Goal: Task Accomplishment & Management: Use online tool/utility

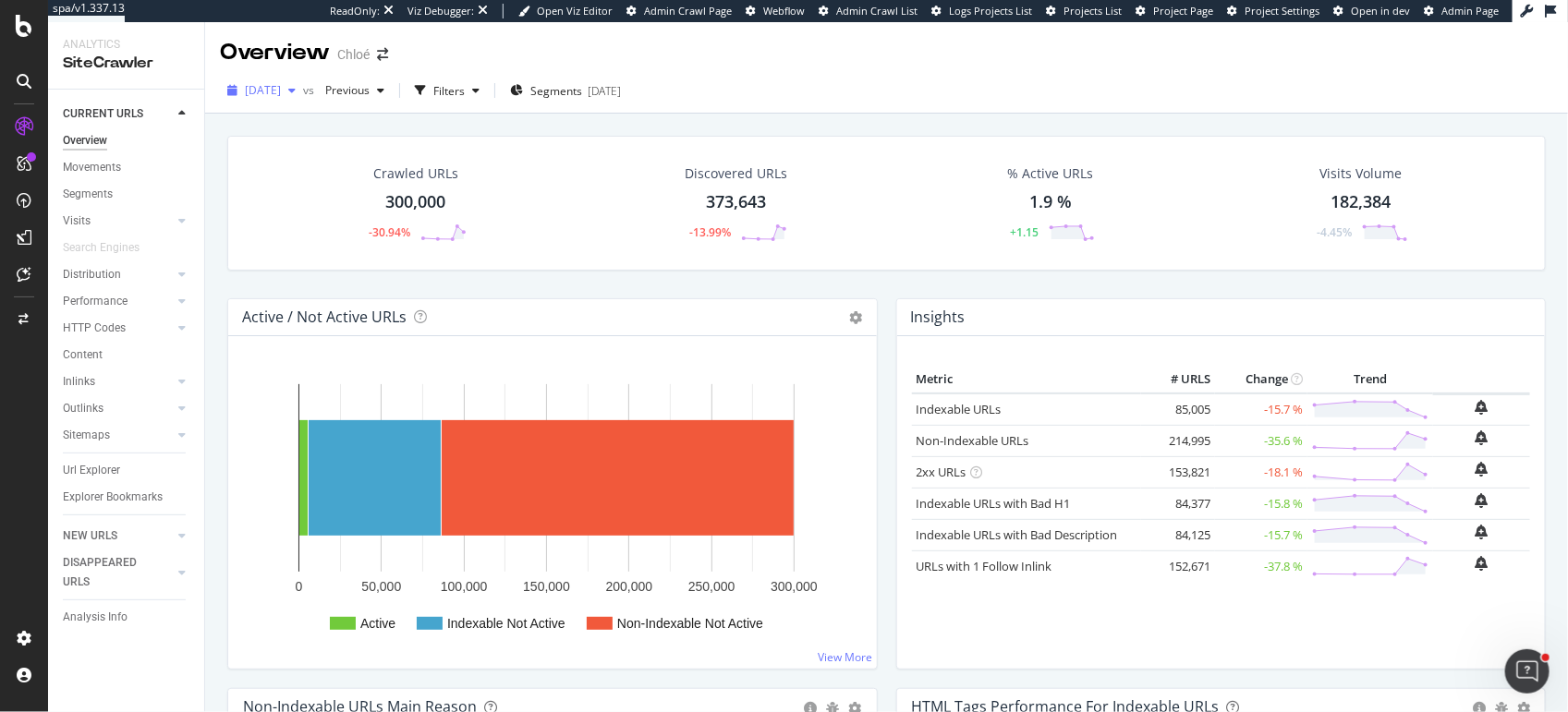
click at [268, 90] on span "[DATE]" at bounding box center [262, 90] width 36 height 16
click at [215, 200] on div "Crawled URLs 300,000 -30.94% Discovered URLs 373,643 -13.99% % Active URLs 1.9 …" at bounding box center [885, 458] width 1362 height 690
click at [582, 88] on span "Segments" at bounding box center [555, 91] width 52 height 16
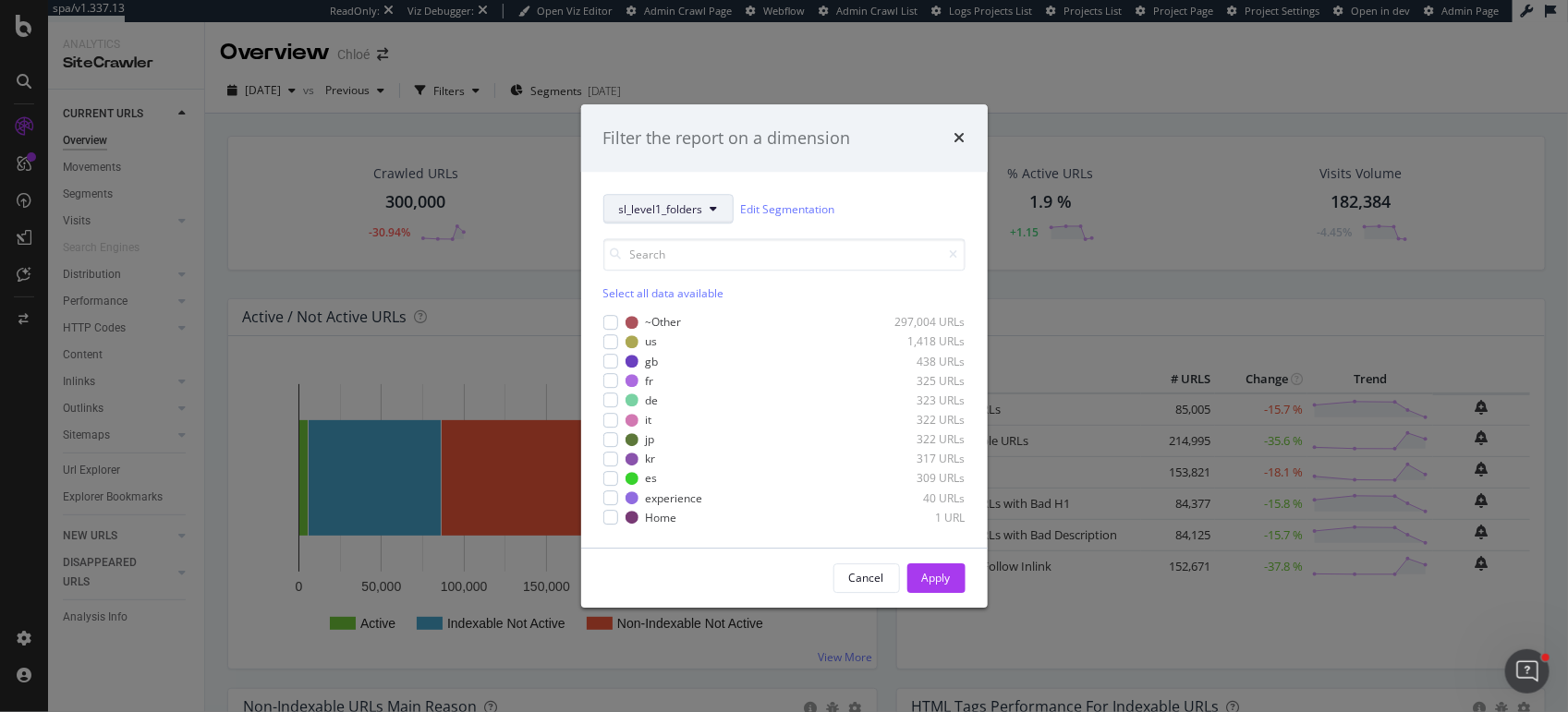
click at [638, 215] on span "sl_level1_folders" at bounding box center [661, 210] width 84 height 16
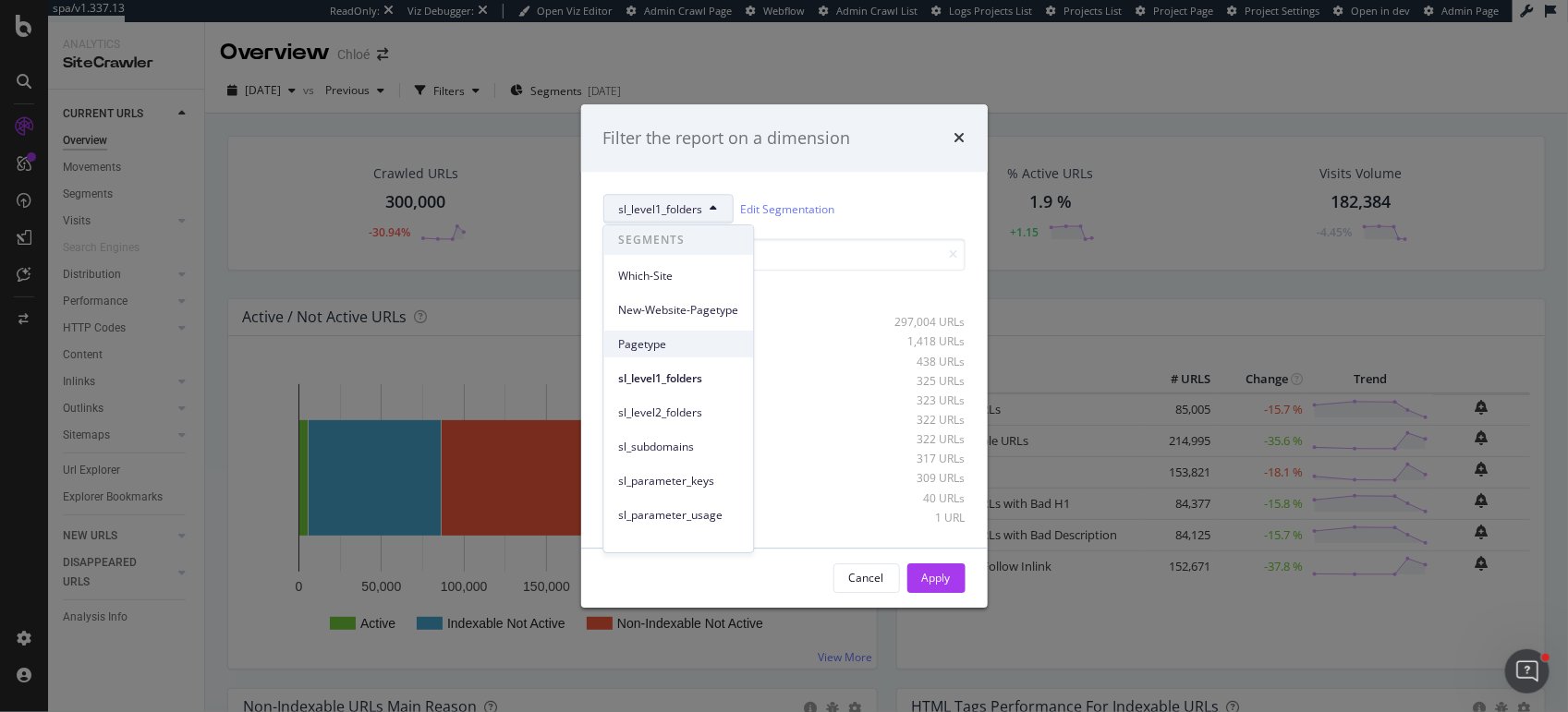
click at [638, 343] on span "Pagetype" at bounding box center [679, 344] width 120 height 17
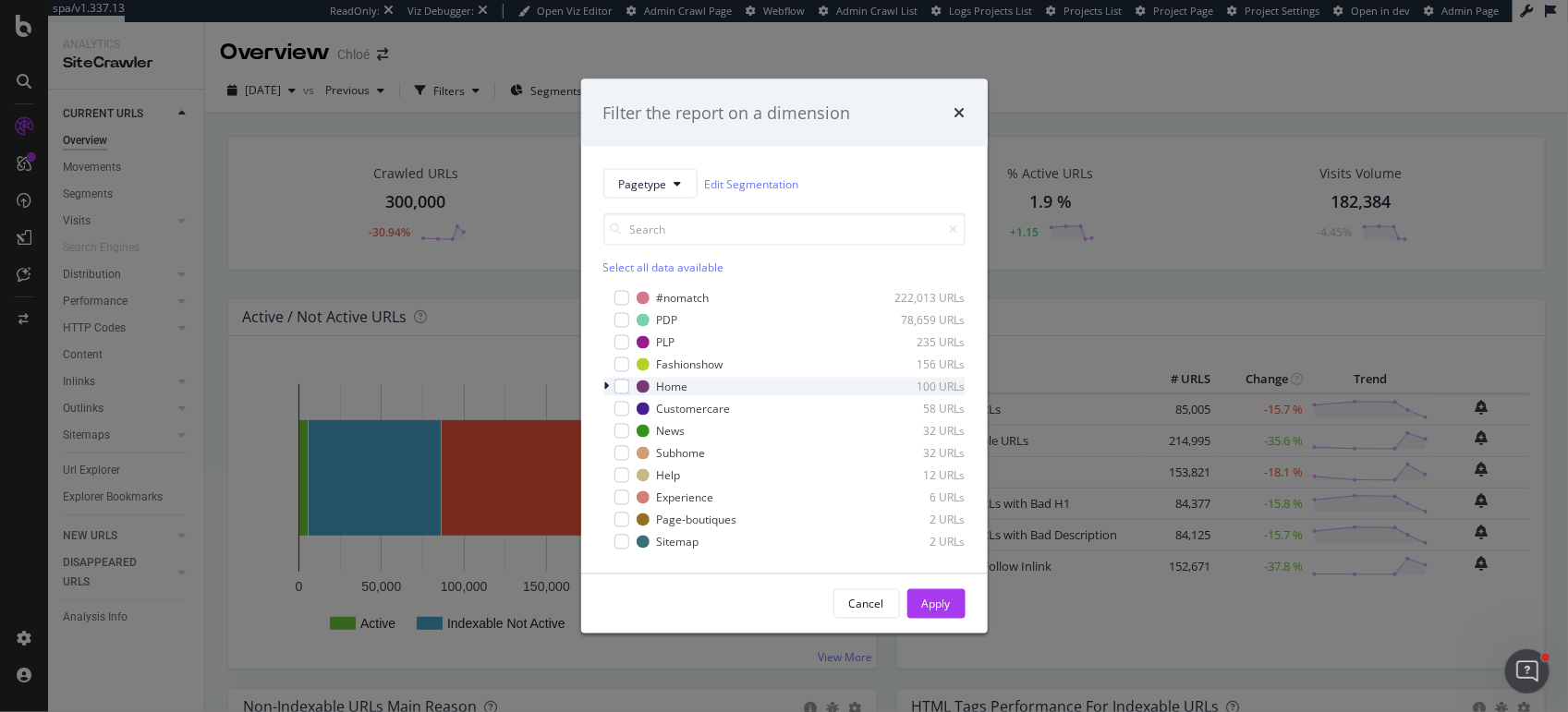
click at [607, 386] on icon "modal" at bounding box center [607, 387] width 6 height 11
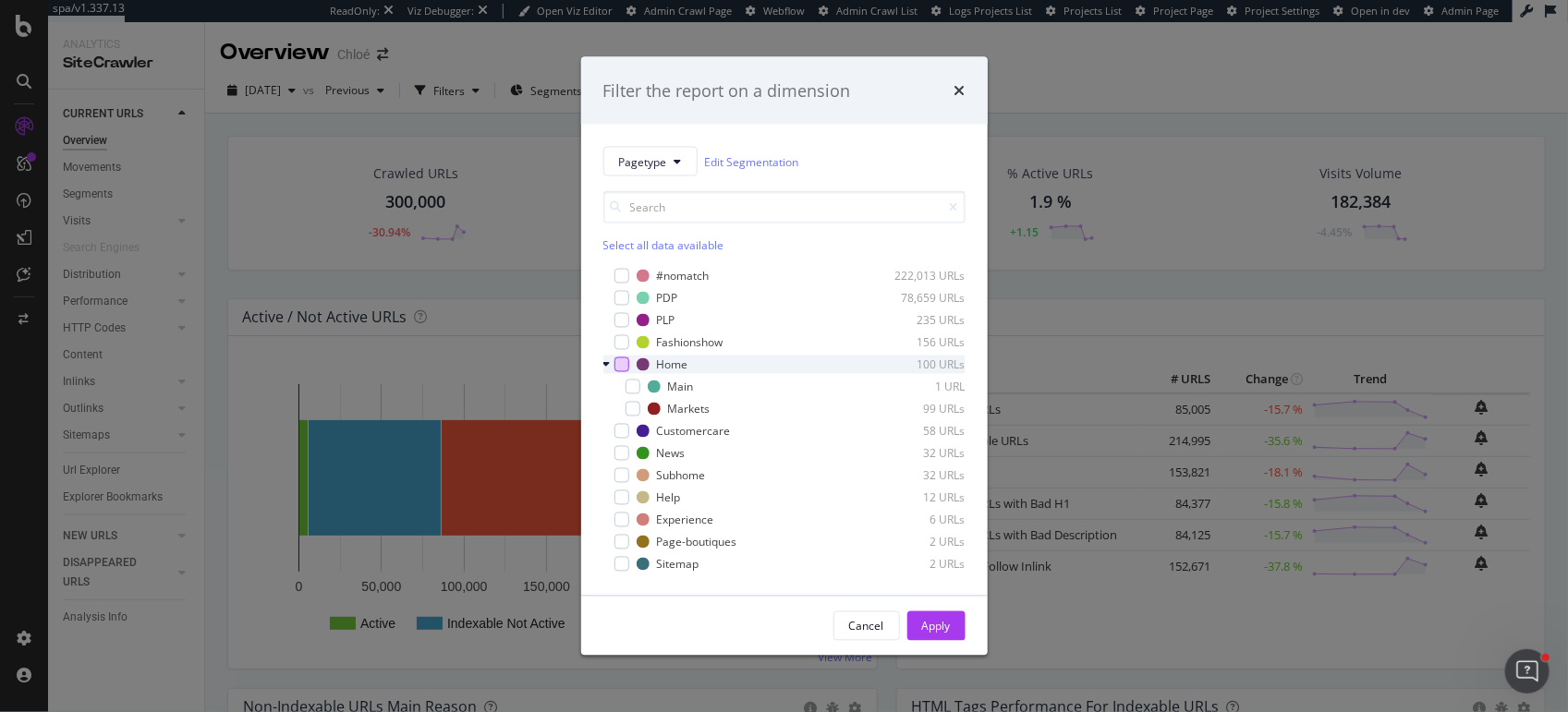
click at [623, 364] on div "modal" at bounding box center [621, 364] width 15 height 15
click at [933, 622] on div "Apply" at bounding box center [935, 626] width 28 height 16
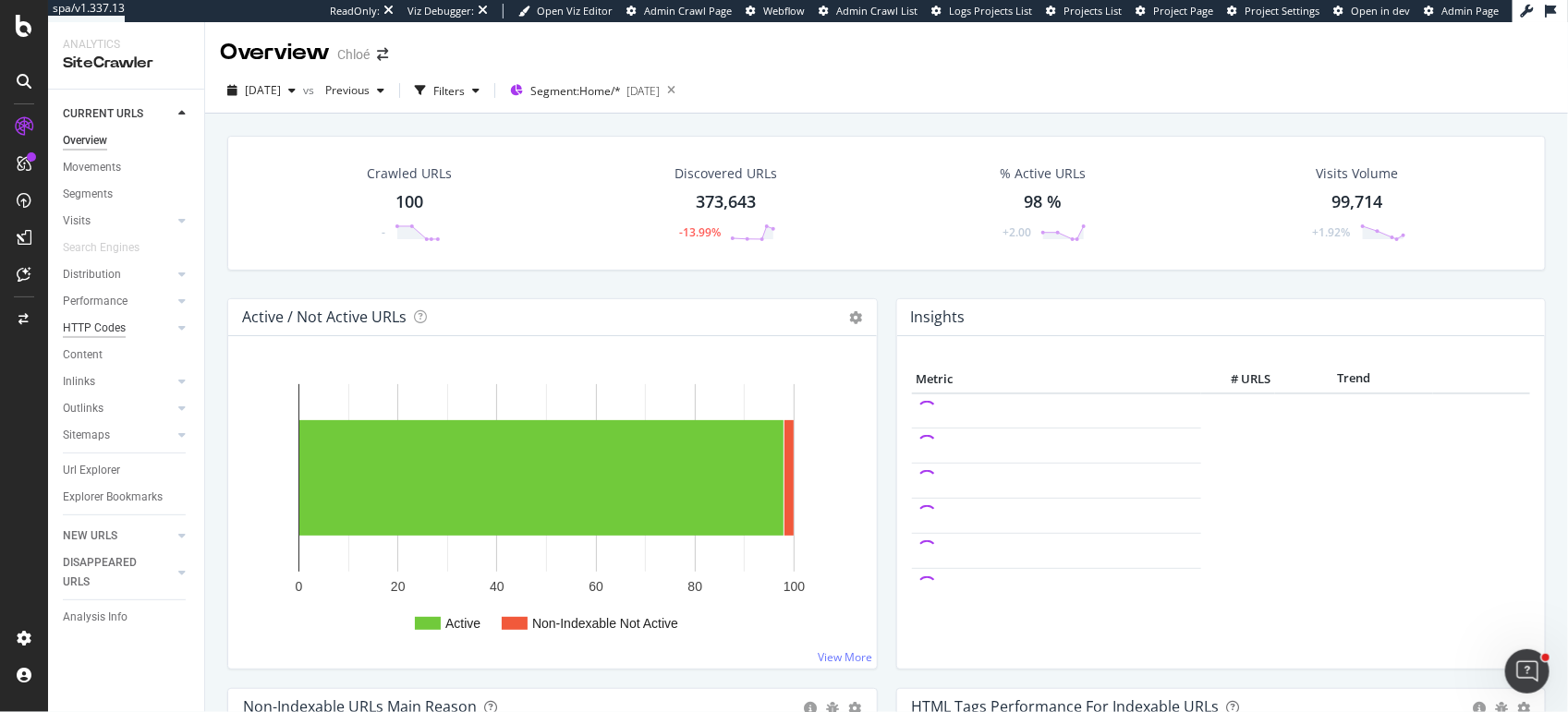
click at [92, 329] on div "HTTP Codes" at bounding box center [94, 328] width 63 height 20
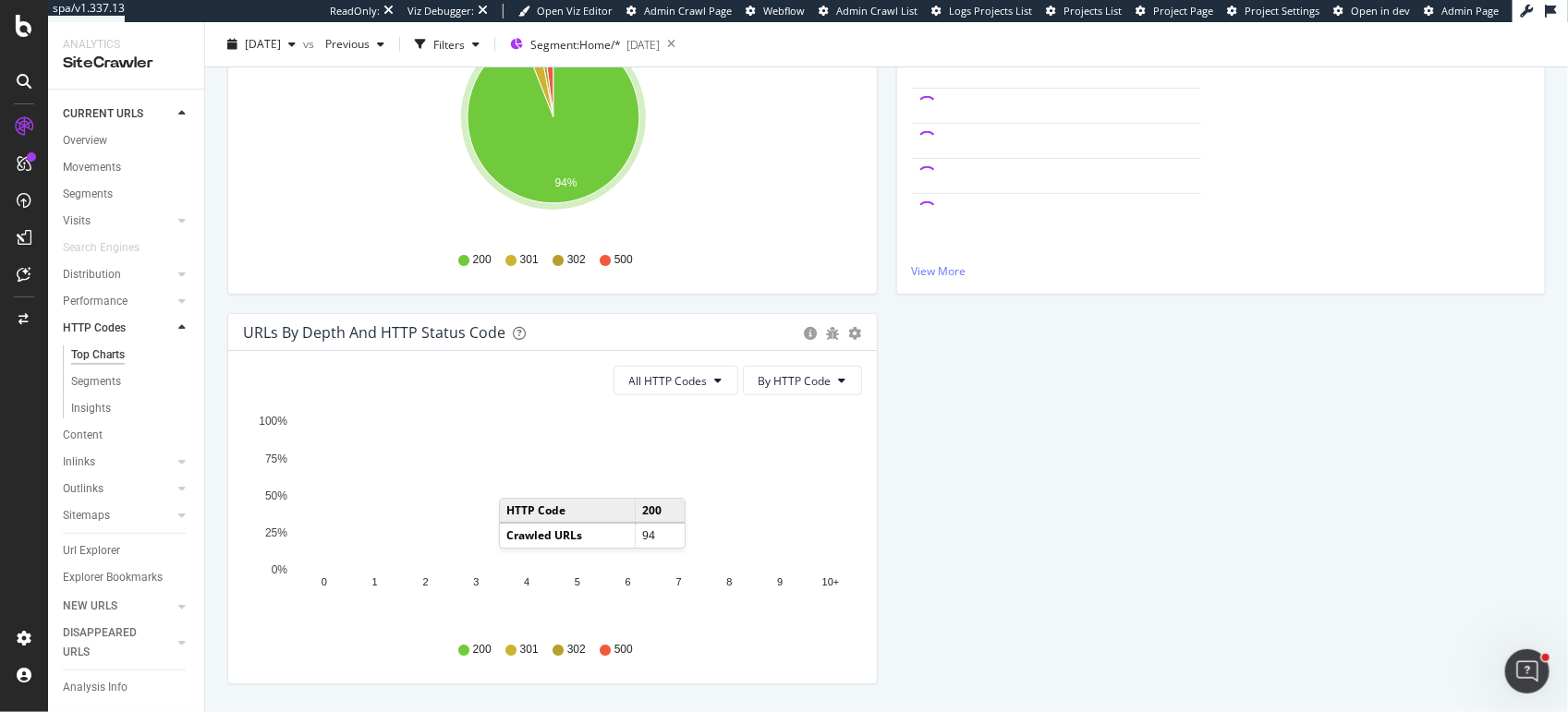
scroll to position [402, 0]
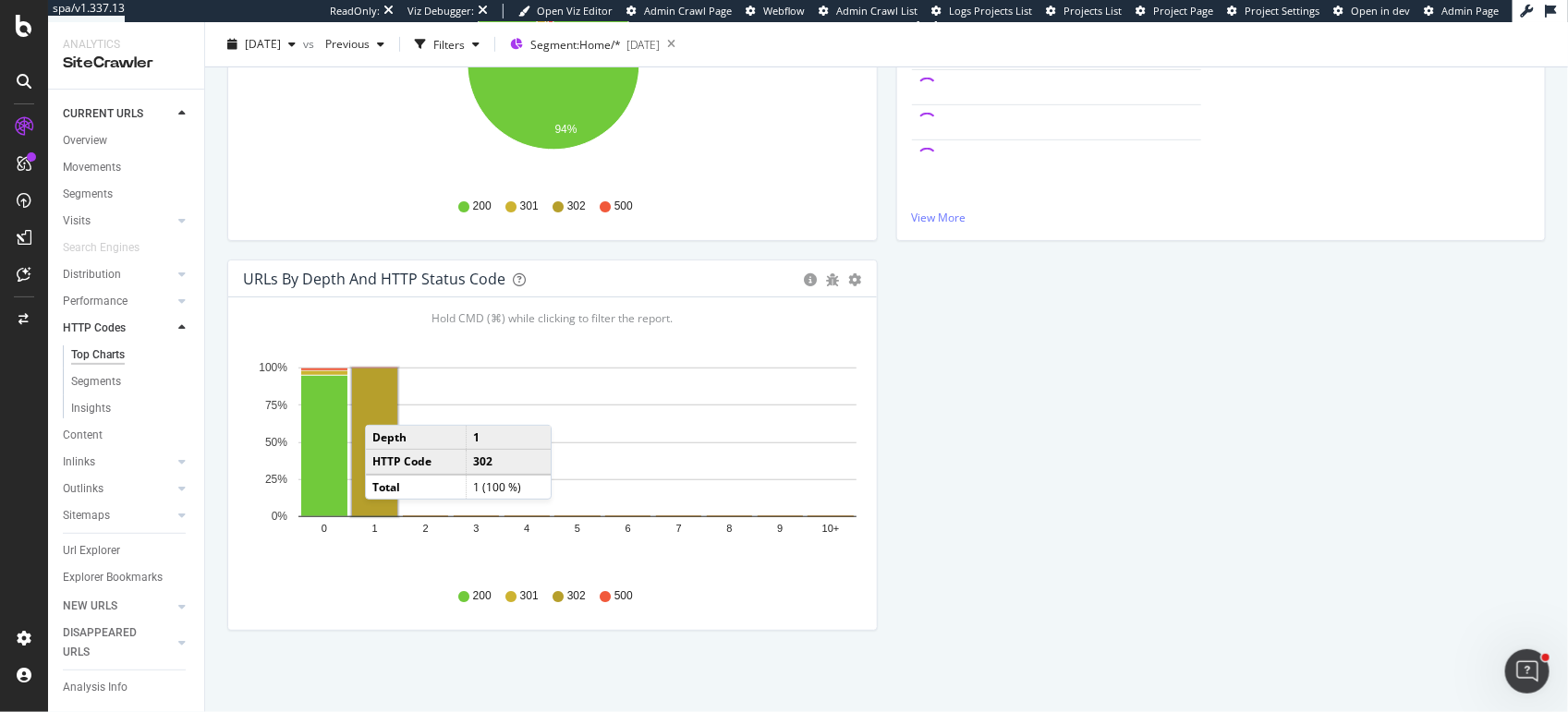
click at [383, 405] on rect "A chart." at bounding box center [374, 442] width 45 height 148
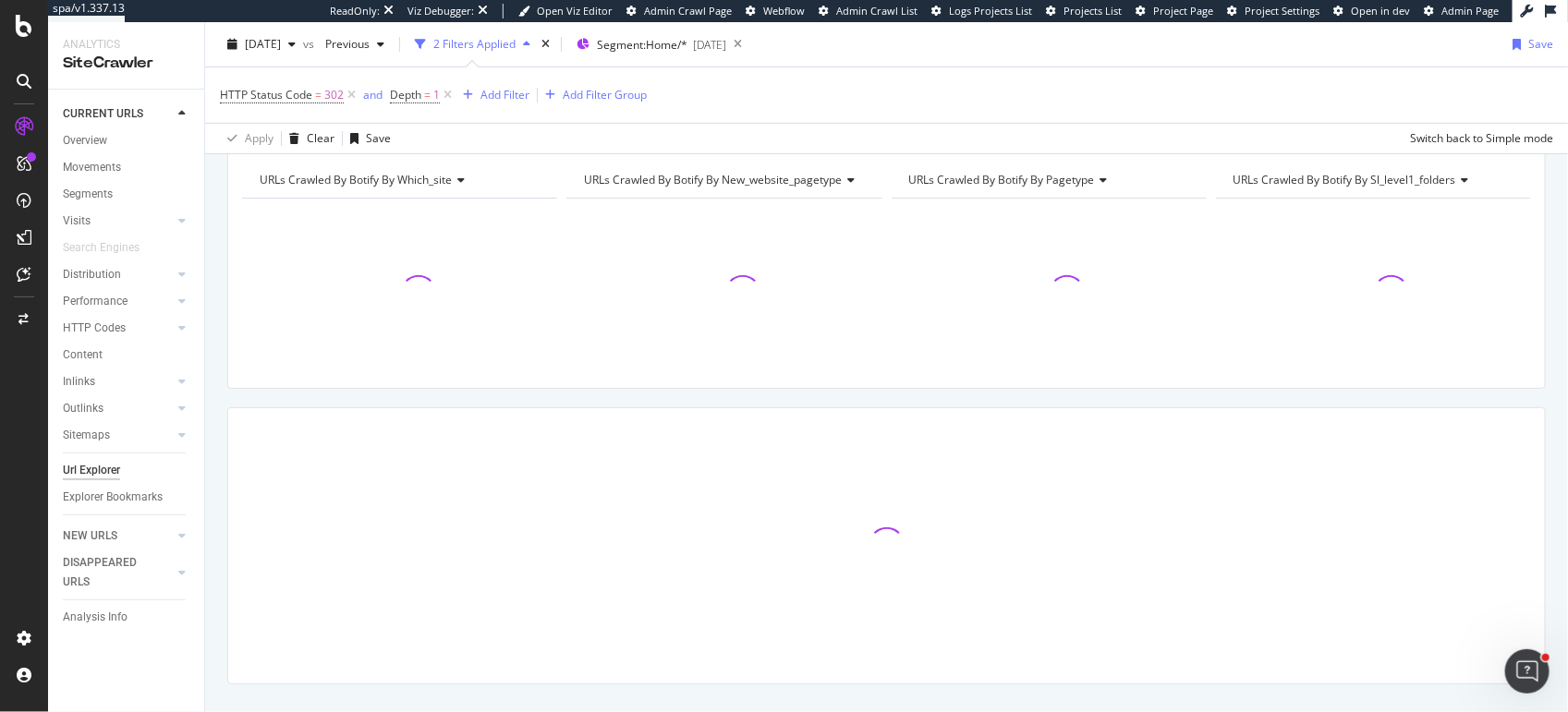
scroll to position [227, 0]
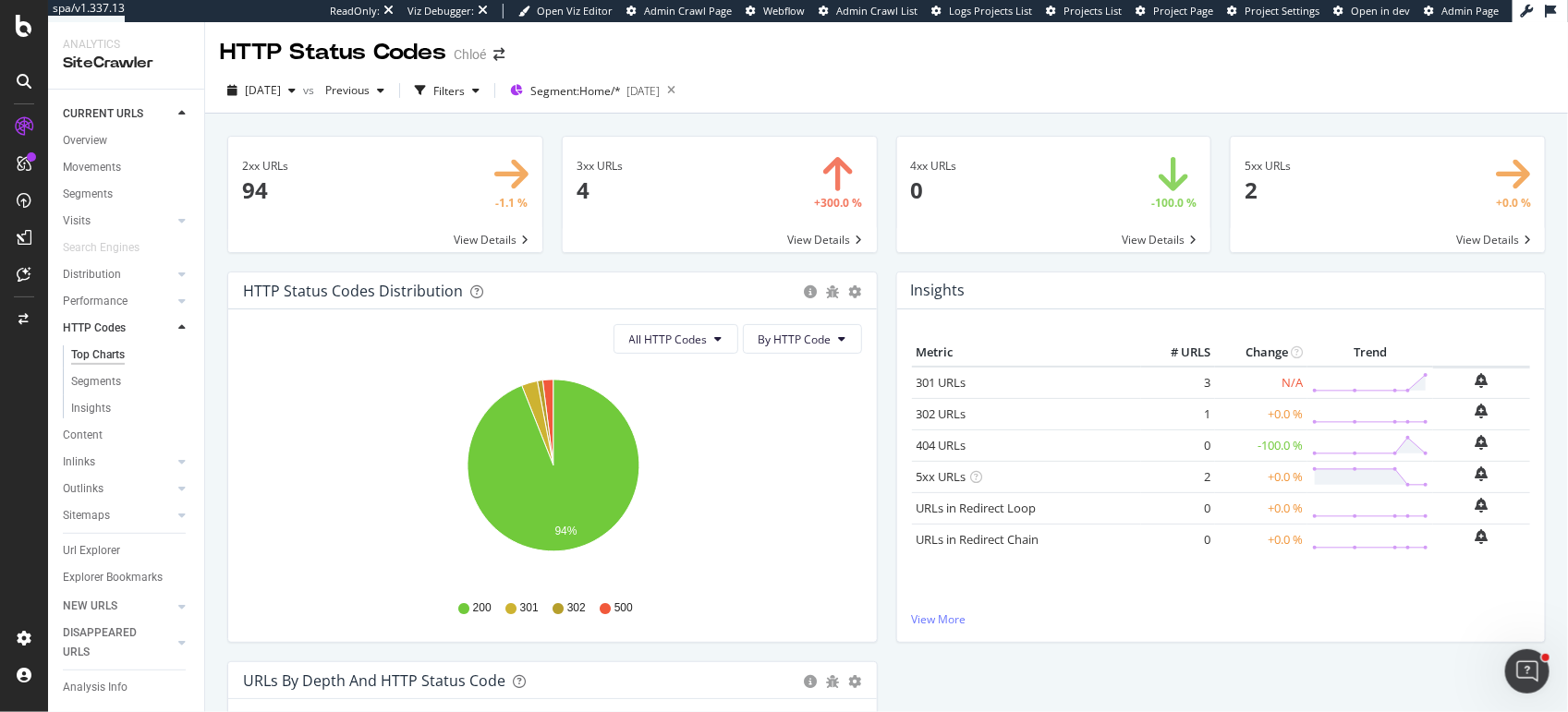
click at [290, 194] on span at bounding box center [385, 195] width 314 height 116
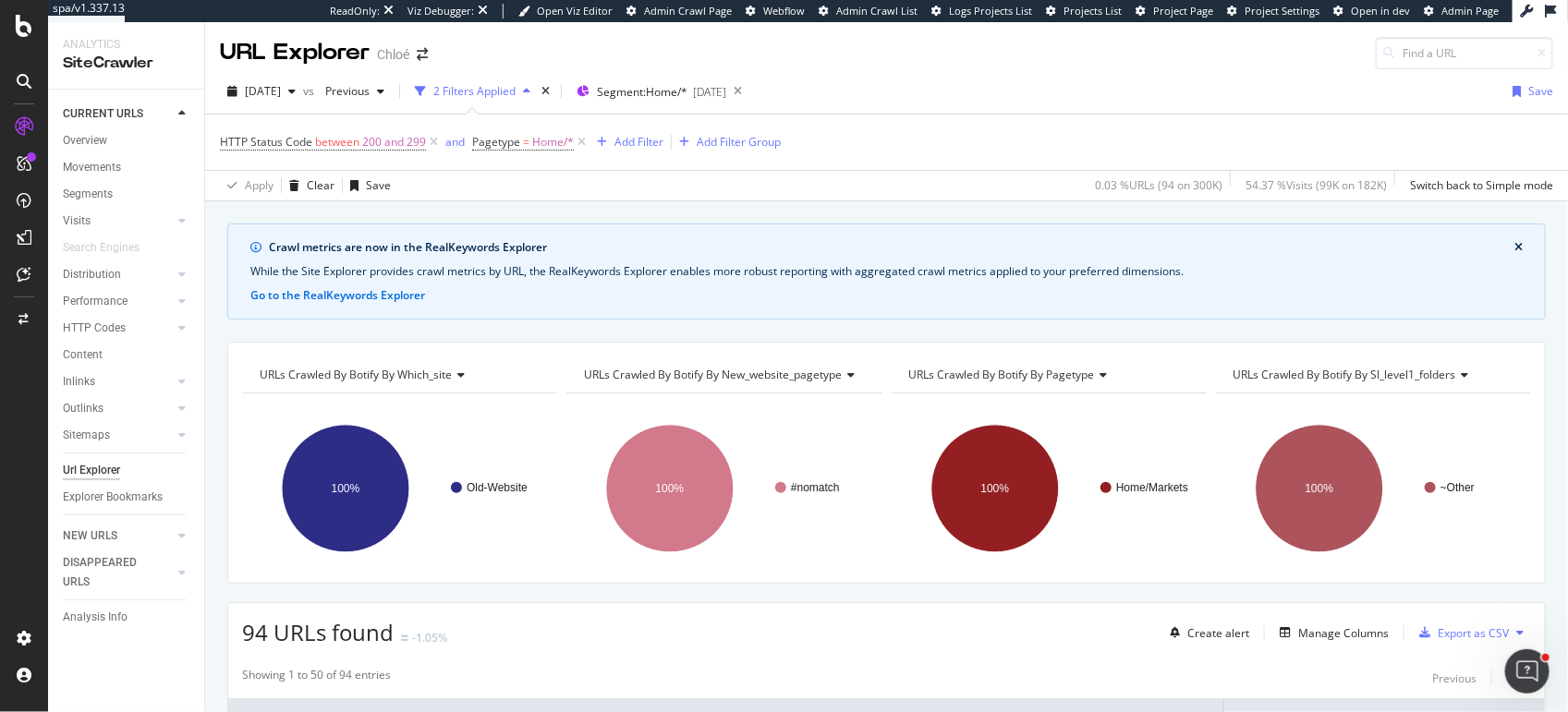
click at [696, 366] on span "URLs Crawled By Botify By new_website_pagetype" at bounding box center [712, 374] width 258 height 16
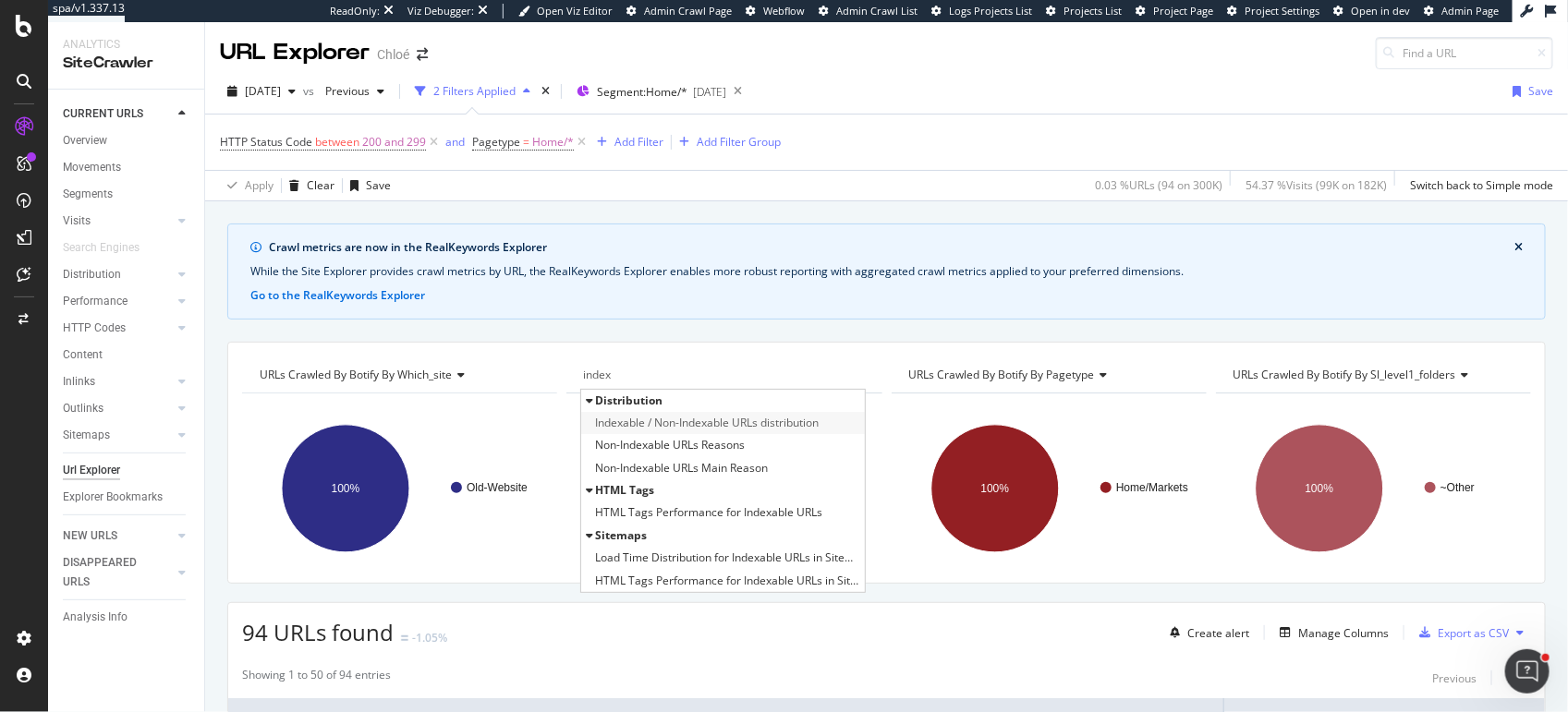
type input "index"
click at [742, 416] on span "Indexable / Non-Indexable URLs distribution" at bounding box center [706, 423] width 223 height 19
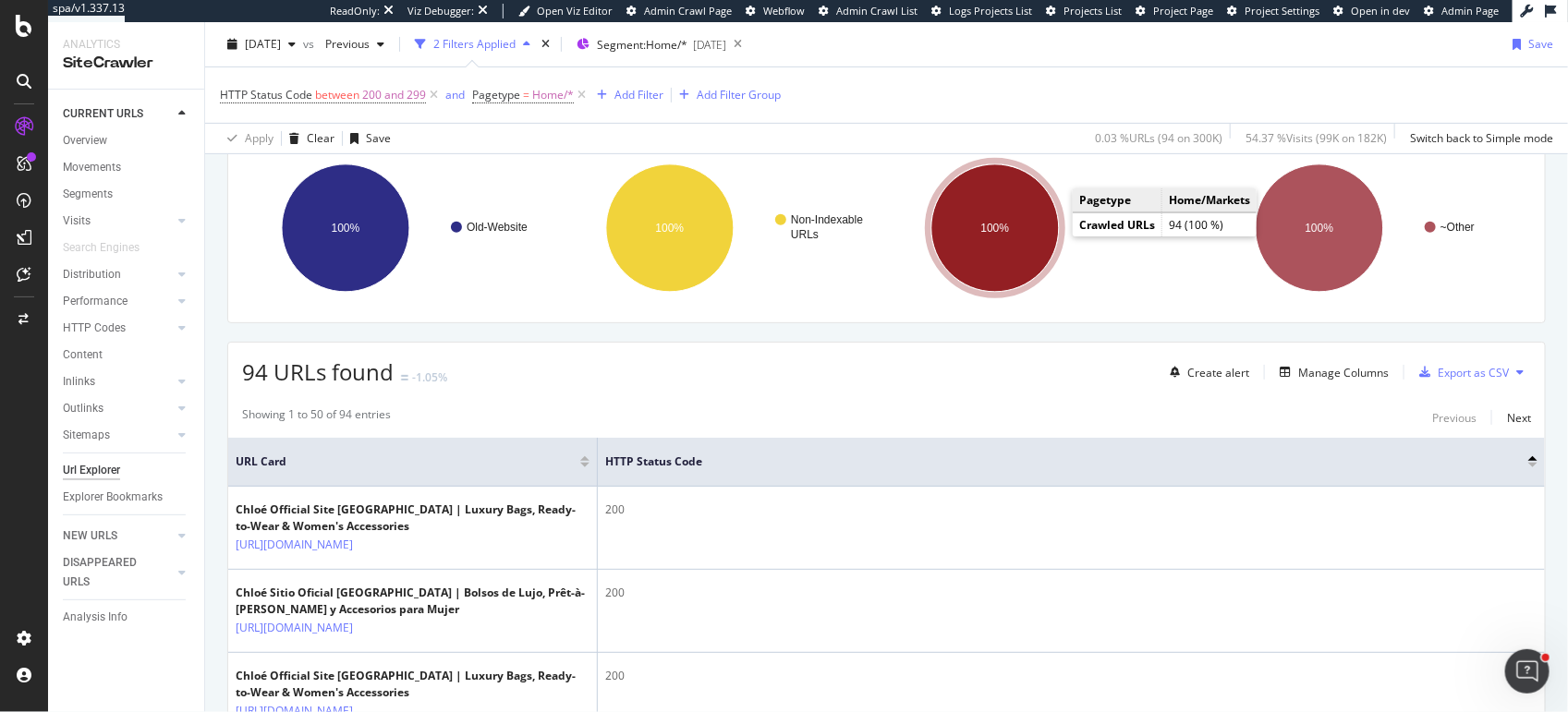
scroll to position [194, 0]
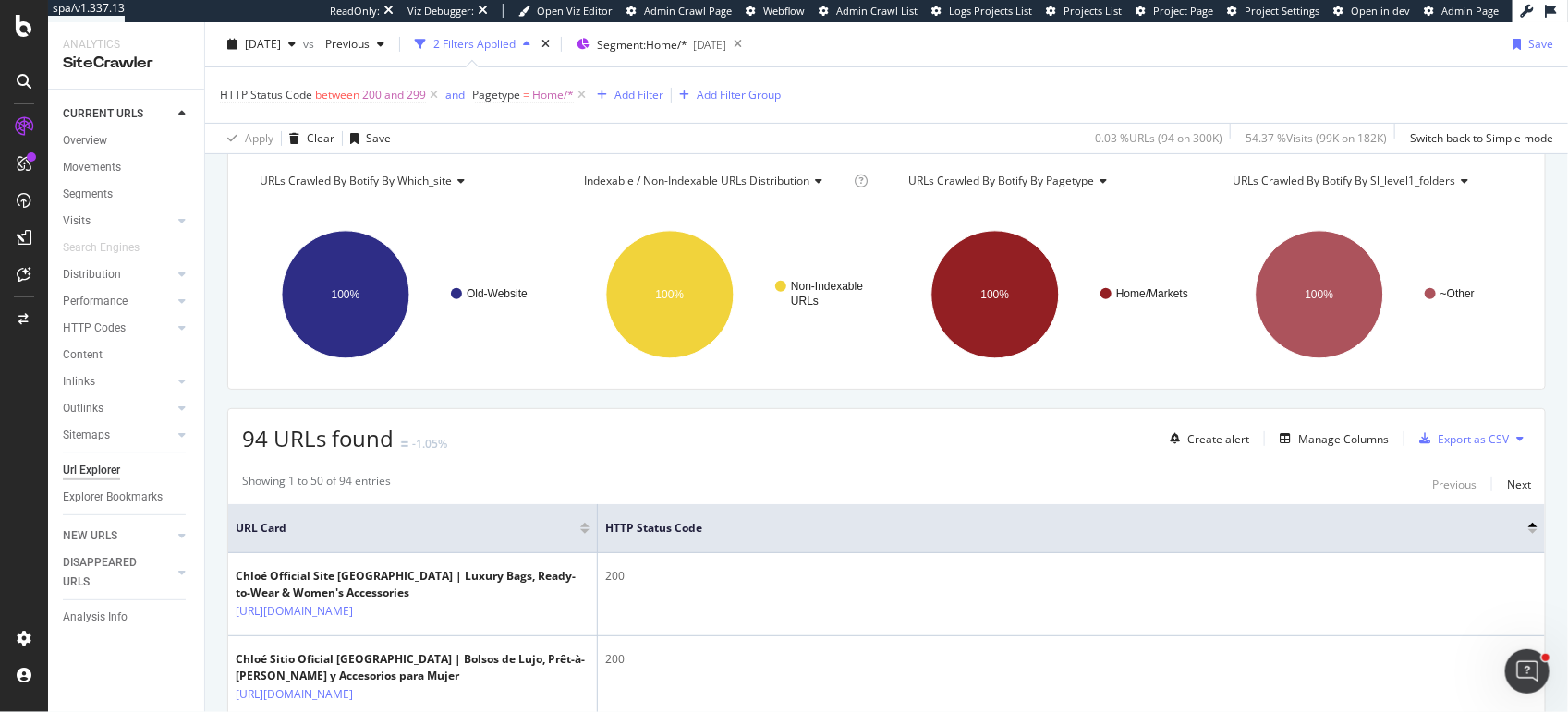
click at [1034, 187] on div "URLs Crawled By Botify By pagetype" at bounding box center [1047, 181] width 284 height 29
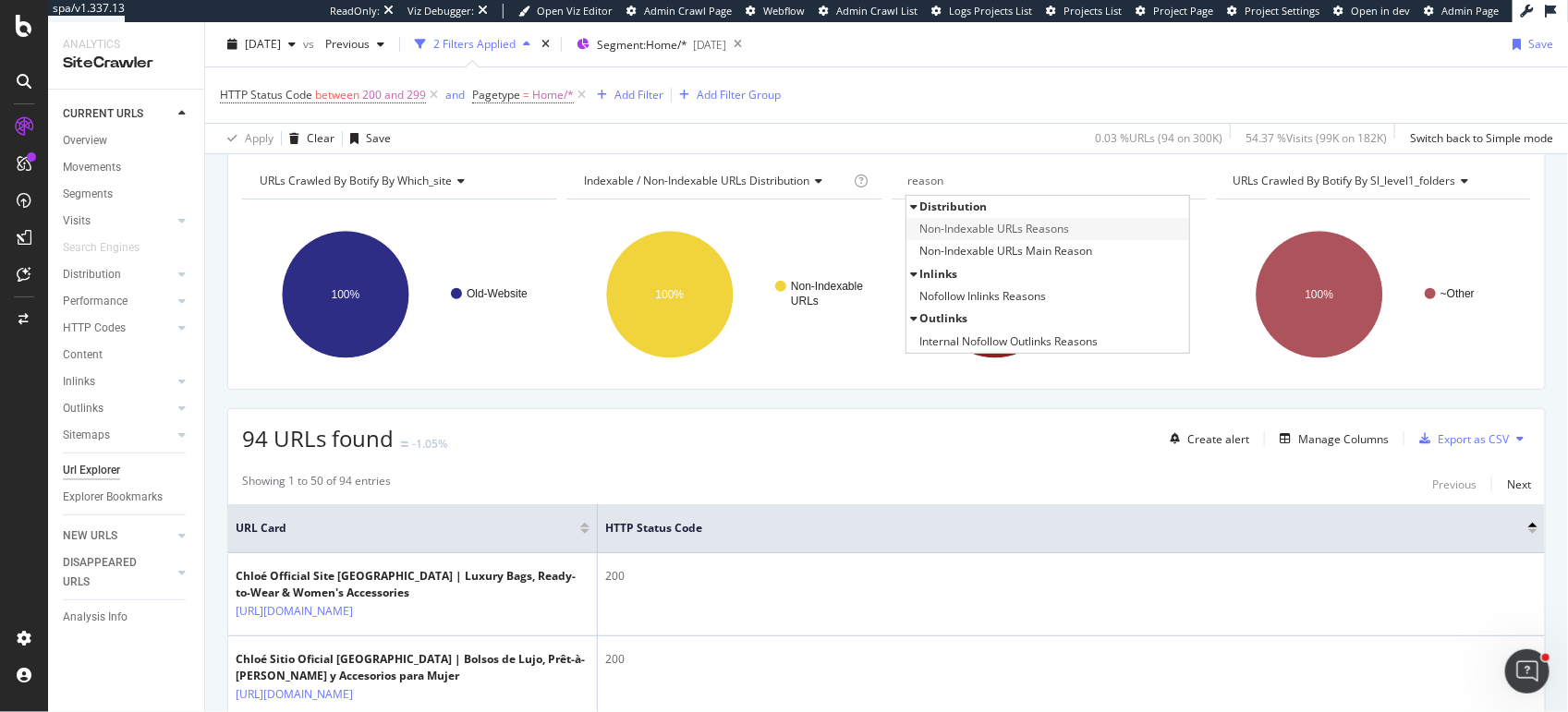
type input "reason"
click at [1043, 219] on span "Non-Indexable URLs Reasons" at bounding box center [994, 228] width 150 height 19
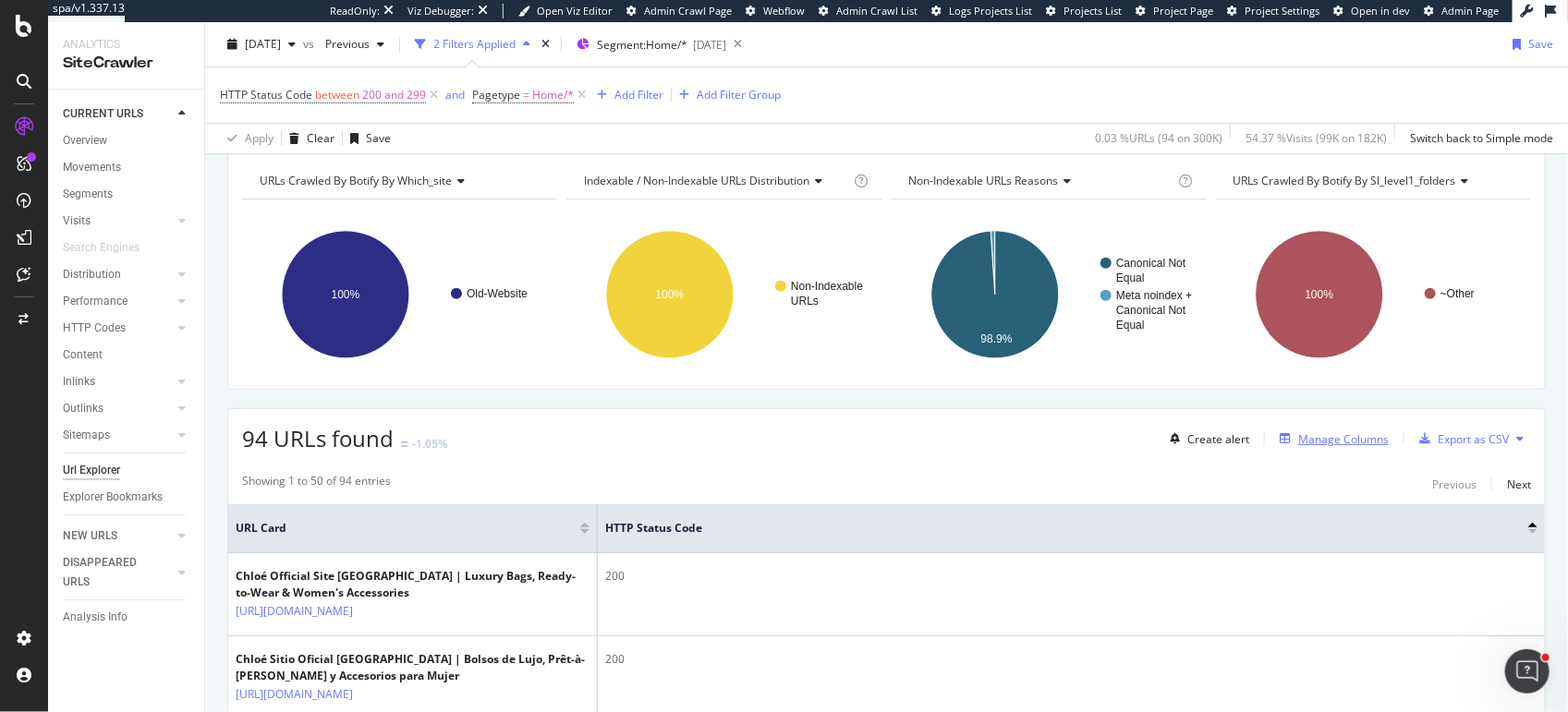
click at [1344, 432] on div "Manage Columns" at bounding box center [1343, 439] width 90 height 16
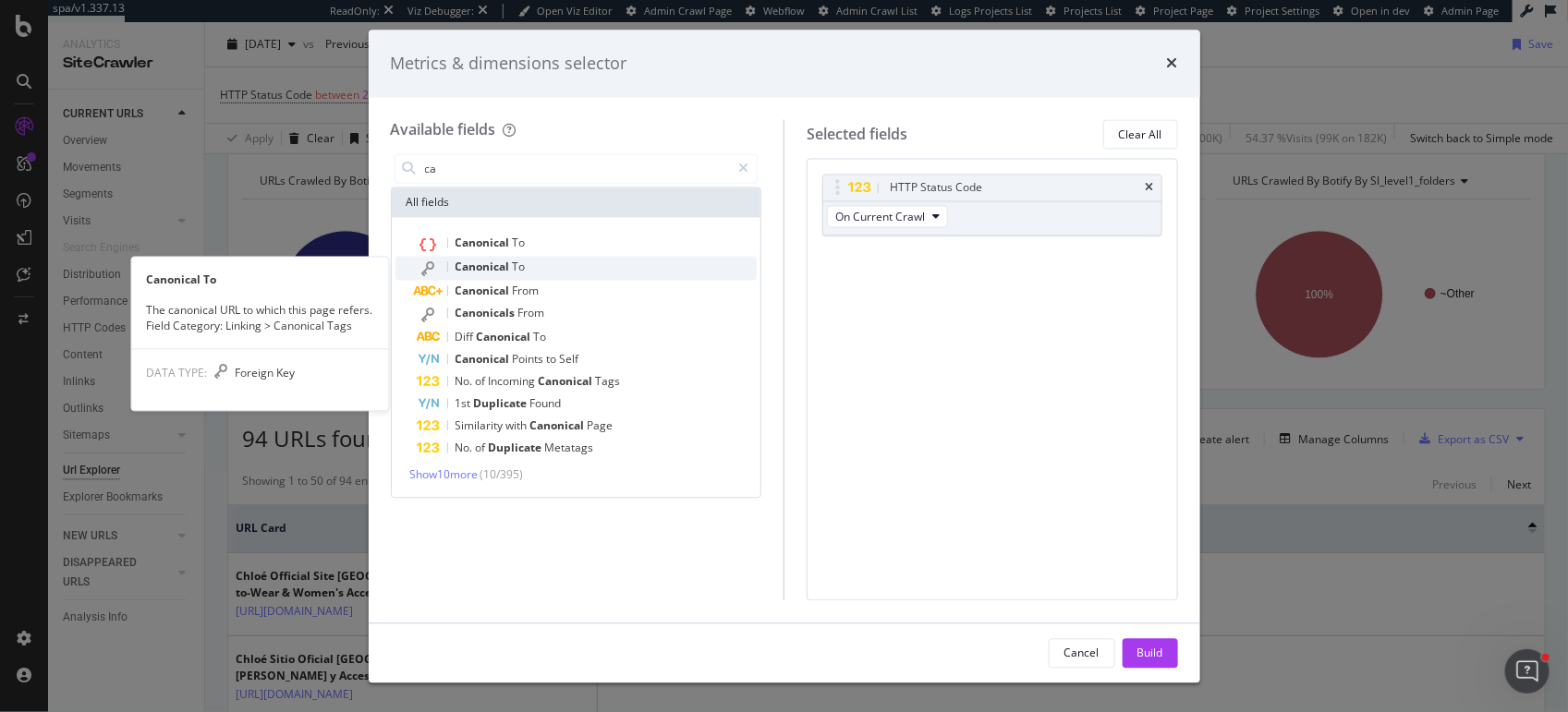
type input "ca"
click at [605, 258] on div "Canonical To" at bounding box center [587, 268] width 340 height 24
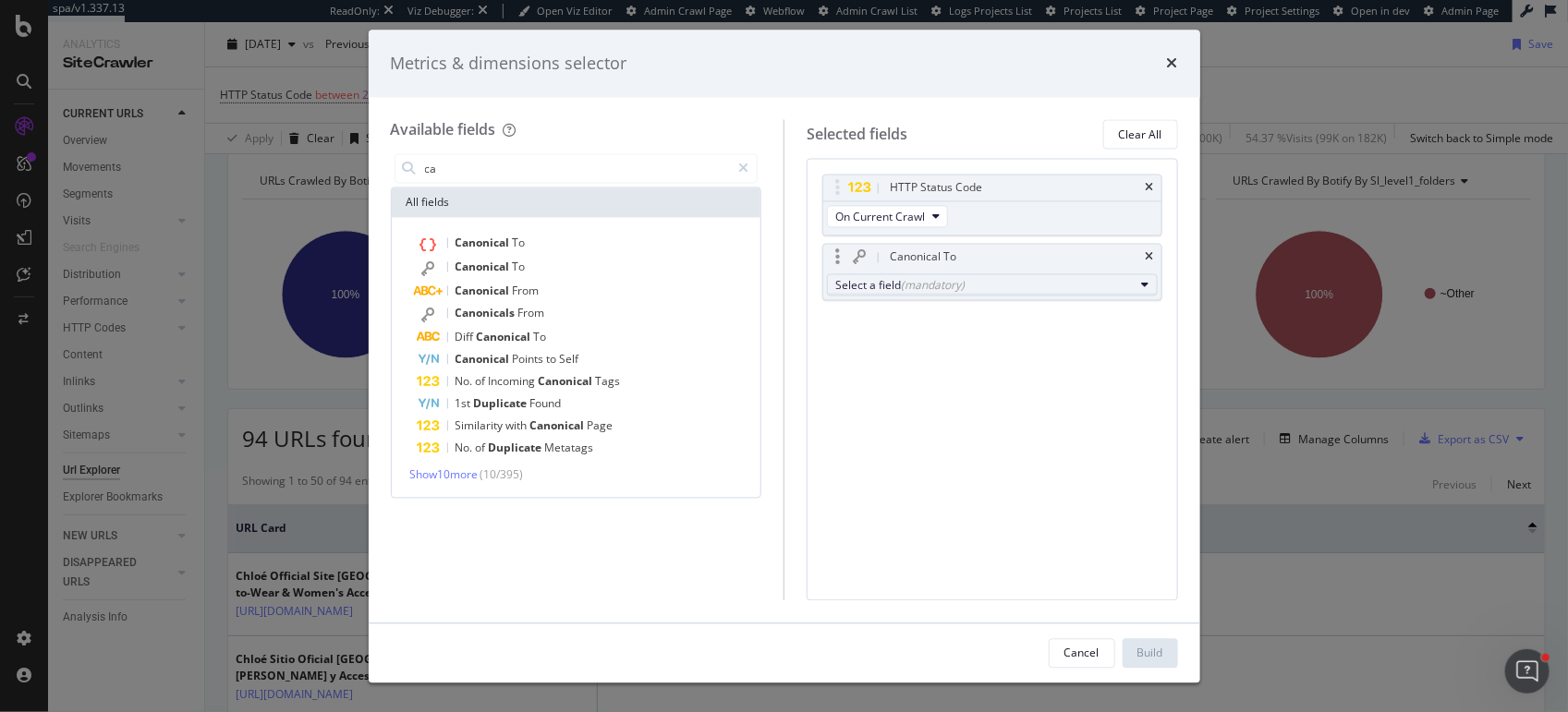
click at [927, 279] on div "(mandatory)" at bounding box center [932, 285] width 64 height 16
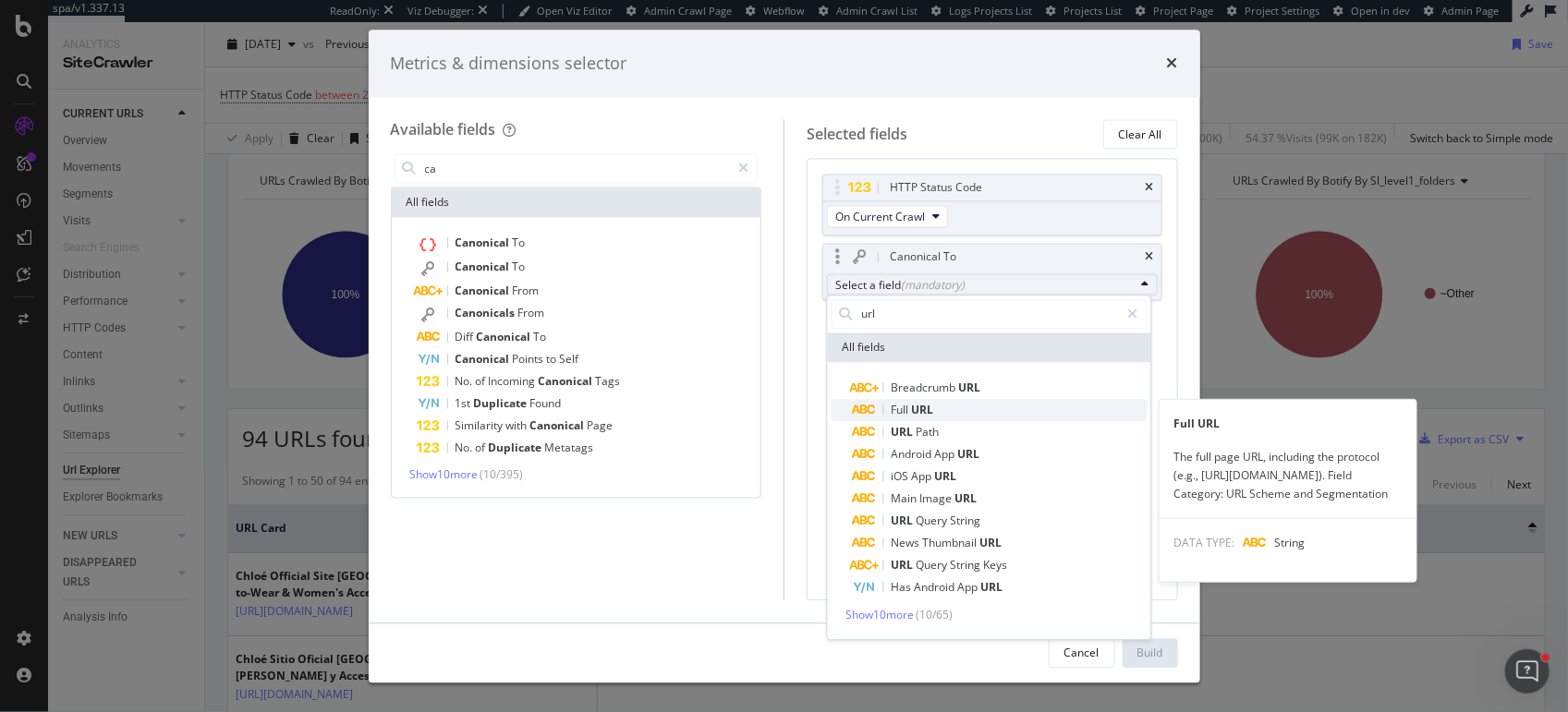
type input "url"
click at [945, 409] on span "Full URL" at bounding box center [1000, 409] width 294 height 23
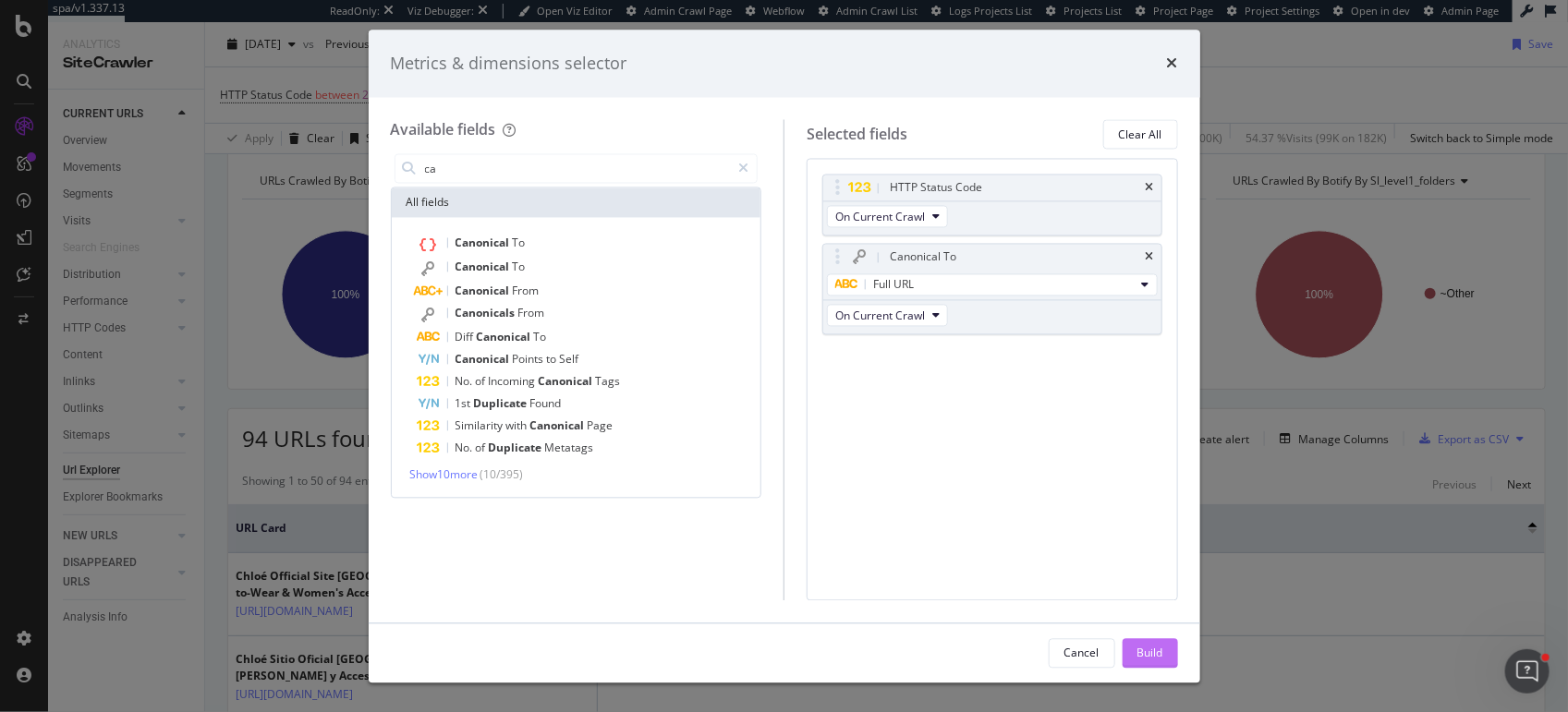
click at [1134, 649] on button "Build" at bounding box center [1150, 653] width 56 height 29
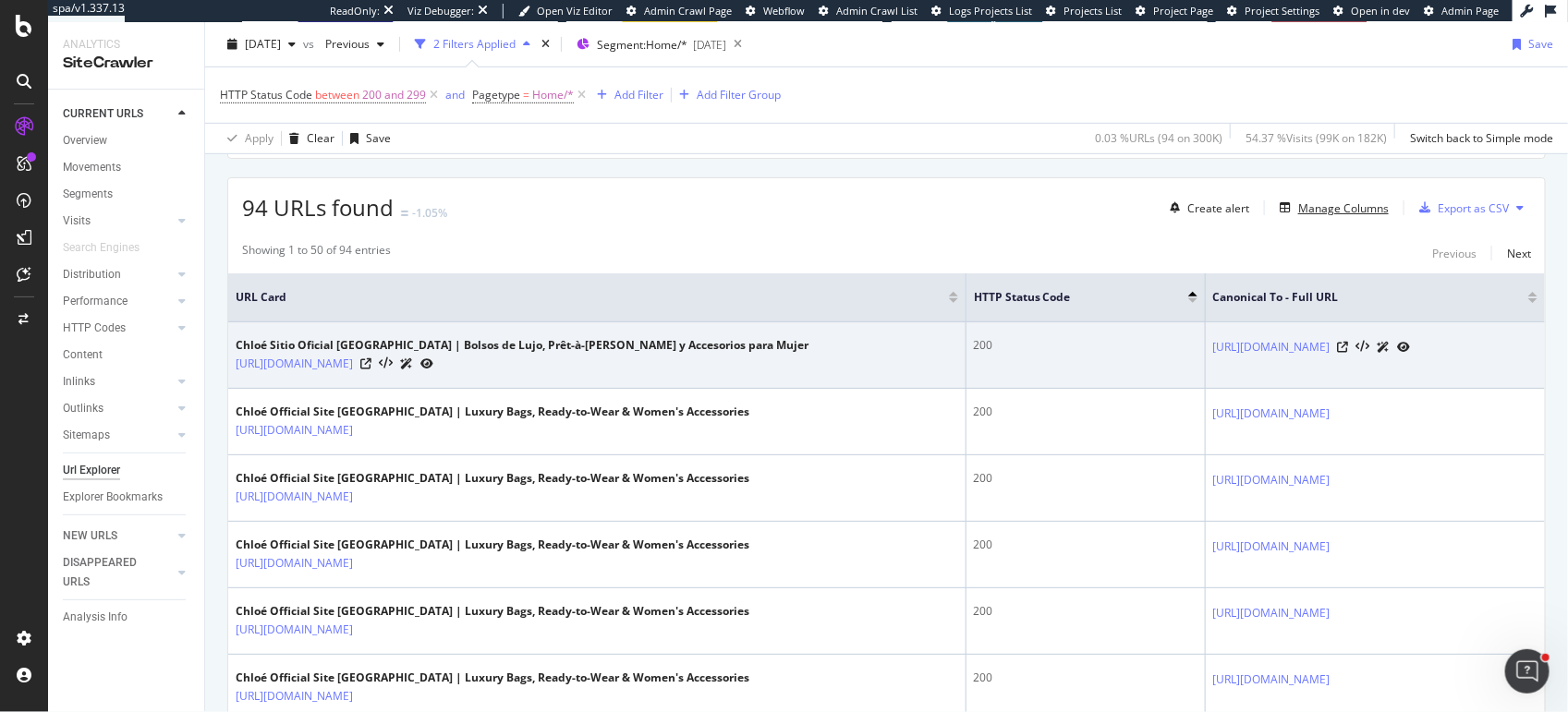
scroll to position [430, 0]
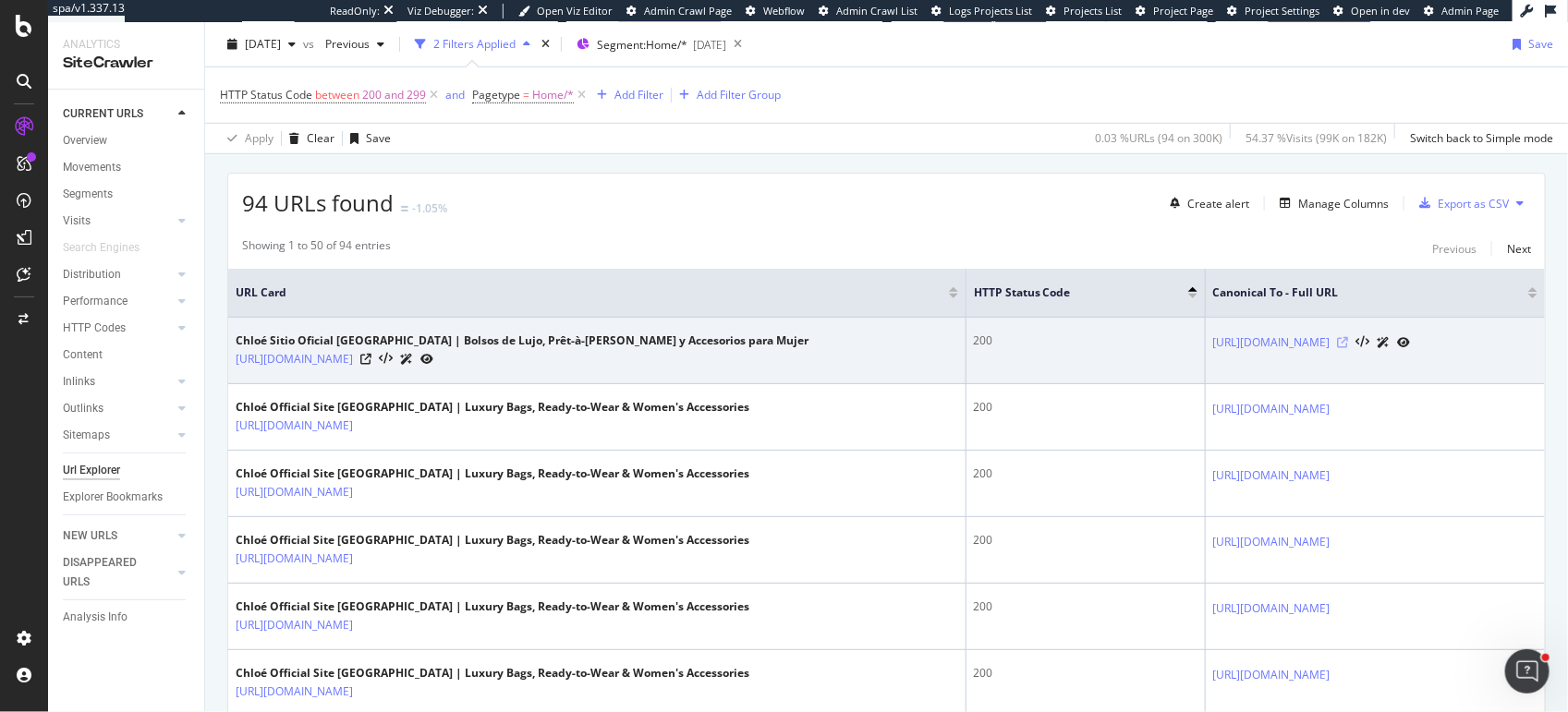
click at [1338, 337] on icon at bounding box center [1343, 342] width 11 height 11
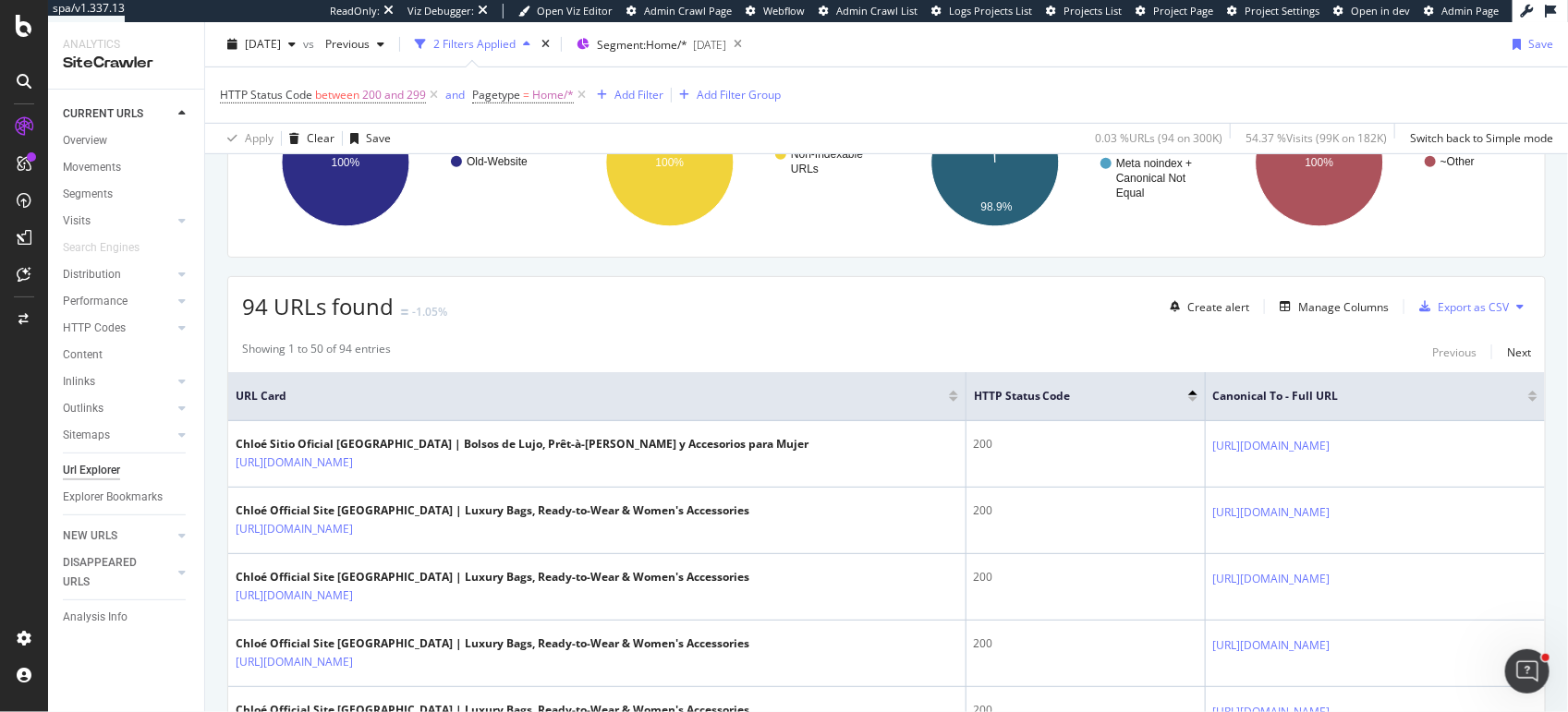
scroll to position [449, 0]
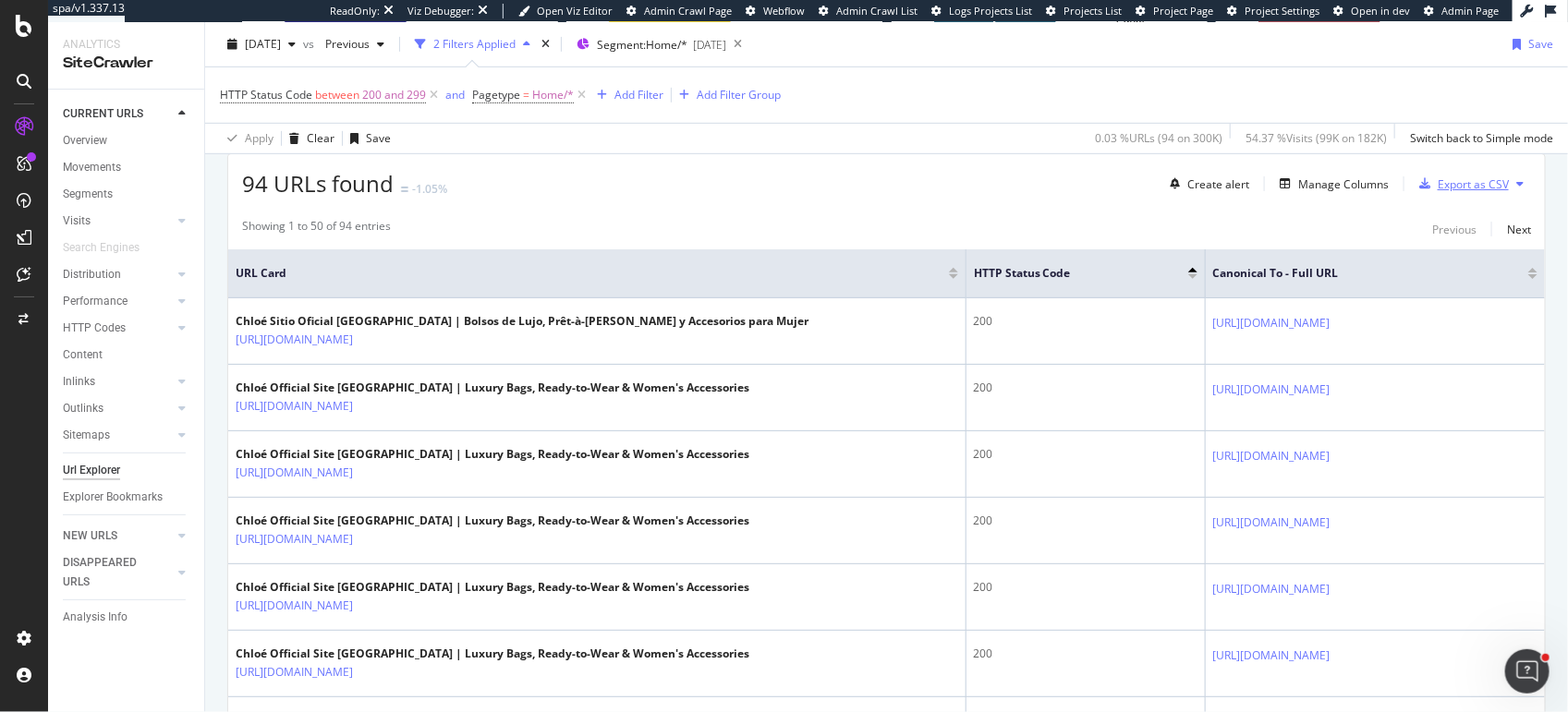
click at [1453, 179] on div "Export as CSV" at bounding box center [1473, 184] width 71 height 16
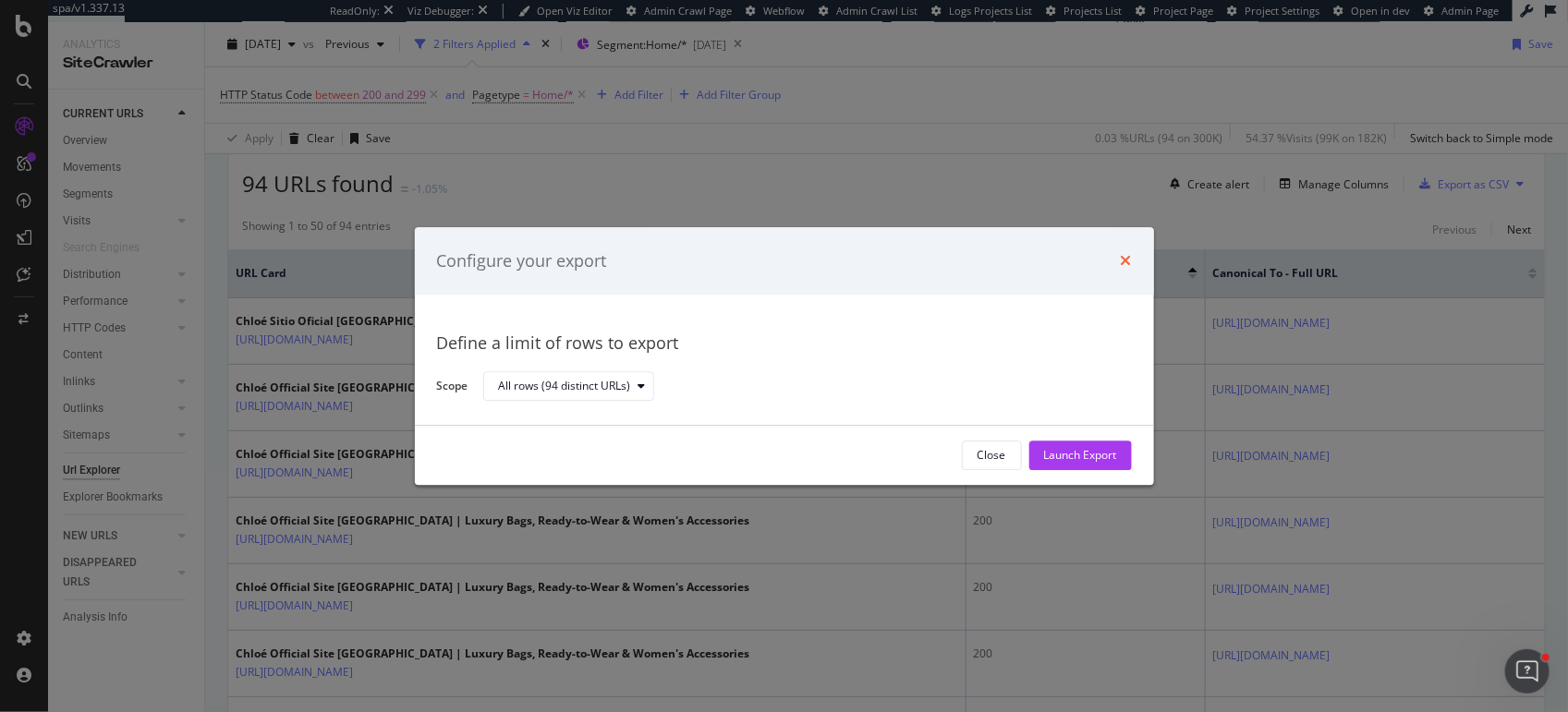
drag, startPoint x: 1107, startPoint y: 452, endPoint x: 1124, endPoint y: 255, distance: 197.7
click at [1124, 256] on div "Configure your export Define a limit of rows to export Scope All rows (94 disti…" at bounding box center [784, 356] width 739 height 258
click at [1124, 255] on icon "times" at bounding box center [1125, 261] width 11 height 15
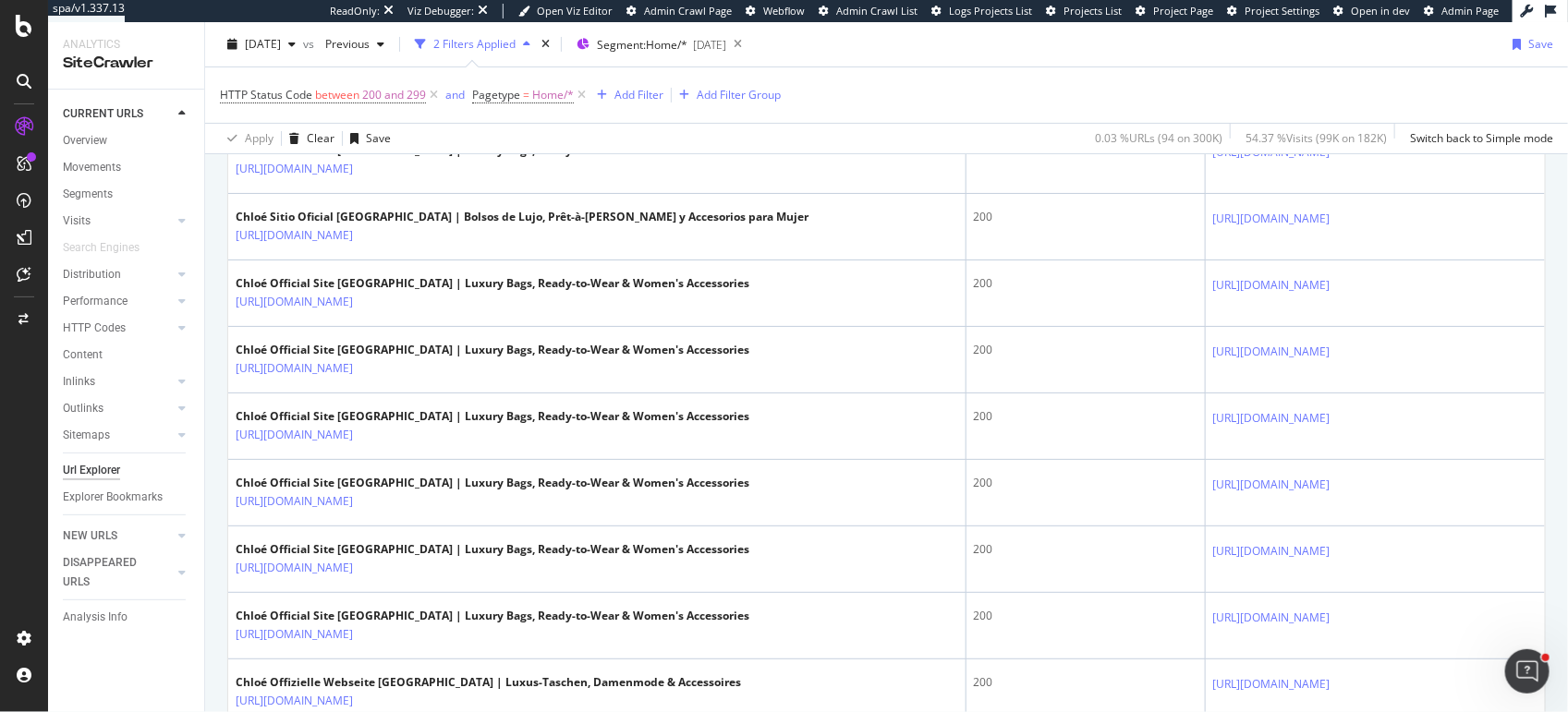
scroll to position [3443, 0]
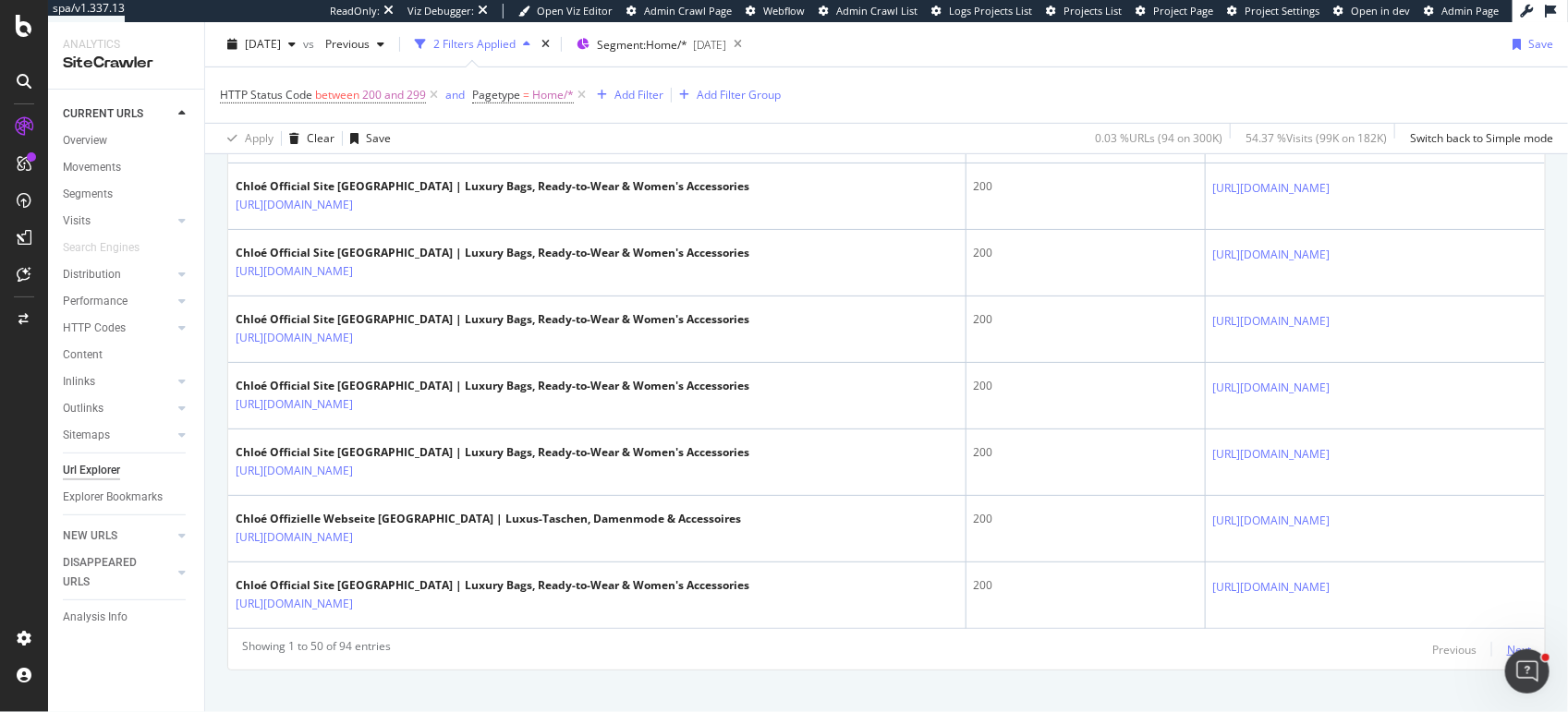
click at [1519, 641] on div "Next" at bounding box center [1518, 649] width 24 height 16
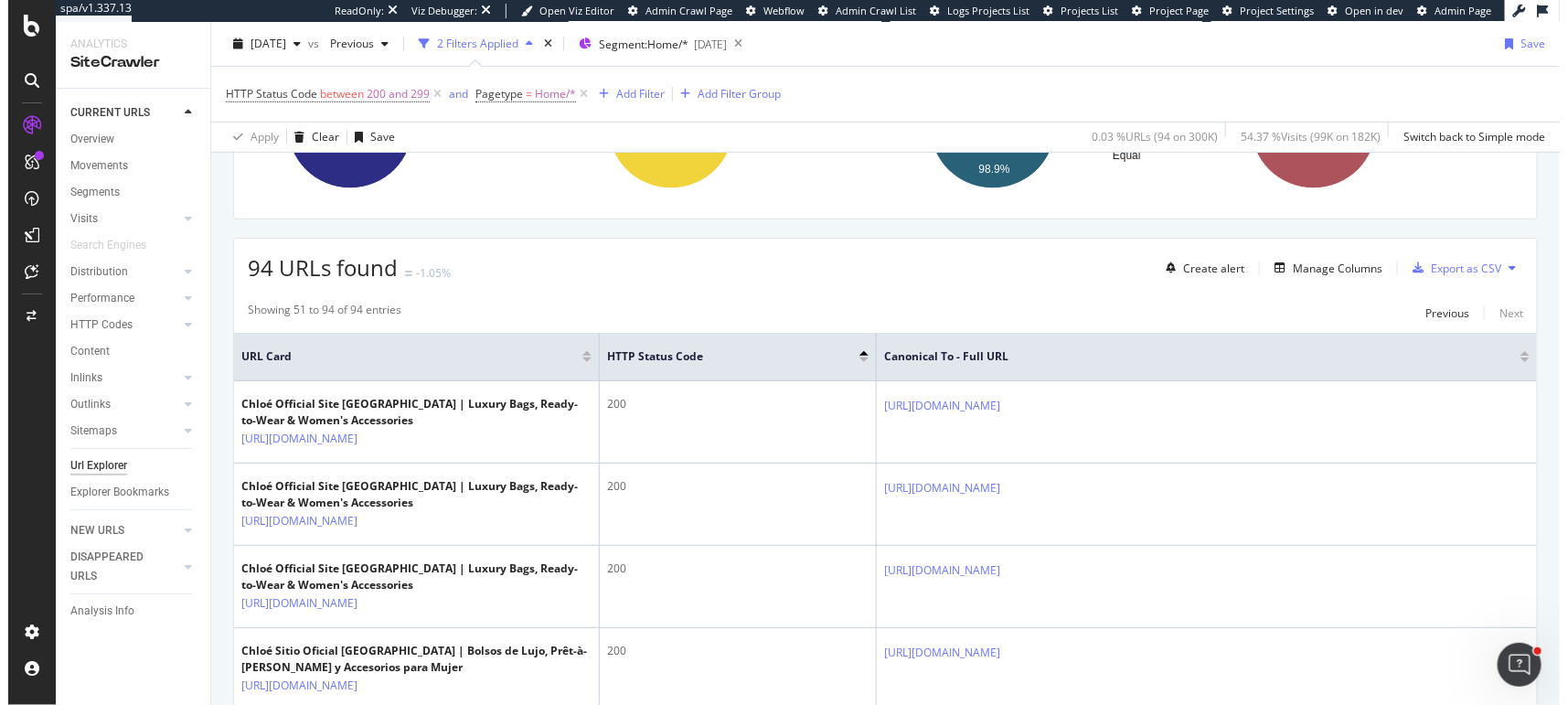
scroll to position [424, 0]
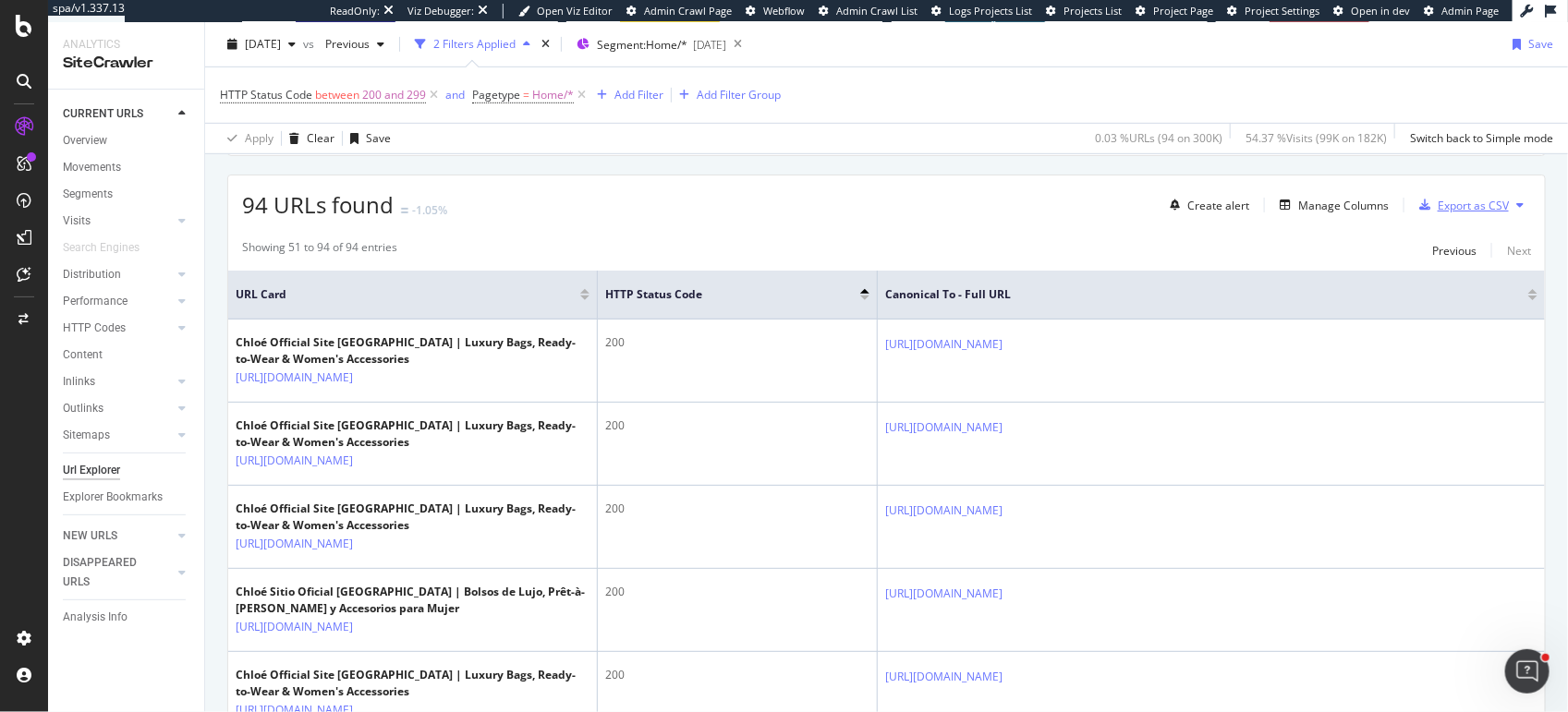
click at [1479, 199] on div "Export as CSV" at bounding box center [1473, 206] width 71 height 16
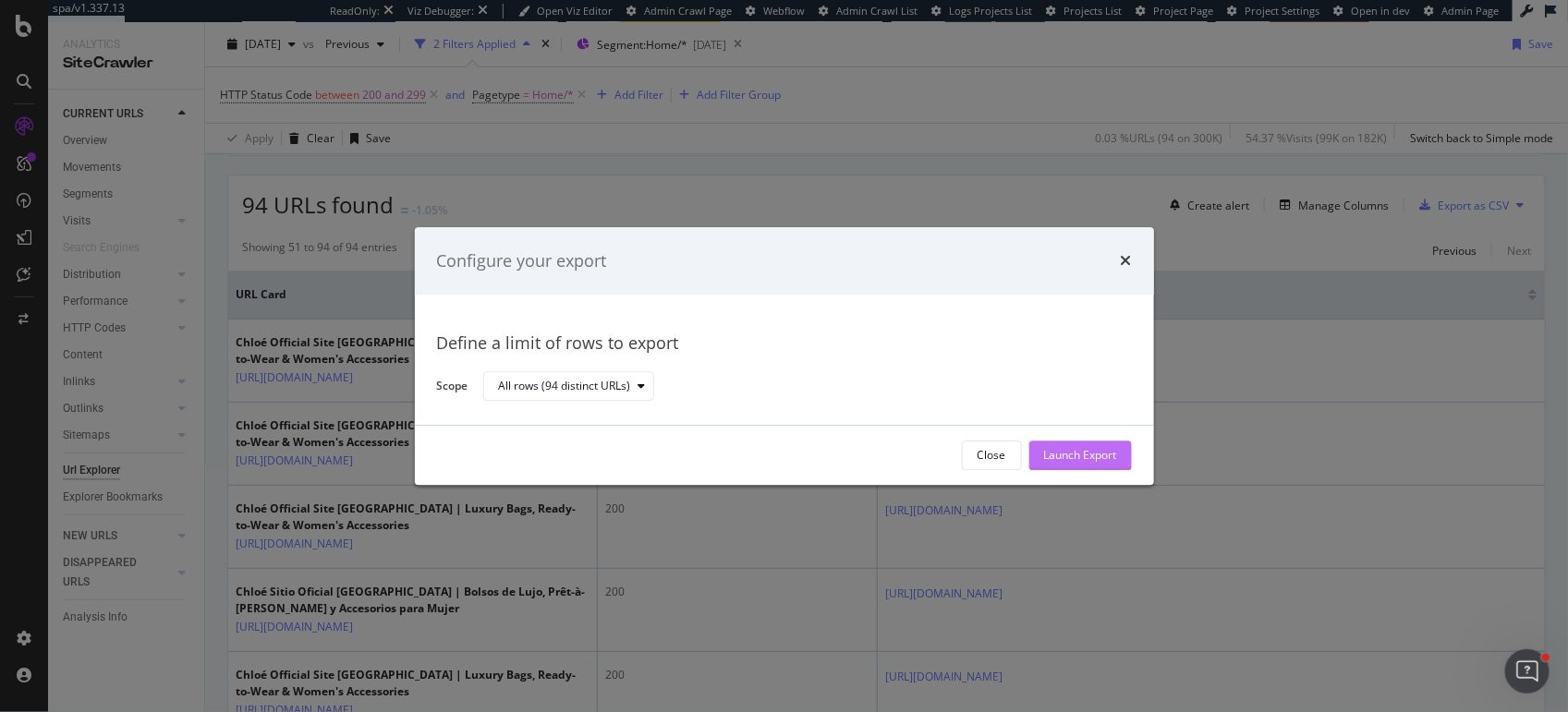
click at [1061, 462] on div "Launch Export" at bounding box center [1080, 455] width 73 height 16
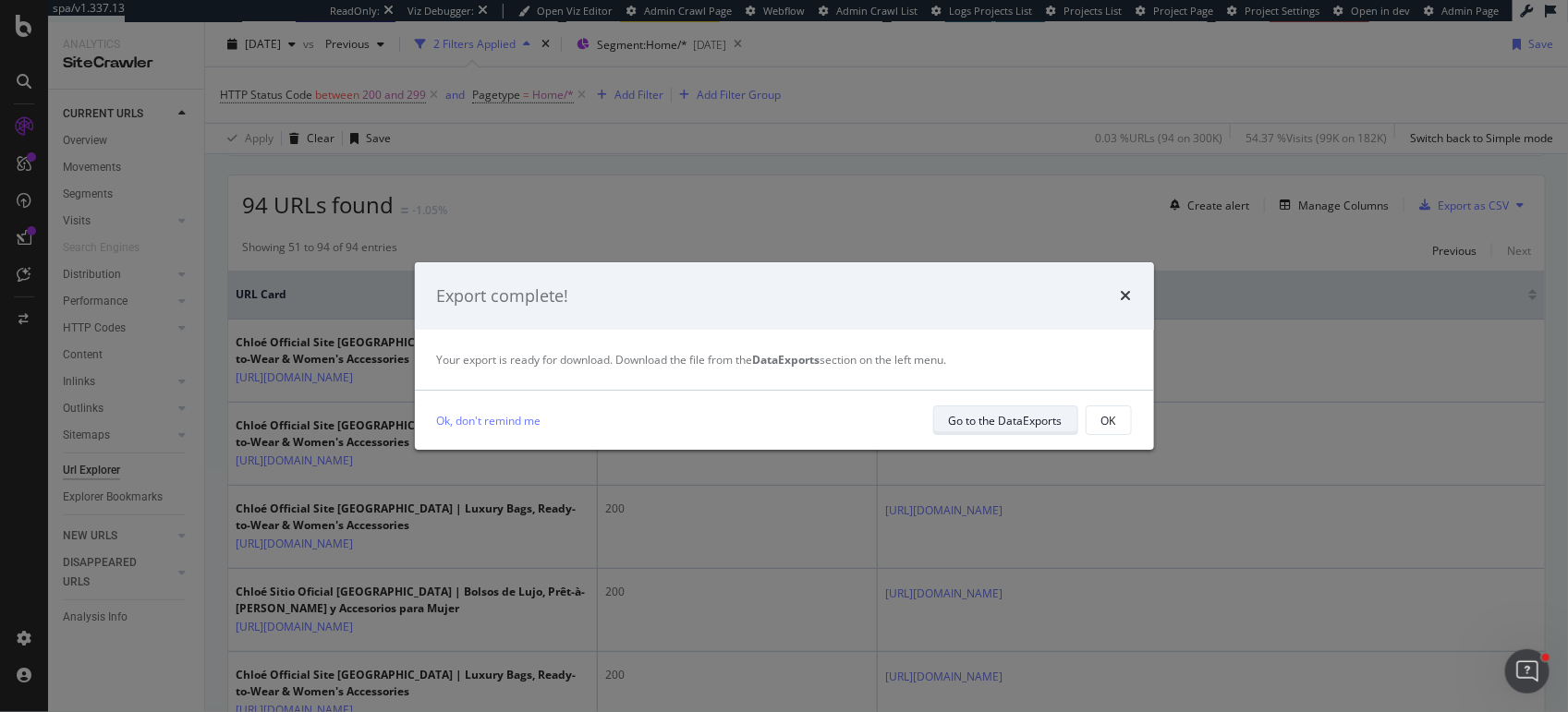
click at [1035, 420] on div "Go to the DataExports" at bounding box center [1006, 421] width 114 height 16
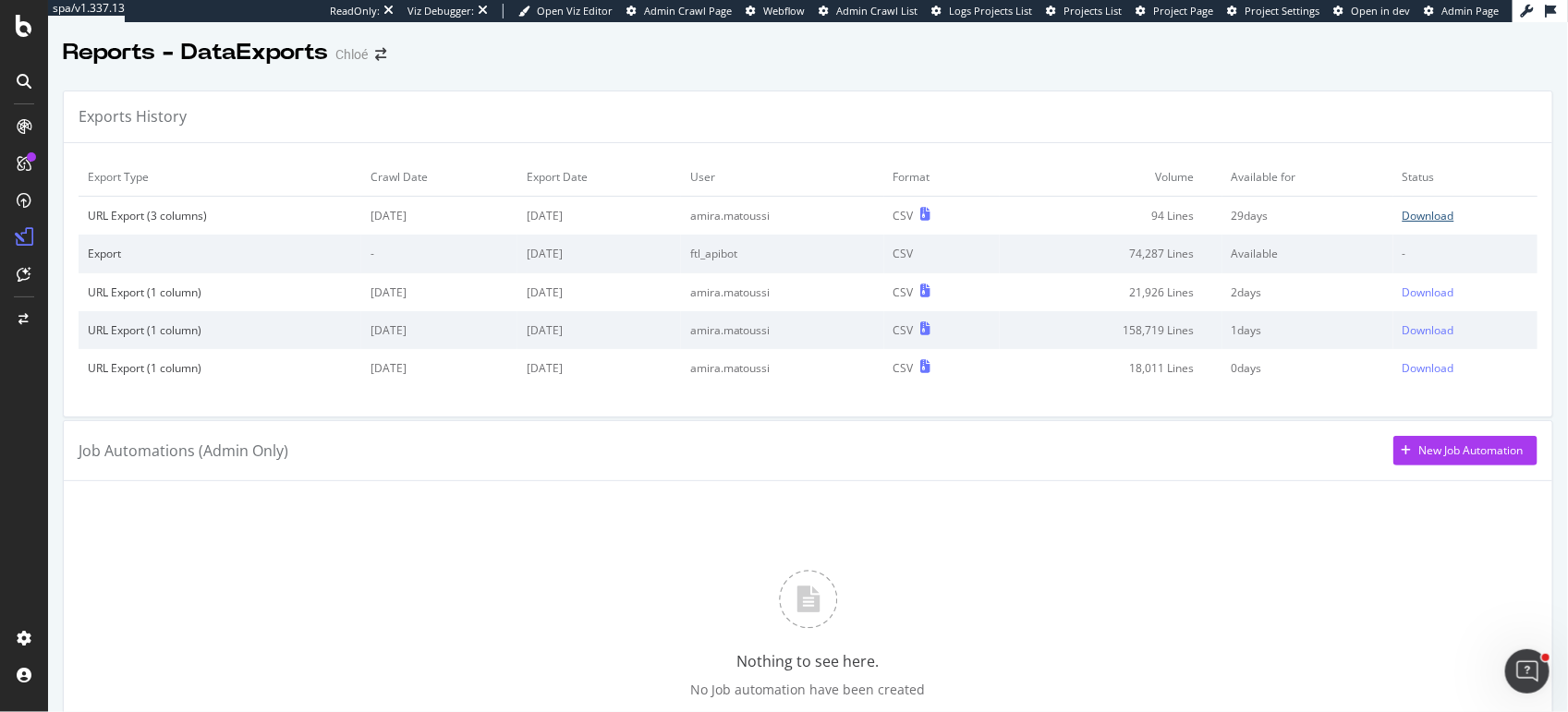
click at [1412, 209] on div "Download" at bounding box center [1428, 215] width 52 height 16
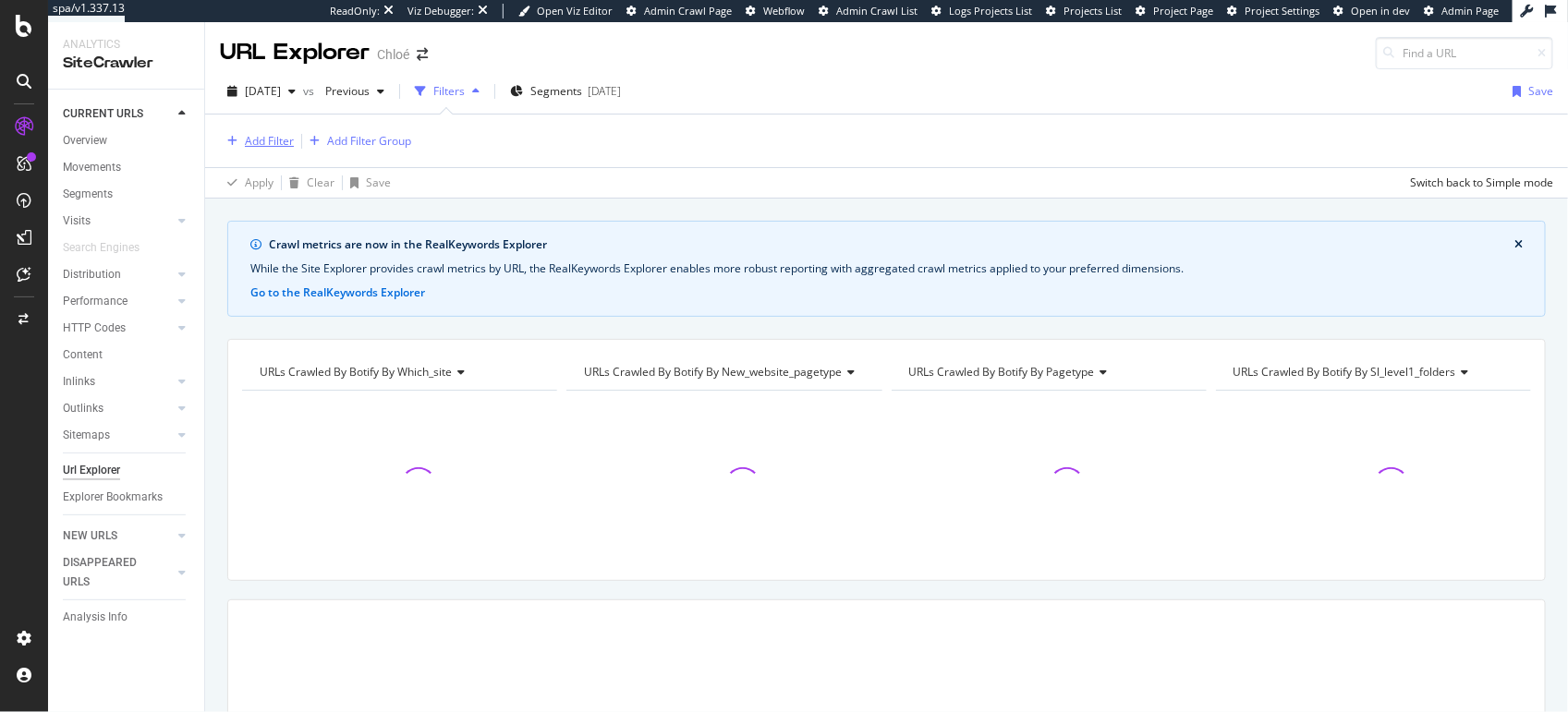
click at [262, 145] on div "Add Filter" at bounding box center [269, 141] width 49 height 16
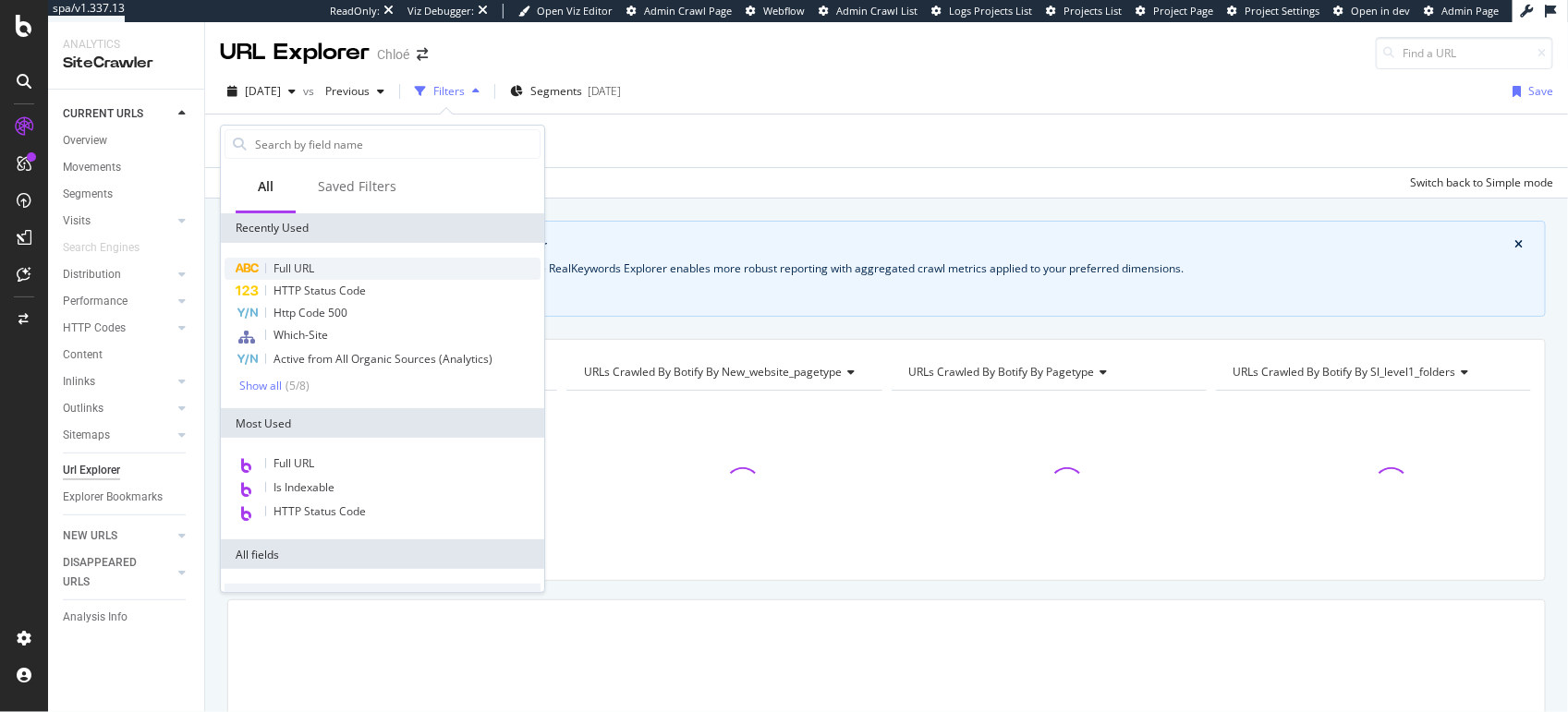
click at [300, 272] on span "Full URL" at bounding box center [293, 268] width 40 height 16
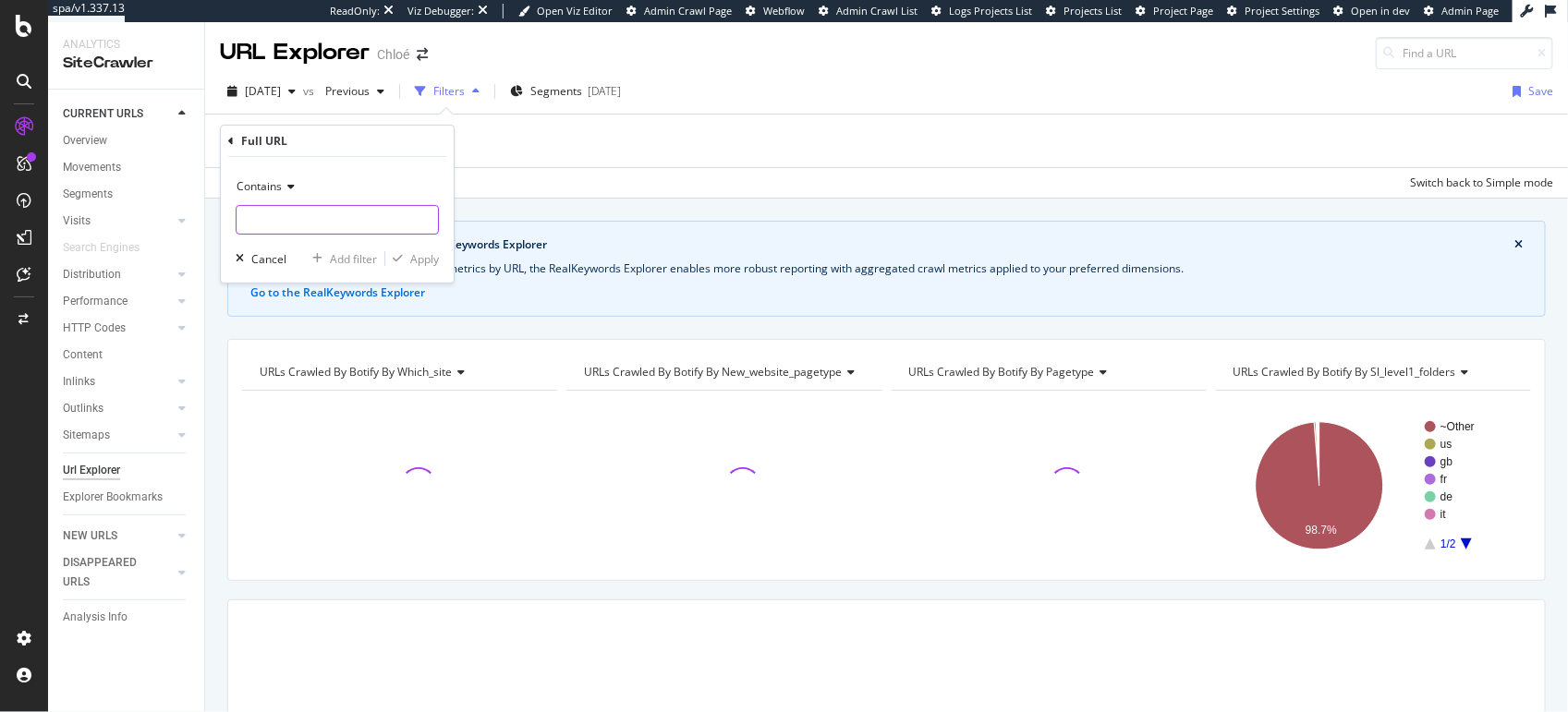
click at [284, 225] on input "text" at bounding box center [337, 219] width 202 height 29
paste input "https://www.chloe.com/fr-fr/chl-homepage.html"
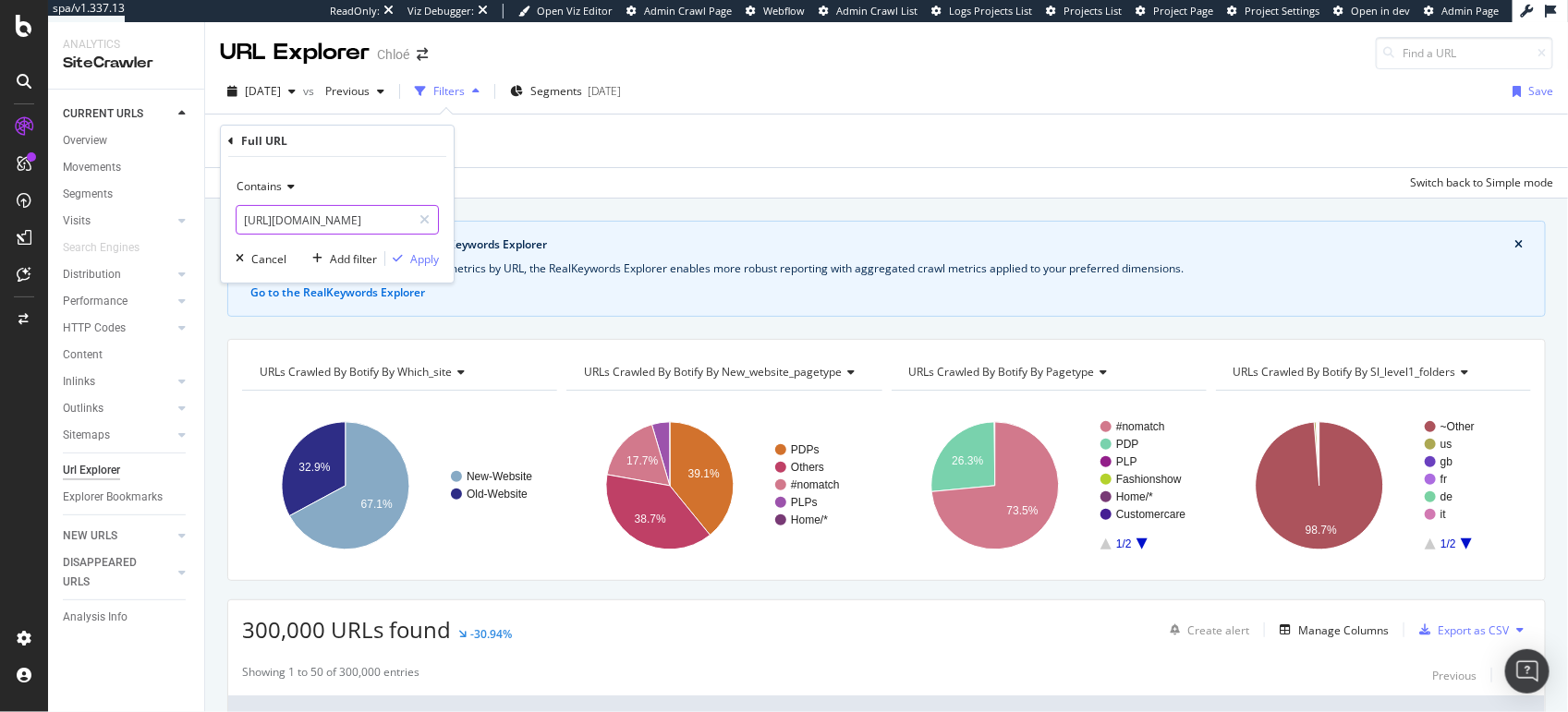
drag, startPoint x: 302, startPoint y: 216, endPoint x: 230, endPoint y: 217, distance: 72.0
click at [230, 217] on div "Contains https://www.chloe.com/fr-fr/chl-homepage.html Cancel Add filter Apply" at bounding box center [337, 219] width 233 height 125
type input "/chl-homepage.html"
click at [429, 263] on div "Apply" at bounding box center [424, 260] width 28 height 16
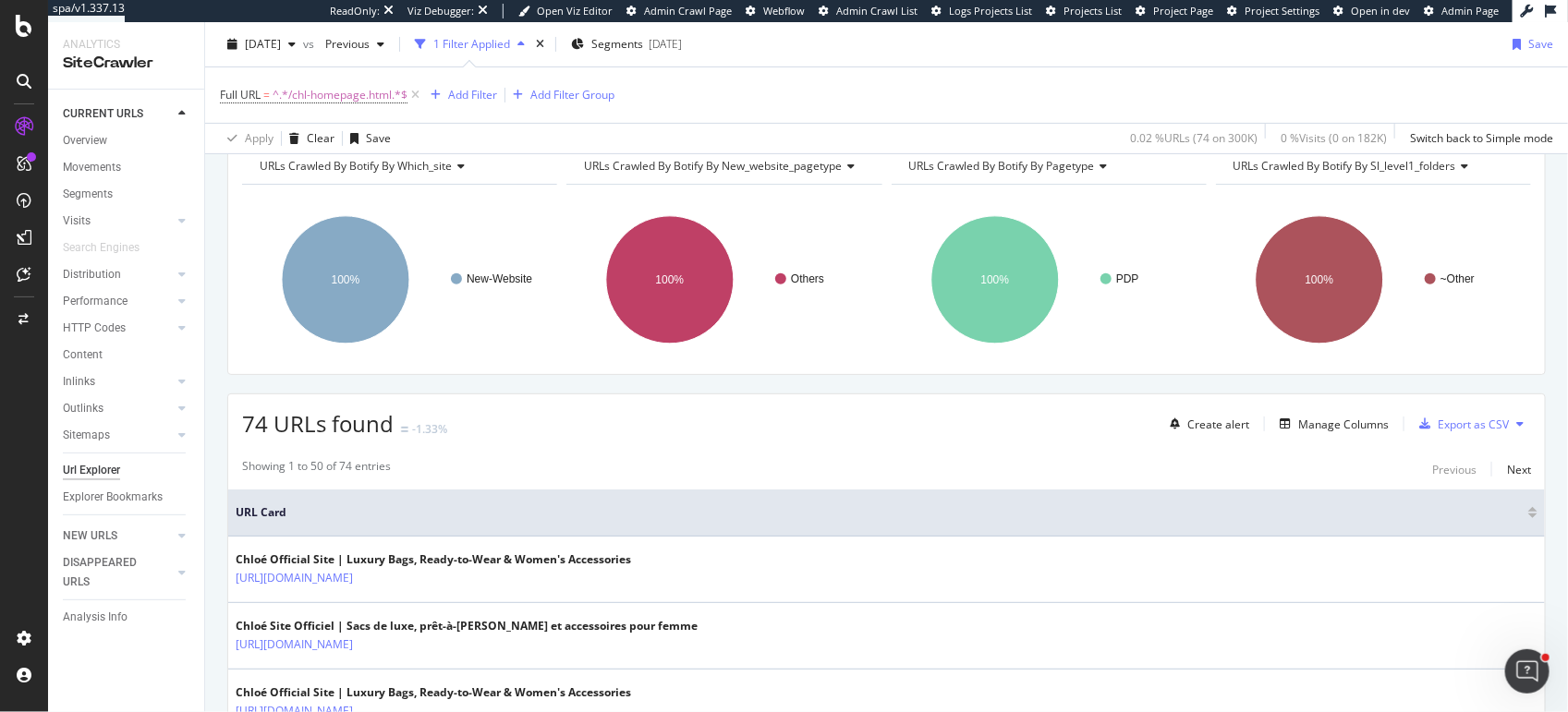
scroll to position [203, 0]
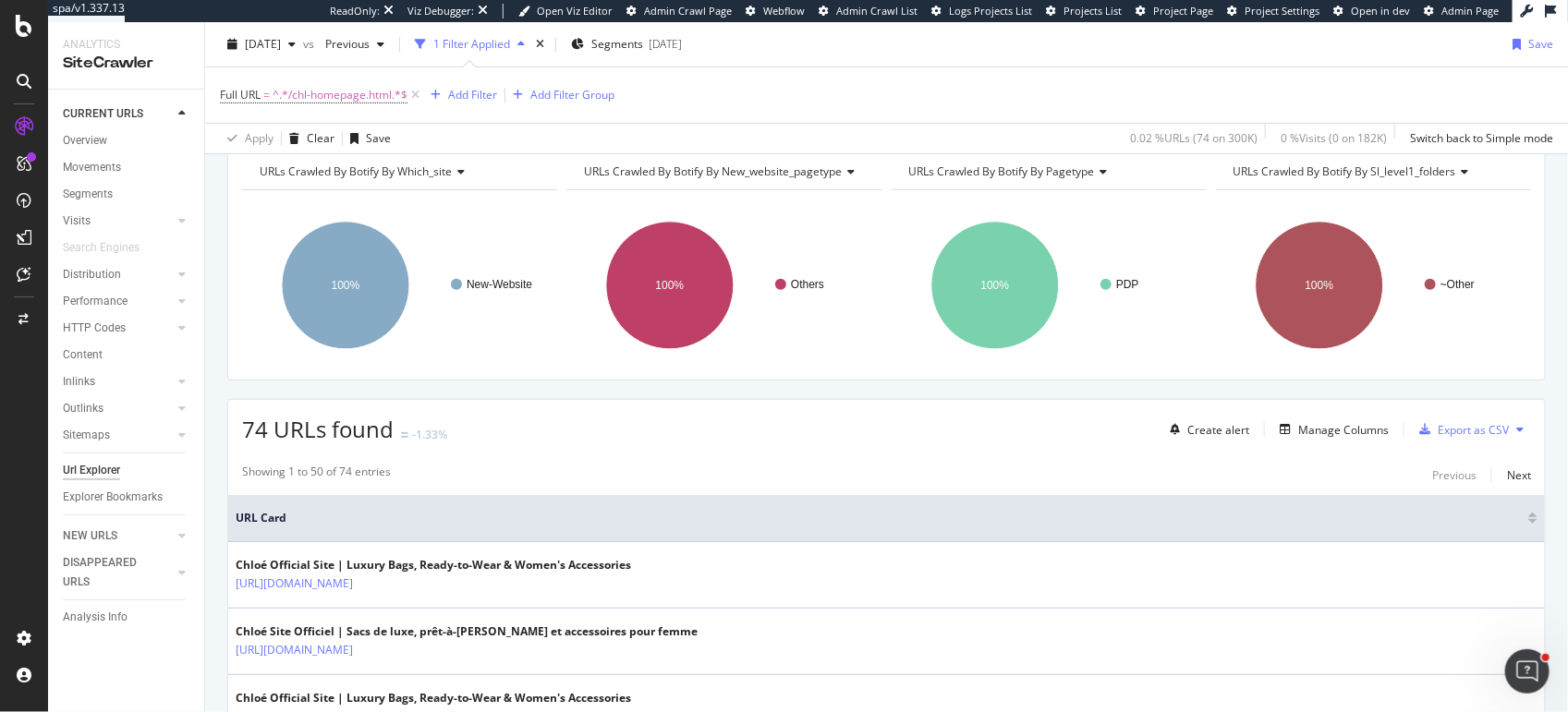
click at [749, 164] on span "URLs Crawled By Botify By new_website_pagetype" at bounding box center [712, 171] width 258 height 16
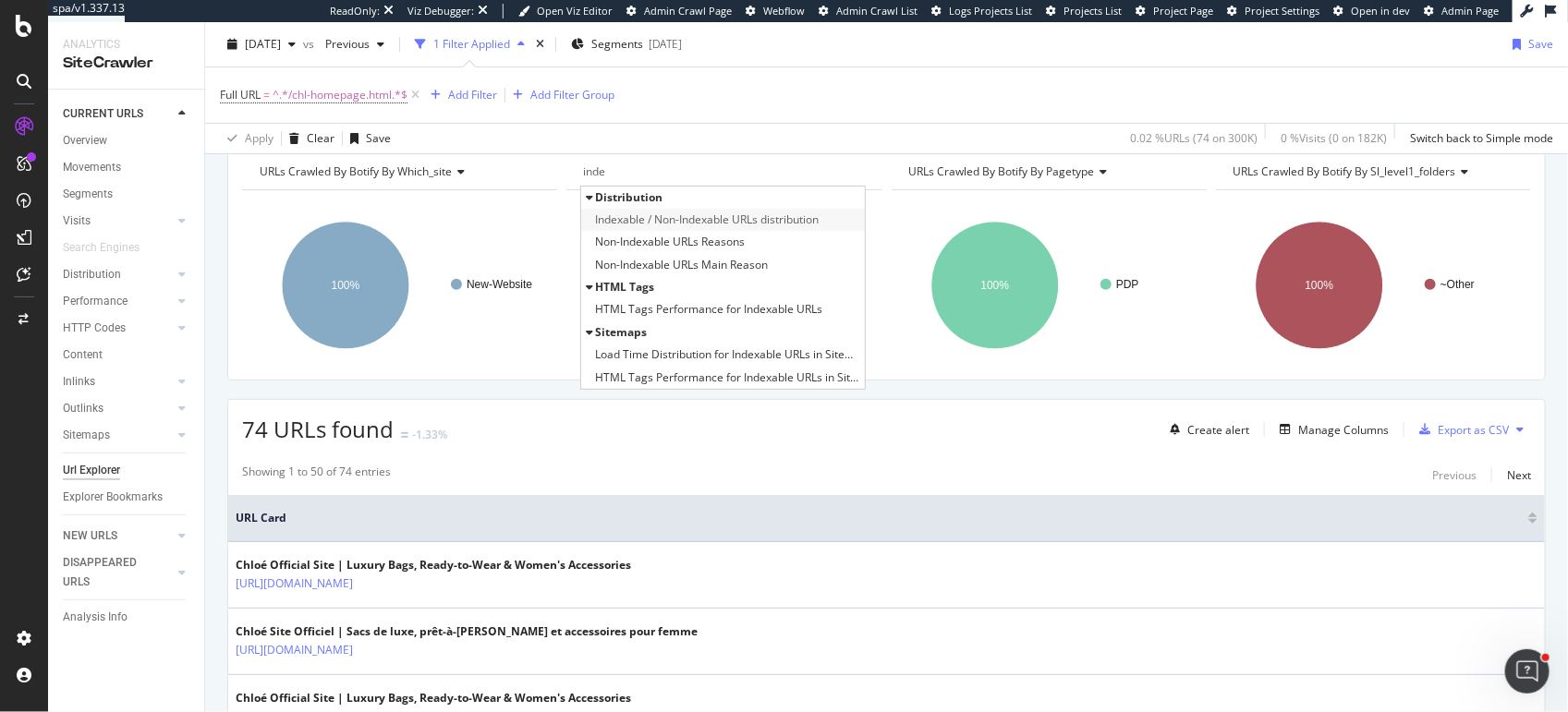
type input "inde"
click at [795, 211] on span "Indexable / Non-Indexable URLs distribution" at bounding box center [706, 219] width 223 height 19
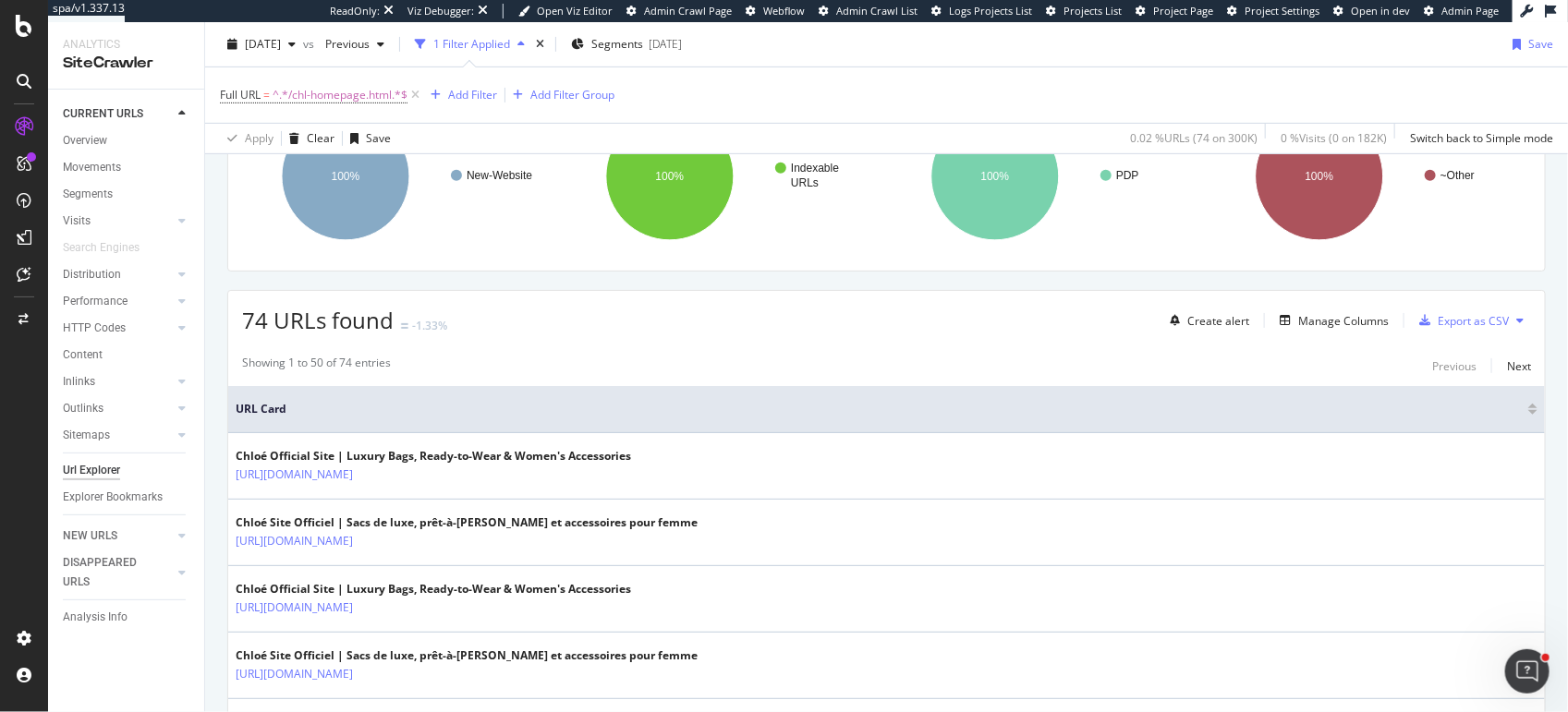
scroll to position [314, 0]
click at [1311, 314] on div "Manage Columns" at bounding box center [1343, 319] width 90 height 16
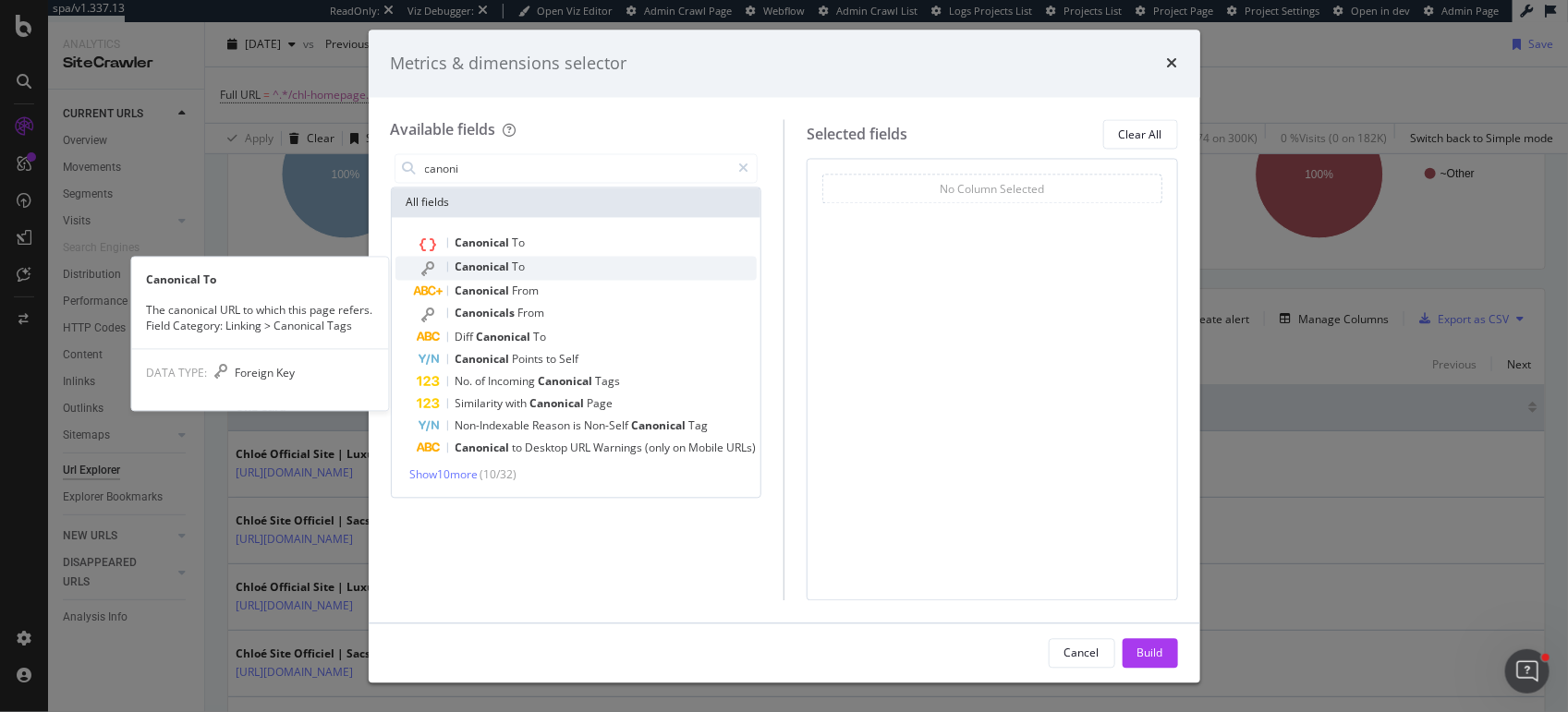
type input "canoni"
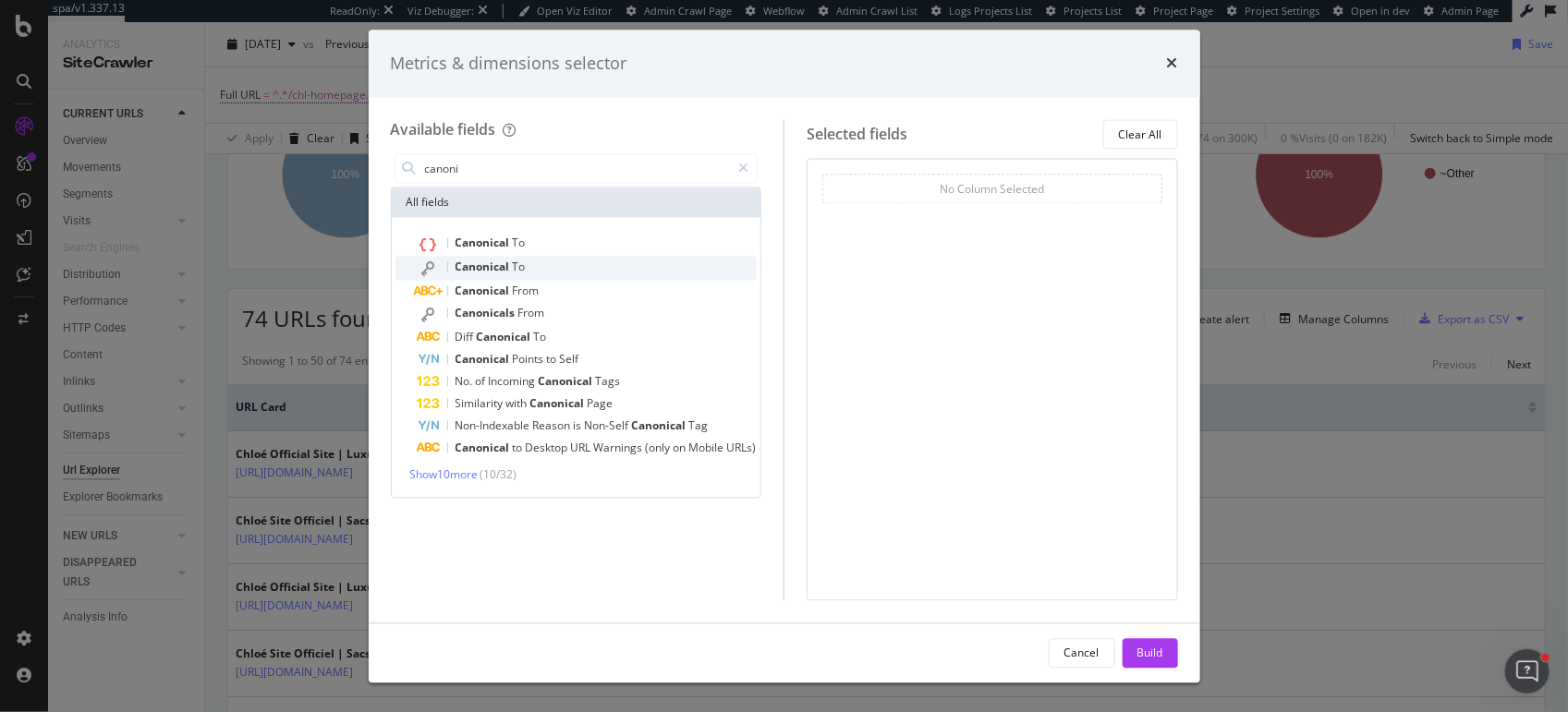
click at [641, 259] on div "Canonical To" at bounding box center [587, 268] width 340 height 24
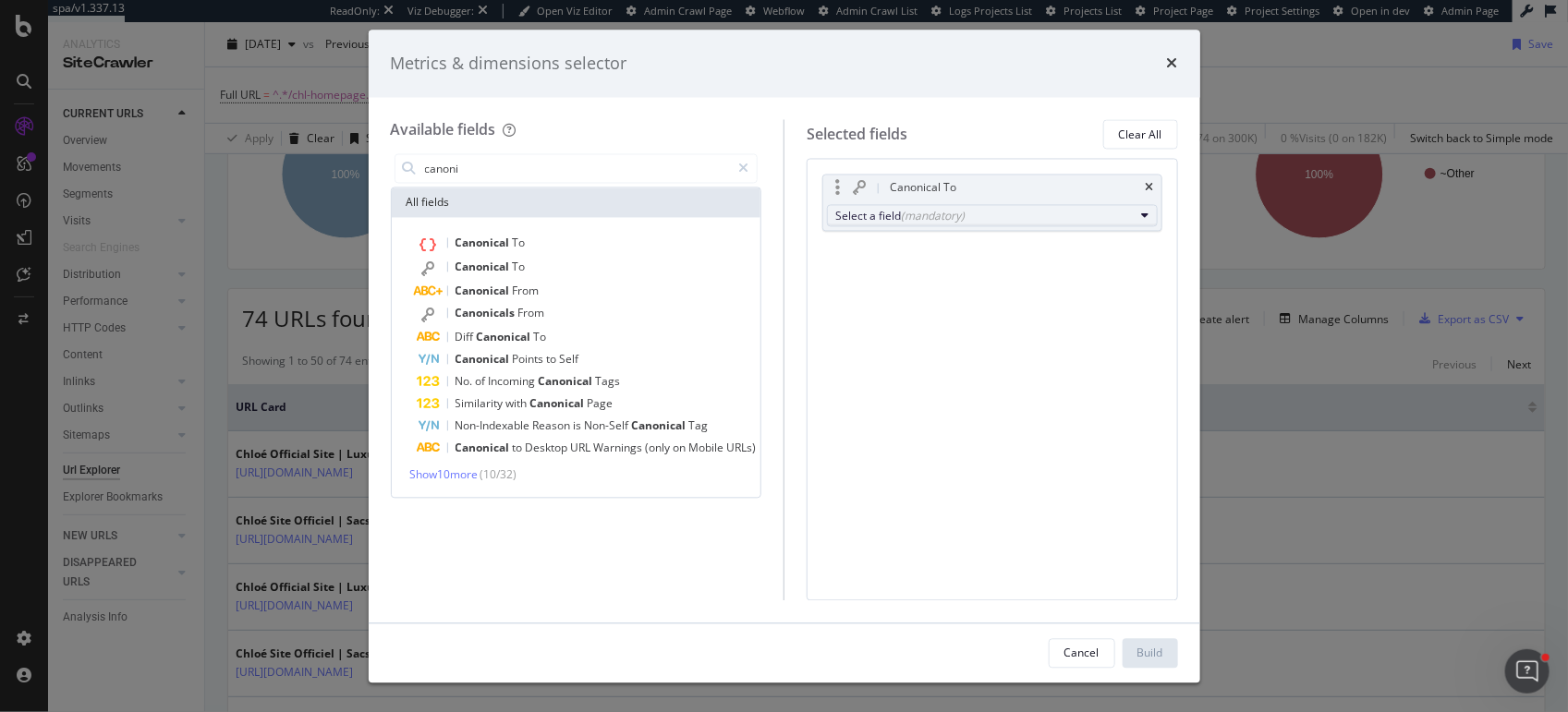
click at [966, 221] on div "Select a field (mandatory)" at bounding box center [985, 215] width 300 height 16
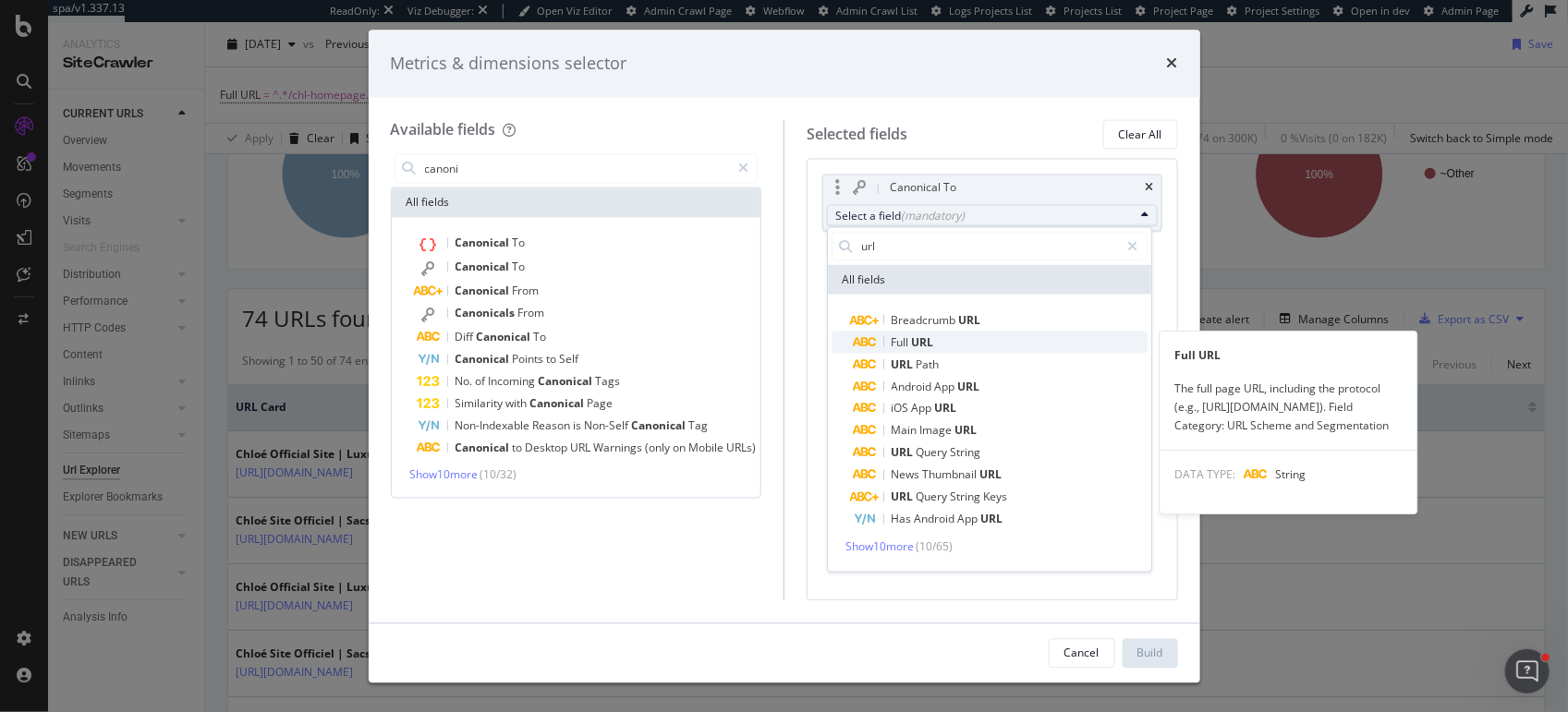
type input "url"
click at [974, 344] on span "Full URL" at bounding box center [1000, 342] width 294 height 23
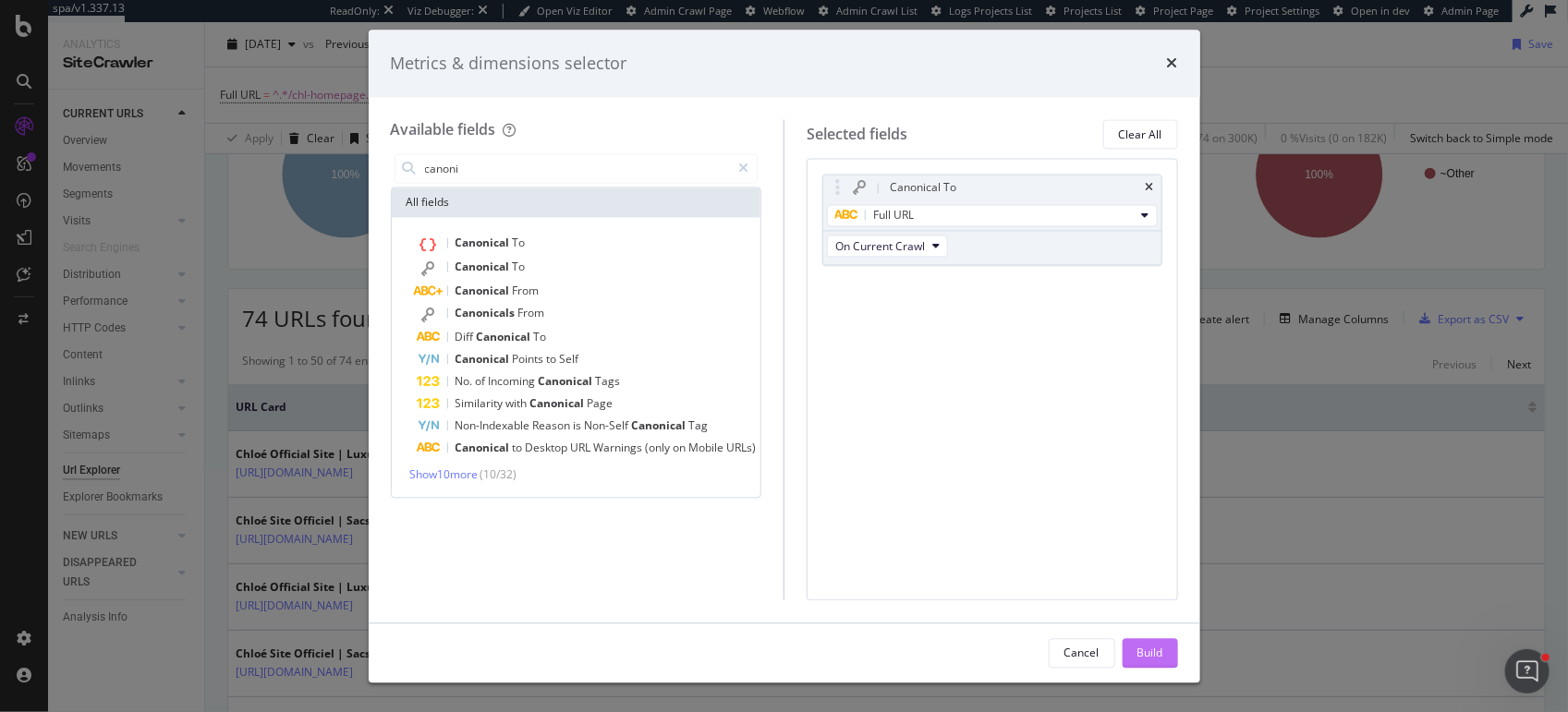
click at [1146, 649] on div "Build" at bounding box center [1150, 652] width 25 height 16
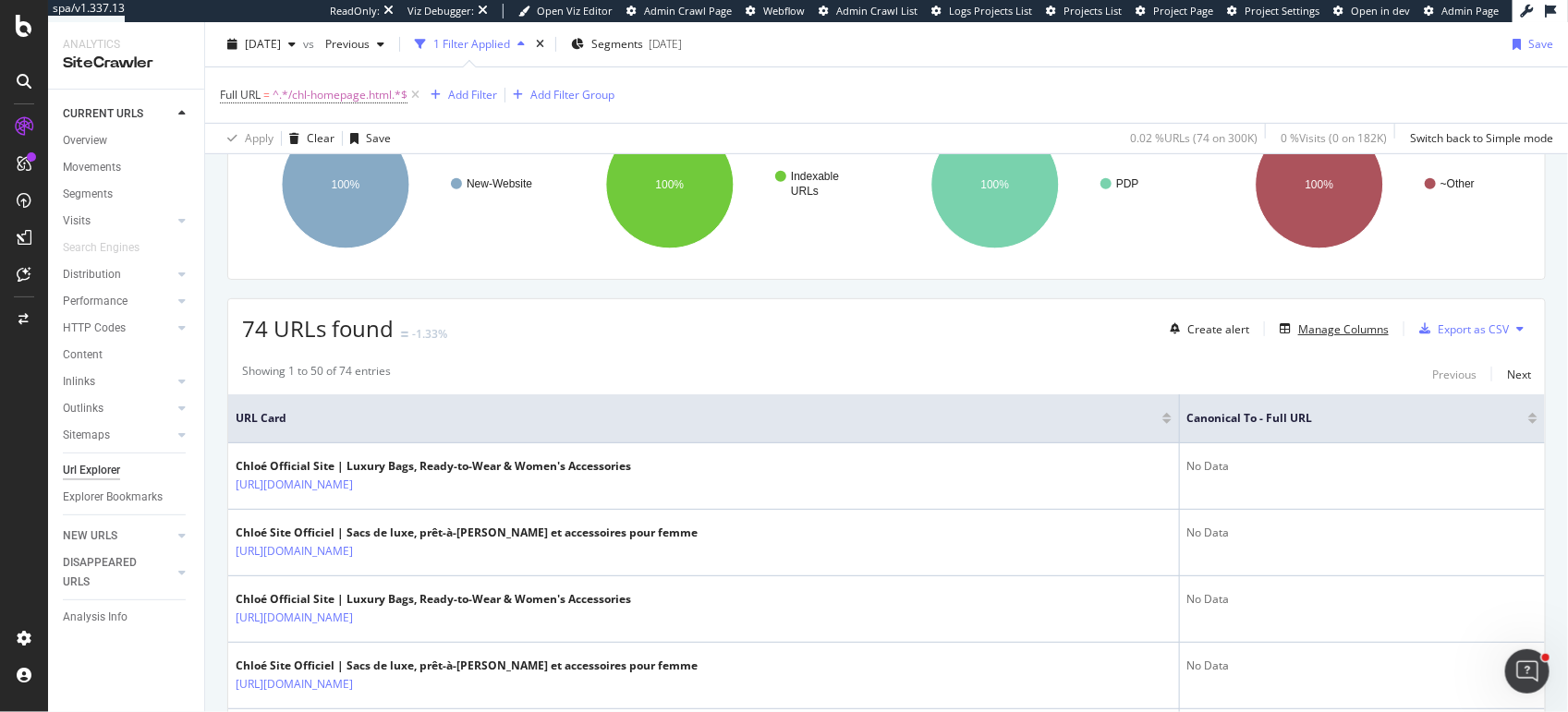
scroll to position [317, 0]
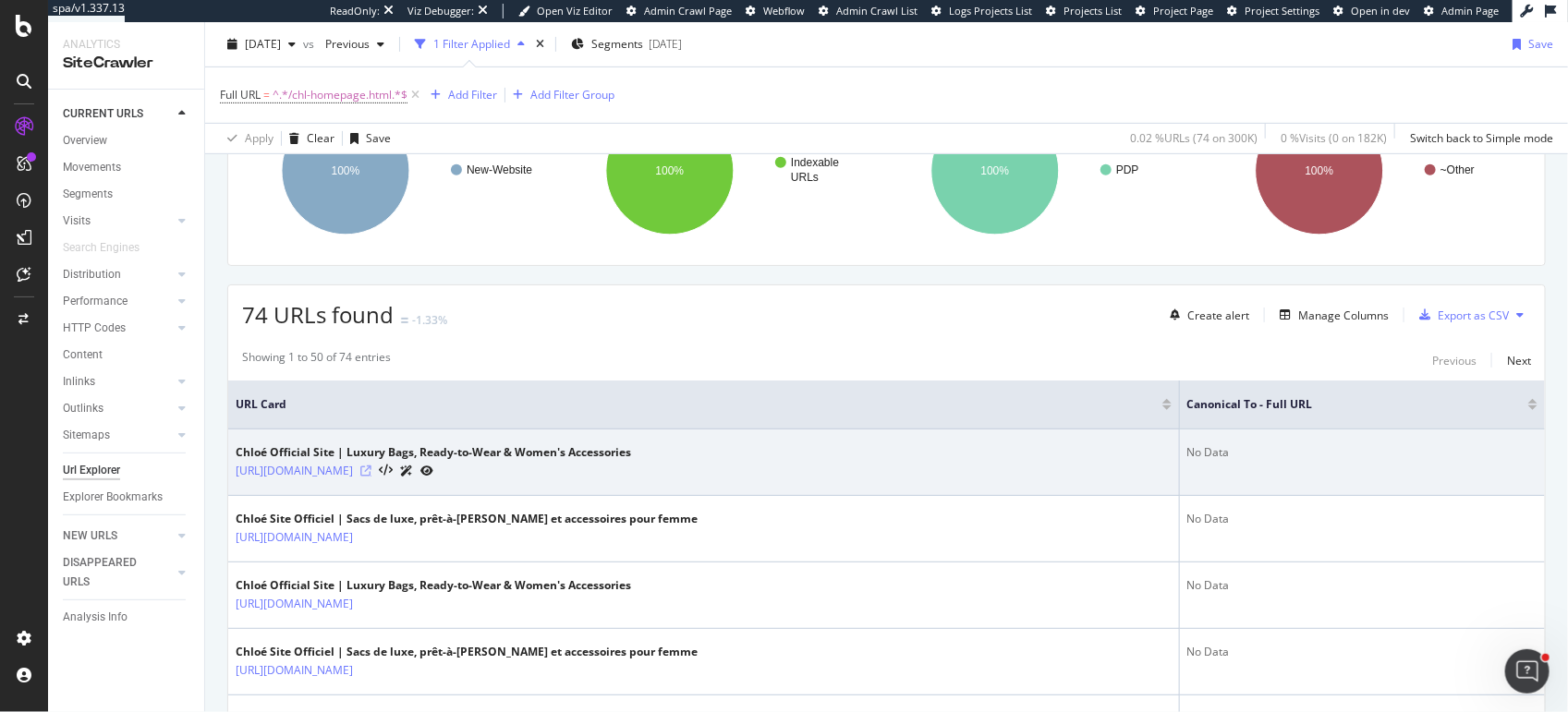
click at [371, 465] on icon at bounding box center [365, 470] width 11 height 11
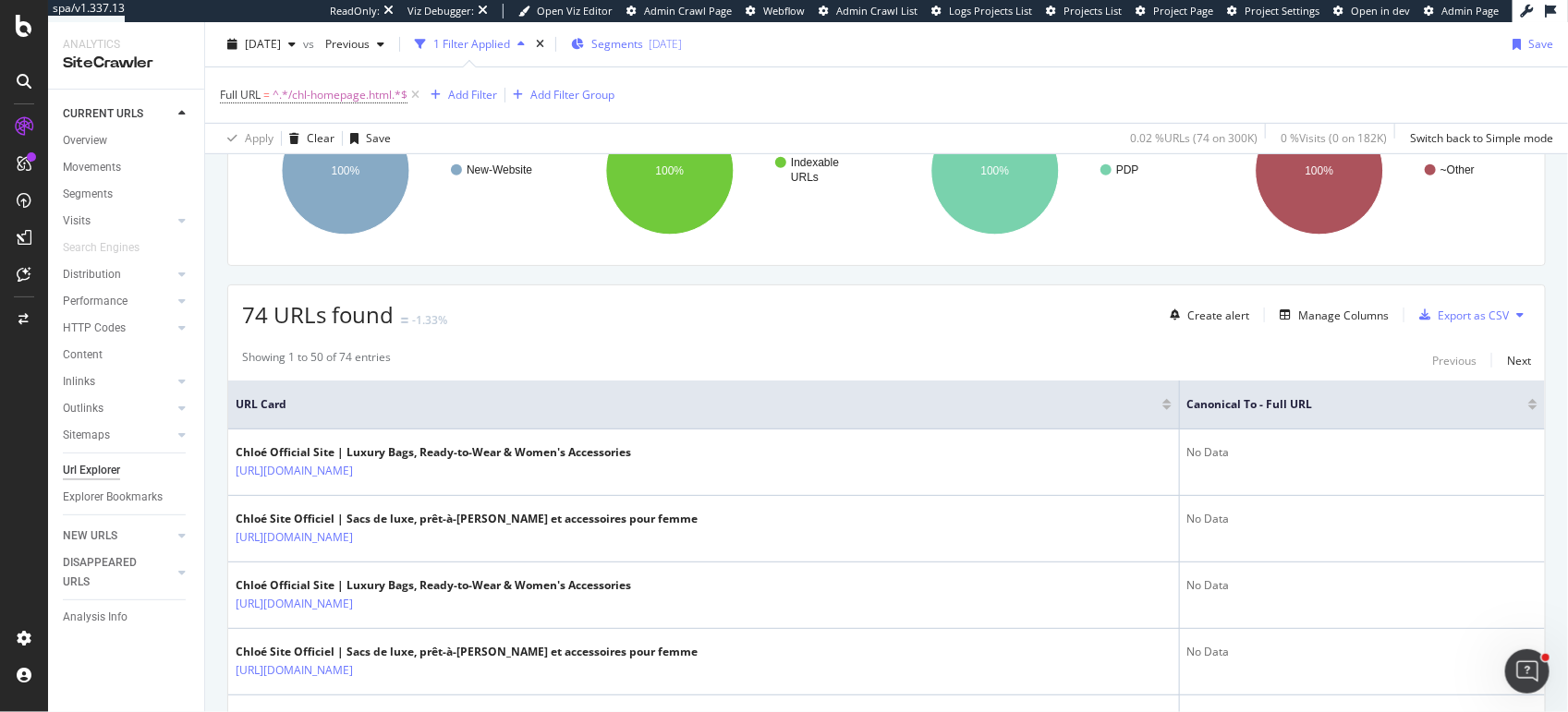
click at [633, 51] on span "Segments" at bounding box center [617, 44] width 52 height 16
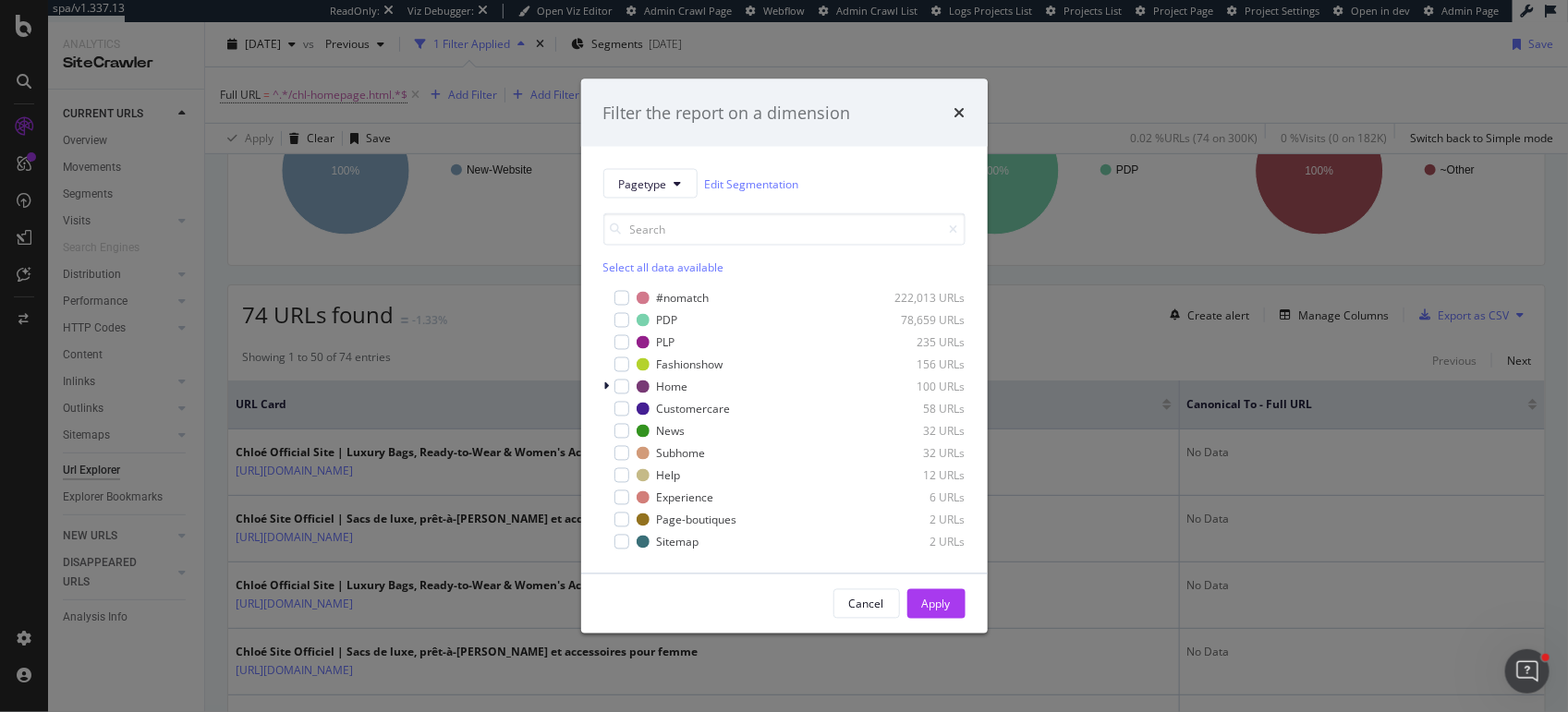
click at [540, 181] on div "Filter the report on a dimension Pagetype Edit Segmentation Select all data ava…" at bounding box center [784, 356] width 1568 height 712
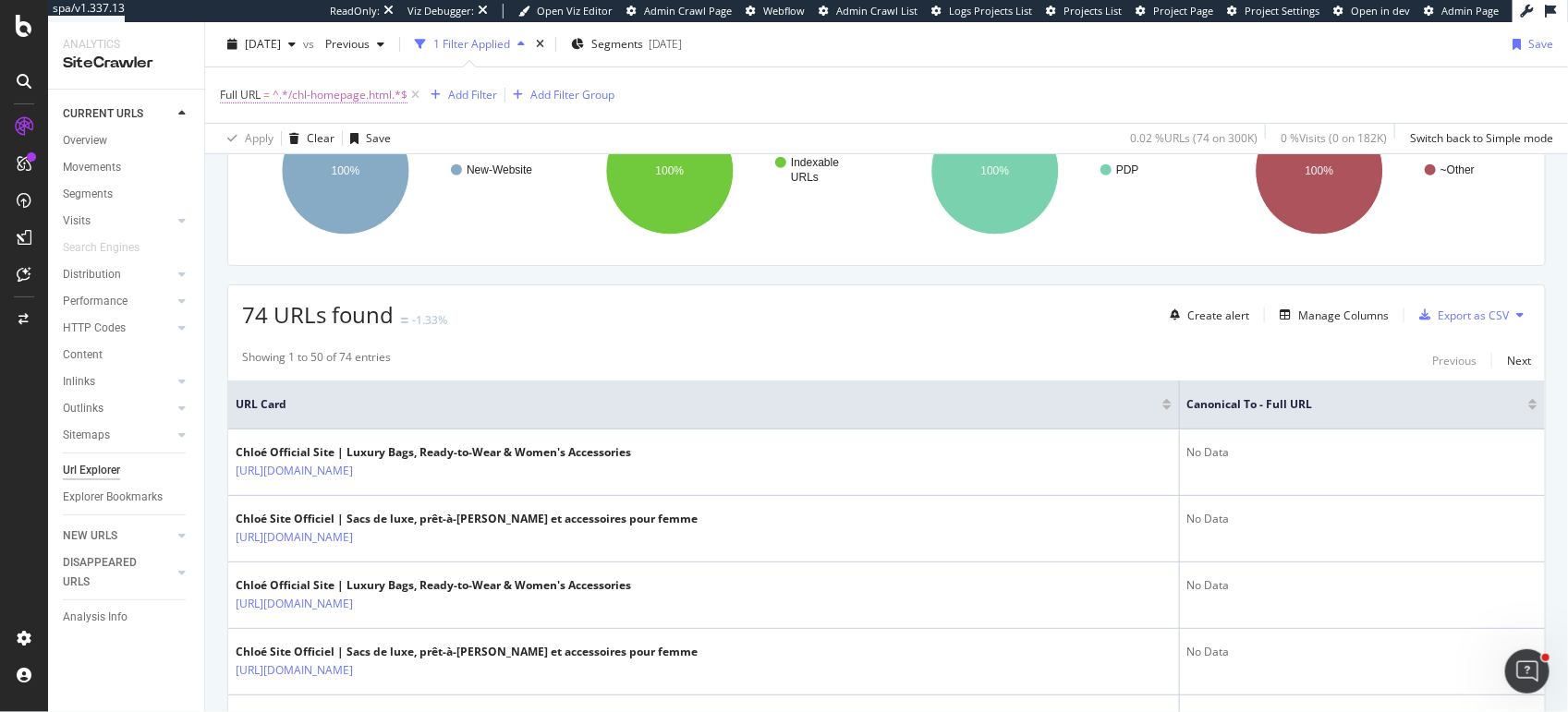
click at [318, 91] on span "^.*/chl-homepage.html.*$" at bounding box center [340, 95] width 135 height 25
click at [547, 253] on div "URLs Crawled By Botify By which_site Chart (by Value) Table Expand Export as CS…" at bounding box center [886, 145] width 1318 height 242
click at [1304, 314] on div "Manage Columns" at bounding box center [1343, 315] width 90 height 16
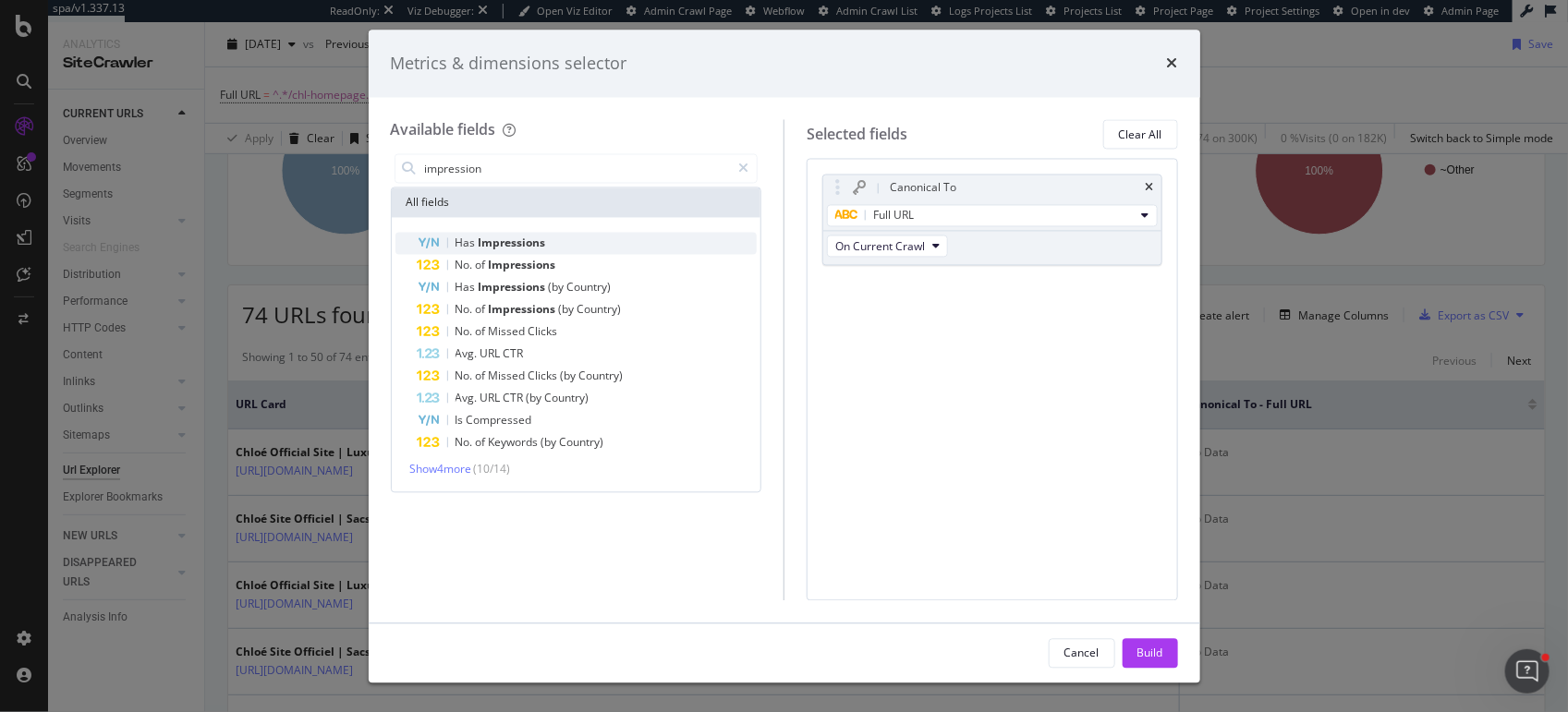
type input "impression"
click at [513, 233] on div "Has Impressions" at bounding box center [587, 244] width 340 height 23
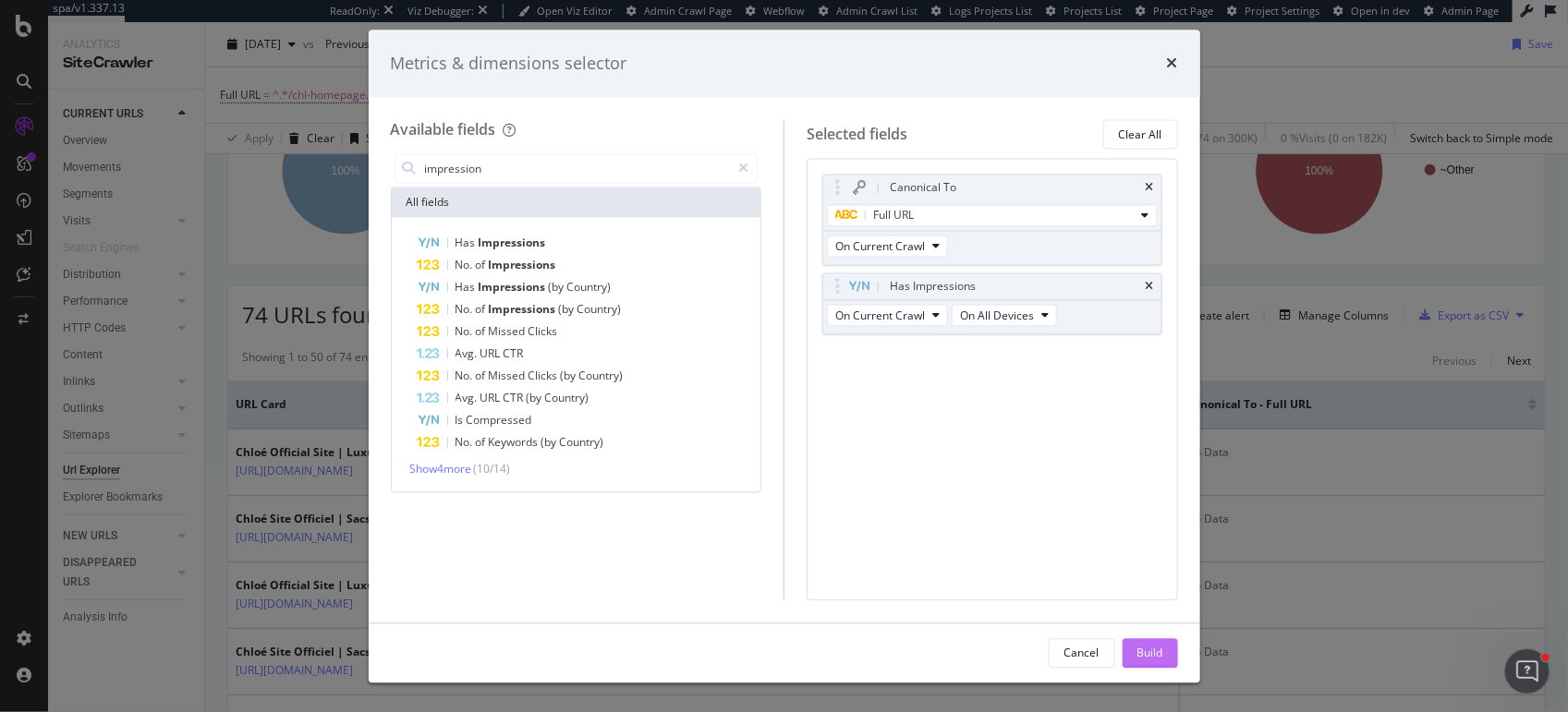
click at [1148, 645] on div "Build" at bounding box center [1150, 652] width 25 height 16
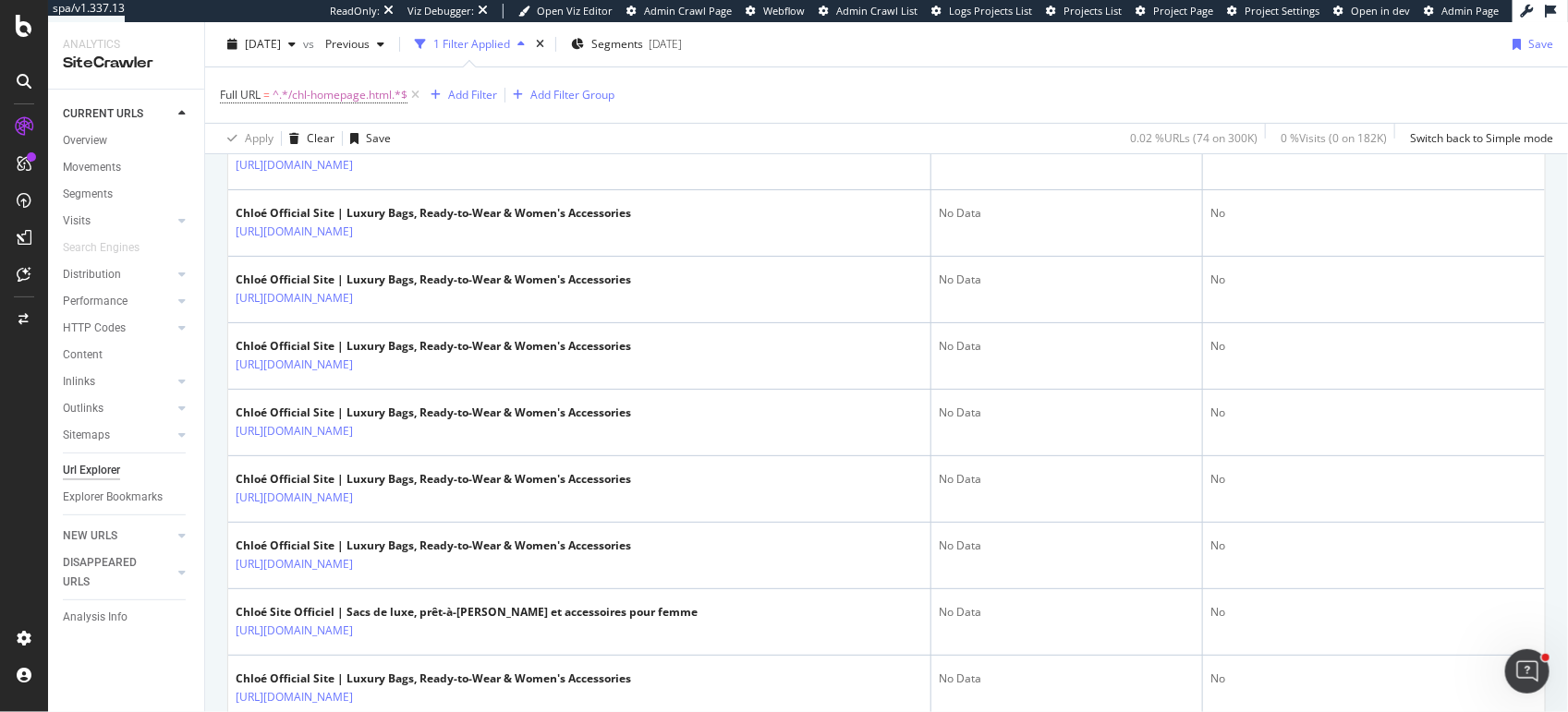
scroll to position [3443, 0]
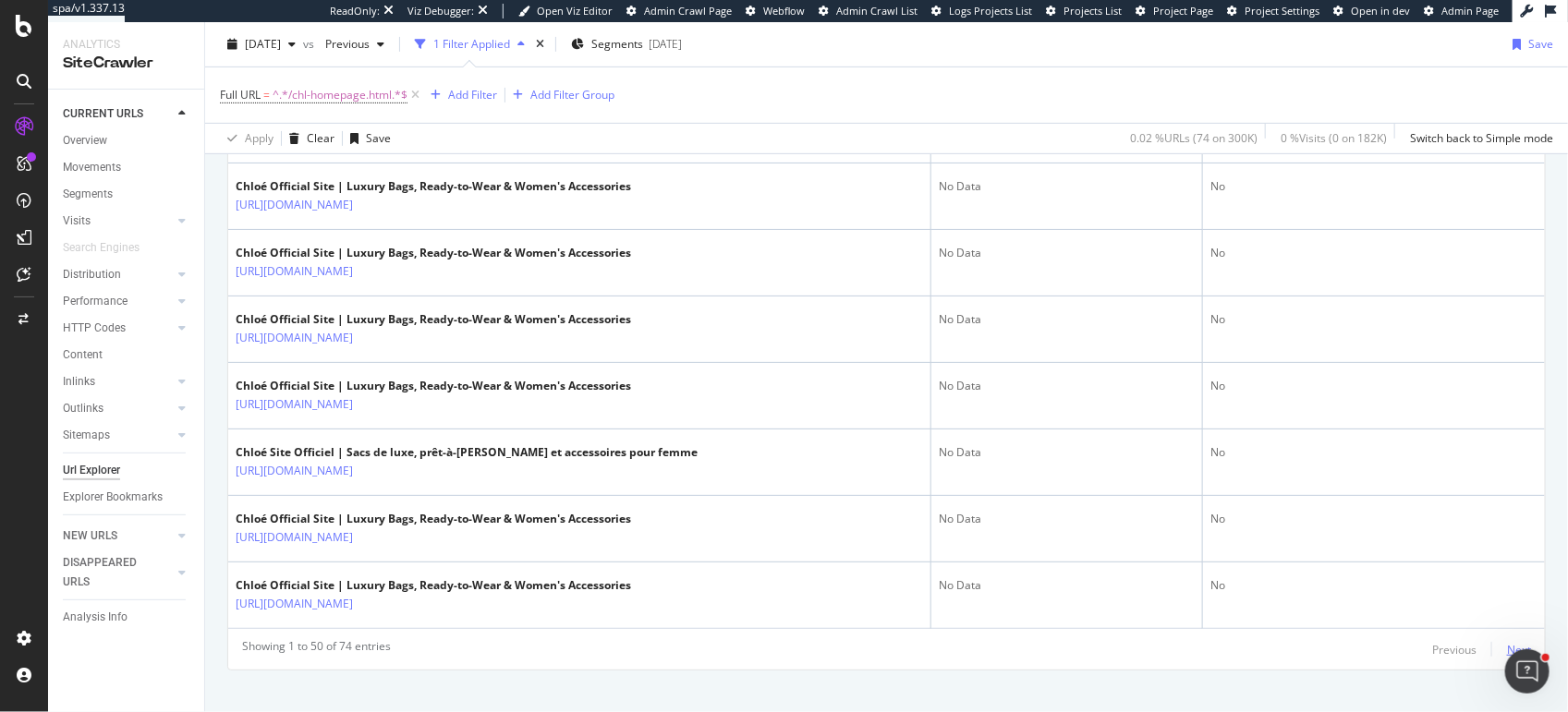
click at [1516, 641] on div "Next" at bounding box center [1518, 649] width 24 height 16
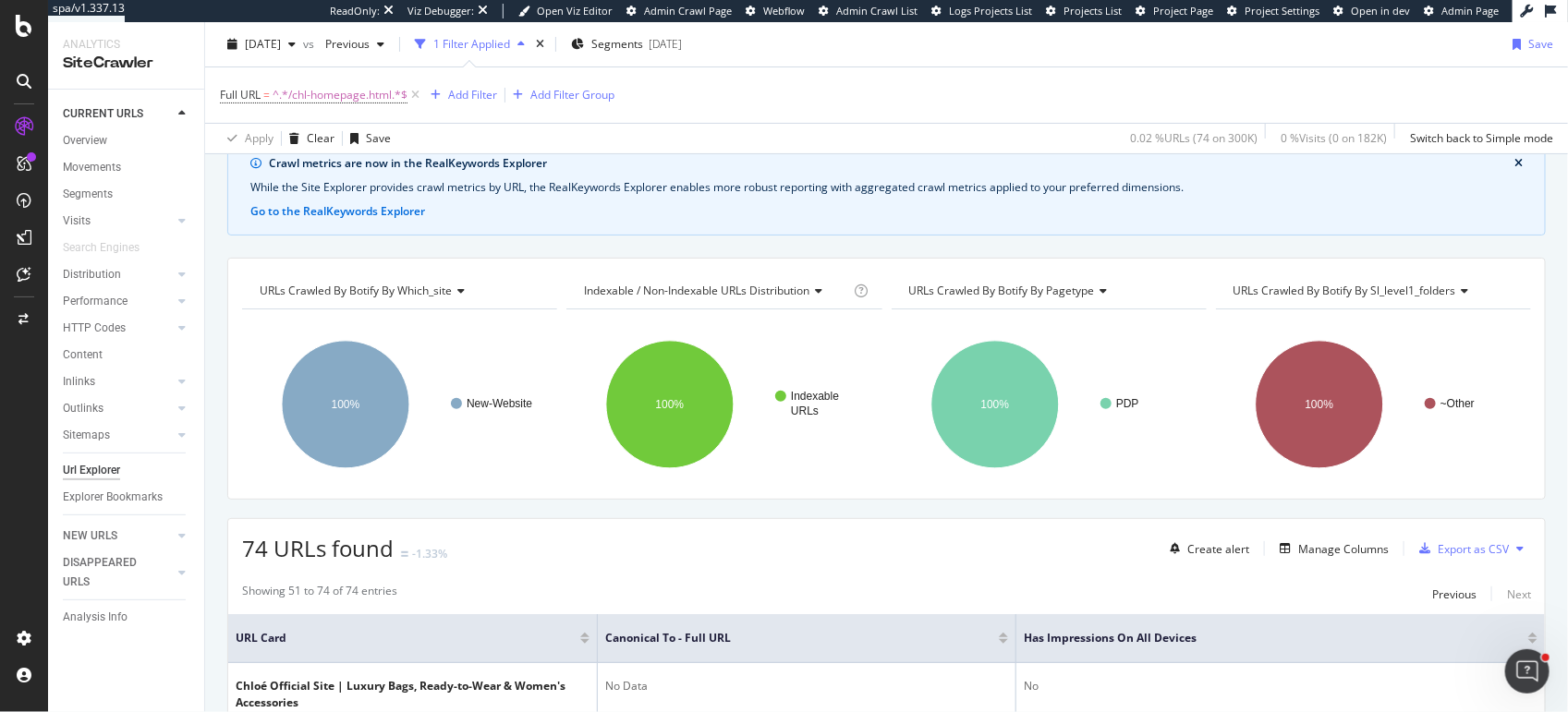
scroll to position [72, 0]
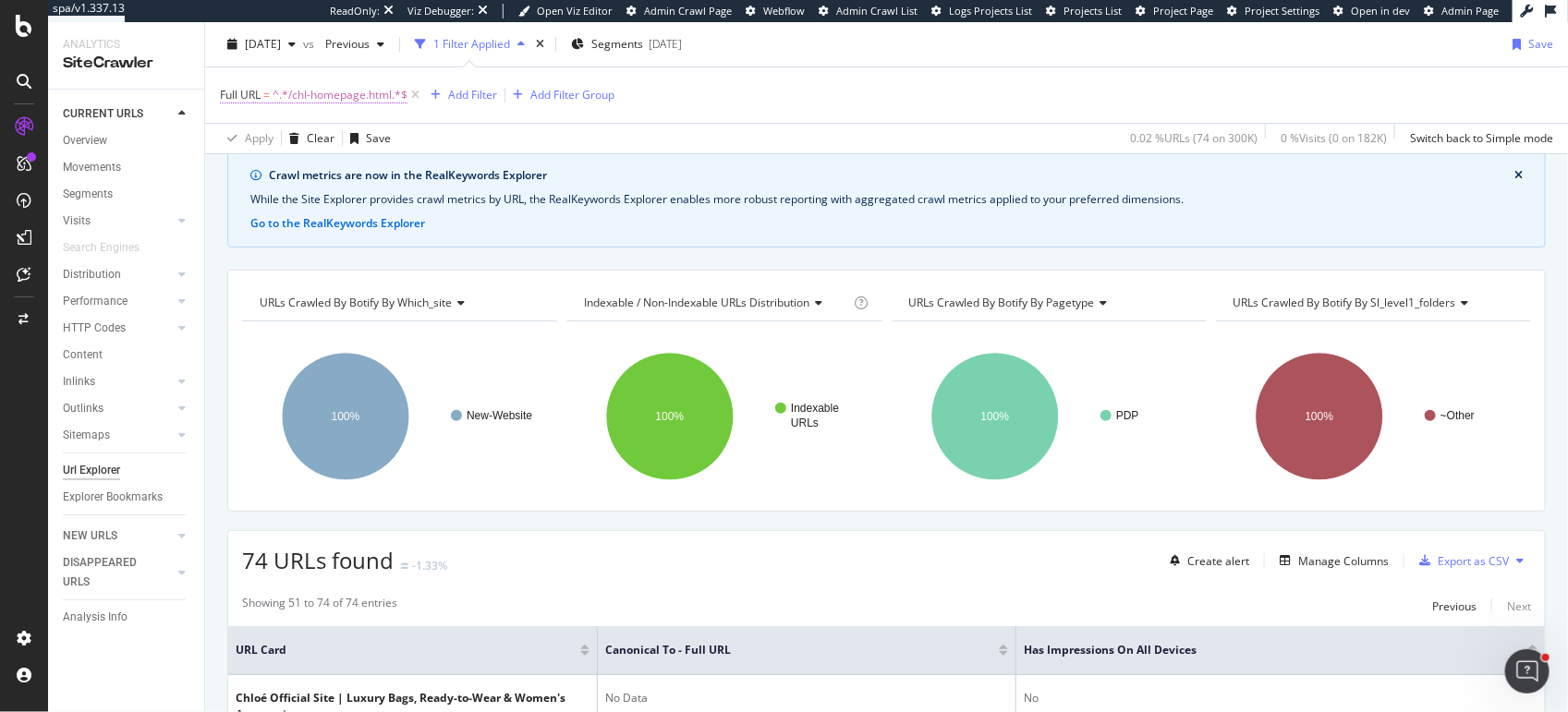
click at [319, 93] on span "^.*/chl-homepage.html.*$" at bounding box center [340, 95] width 135 height 25
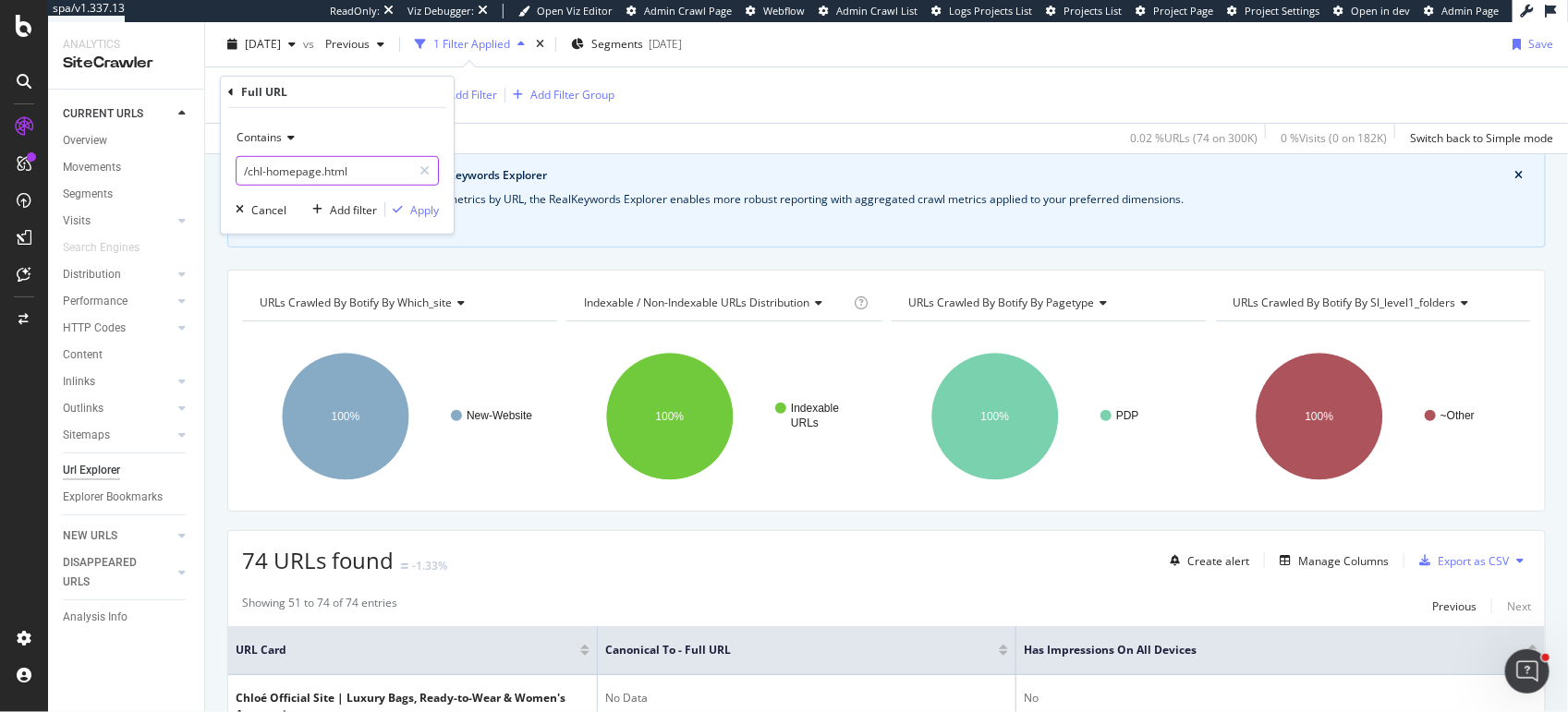
click at [278, 173] on input "/chl-homepage.html" at bounding box center [323, 170] width 174 height 29
paste input "https://www.chloe.com"
type input "https://www.chloe.com/fr-fr"
click at [278, 139] on span "Contains" at bounding box center [259, 137] width 45 height 16
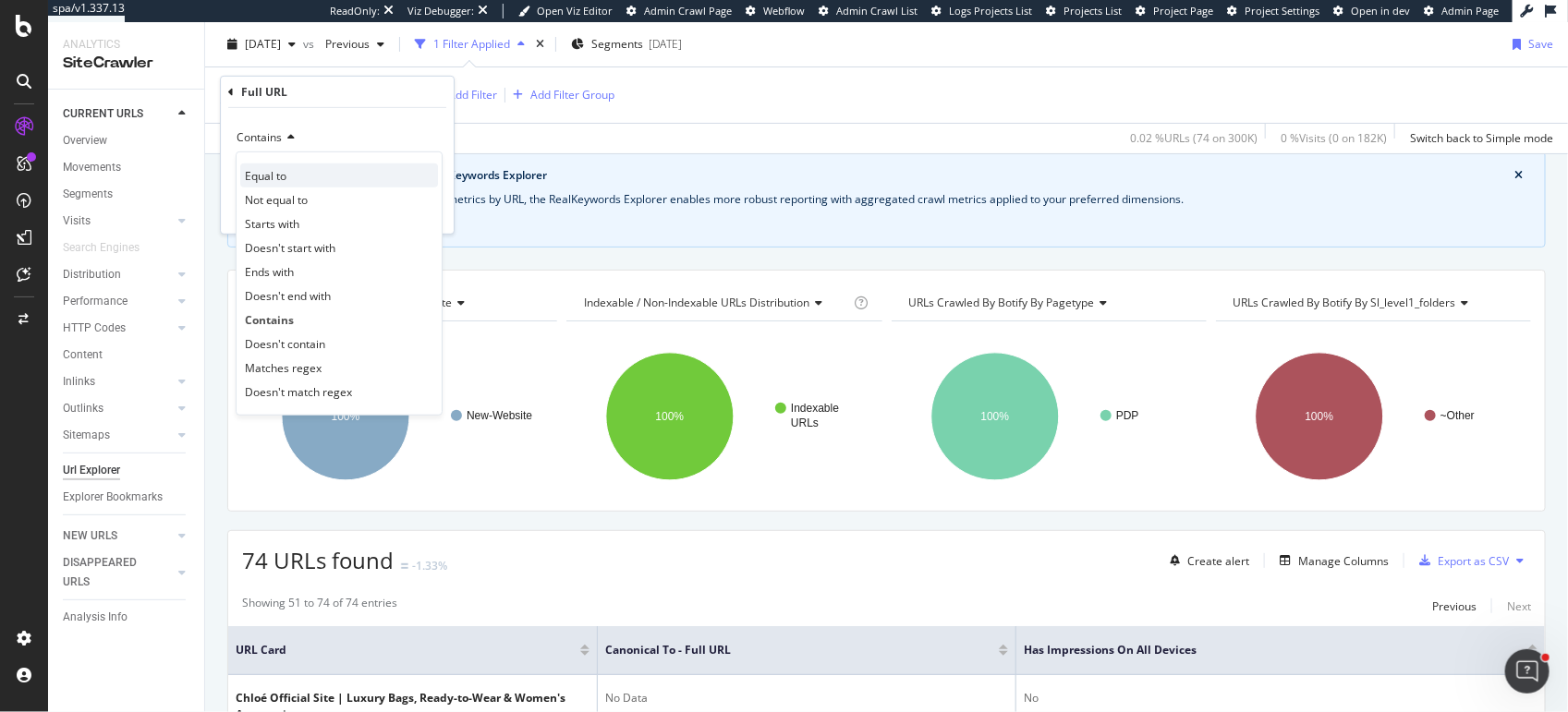
click at [278, 175] on span "Equal to" at bounding box center [265, 175] width 41 height 16
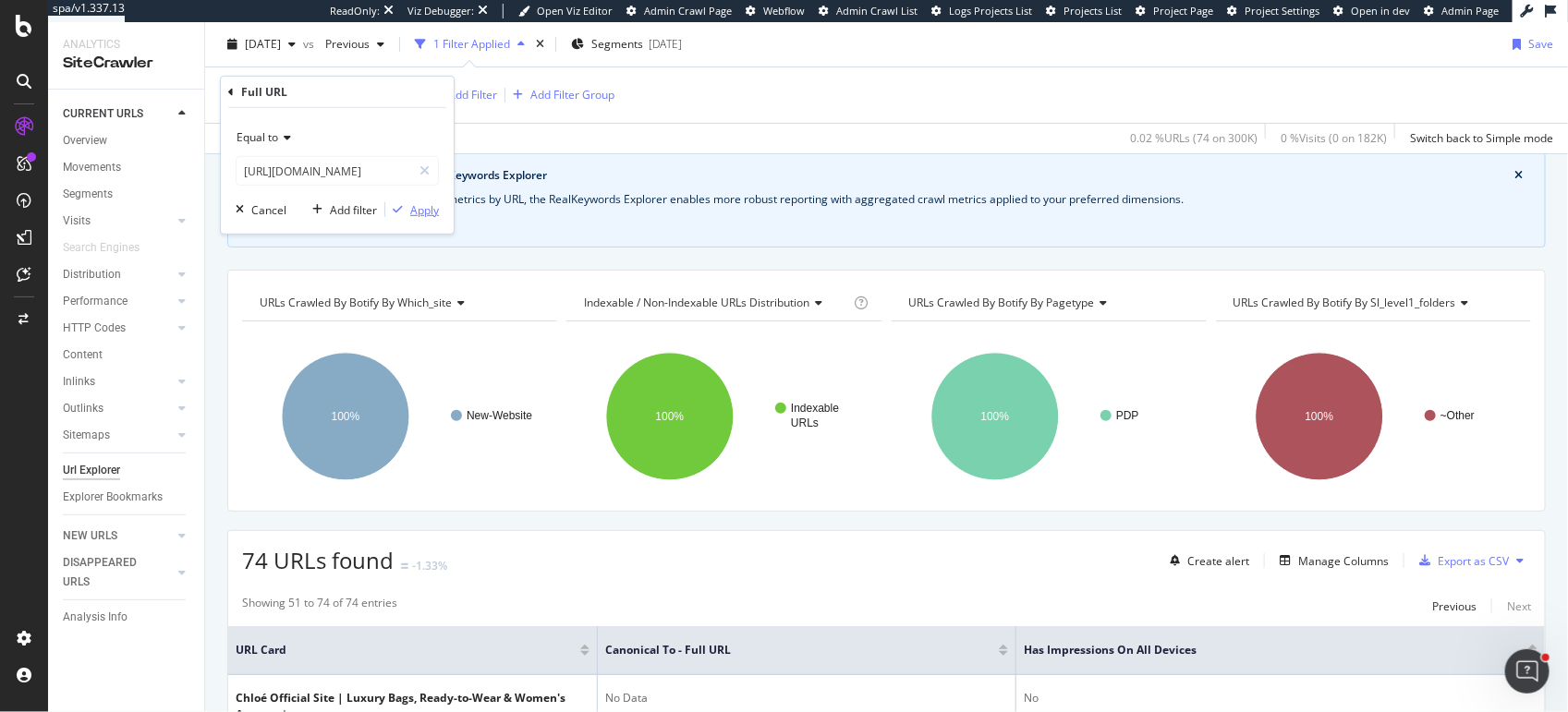
click at [422, 212] on div "Apply" at bounding box center [424, 210] width 28 height 16
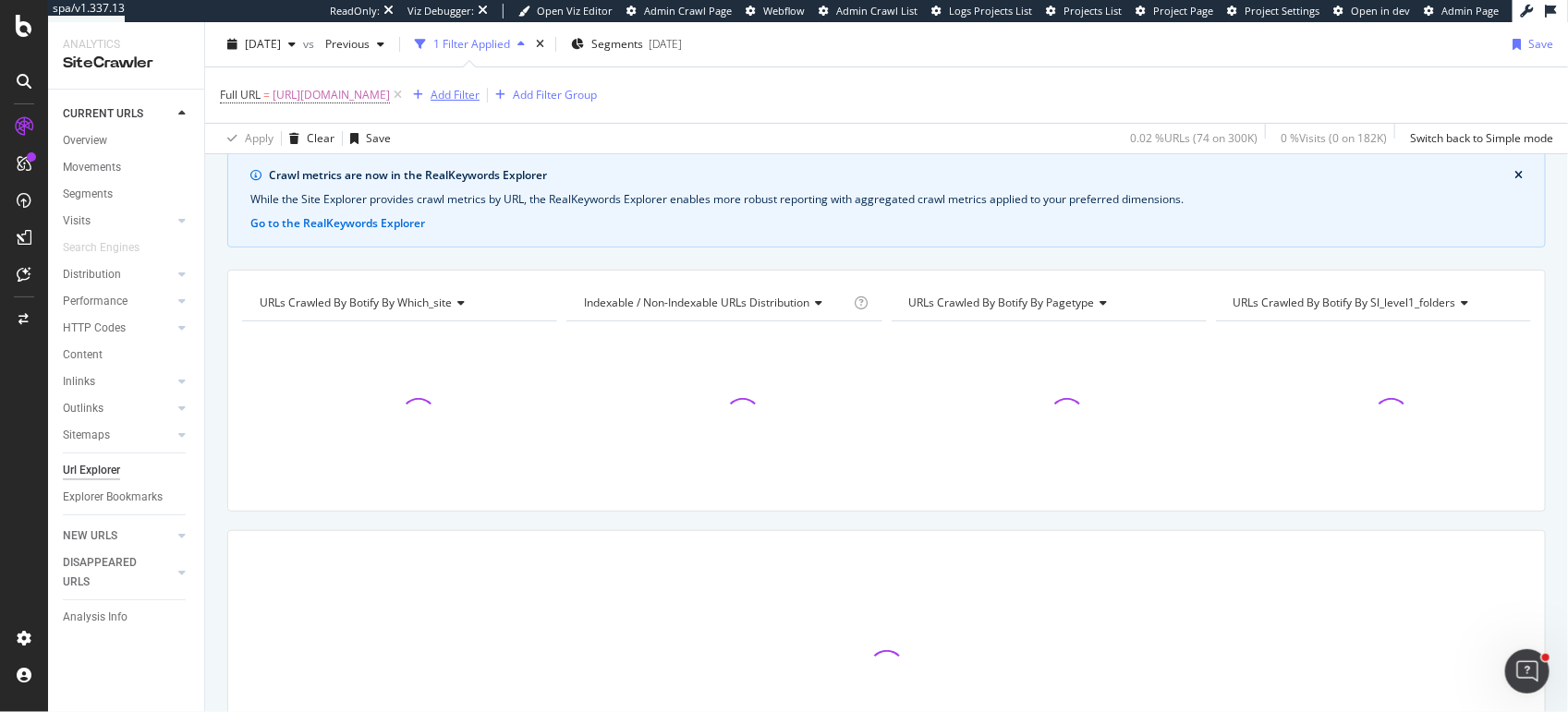
click at [477, 87] on div "Add Filter" at bounding box center [455, 95] width 49 height 16
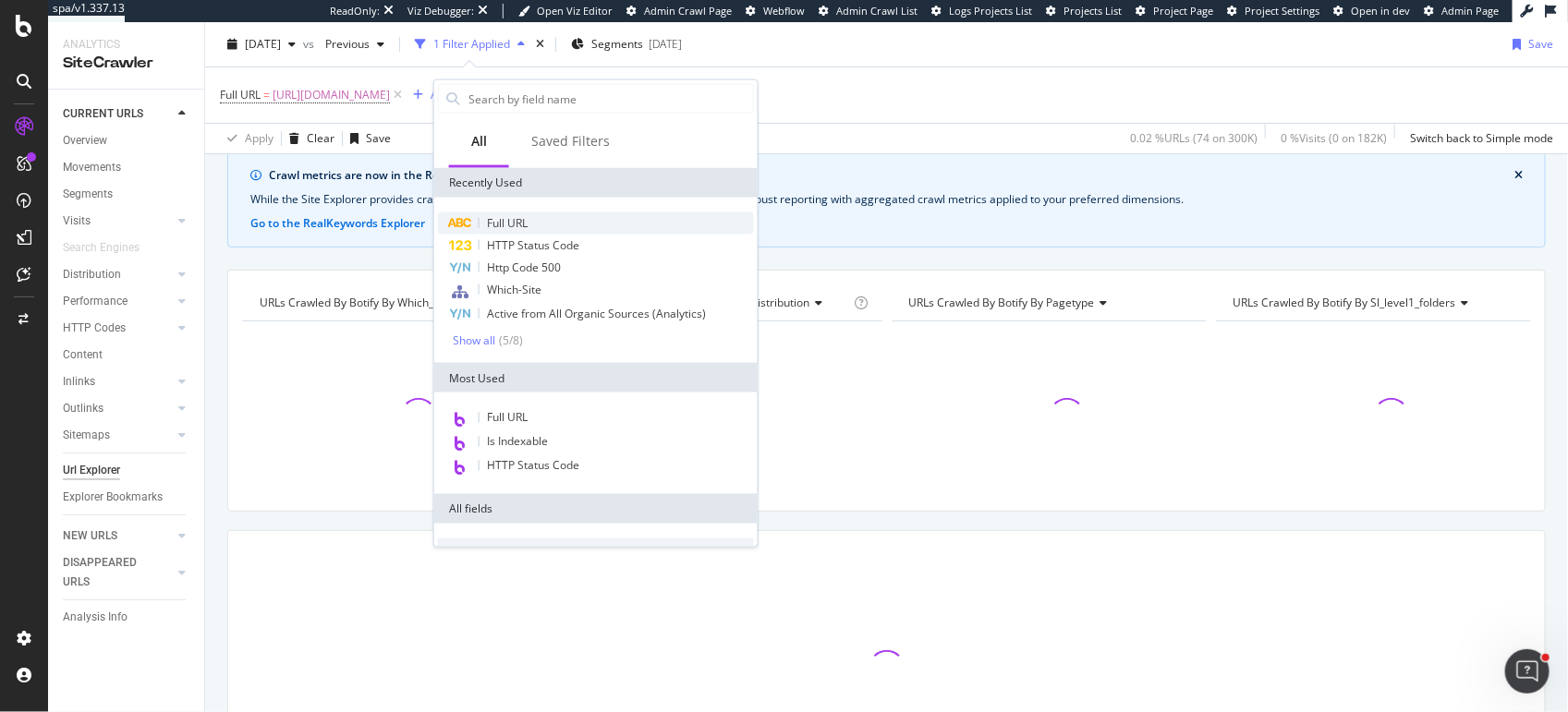
click at [505, 224] on span "Full URL" at bounding box center [506, 223] width 40 height 16
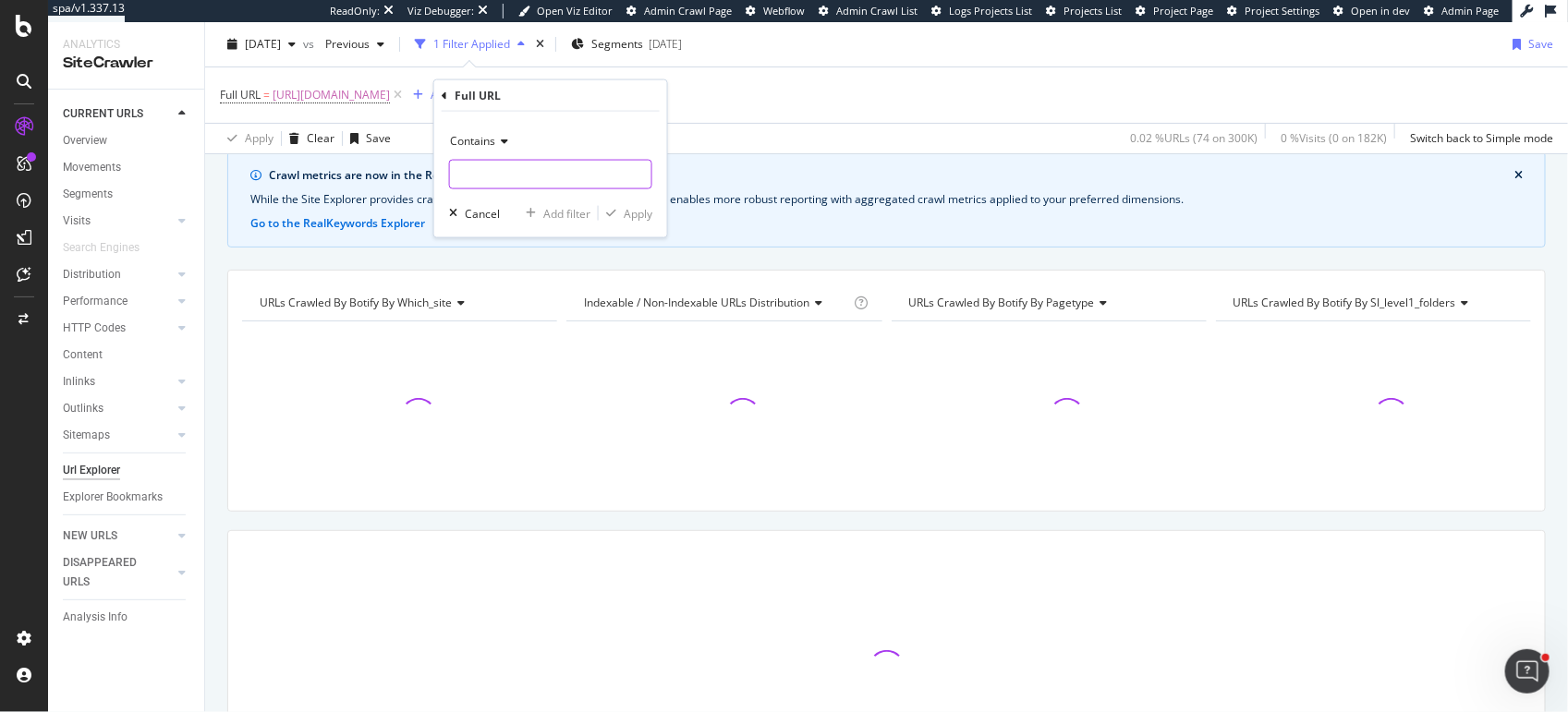
click at [475, 183] on input "text" at bounding box center [550, 174] width 202 height 29
paste input "https://www.chloe.com/fr-fr"
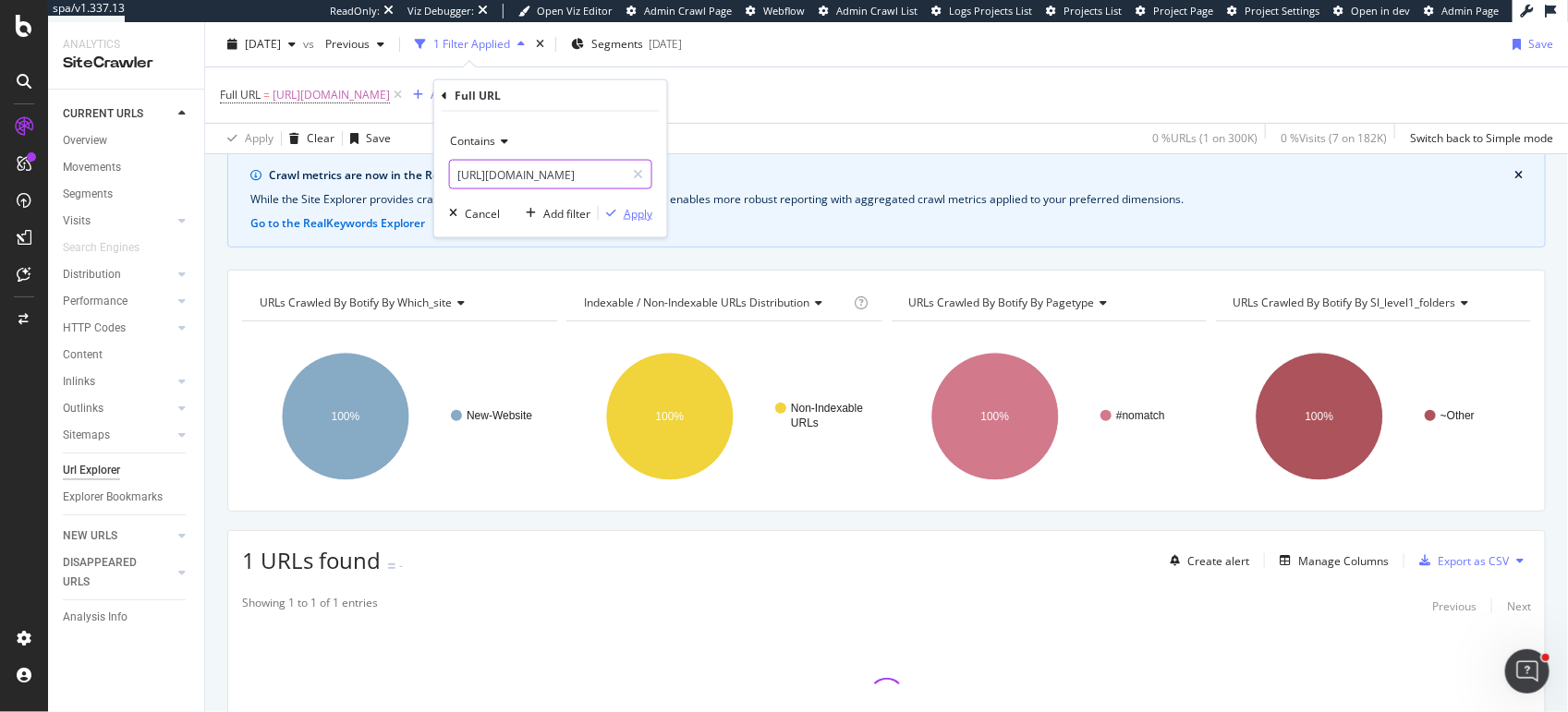
type input "https://www.chloe.com/it-it"
click at [632, 207] on div "Apply" at bounding box center [638, 213] width 28 height 16
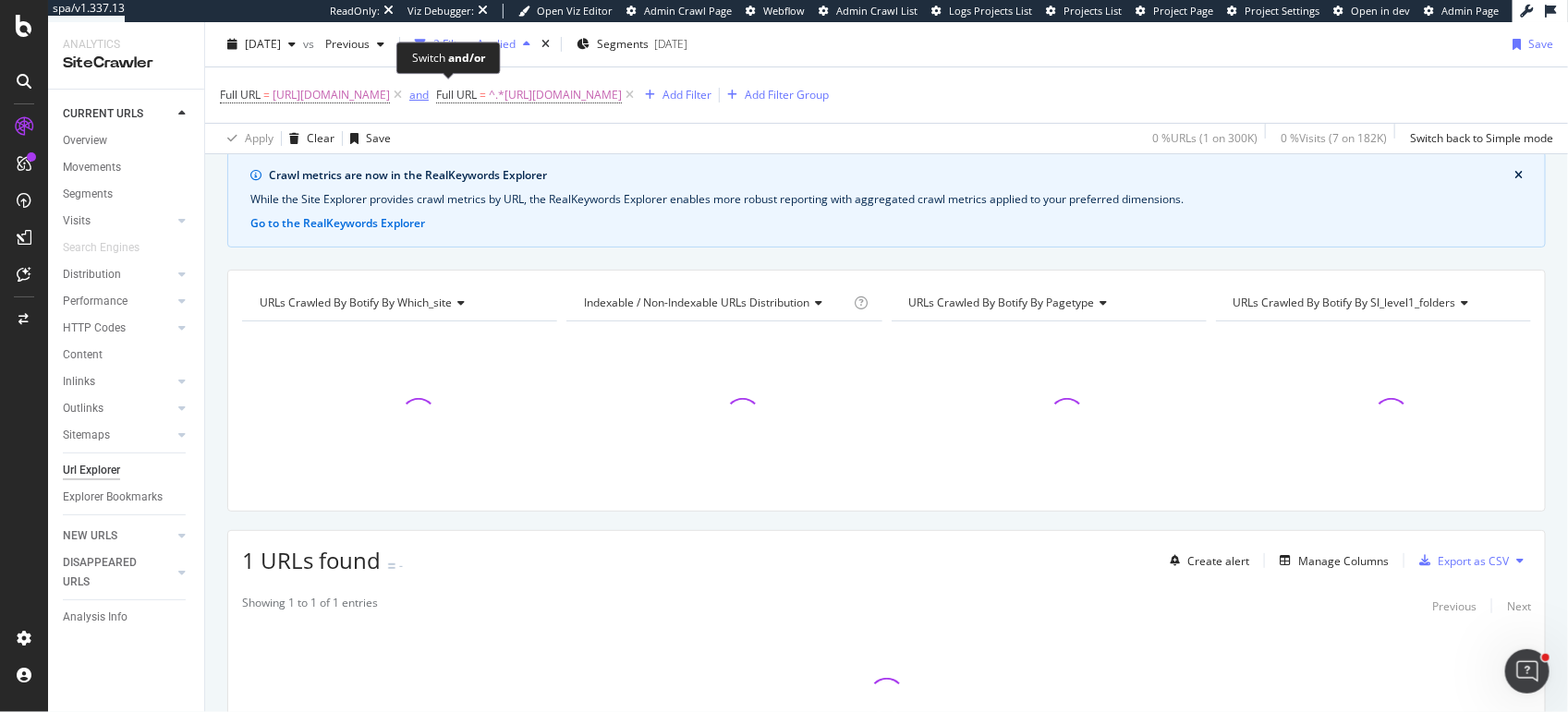
click at [429, 97] on div "and" at bounding box center [419, 95] width 20 height 16
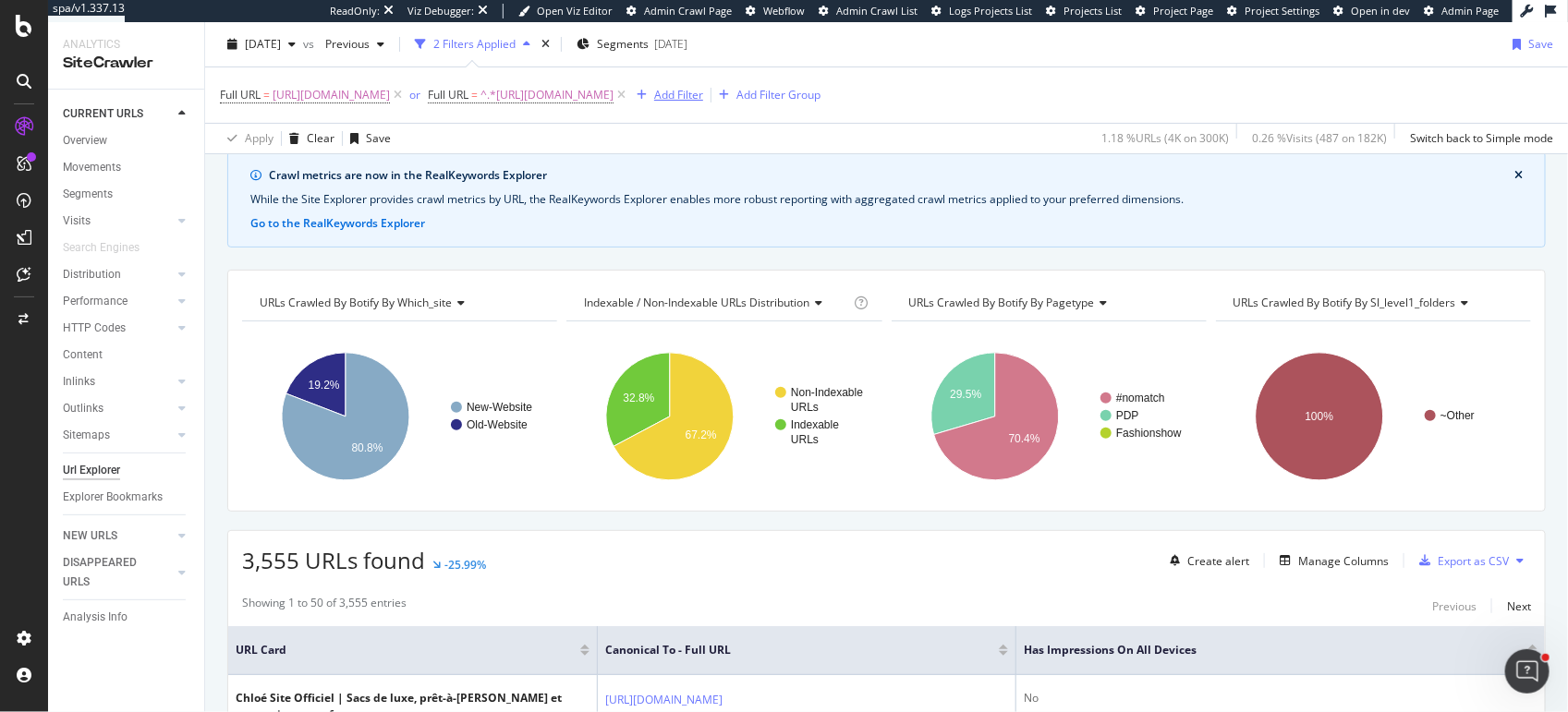
click at [703, 97] on div "Add Filter" at bounding box center [679, 95] width 49 height 16
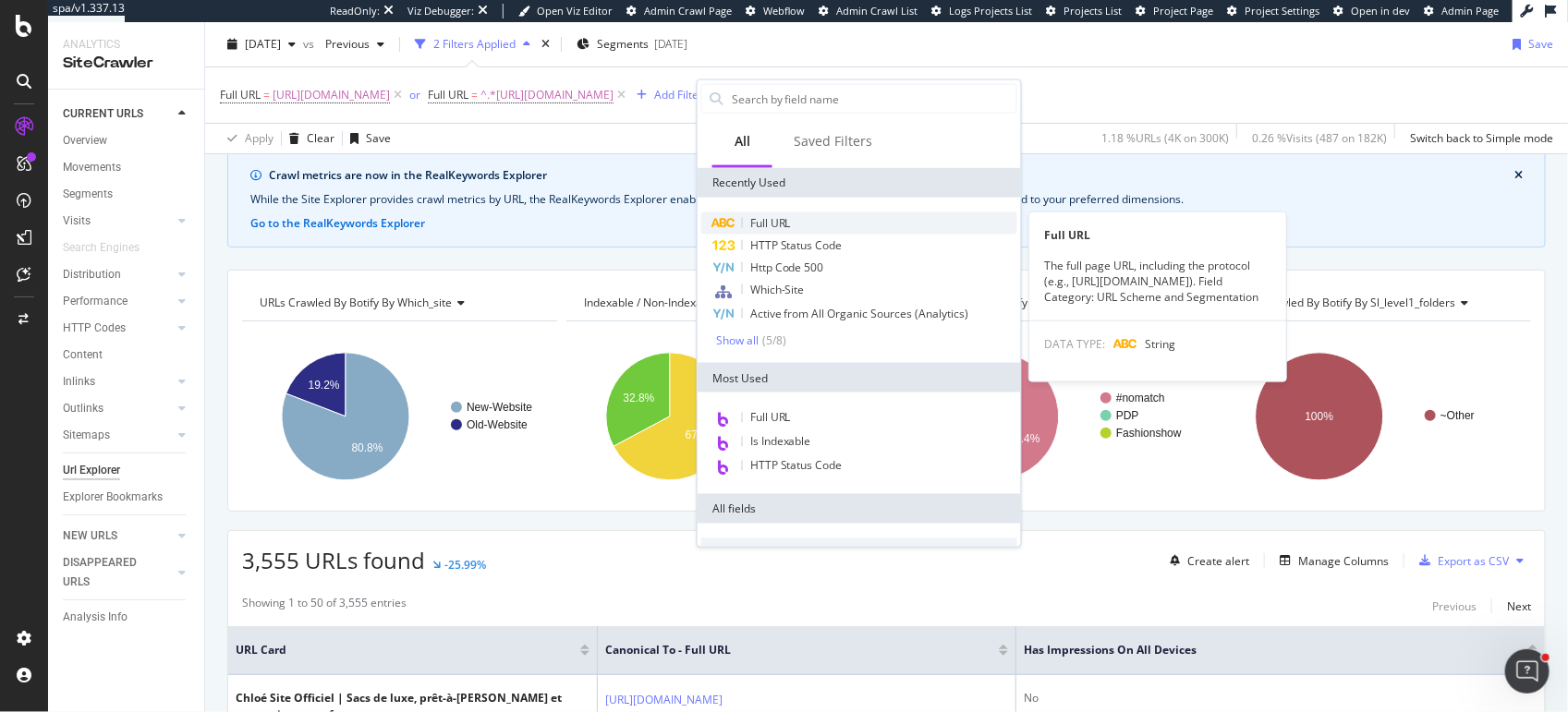
click at [762, 219] on span "Full URL" at bounding box center [770, 223] width 40 height 16
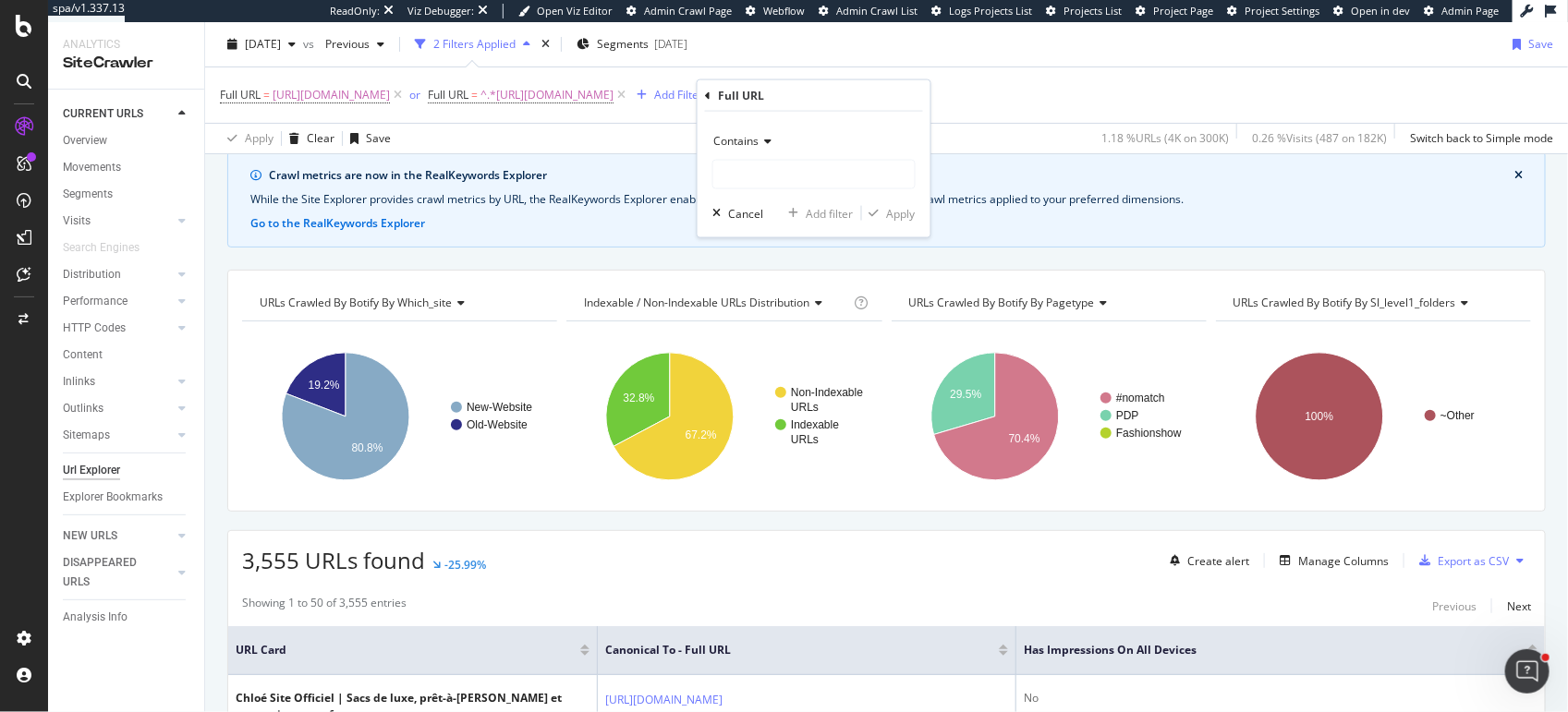
click at [739, 146] on span "Contains" at bounding box center [736, 141] width 45 height 16
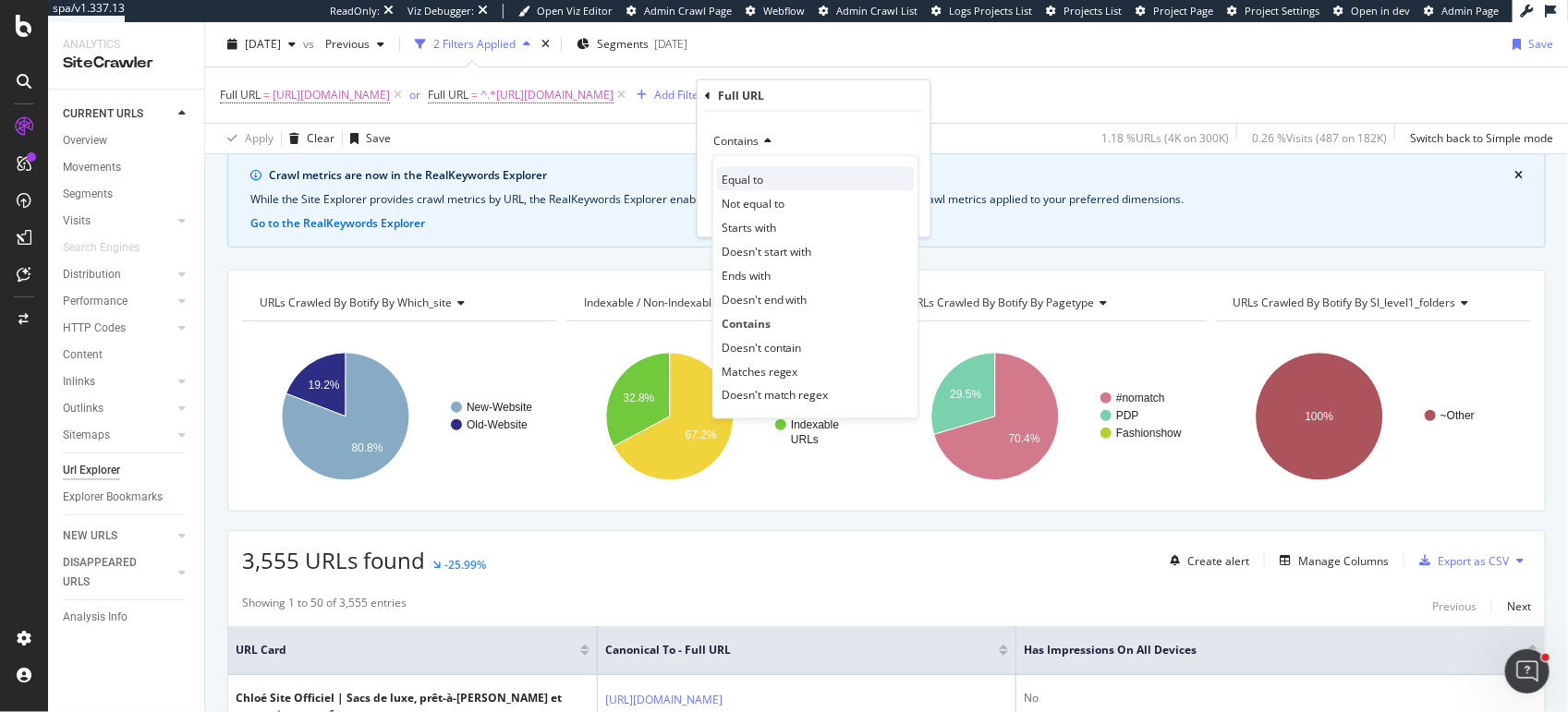
click at [751, 171] on span "Equal to" at bounding box center [742, 178] width 41 height 16
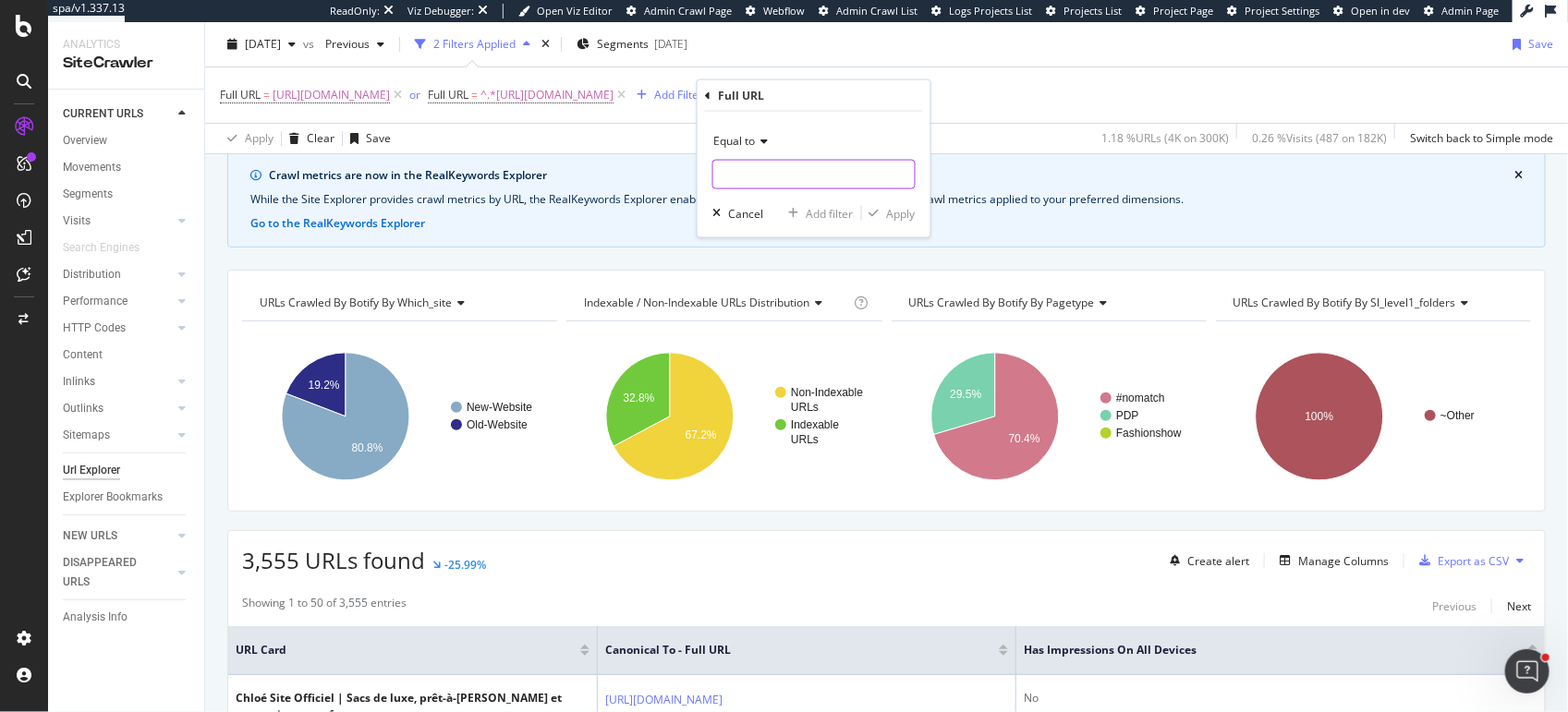
click at [749, 169] on input "text" at bounding box center [814, 174] width 202 height 29
paste input "https://www.chloe.com/fr-be"
type input "https://www.chloe.com/fr-be"
click at [918, 214] on div "Equal to https://www.chloe.com/fr-be Cancel Add filter Apply" at bounding box center [814, 174] width 233 height 125
click at [892, 214] on div "Apply" at bounding box center [900, 213] width 28 height 16
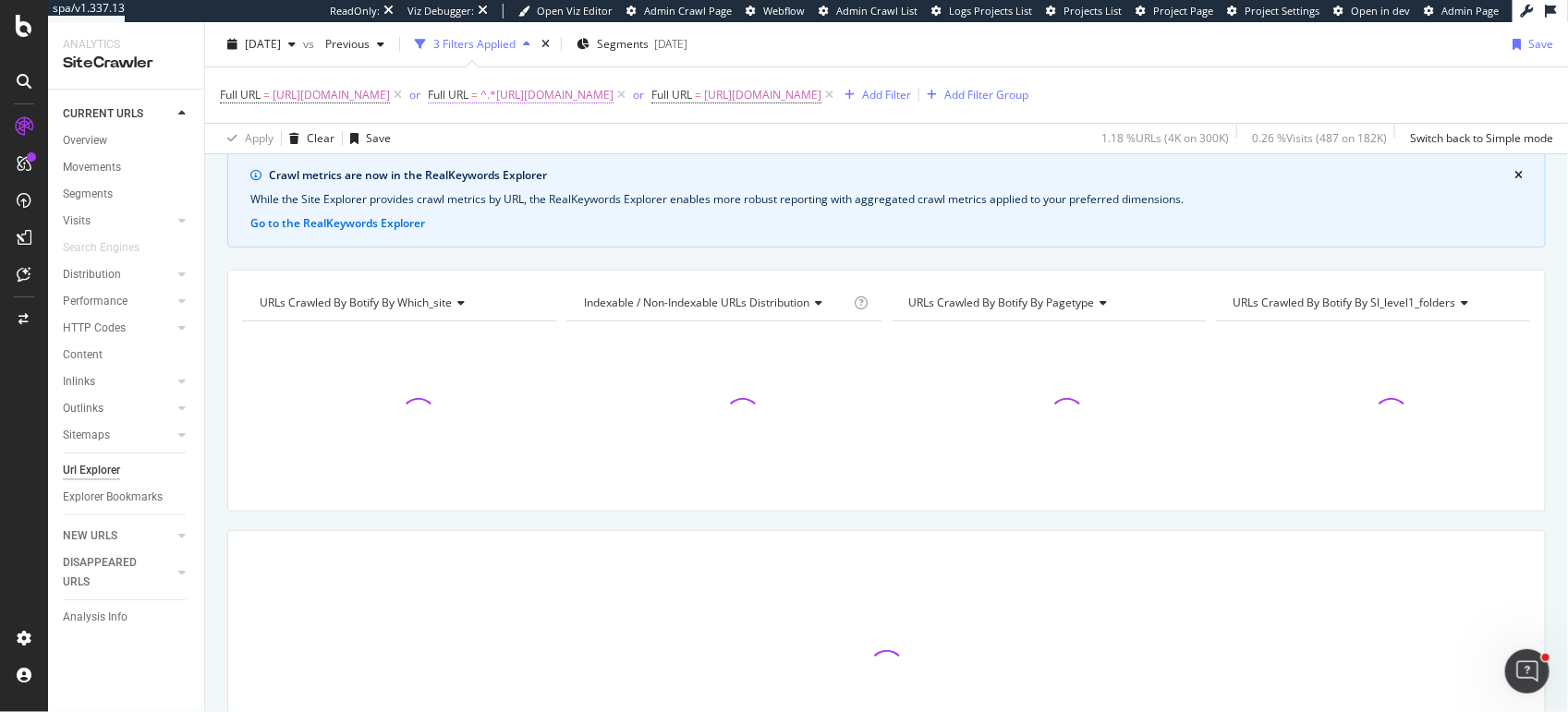
click at [576, 95] on span "^.*https://www.chloe.com/it-it.*$" at bounding box center [546, 95] width 133 height 25
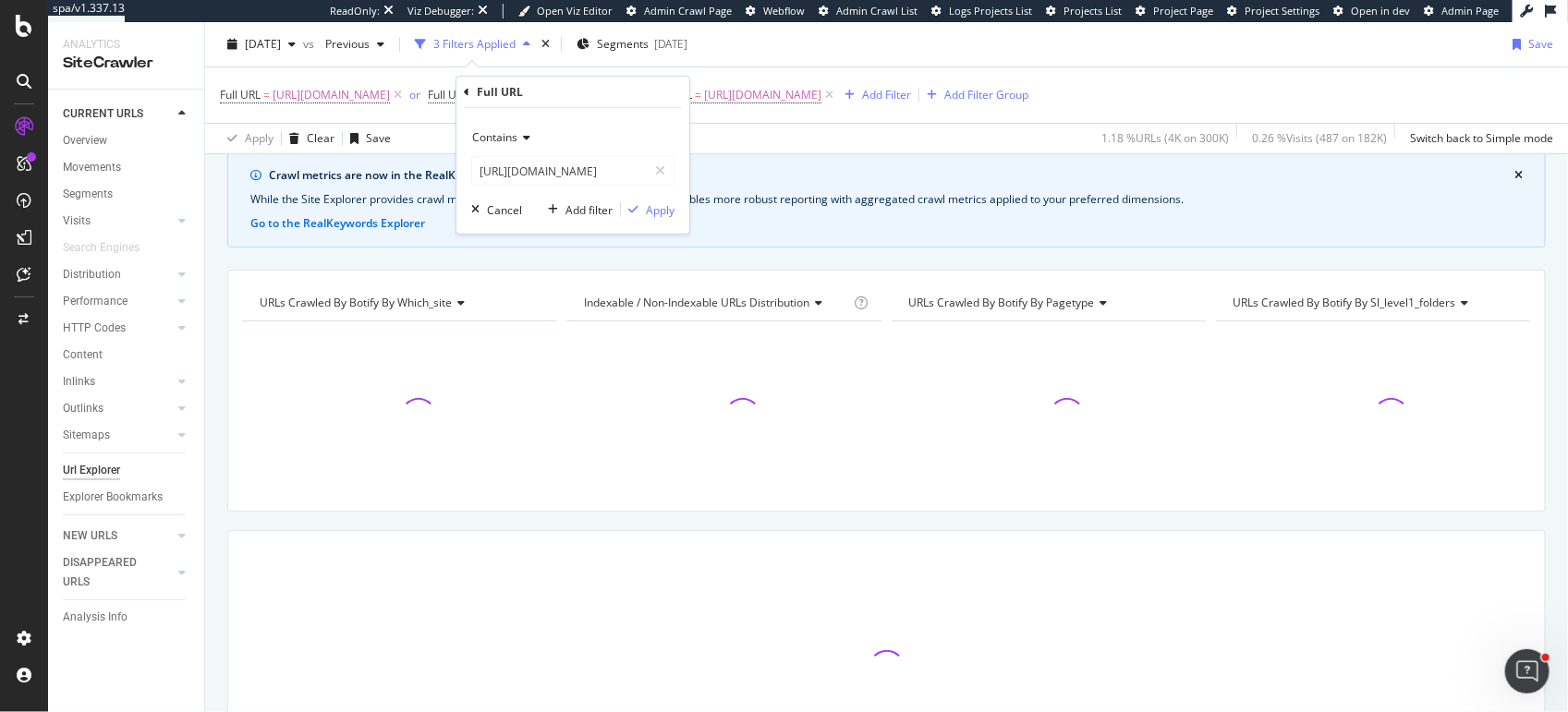
click at [503, 135] on span "Contains" at bounding box center [495, 137] width 45 height 16
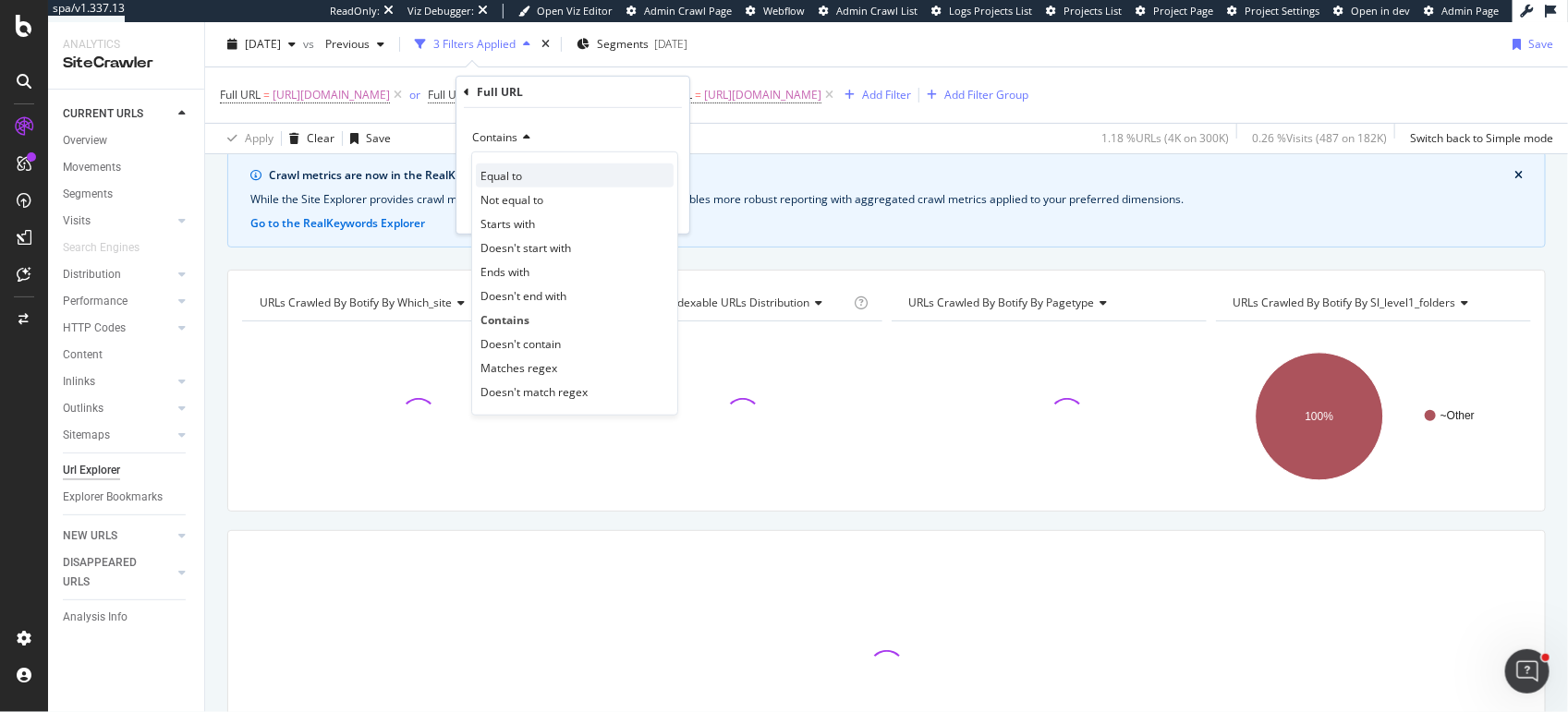
click at [503, 179] on span "Equal to" at bounding box center [500, 175] width 41 height 16
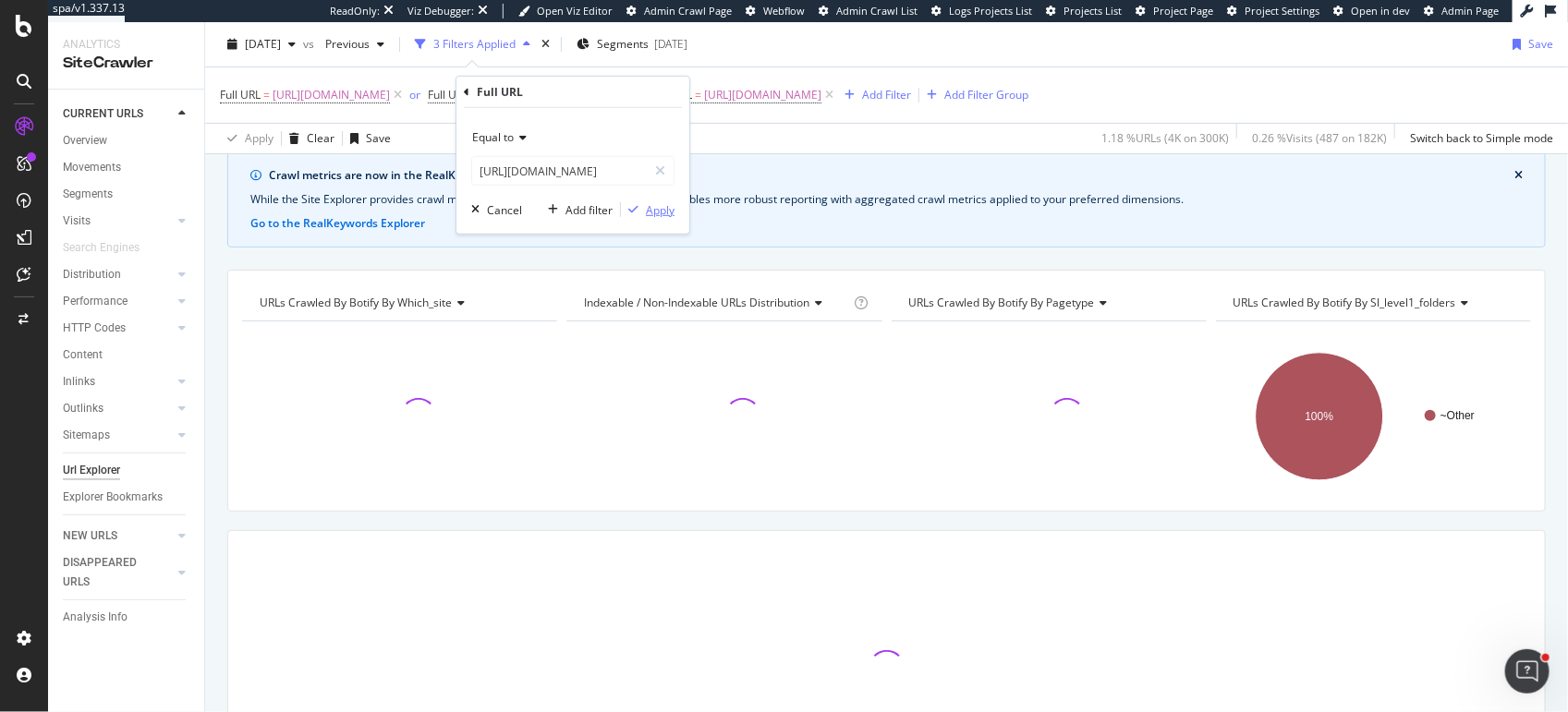
click at [659, 208] on div "Apply" at bounding box center [659, 210] width 28 height 16
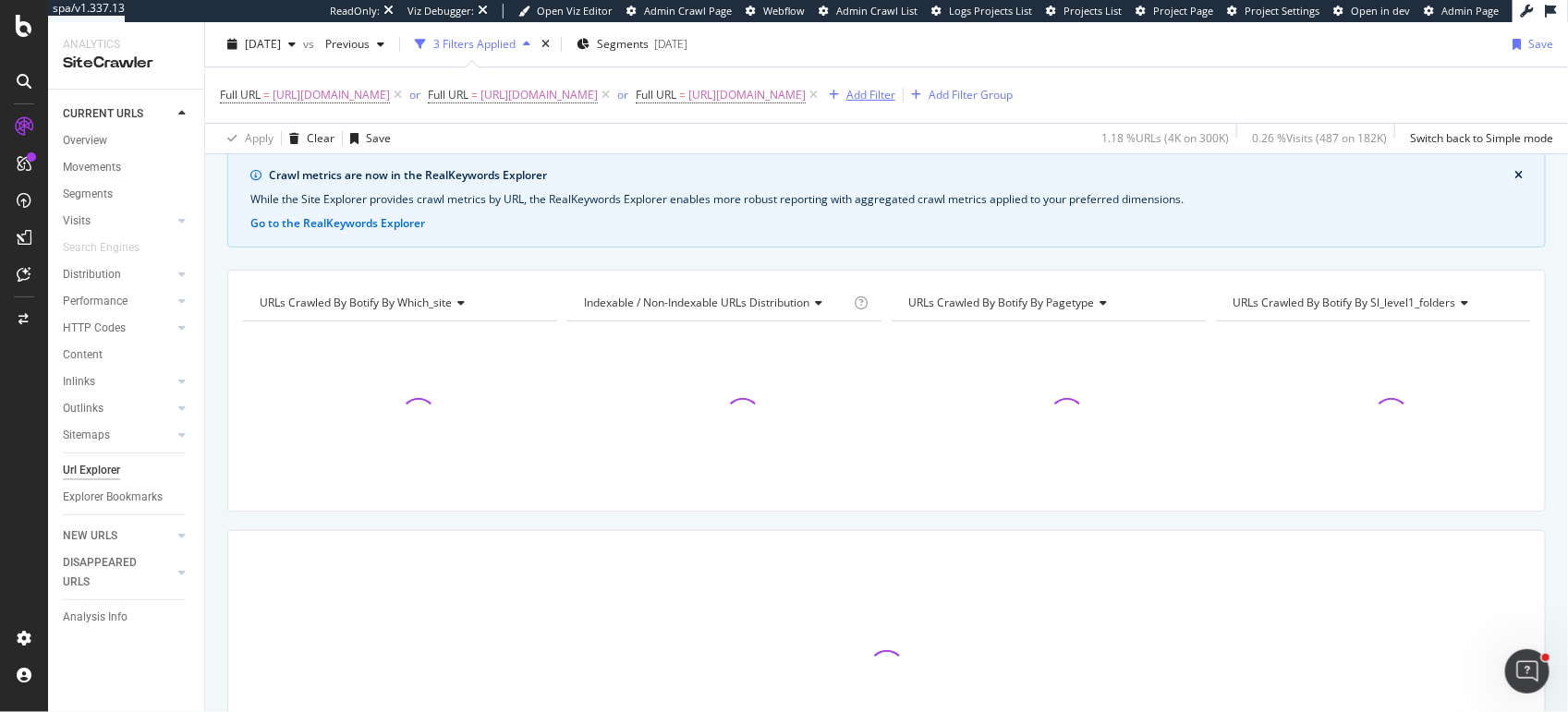
click at [895, 96] on div "Add Filter" at bounding box center [871, 95] width 49 height 16
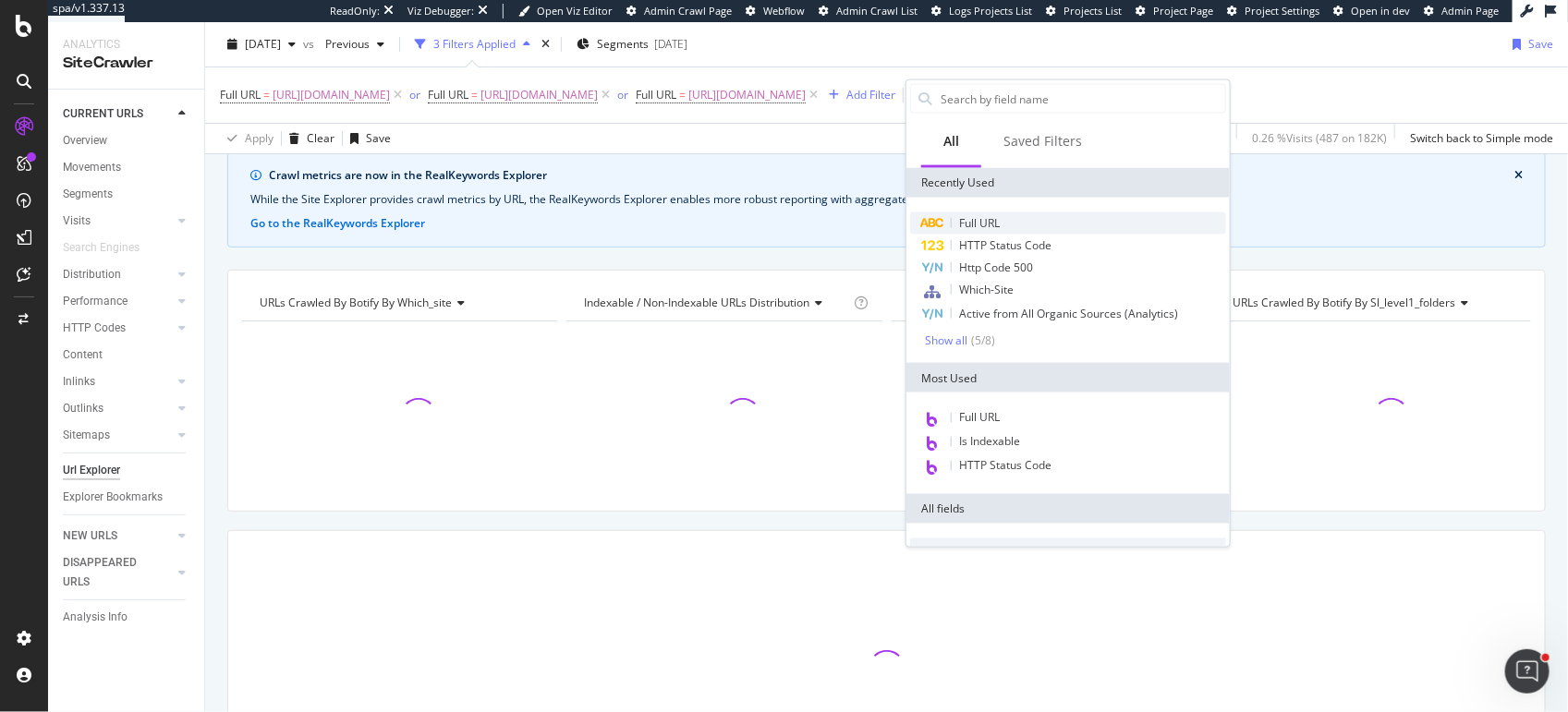
click at [965, 221] on span "Full URL" at bounding box center [978, 223] width 40 height 16
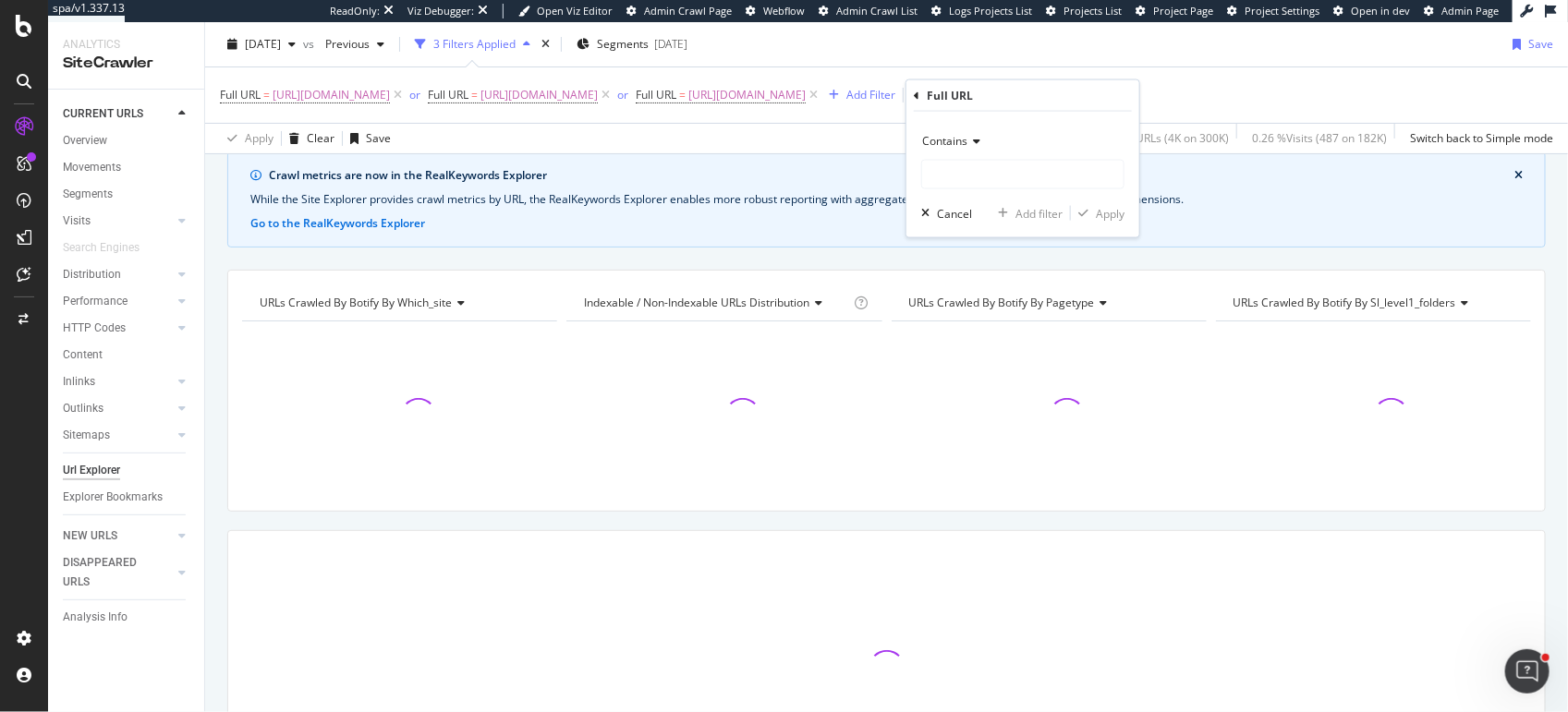
click at [940, 148] on span "Contains" at bounding box center [944, 141] width 45 height 16
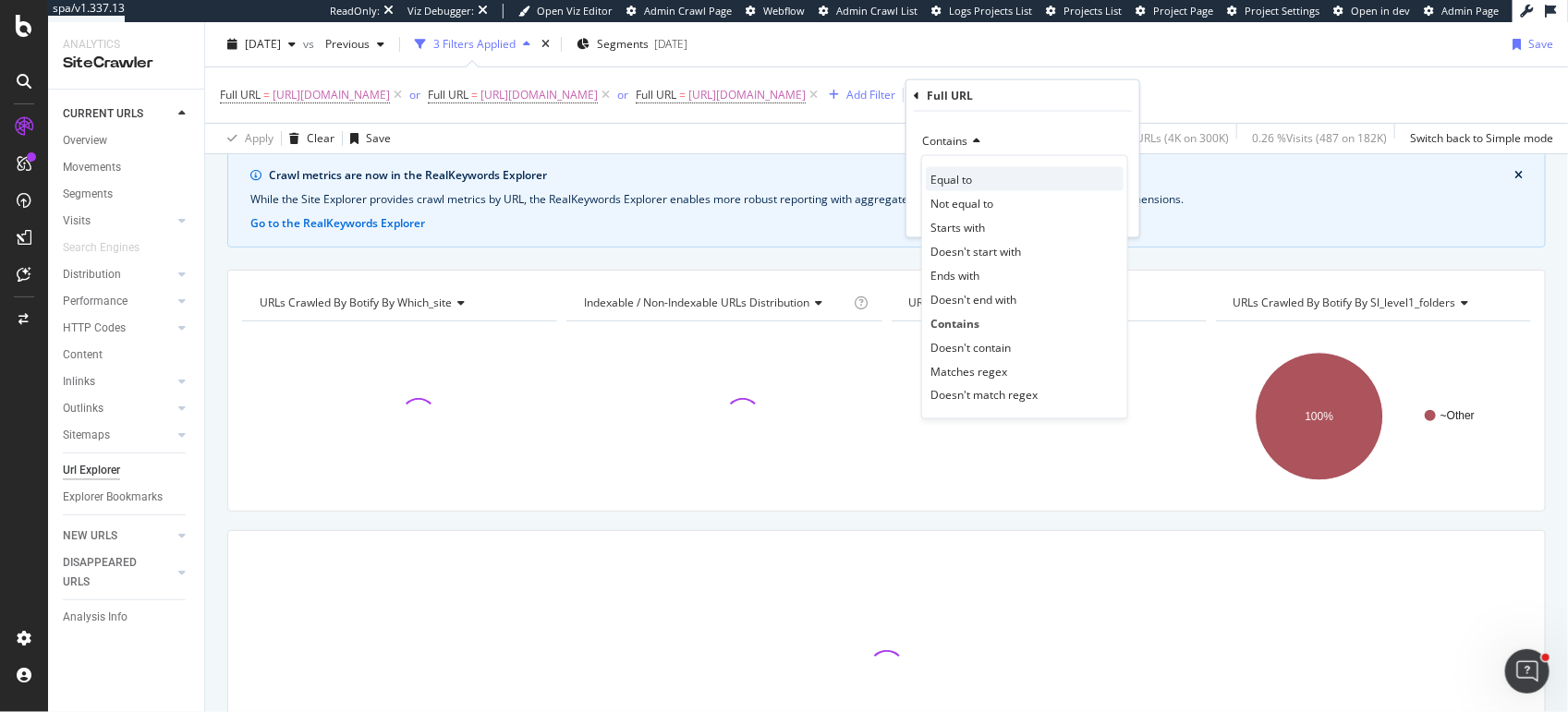
click at [950, 185] on span "Equal to" at bounding box center [951, 178] width 41 height 16
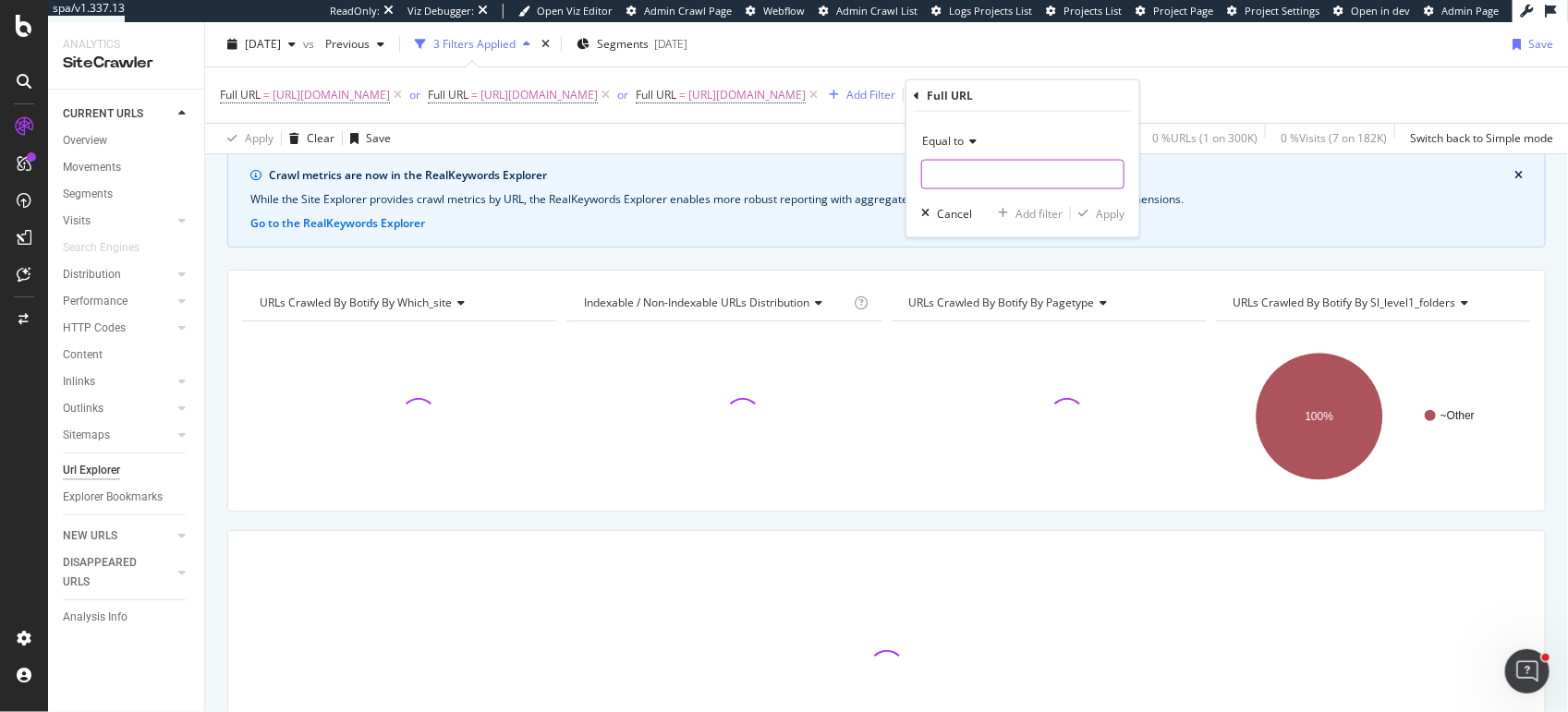
click at [947, 170] on input "text" at bounding box center [1022, 174] width 202 height 29
paste input "https://www.chloe.com/fr-be"
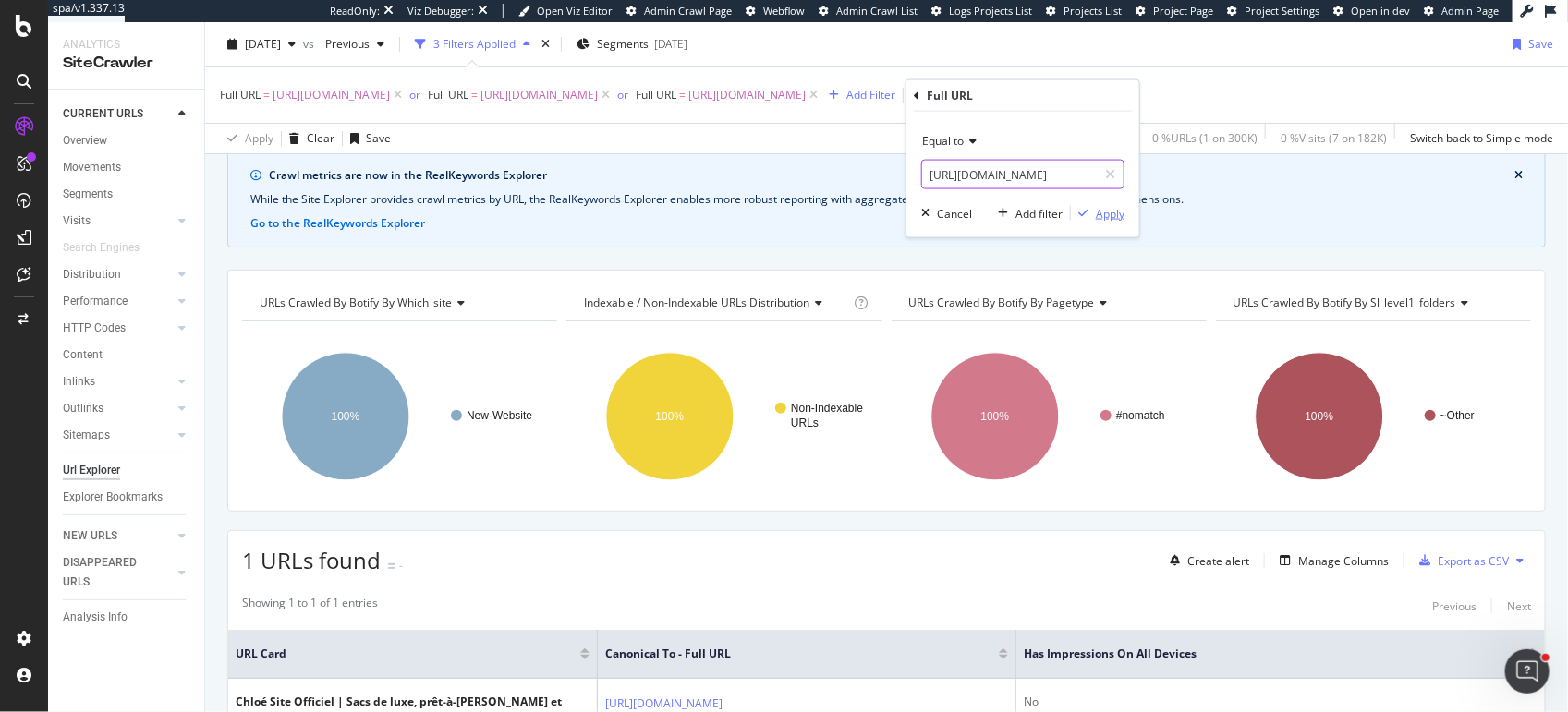
type input "https://www.chloe.com/de-at"
click at [1099, 215] on div "Apply" at bounding box center [1110, 213] width 28 height 16
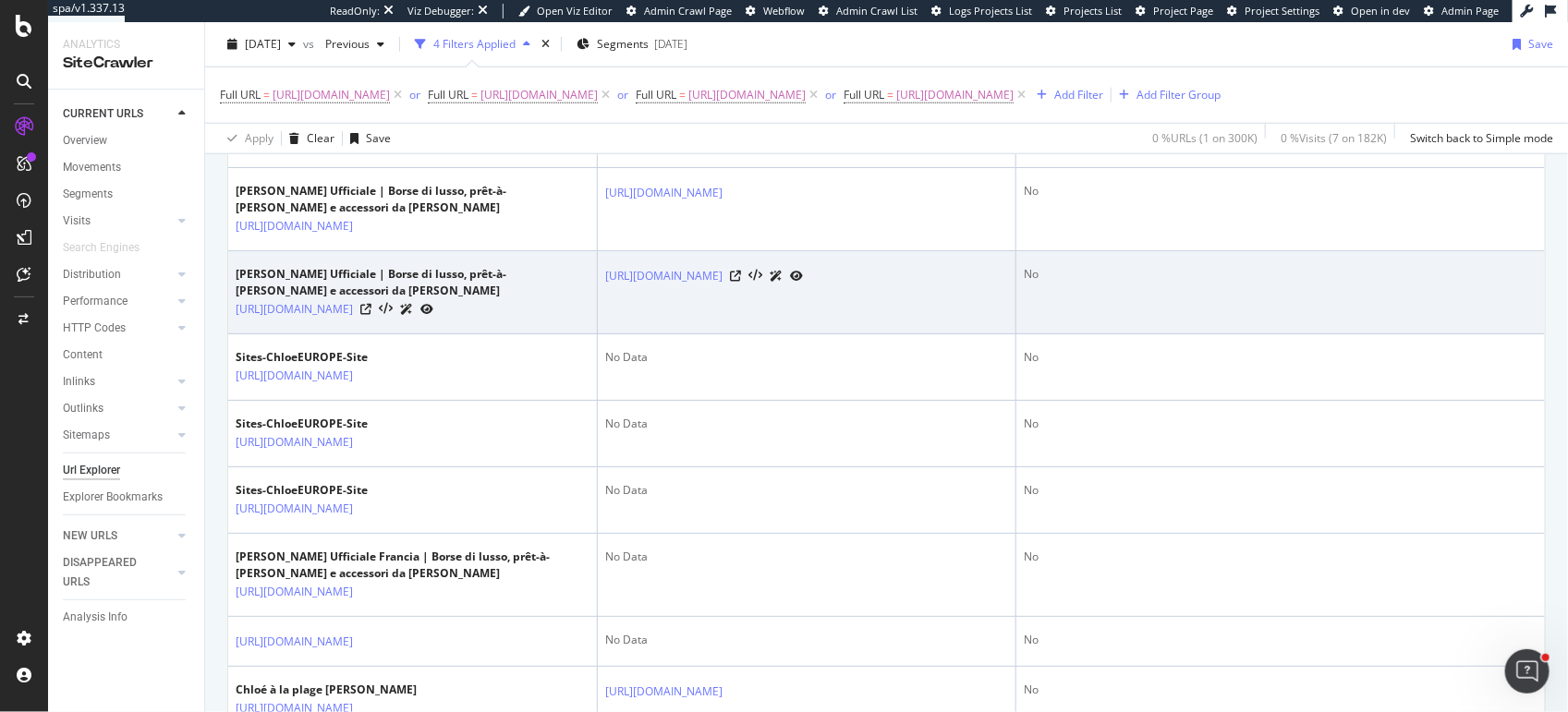
scroll to position [836, 0]
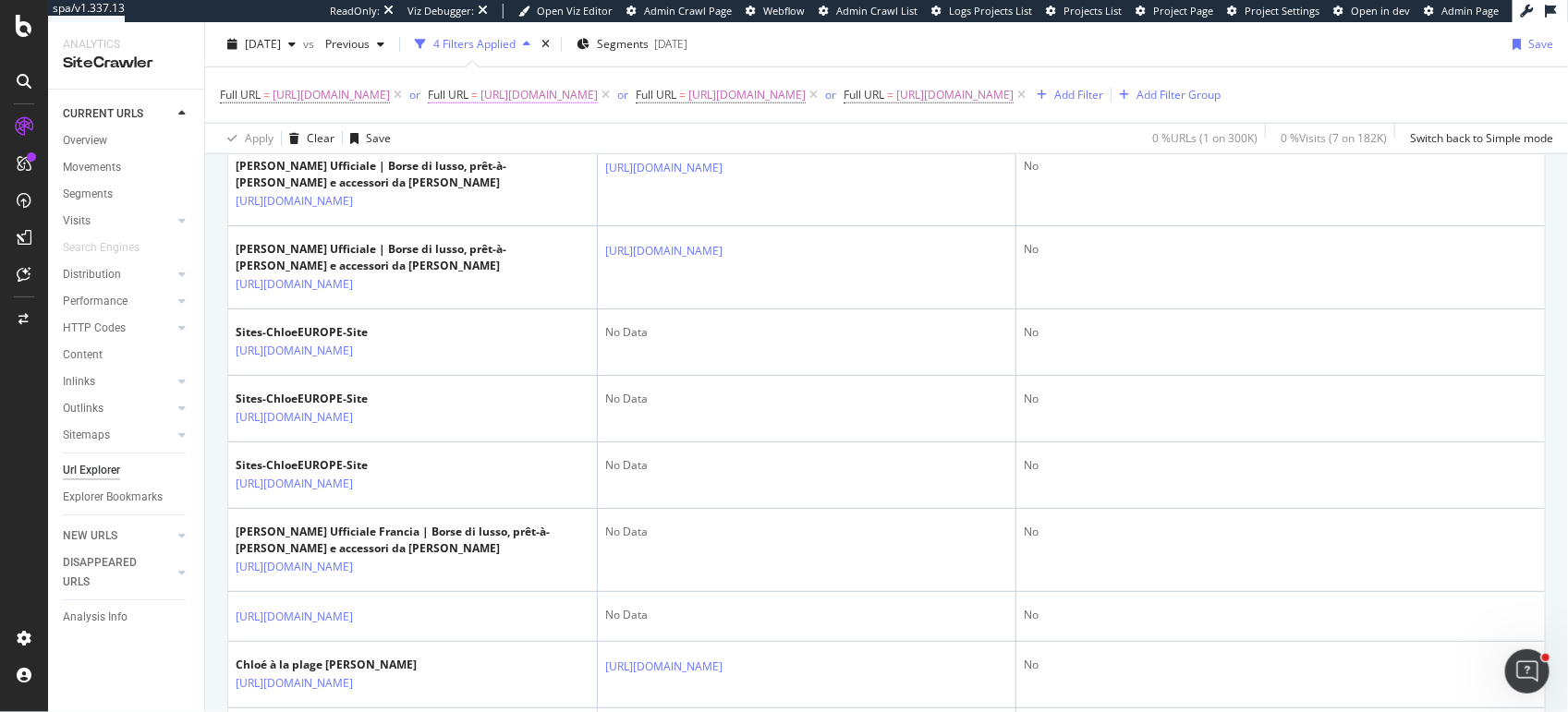
click at [580, 92] on span "https://www.chloe.com/it-it" at bounding box center [539, 95] width 118 height 25
click at [641, 212] on div "button" at bounding box center [633, 209] width 24 height 11
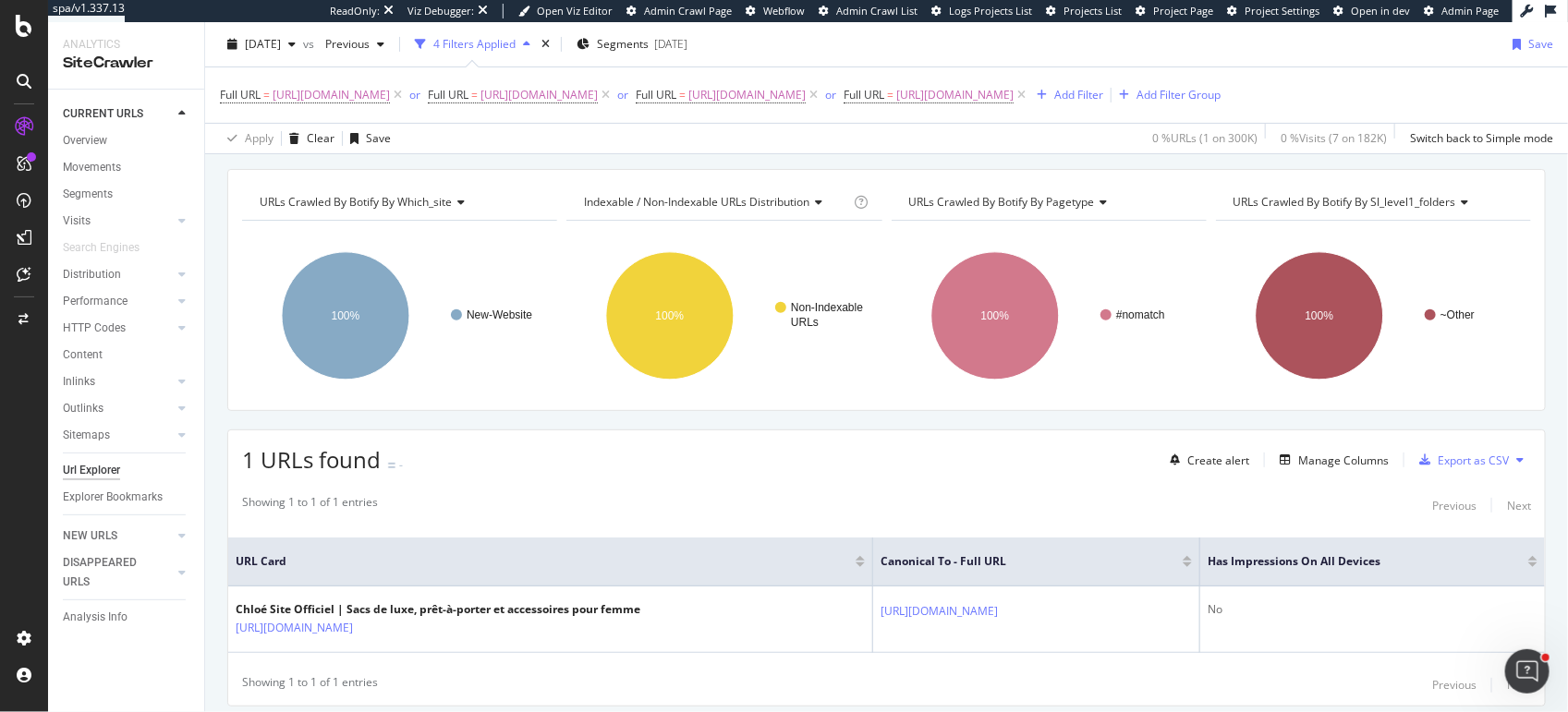
scroll to position [227, 0]
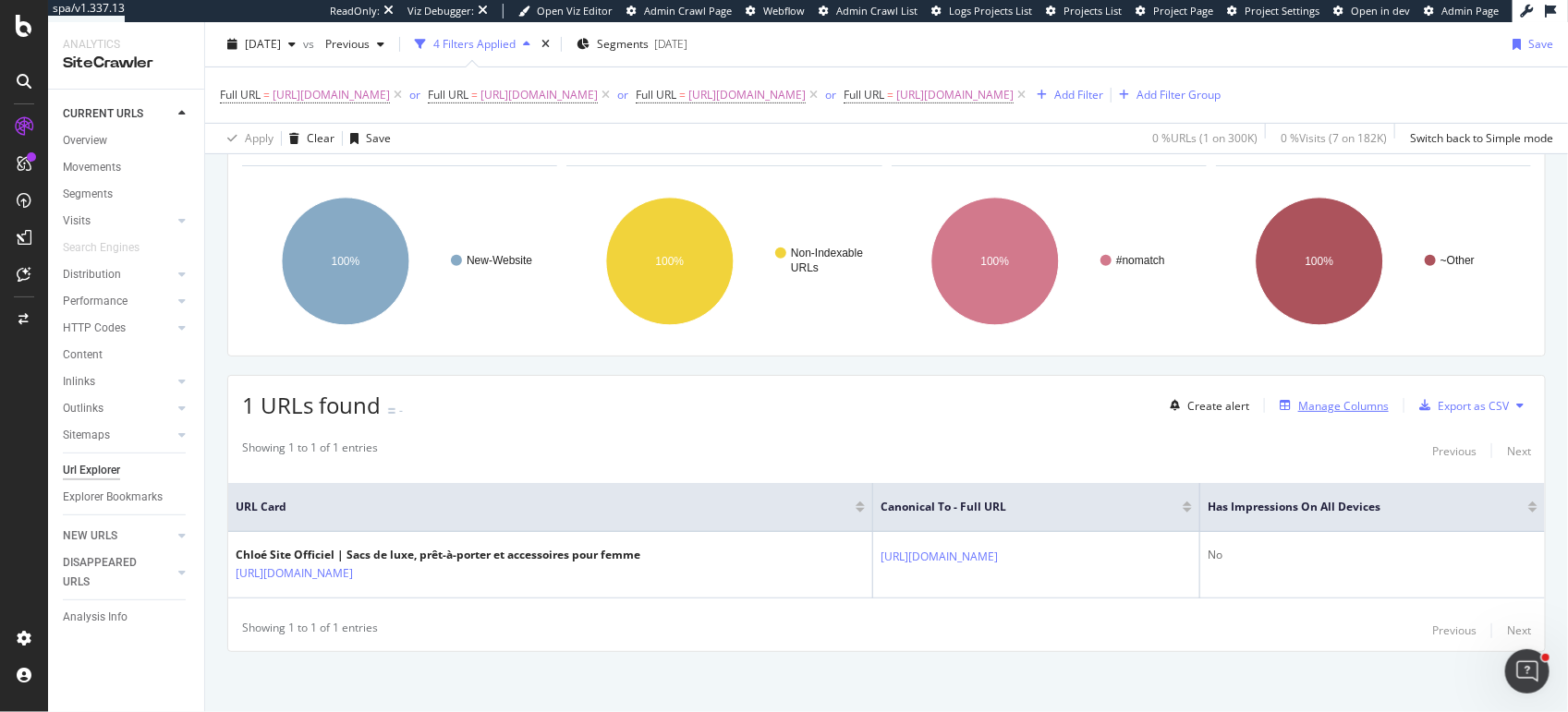
click at [1324, 411] on button "Manage Columns" at bounding box center [1330, 405] width 117 height 23
click at [1301, 400] on div "Manage Columns" at bounding box center [1343, 405] width 90 height 16
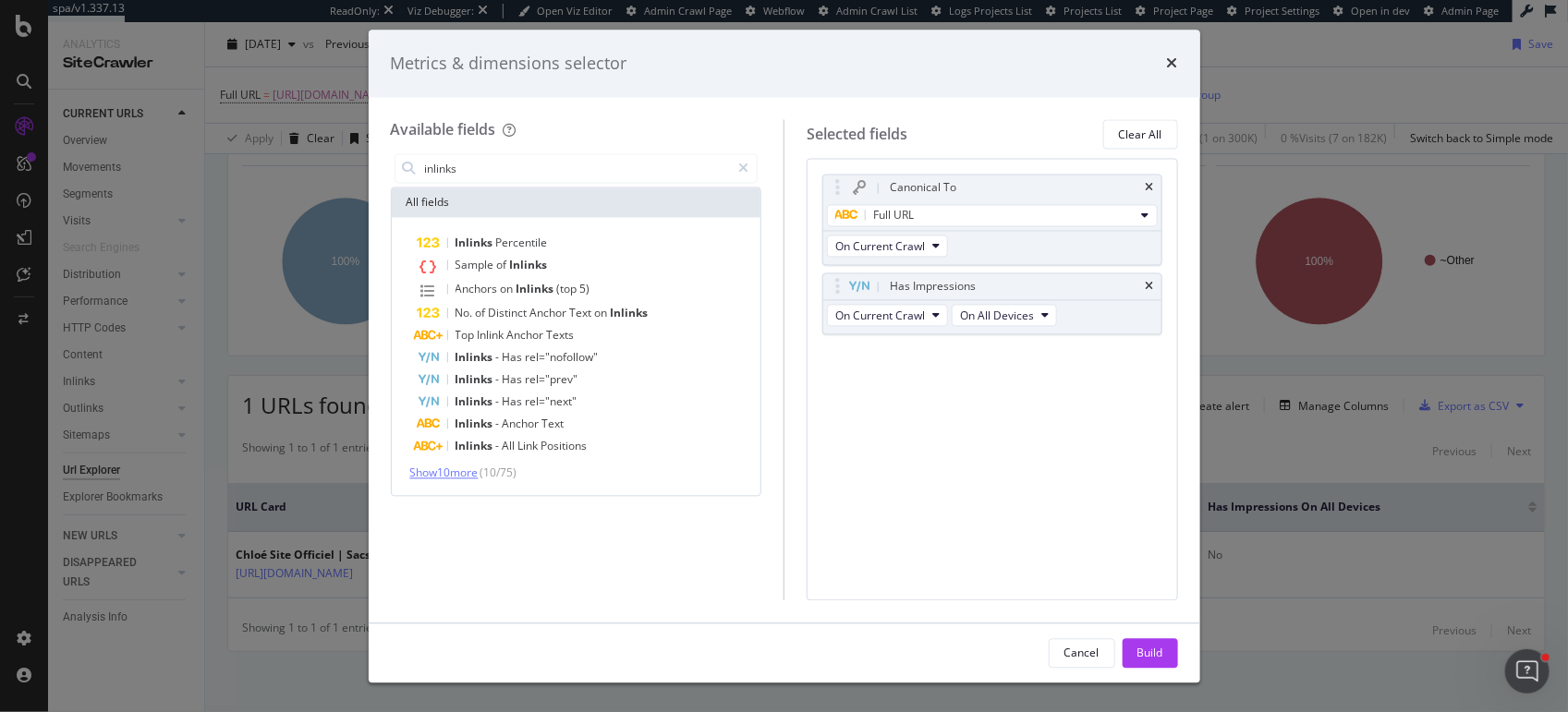
type input "inlinks"
click at [479, 468] on span "Show 10 more" at bounding box center [445, 473] width 69 height 16
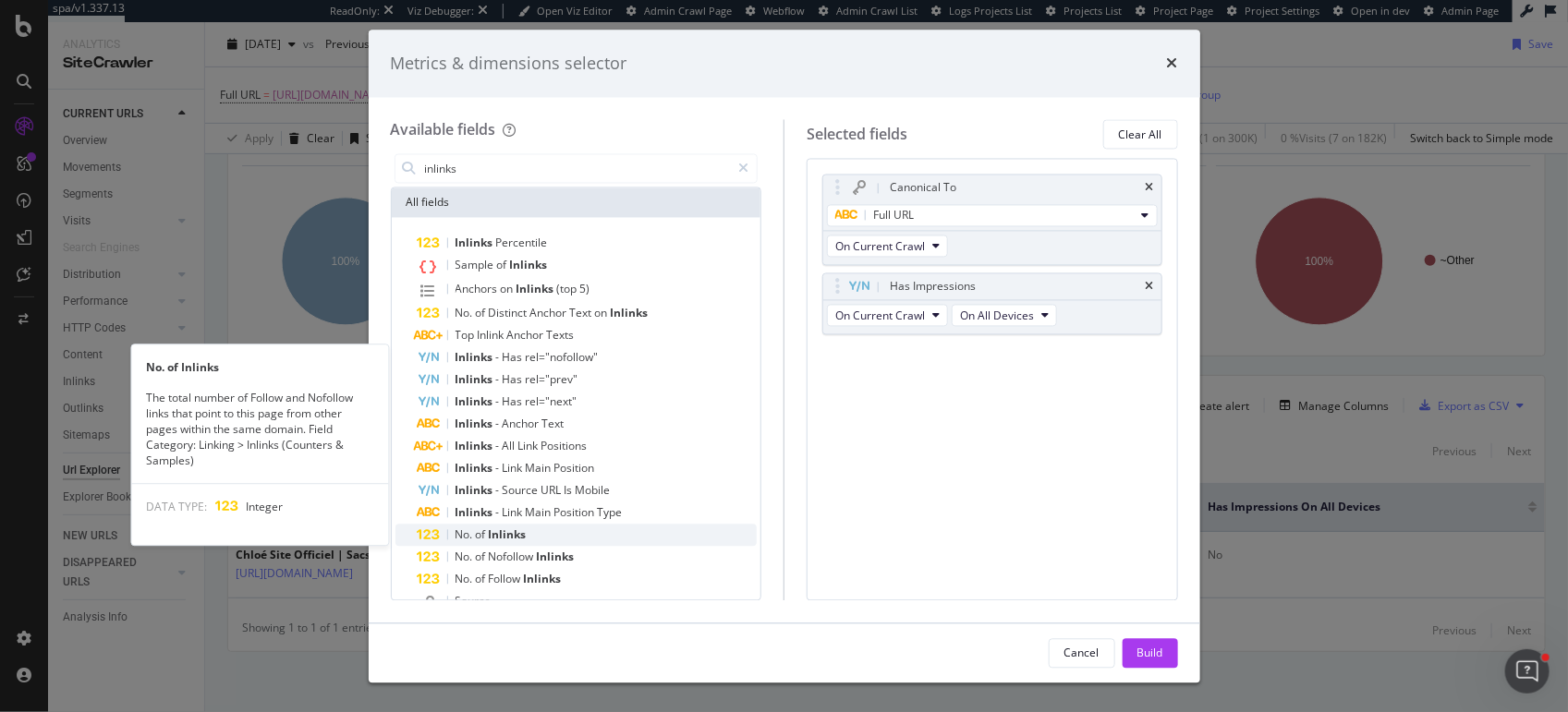
click at [492, 537] on span "Inlinks" at bounding box center [507, 536] width 38 height 16
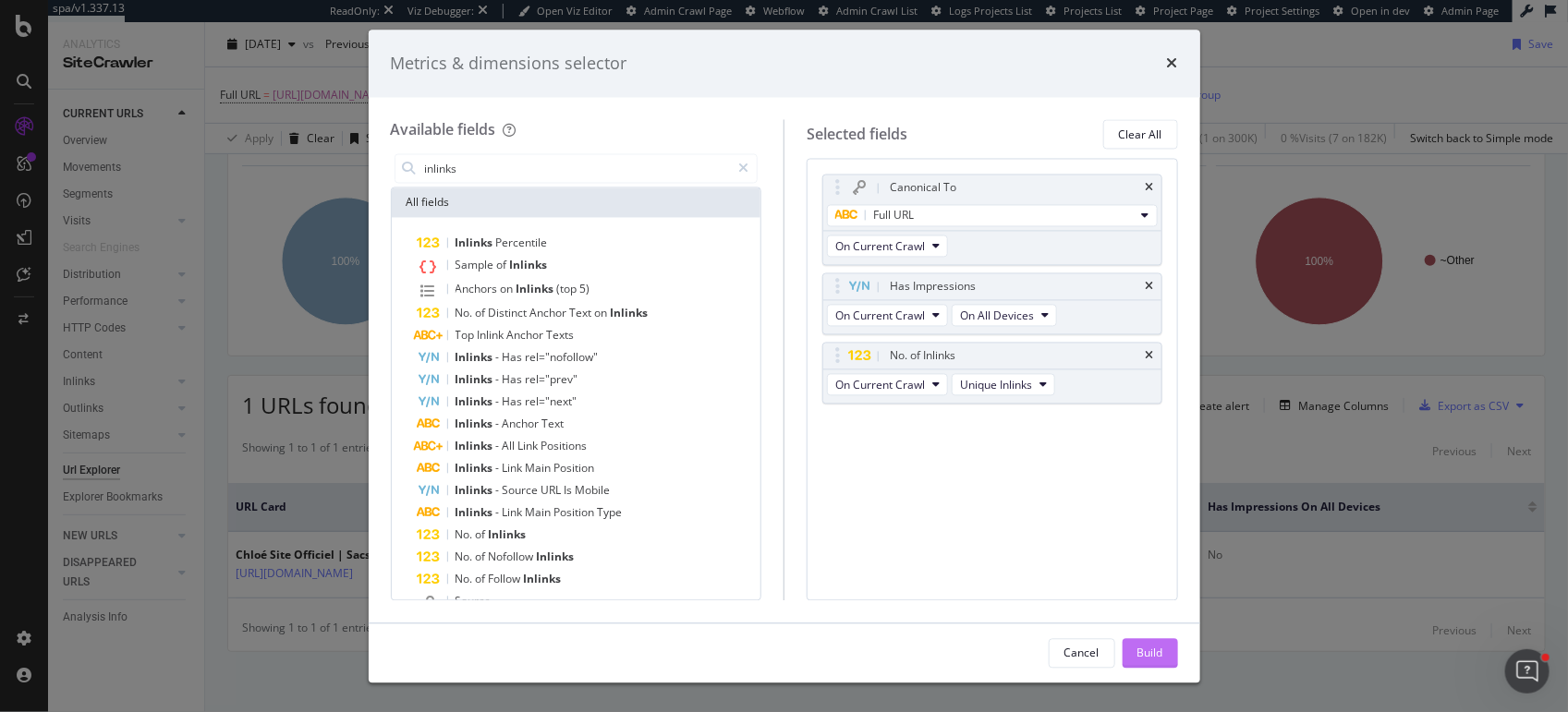
click at [1161, 651] on div "Build" at bounding box center [1150, 652] width 25 height 16
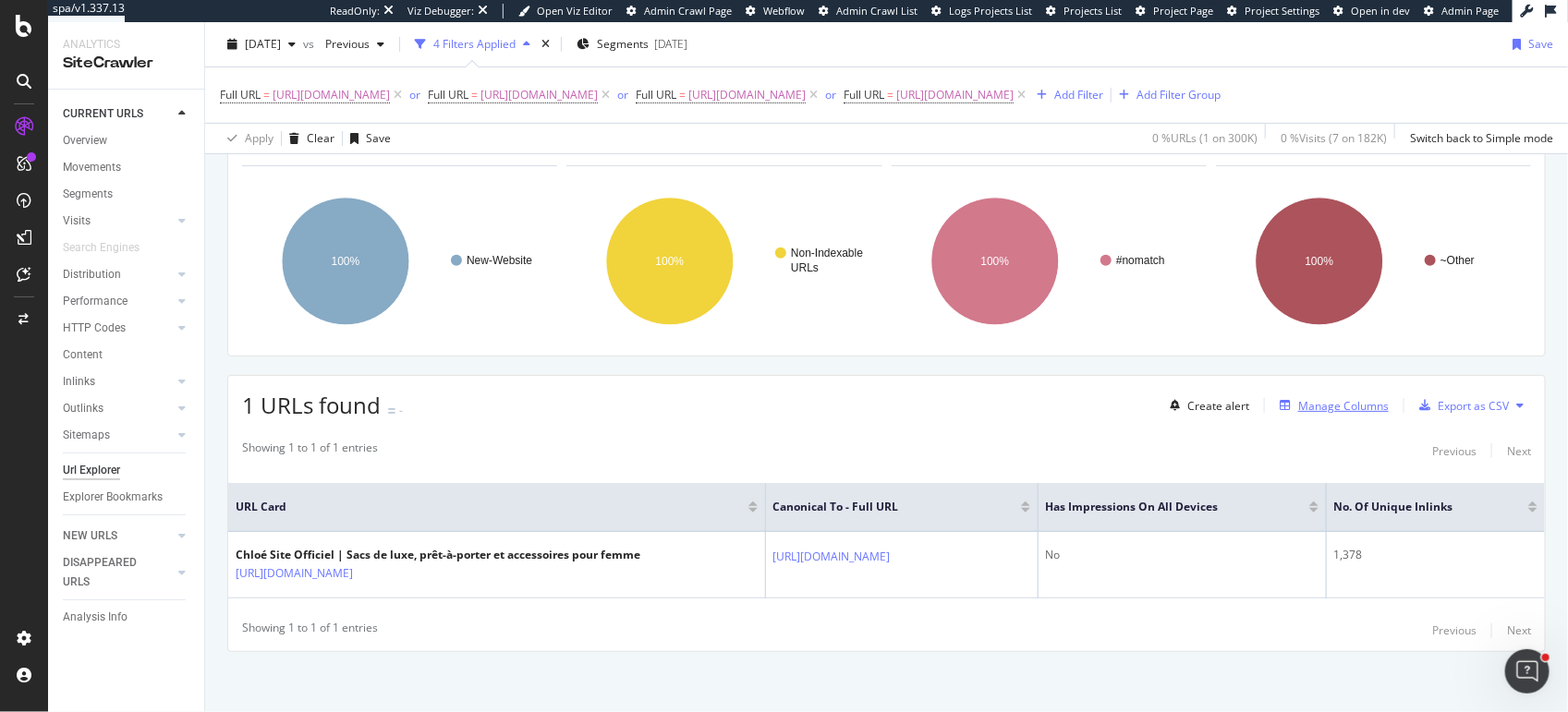
click at [1373, 398] on div "Manage Columns" at bounding box center [1343, 405] width 90 height 16
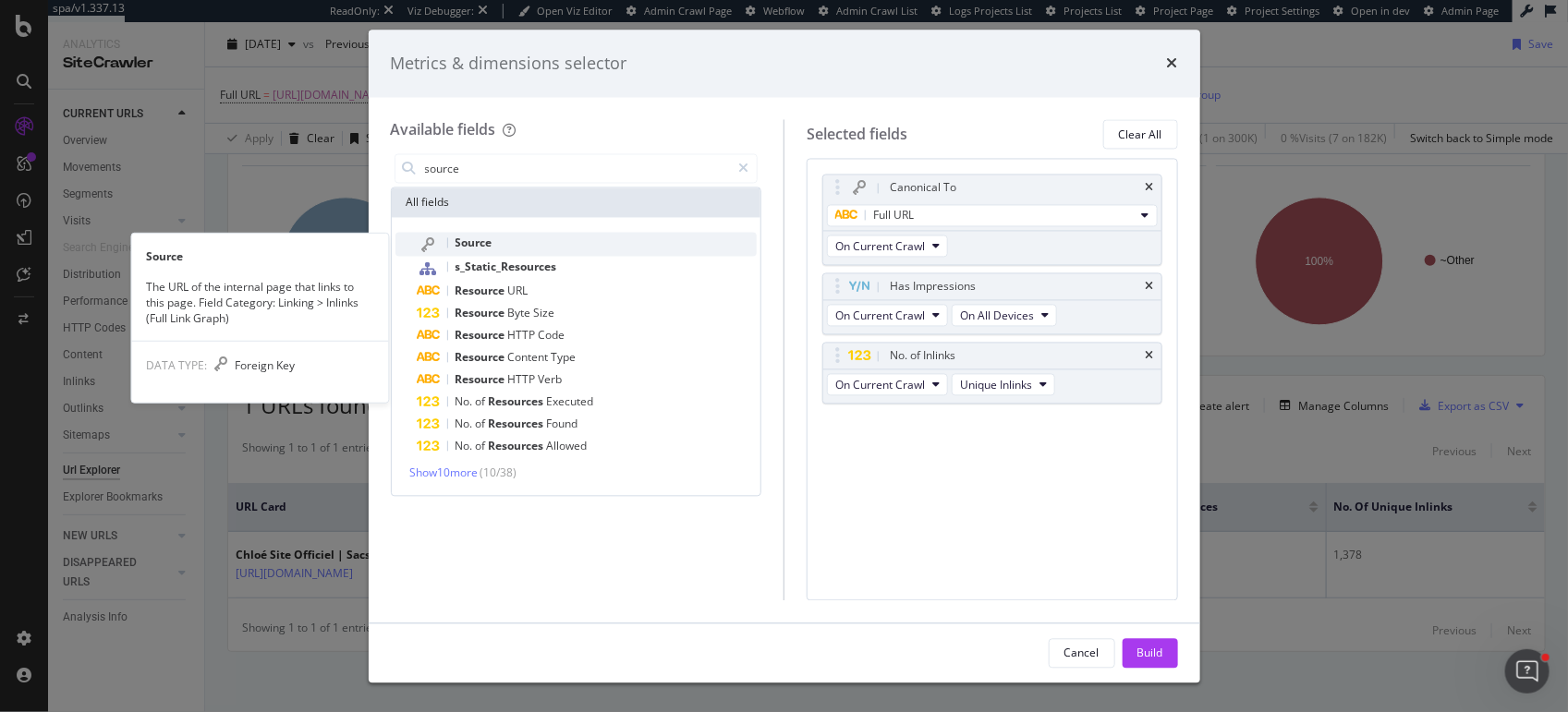
type input "source"
click at [512, 239] on div "Source" at bounding box center [587, 245] width 340 height 24
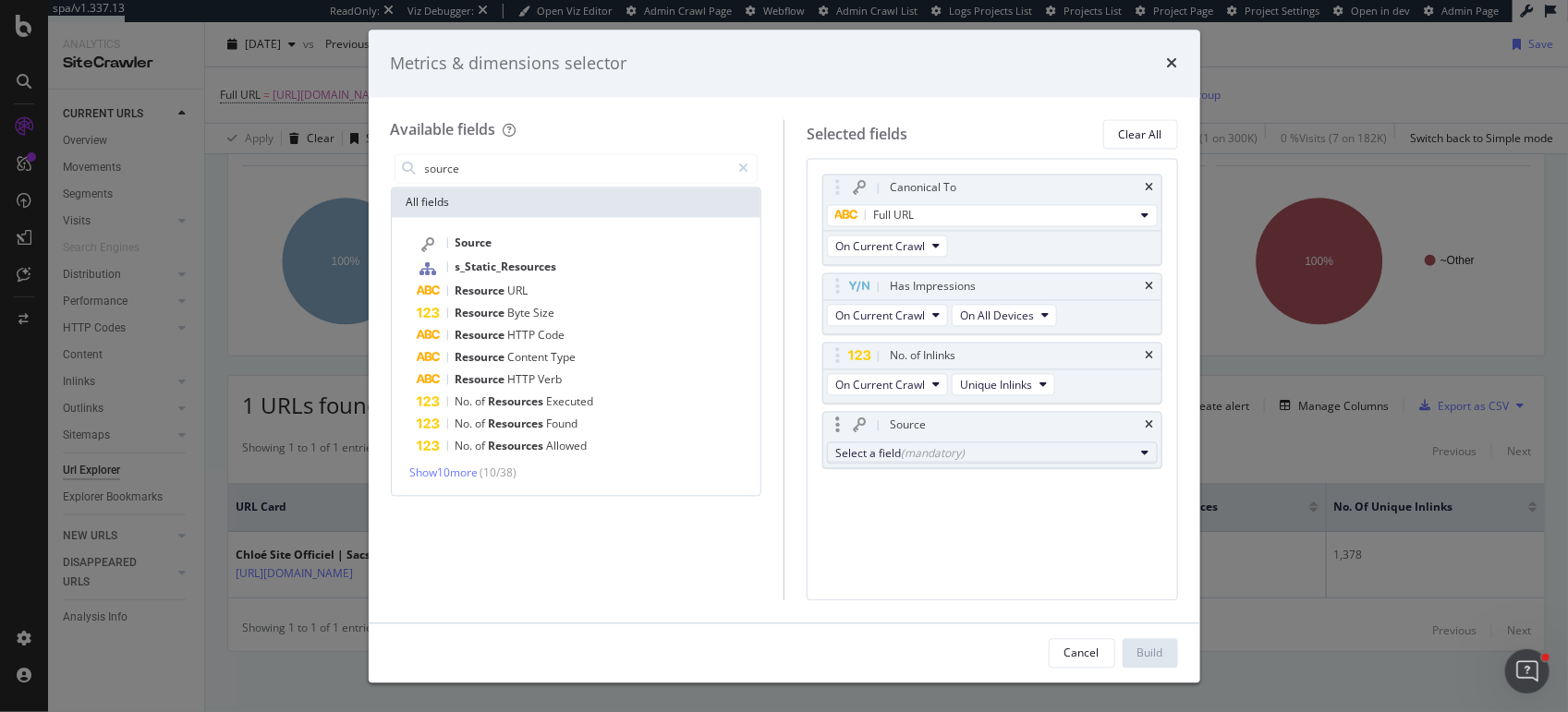
click at [893, 450] on div "Select a field (mandatory)" at bounding box center [985, 453] width 300 height 16
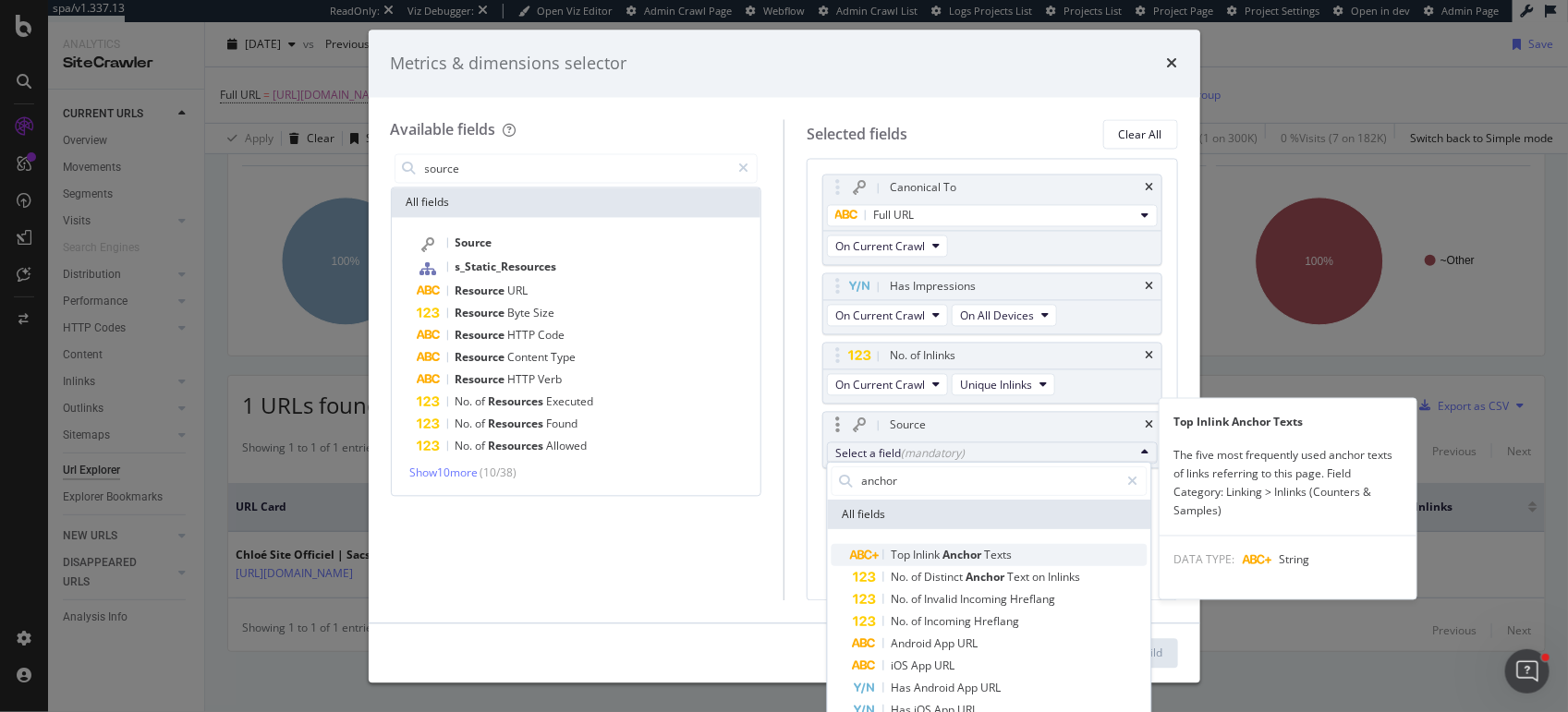
type input "anchor"
click at [930, 551] on span "Inlink" at bounding box center [927, 554] width 29 height 16
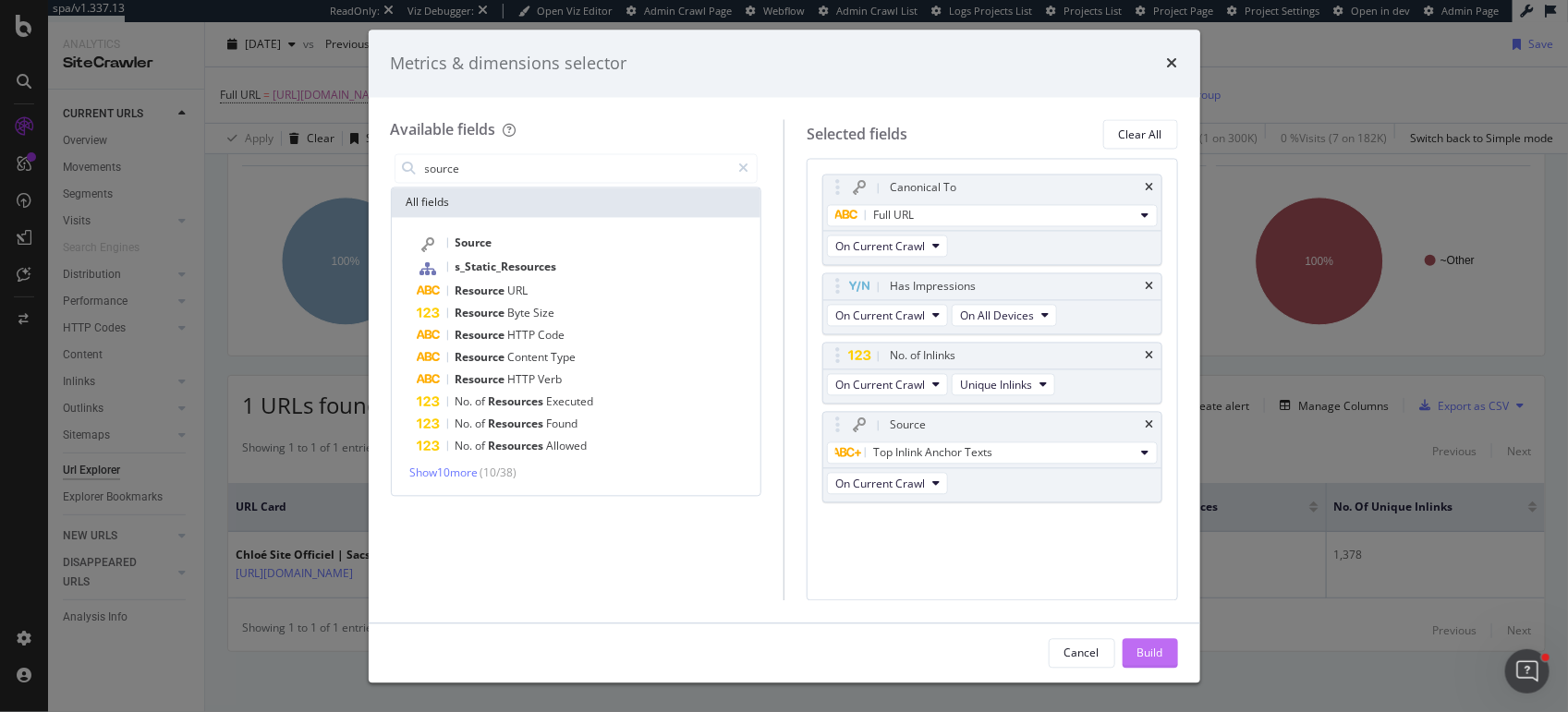
click at [1158, 655] on div "Build" at bounding box center [1150, 652] width 25 height 16
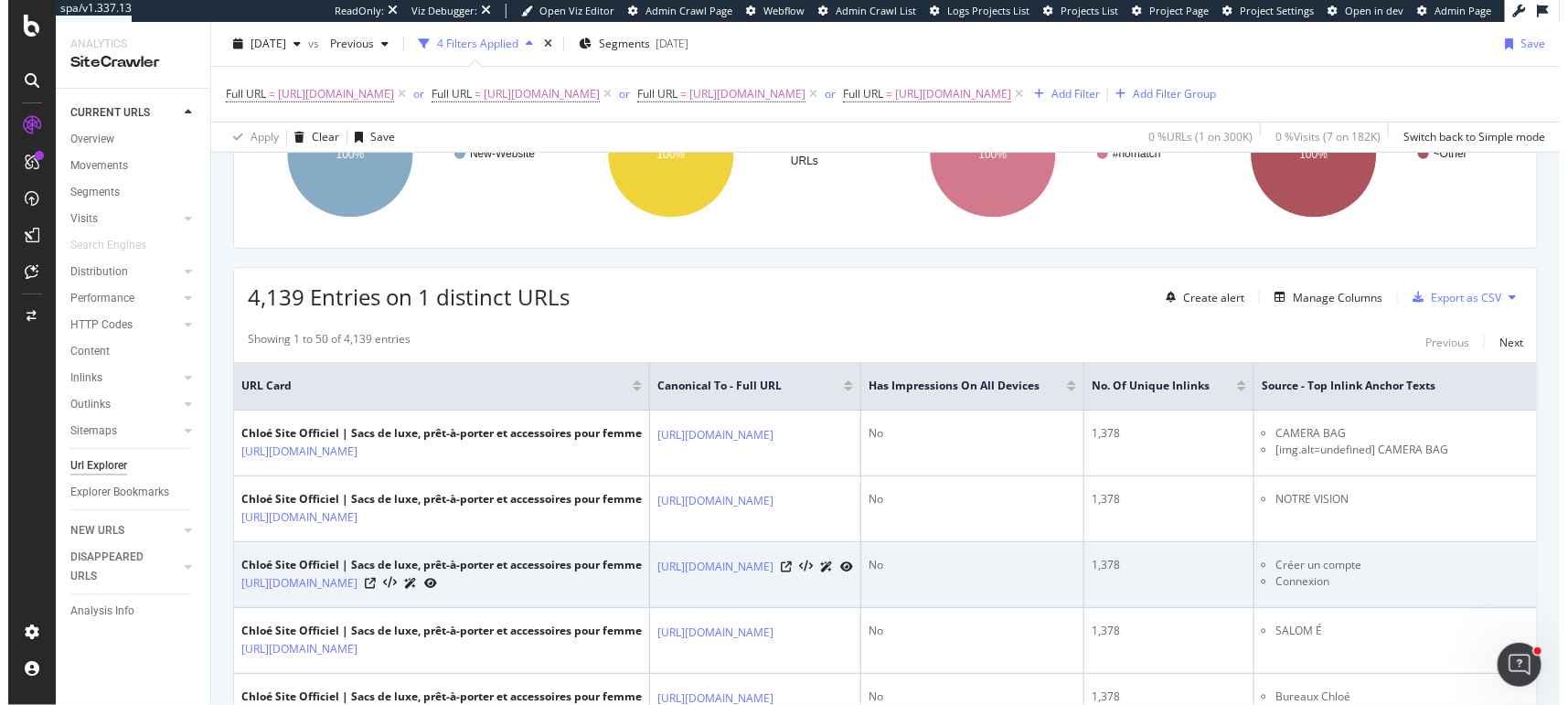
scroll to position [328, 0]
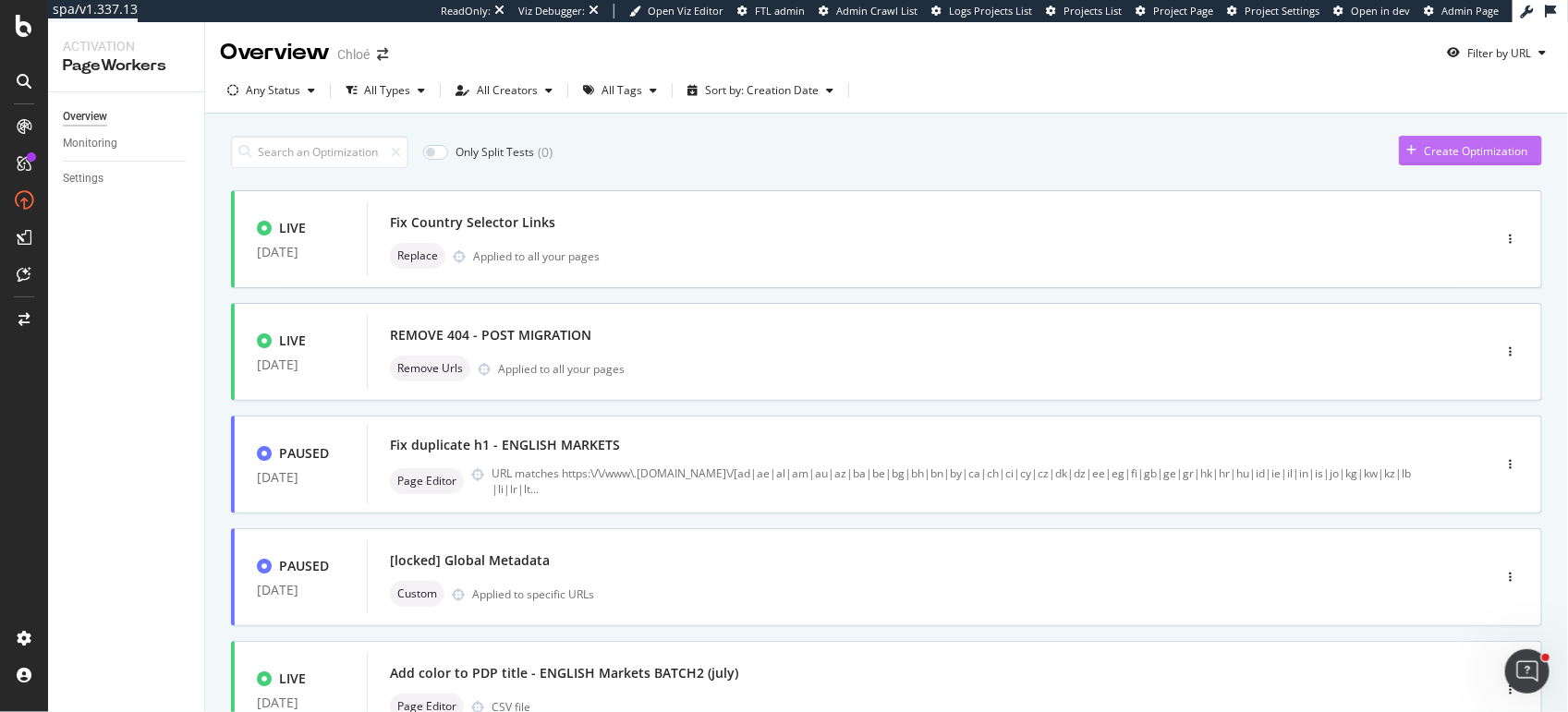
click at [1449, 143] on div "Create Optimization" at bounding box center [1475, 151] width 104 height 16
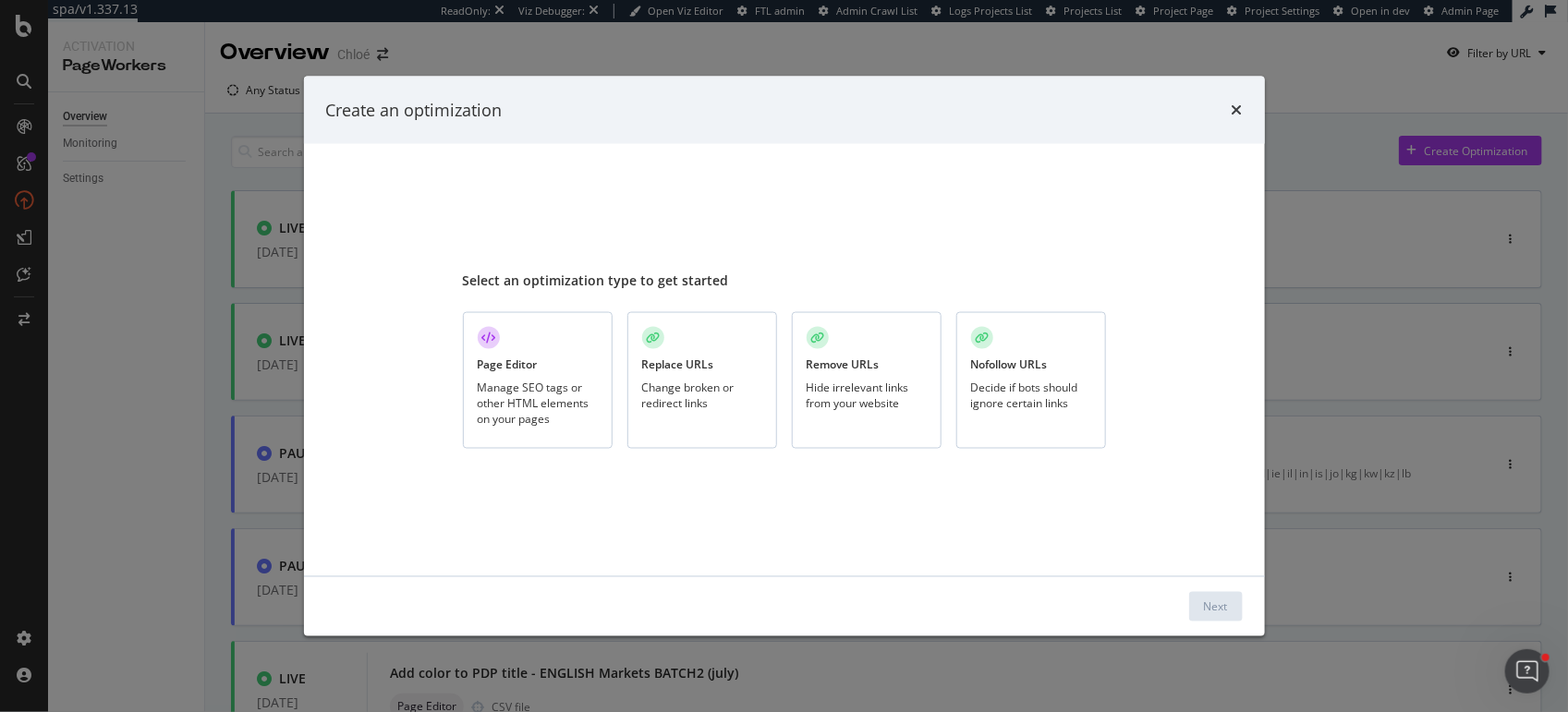
click at [528, 380] on div "Manage SEO tags or other HTML elements on your pages" at bounding box center [538, 403] width 120 height 47
click at [1194, 613] on button "Next" at bounding box center [1215, 607] width 54 height 29
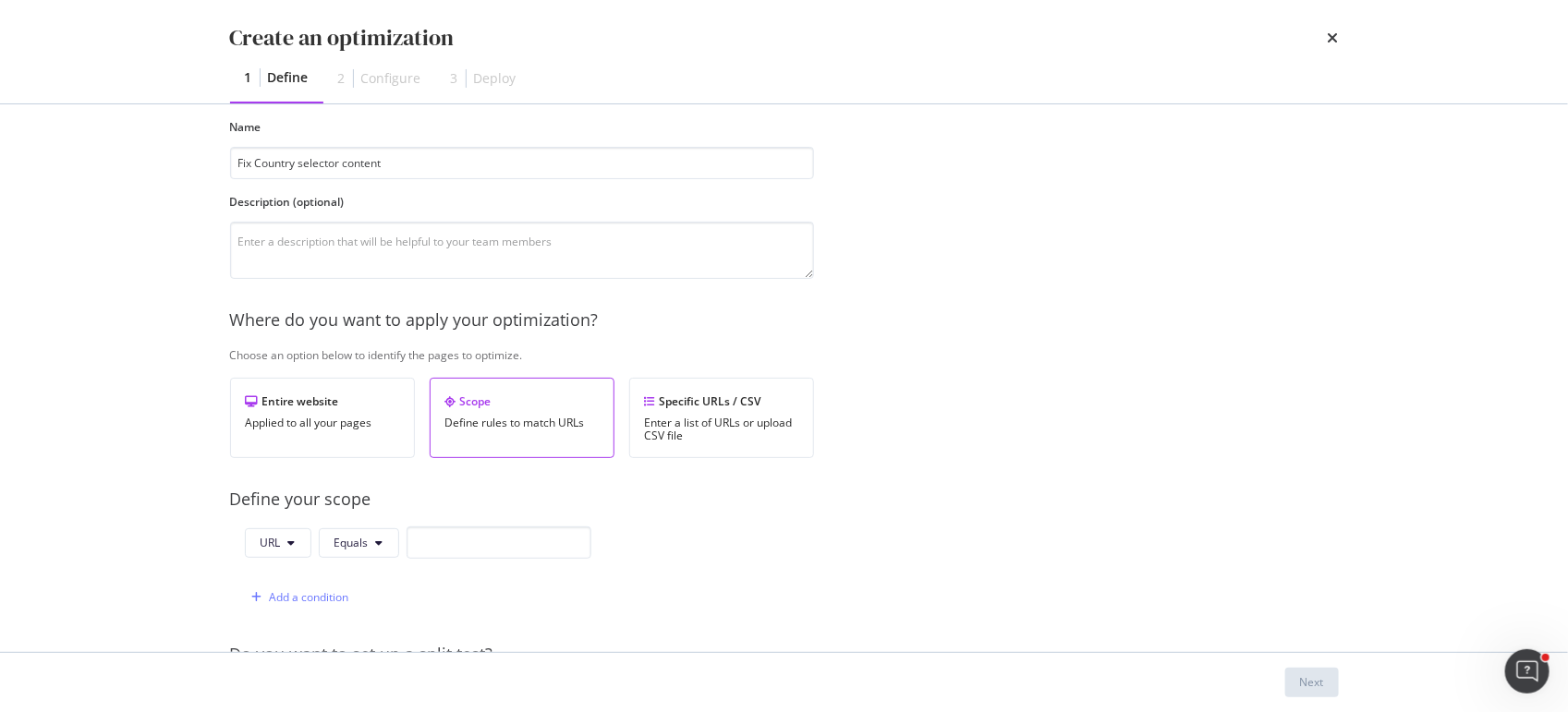
scroll to position [102, 0]
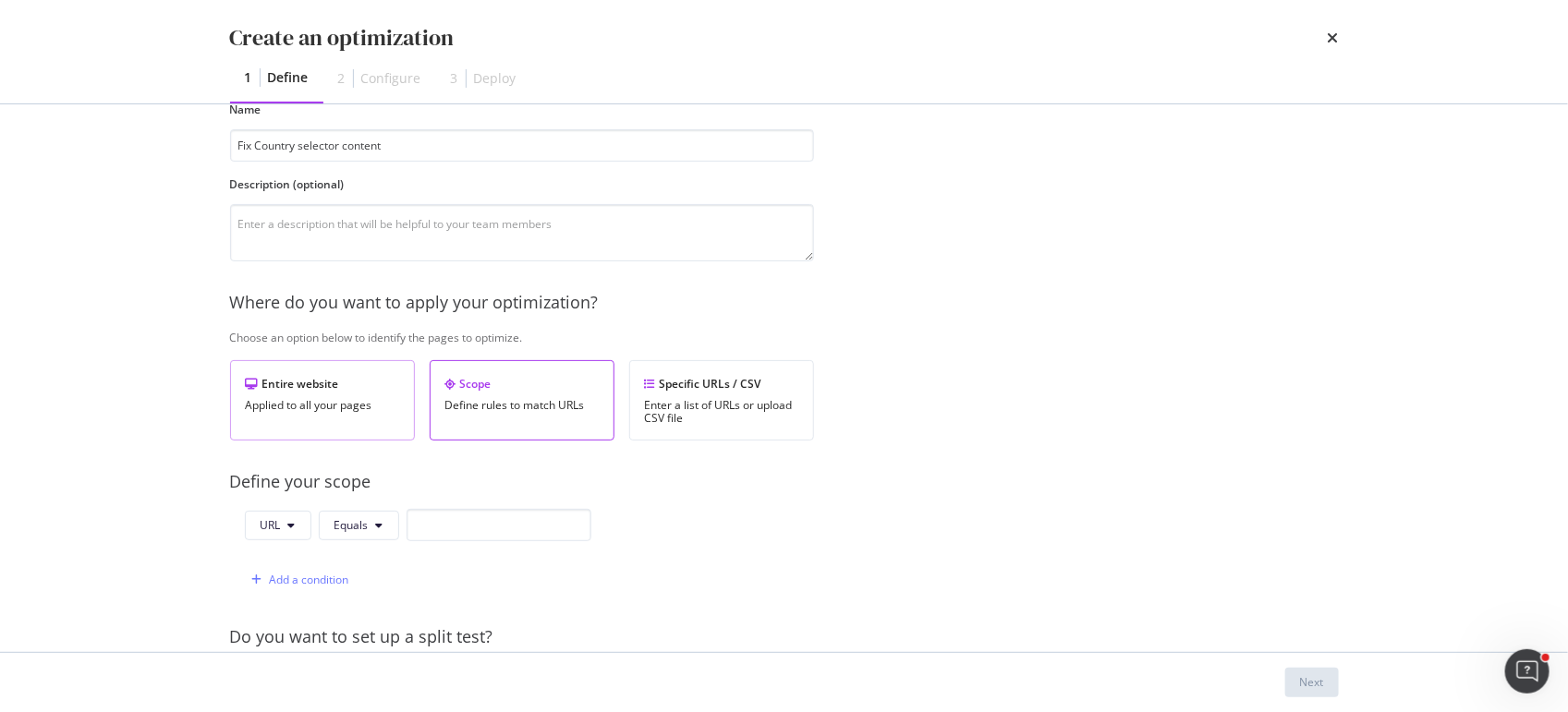
type input "Fix Country selector content"
click at [296, 399] on div "Applied to all your pages" at bounding box center [322, 404] width 154 height 13
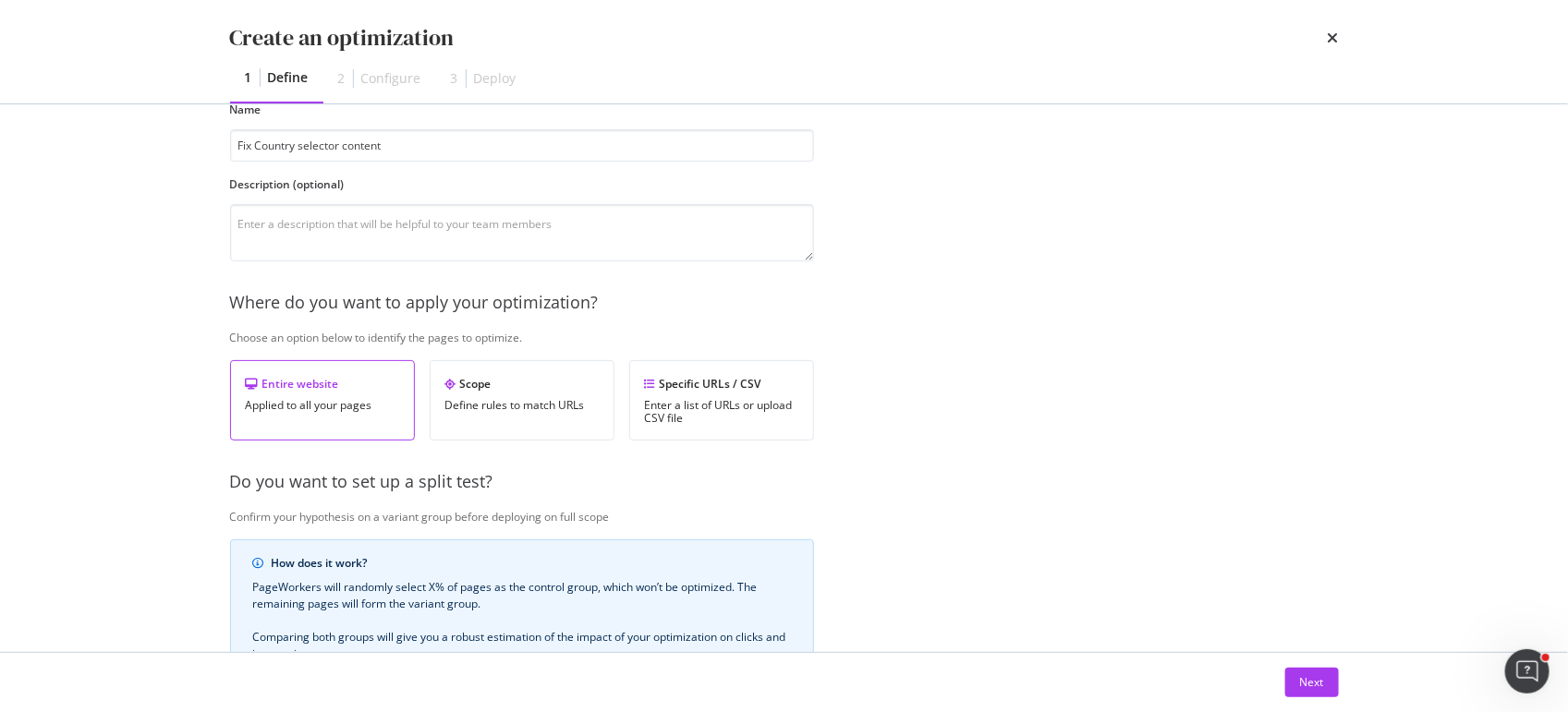
scroll to position [396, 0]
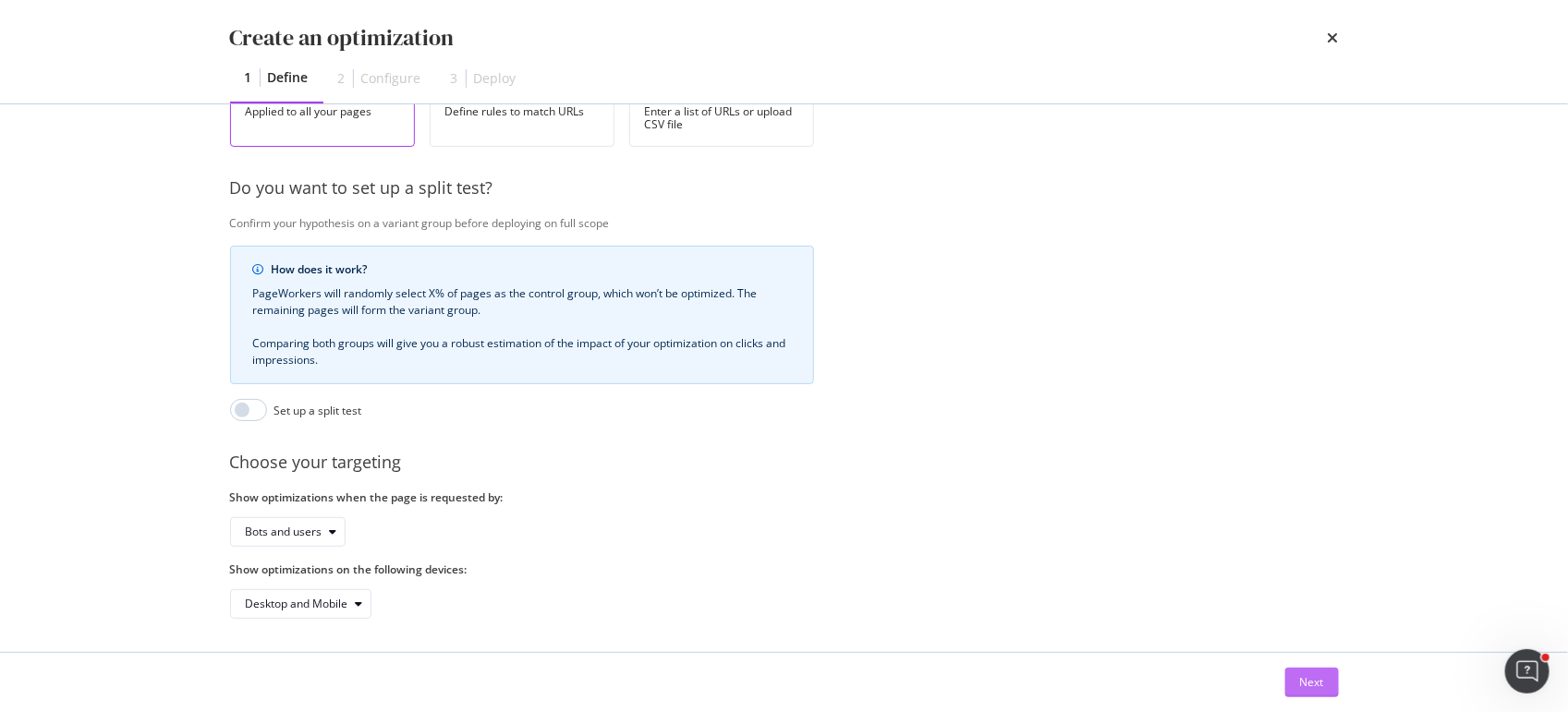
click at [1309, 683] on div "Next" at bounding box center [1311, 682] width 24 height 16
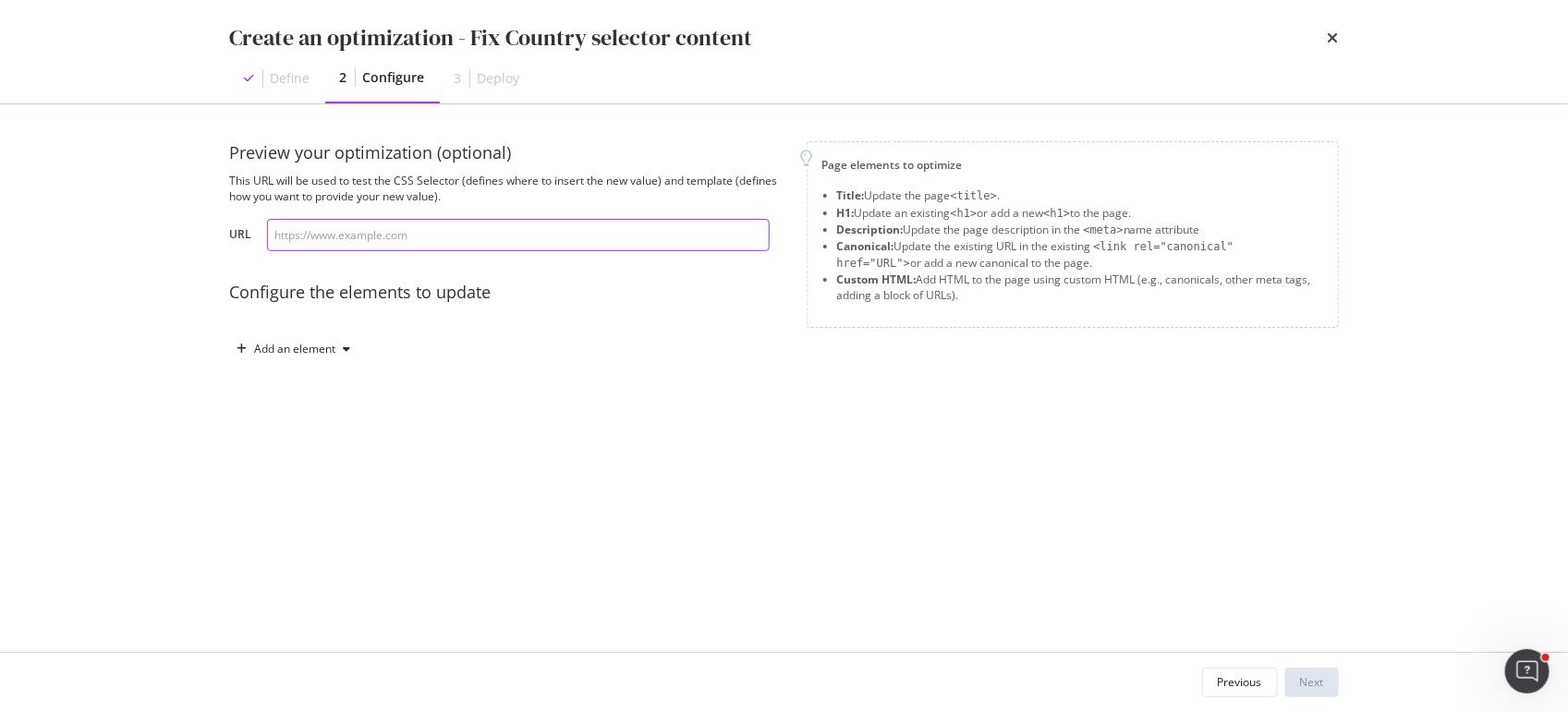
click at [409, 247] on input "modal" at bounding box center [518, 235] width 502 height 32
click at [308, 345] on div "Add an element" at bounding box center [295, 349] width 81 height 11
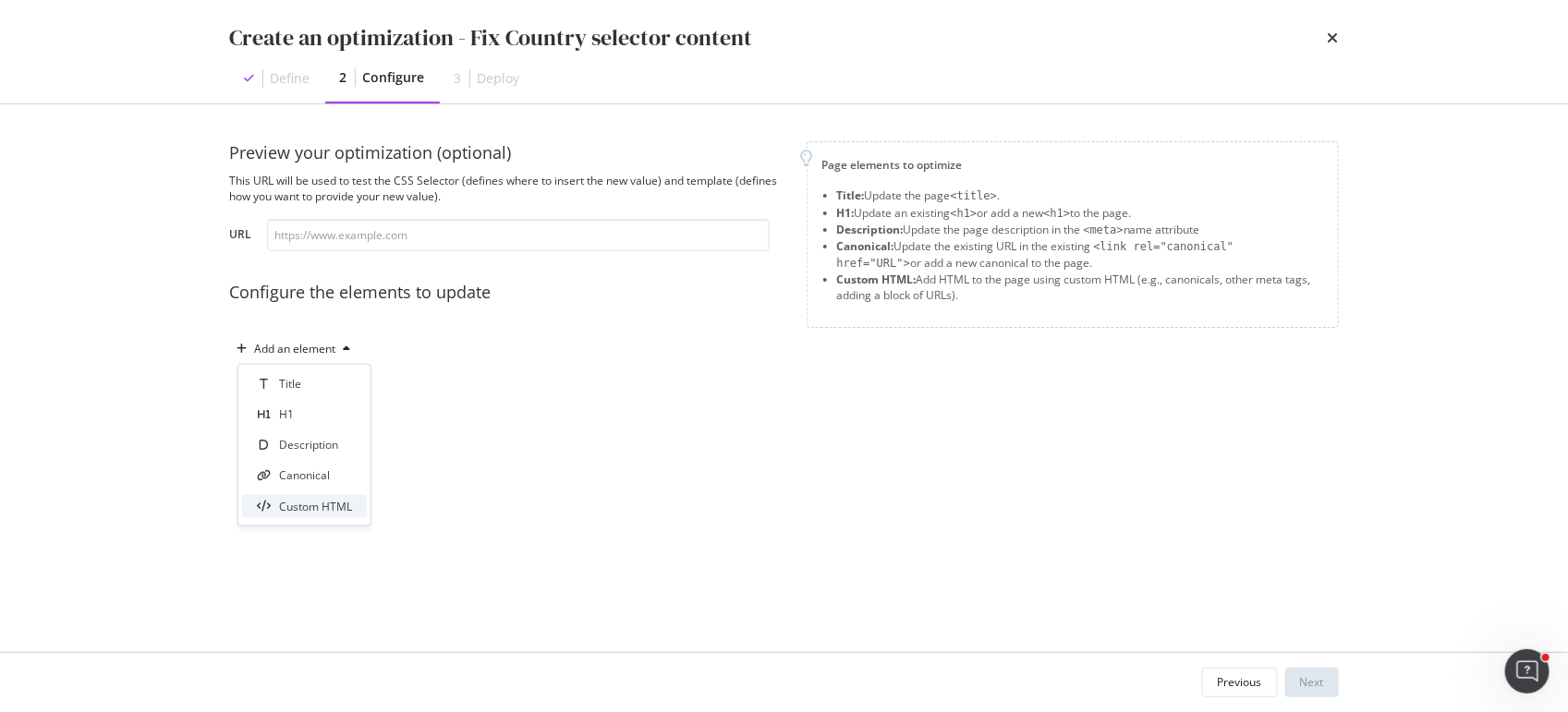
click at [301, 501] on div "Custom HTML" at bounding box center [315, 505] width 73 height 16
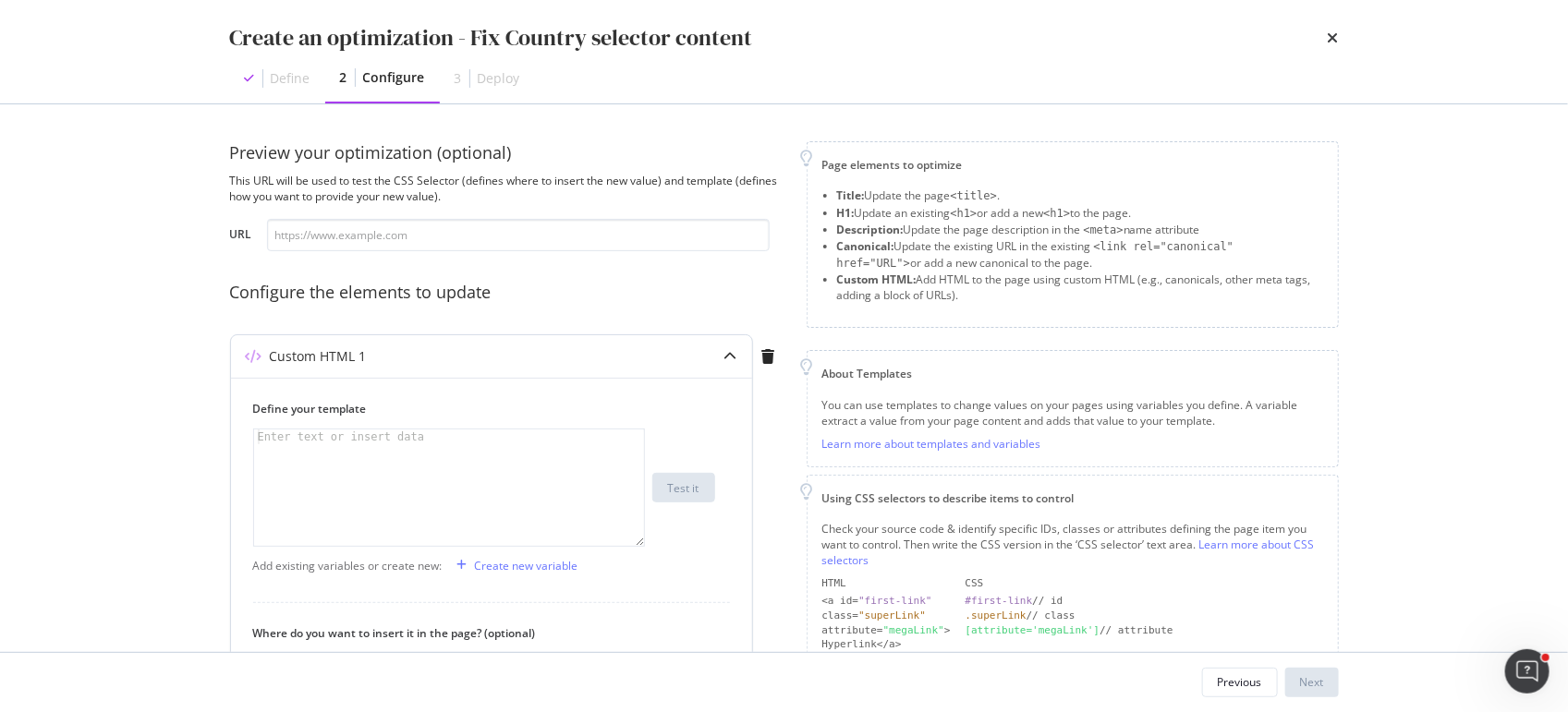
click at [322, 453] on div "modal" at bounding box center [450, 503] width 393 height 147
paste textarea "</div>"
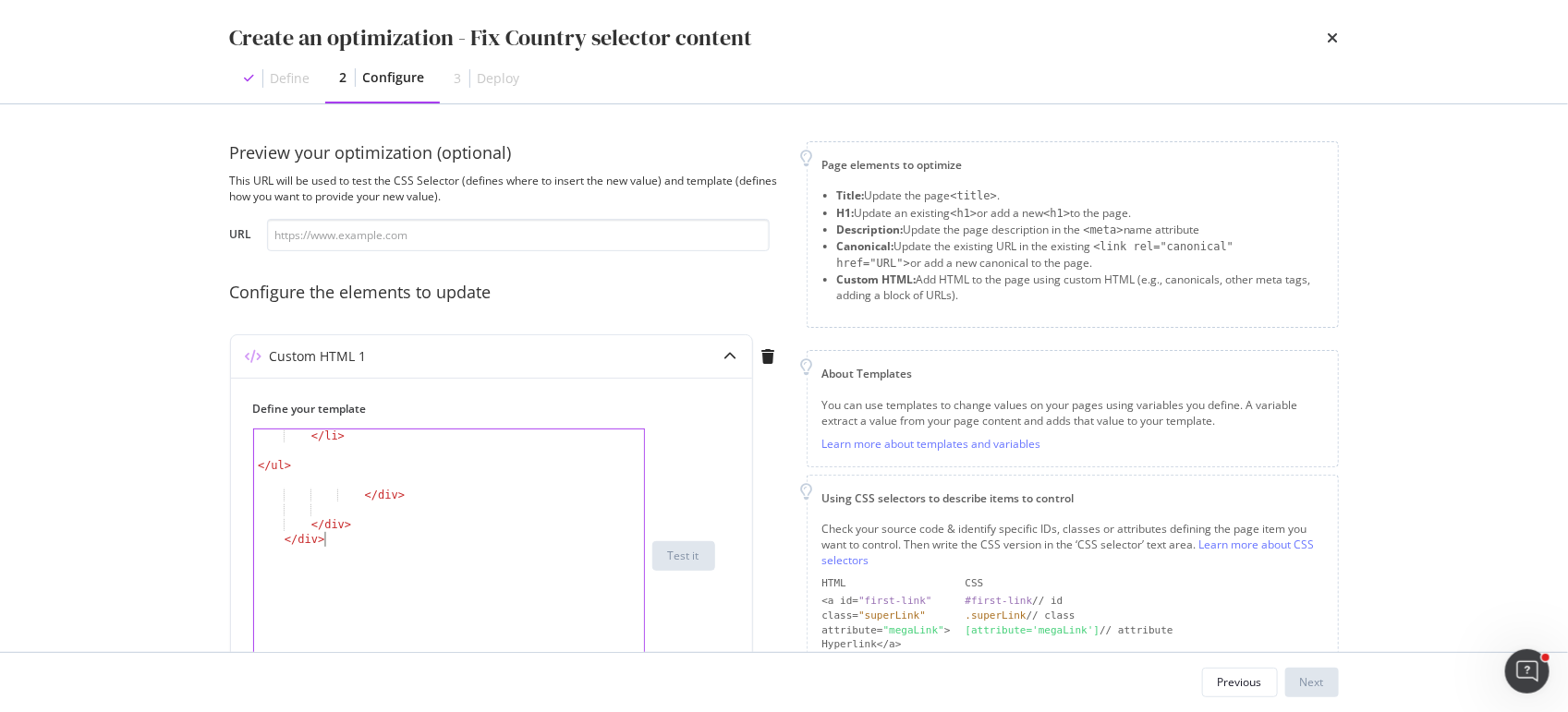
drag, startPoint x: 641, startPoint y: 539, endPoint x: 641, endPoint y: 675, distance: 136.0
click at [641, 675] on div "Create an optimization - Fix Country selector content Define 2 Configure 3 Depl…" at bounding box center [784, 356] width 1568 height 712
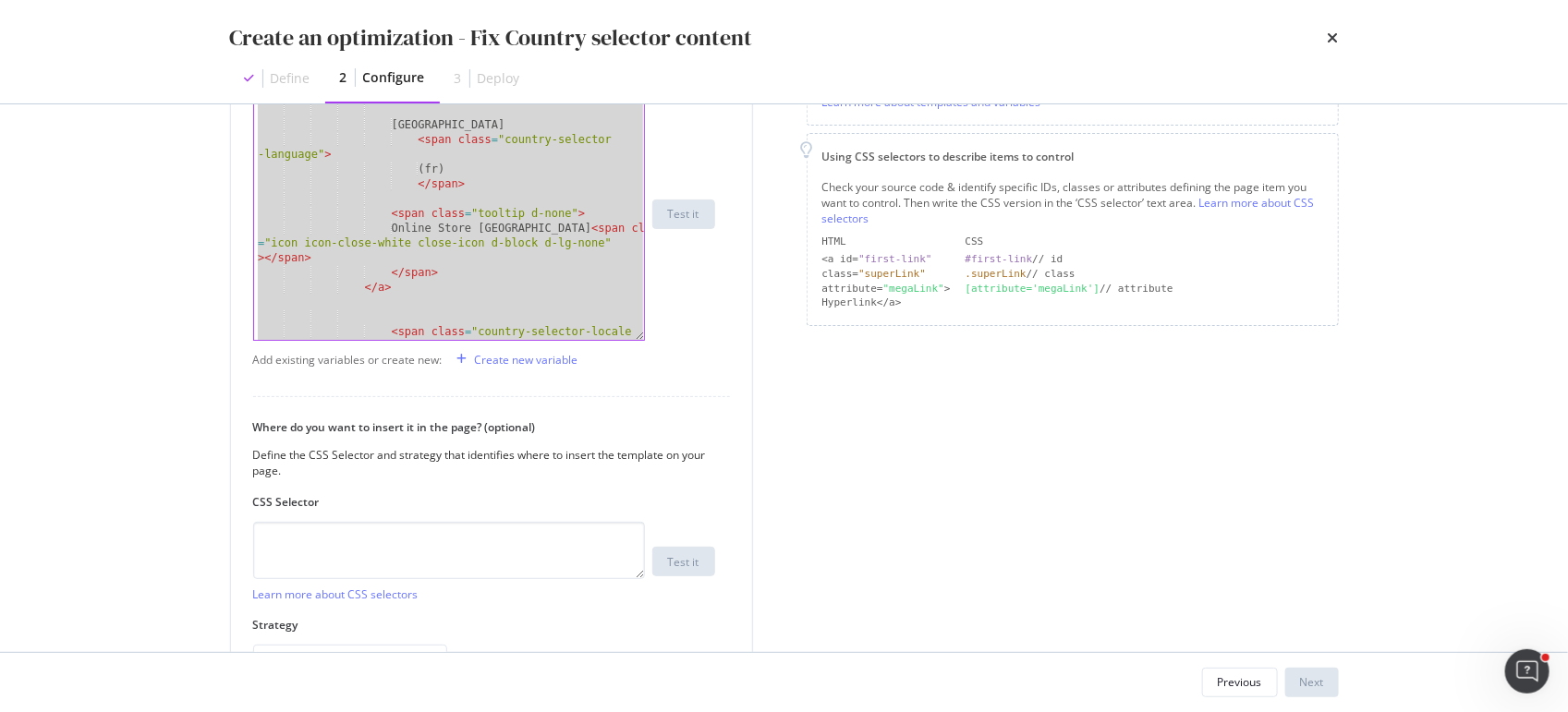
scroll to position [0, 0]
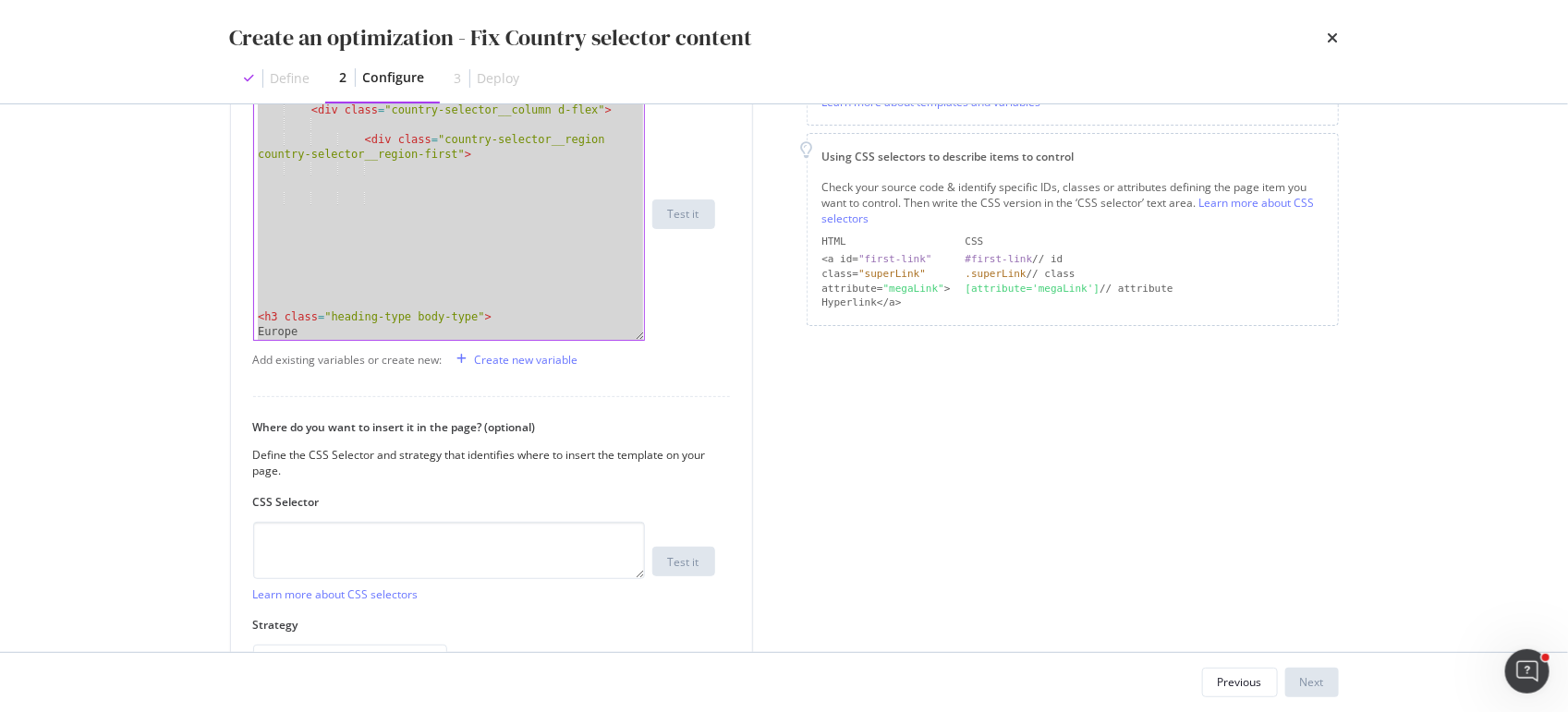
drag, startPoint x: 332, startPoint y: 334, endPoint x: 269, endPoint y: -184, distance: 521.8
click at [269, 0] on html "spa/v1.337.13 ReadOnly: Viz Debugger: Open Viz Editor FTL admin Admin Crawl Lis…" at bounding box center [784, 356] width 1568 height 712
type textarea "<div class="country-selector__list d-flex"> <div class="country-selector__colum…"
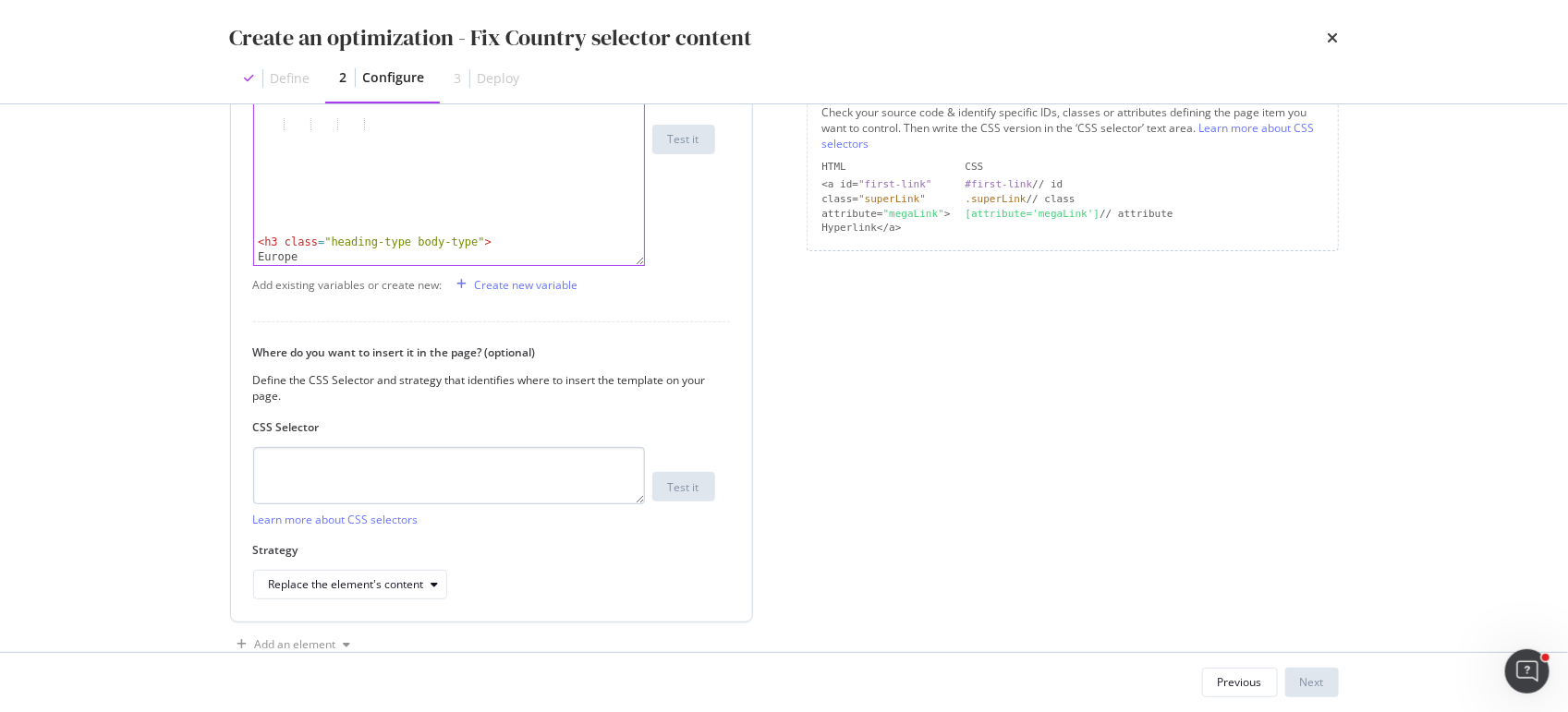
scroll to position [441, 0]
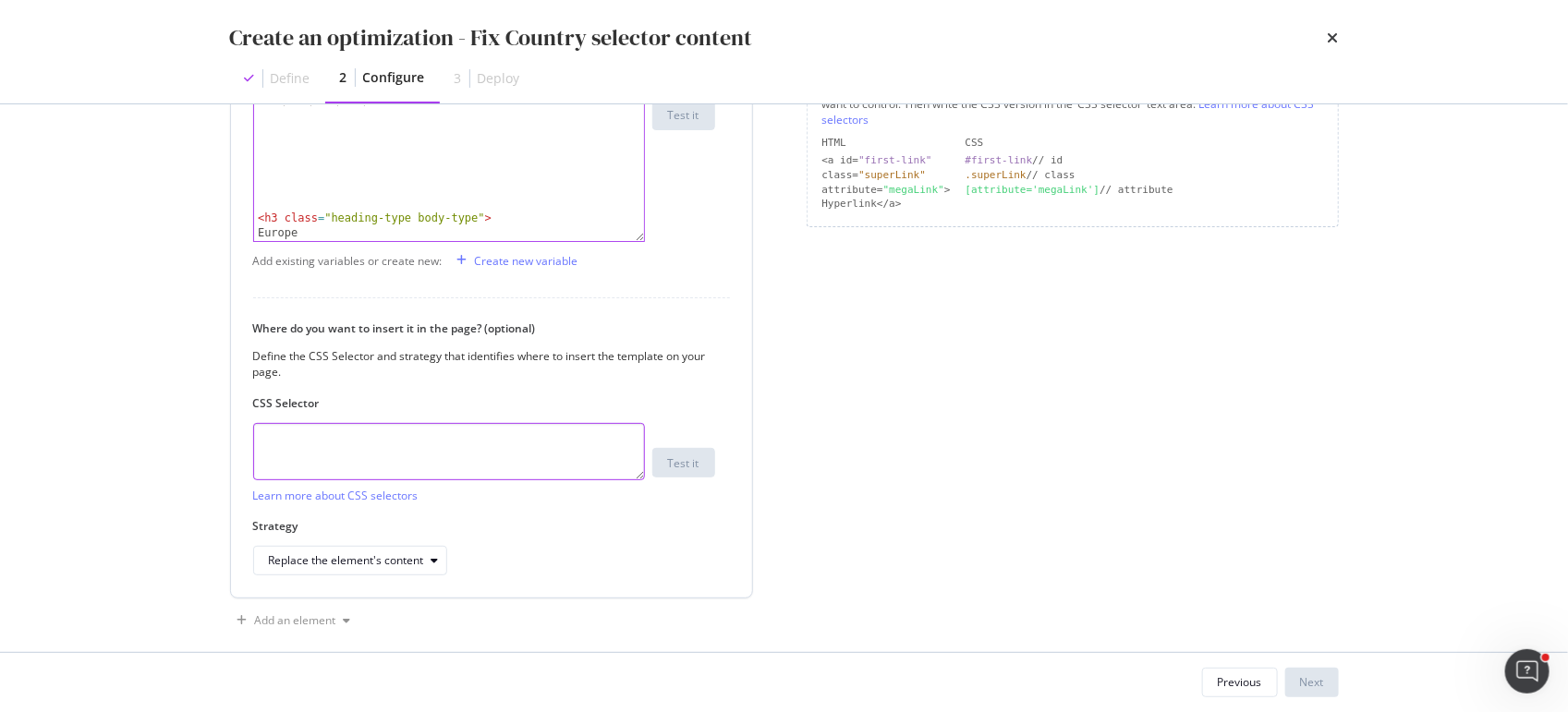
click at [329, 442] on textarea "modal" at bounding box center [449, 451] width 392 height 57
paste textarea "div.country-selector__list.d-flex"
type textarea "div.country-selector__list.d-flex"
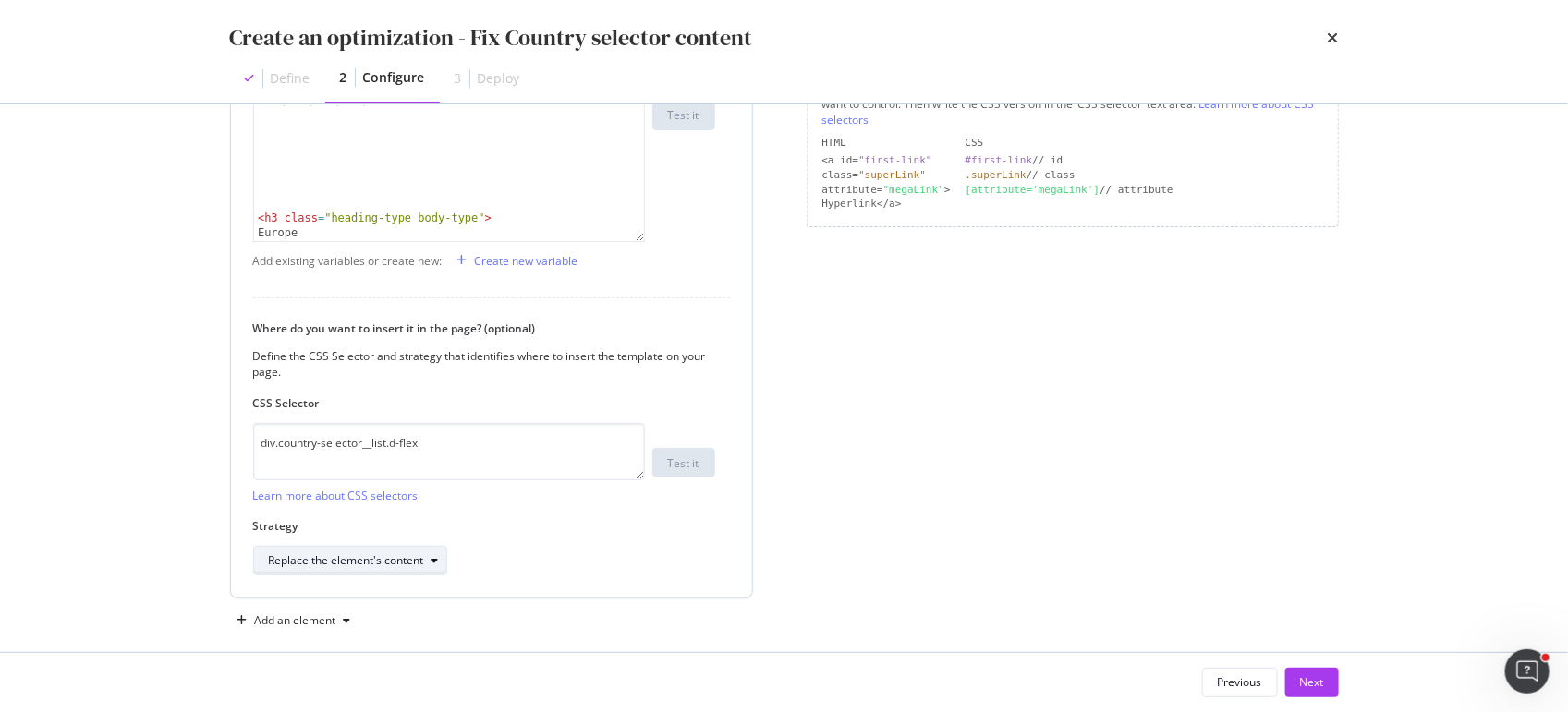
click at [336, 555] on div "Replace the element's content" at bounding box center [346, 560] width 155 height 11
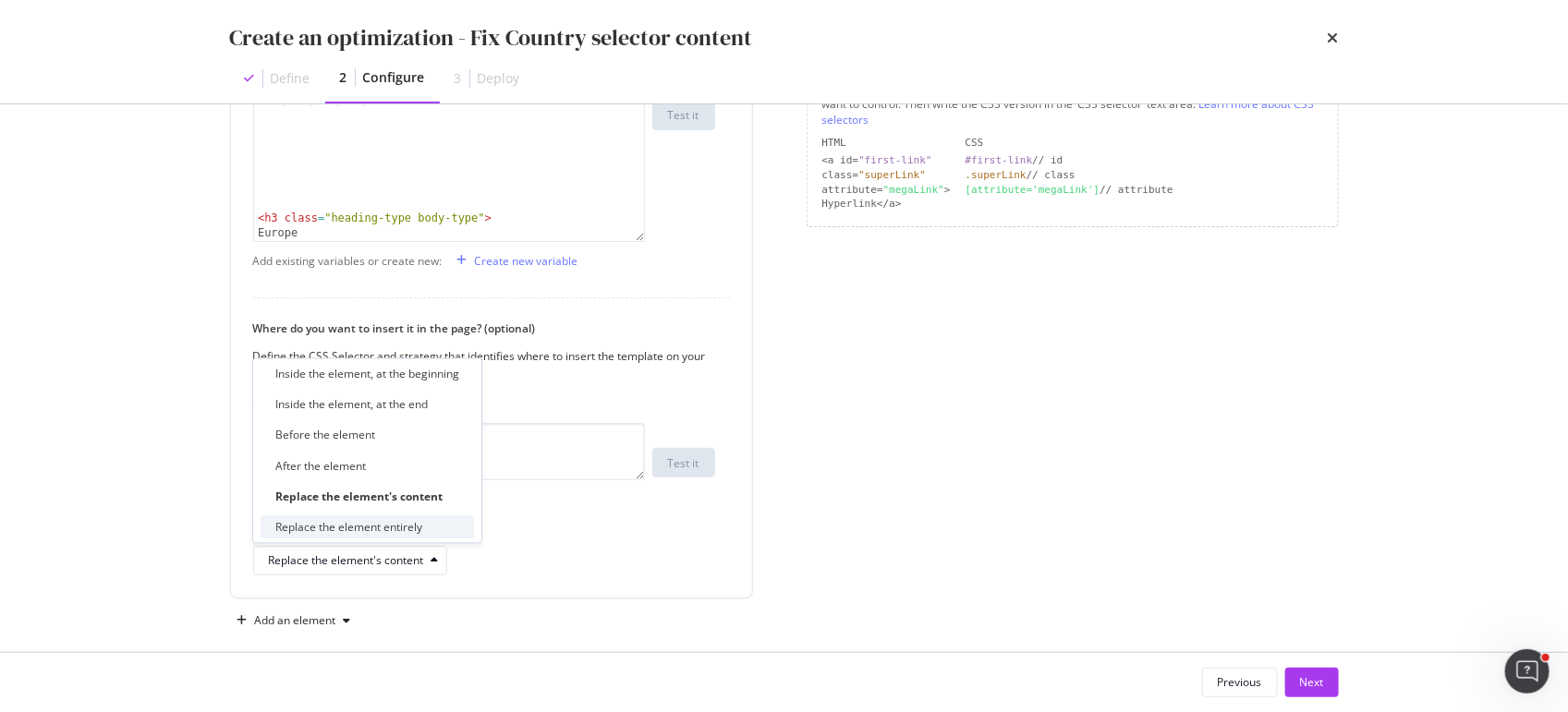
click at [343, 518] on div "Replace the element entirely" at bounding box center [367, 527] width 214 height 24
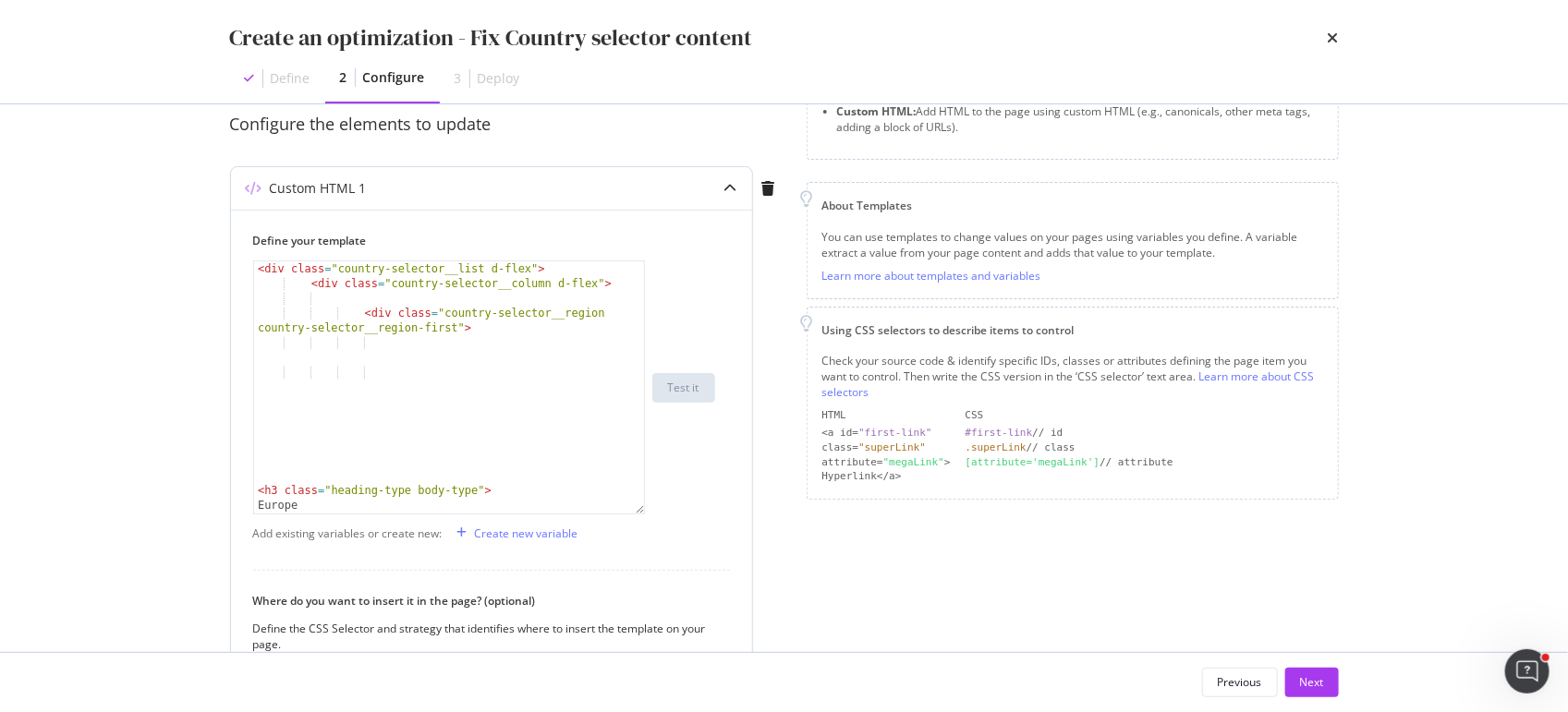
scroll to position [0, 0]
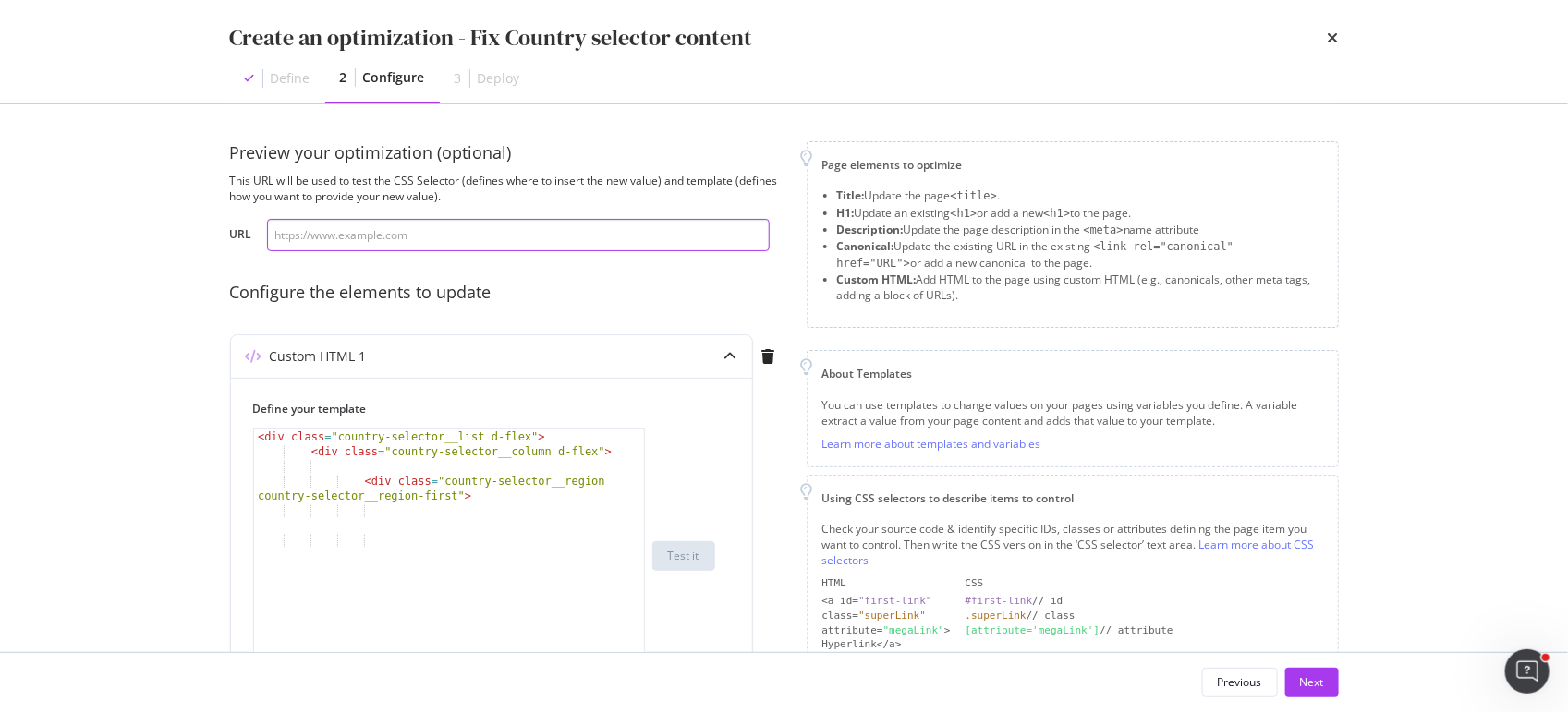
click at [422, 237] on input "modal" at bounding box center [518, 235] width 502 height 32
paste input "https://www.chloe.com/de"
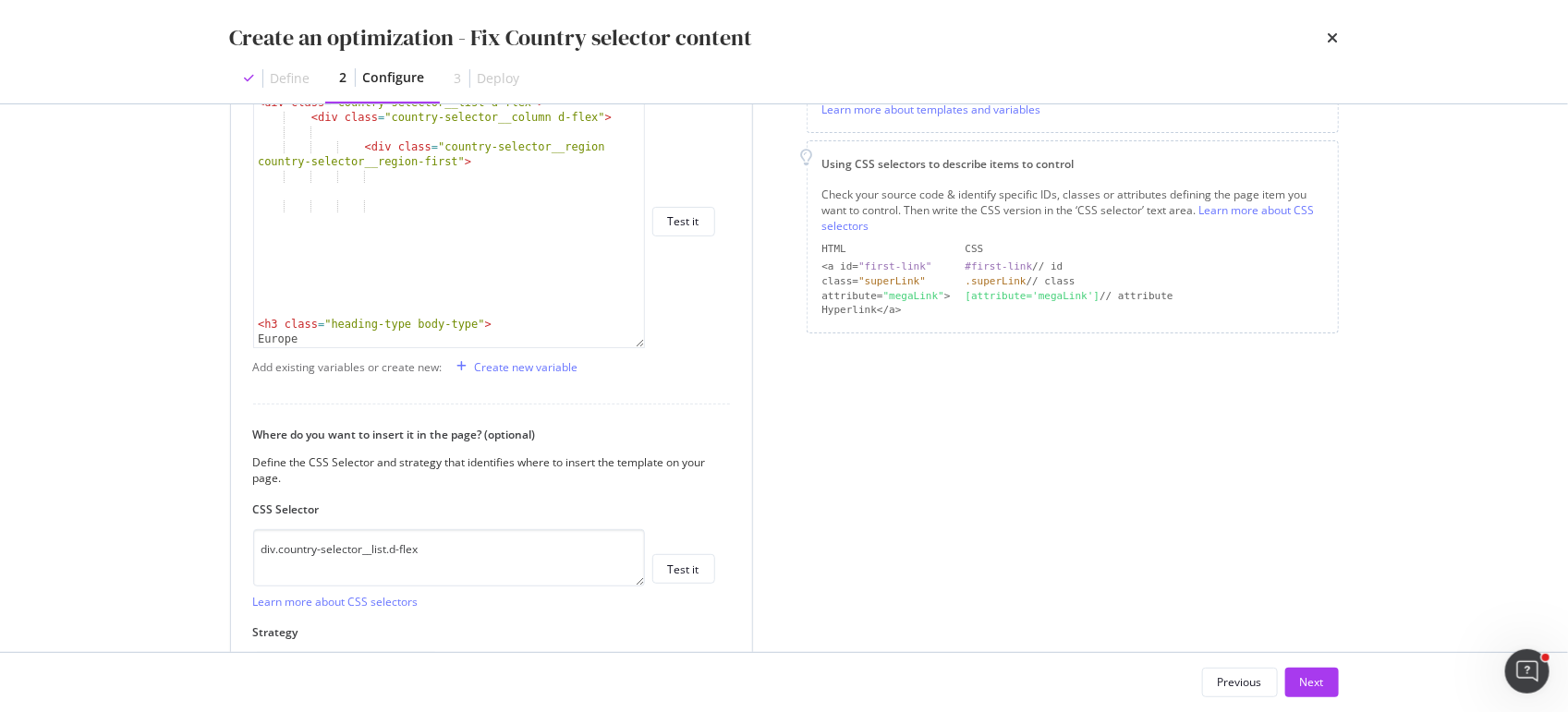
scroll to position [375, 0]
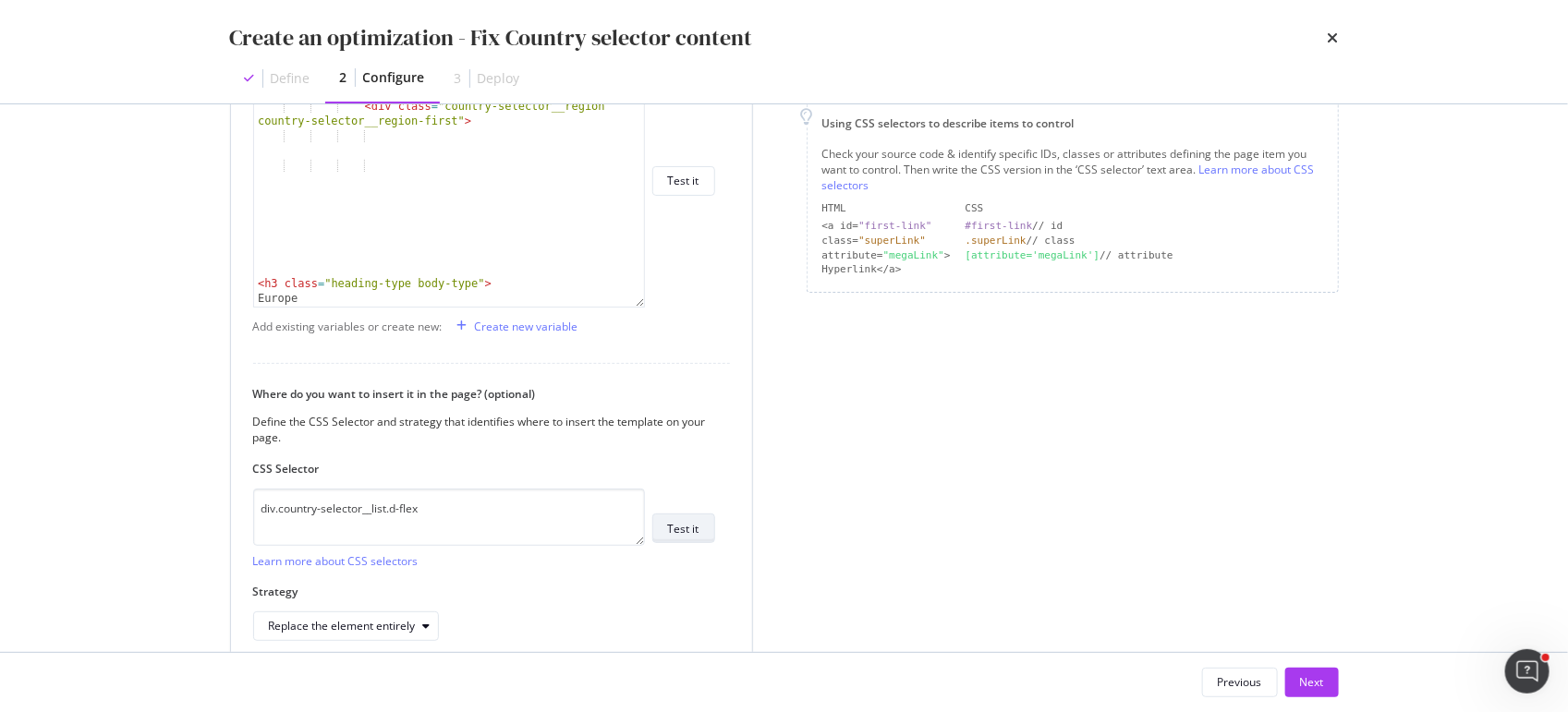
type input "https://www.chloe.com/de"
click at [681, 529] on div "Test it" at bounding box center [684, 529] width 31 height 16
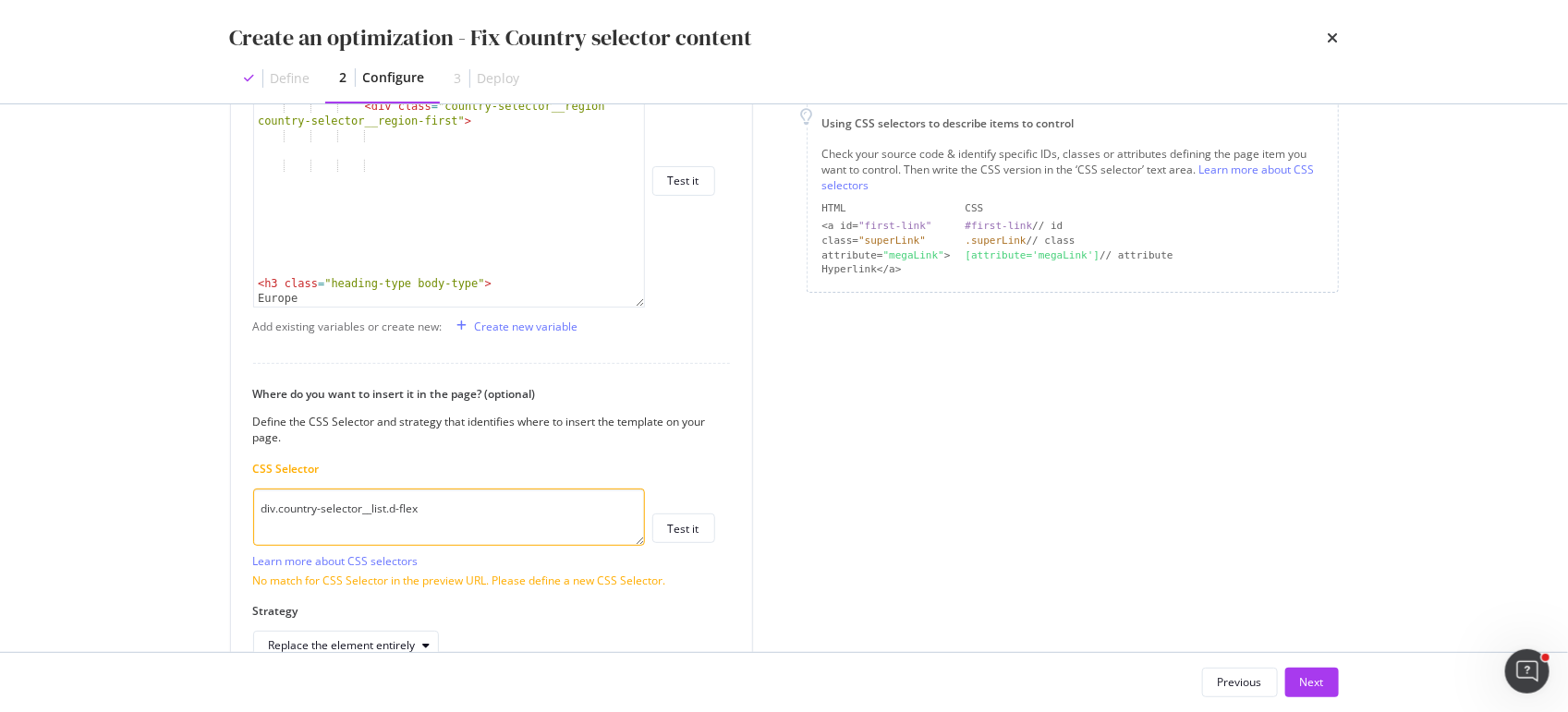
scroll to position [257, 0]
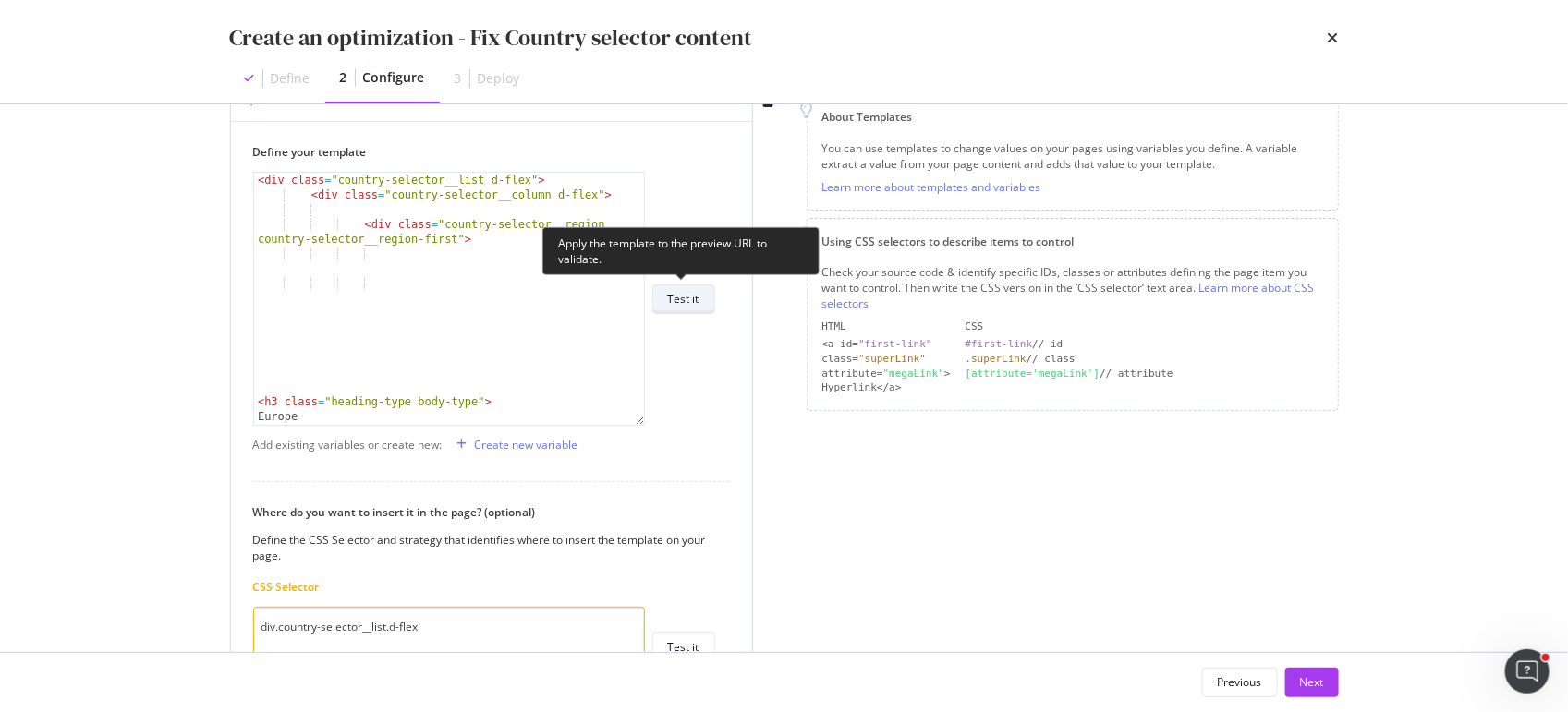
click at [685, 306] on div "Test it" at bounding box center [684, 299] width 31 height 25
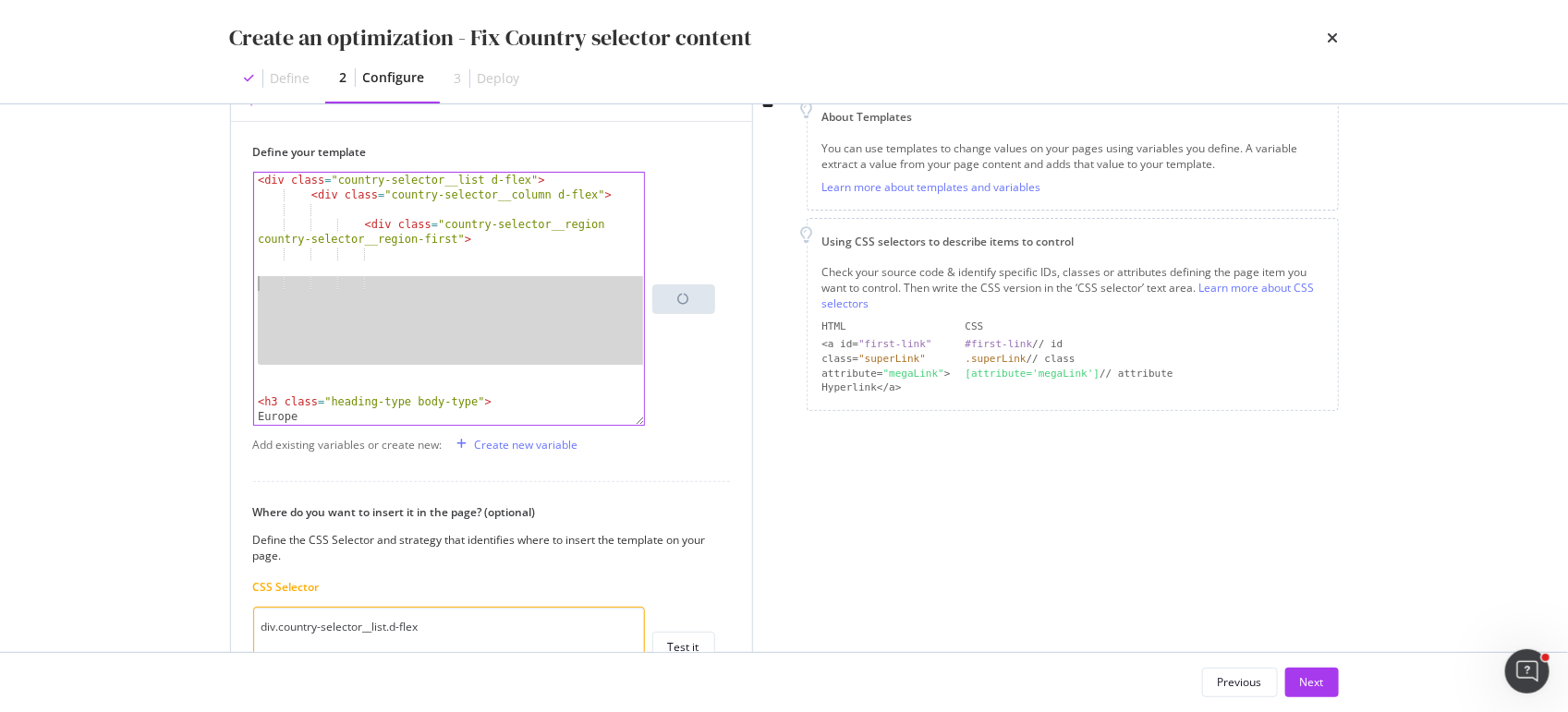
drag, startPoint x: 269, startPoint y: 365, endPoint x: 257, endPoint y: 277, distance: 88.8
click at [257, 277] on div "< div class = "country-selector__list d-flex" > < div class = "country-selector…" at bounding box center [450, 313] width 393 height 283
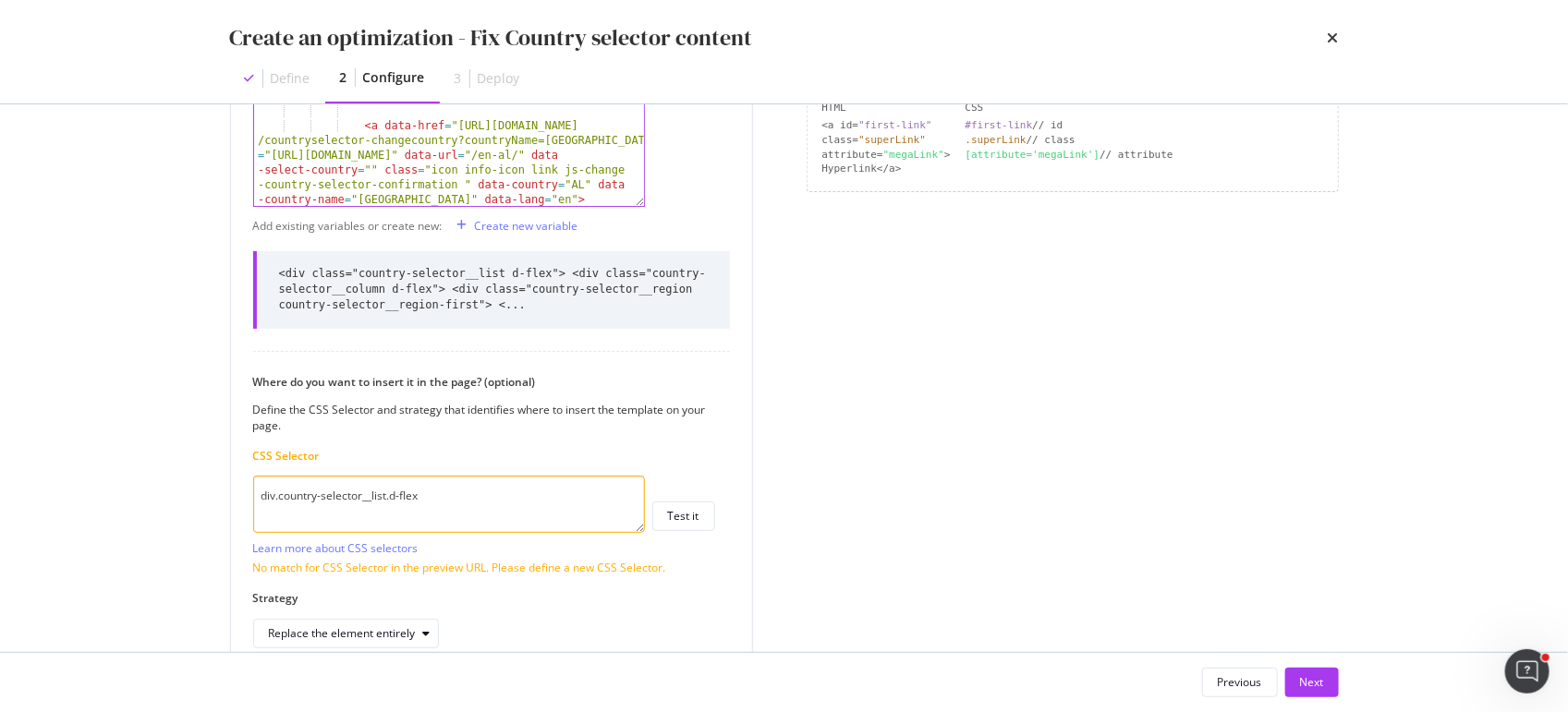
scroll to position [583, 0]
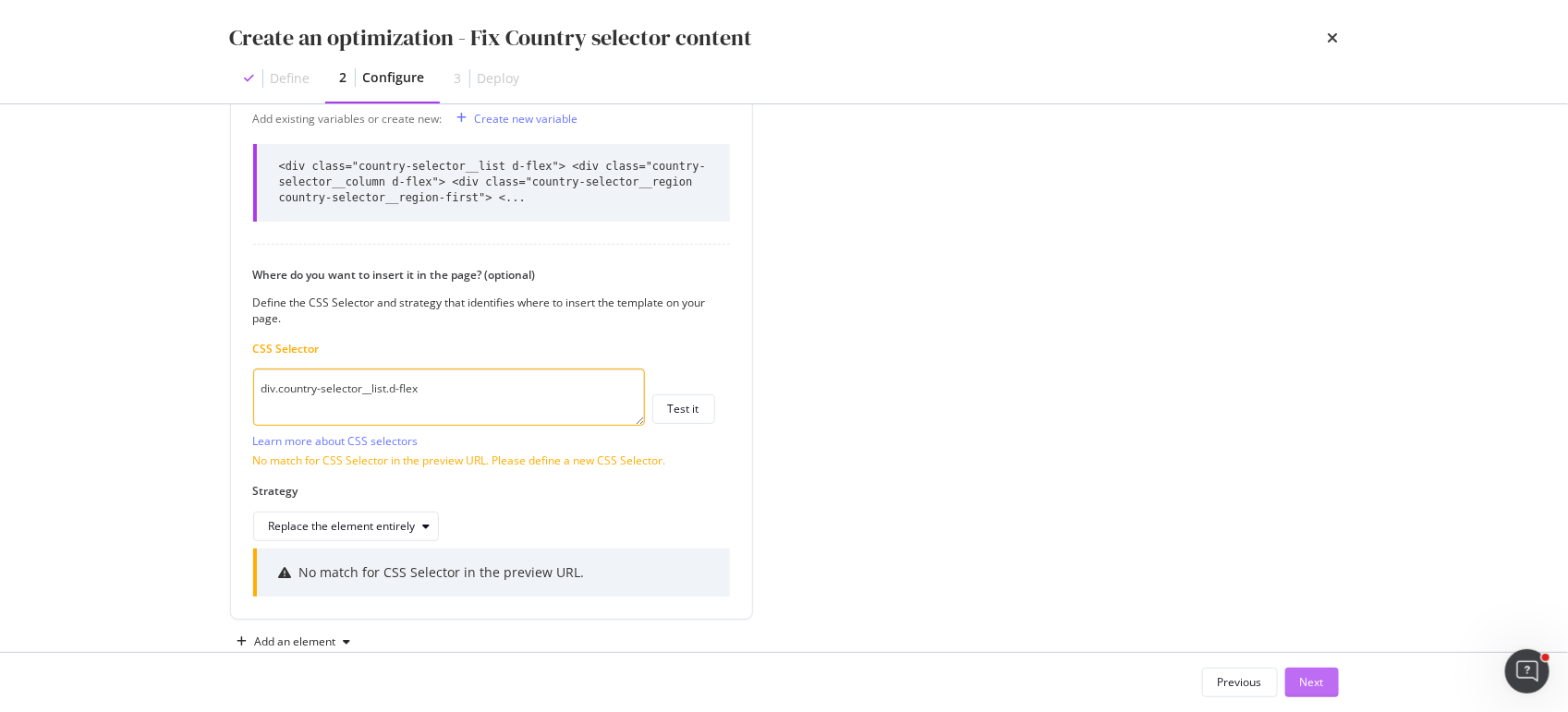
click at [1308, 680] on div "Next" at bounding box center [1311, 682] width 24 height 16
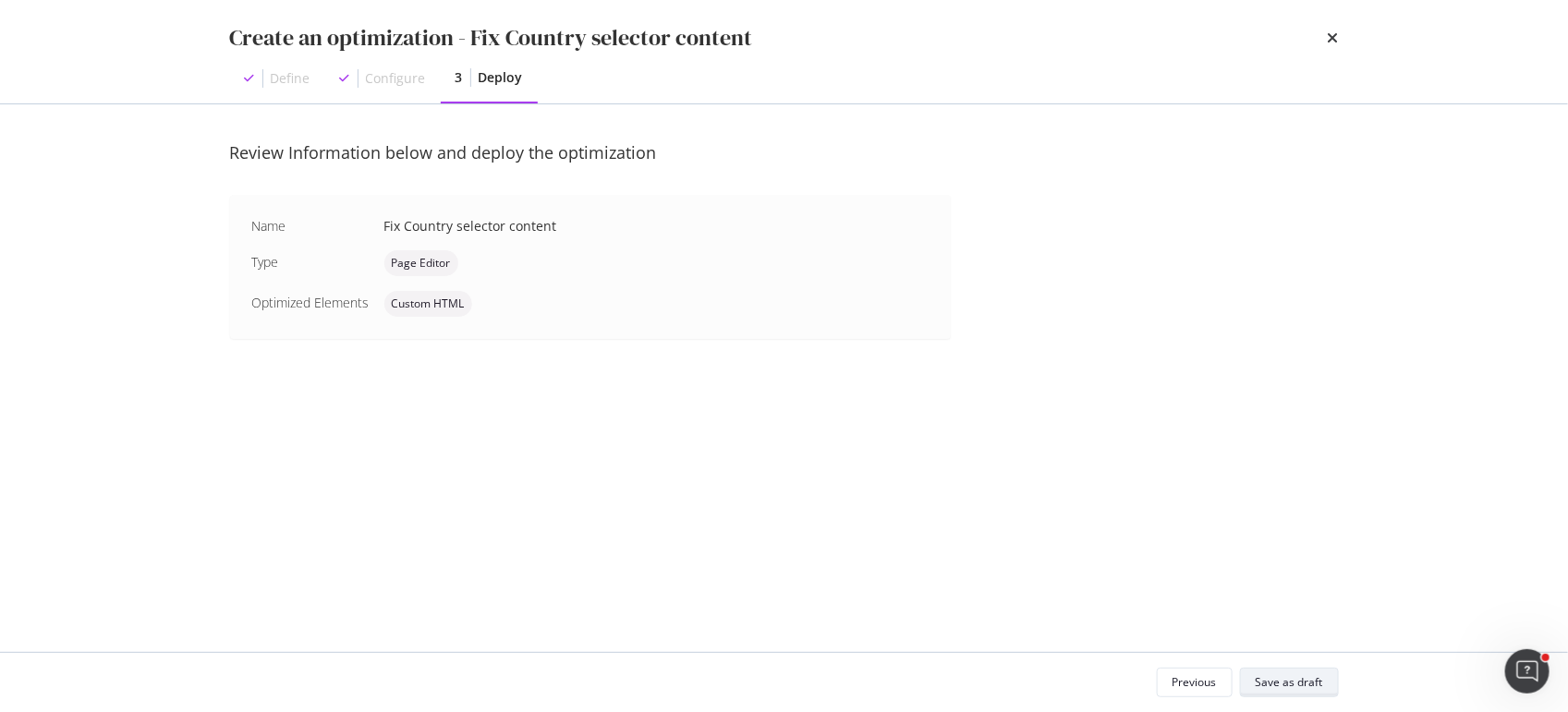
click at [1308, 680] on div "Save as draft" at bounding box center [1289, 682] width 68 height 16
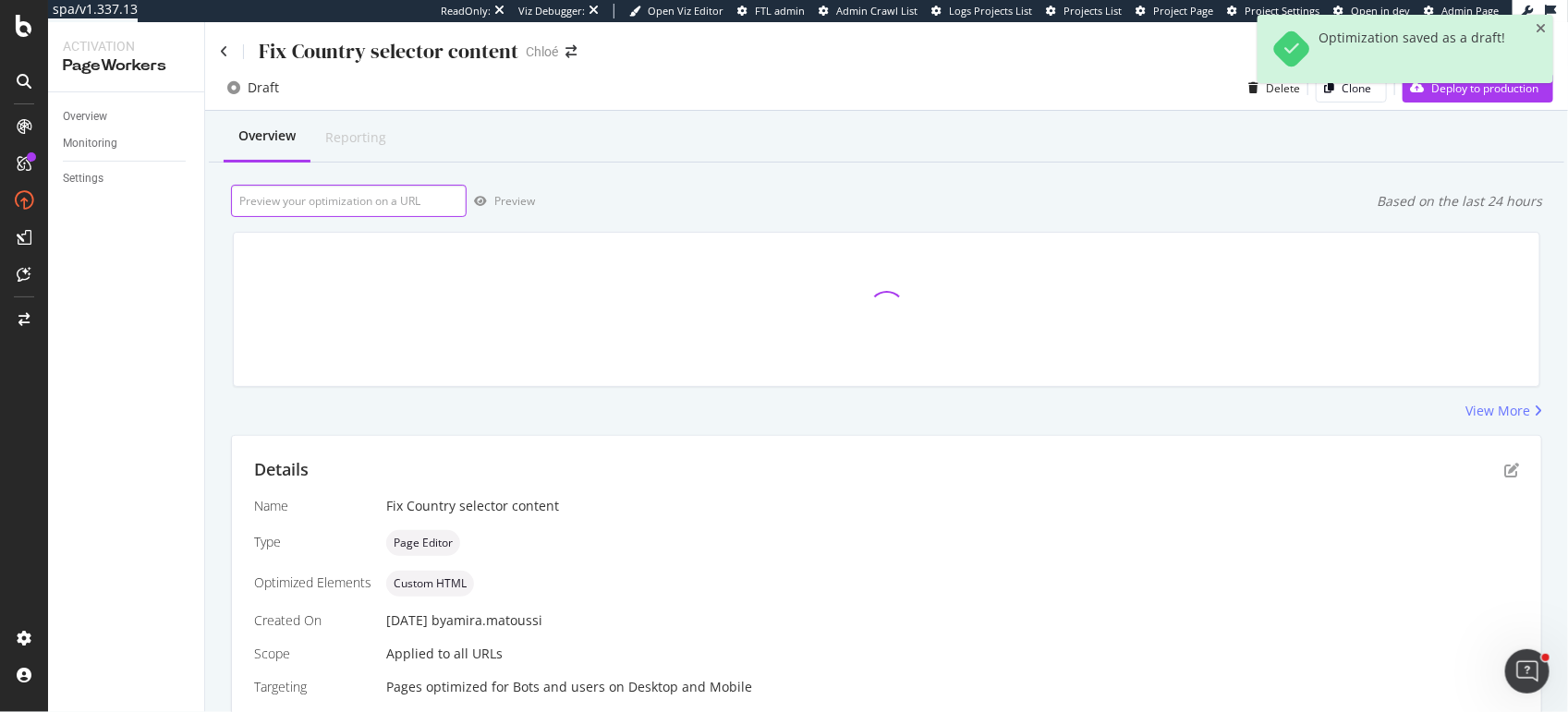
click at [377, 196] on input "url" at bounding box center [349, 201] width 236 height 32
paste input "https://www.chloe.com/de"
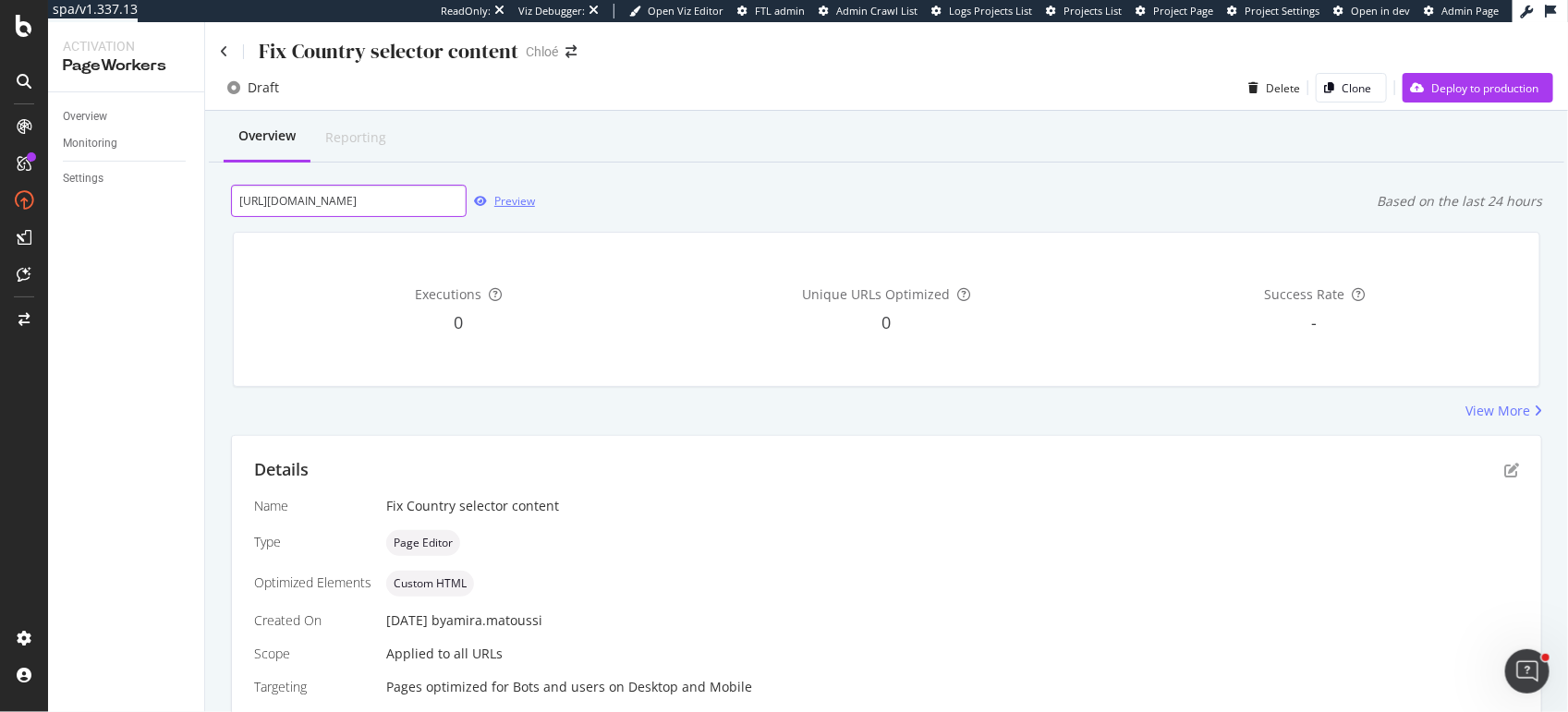
type input "https://www.chloe.com/de"
click at [507, 198] on div "Preview" at bounding box center [514, 201] width 40 height 16
click at [503, 208] on div "Preview" at bounding box center [514, 201] width 40 height 16
click at [379, 196] on input "url" at bounding box center [349, 201] width 236 height 32
paste input "[URL][DOMAIN_NAME]"
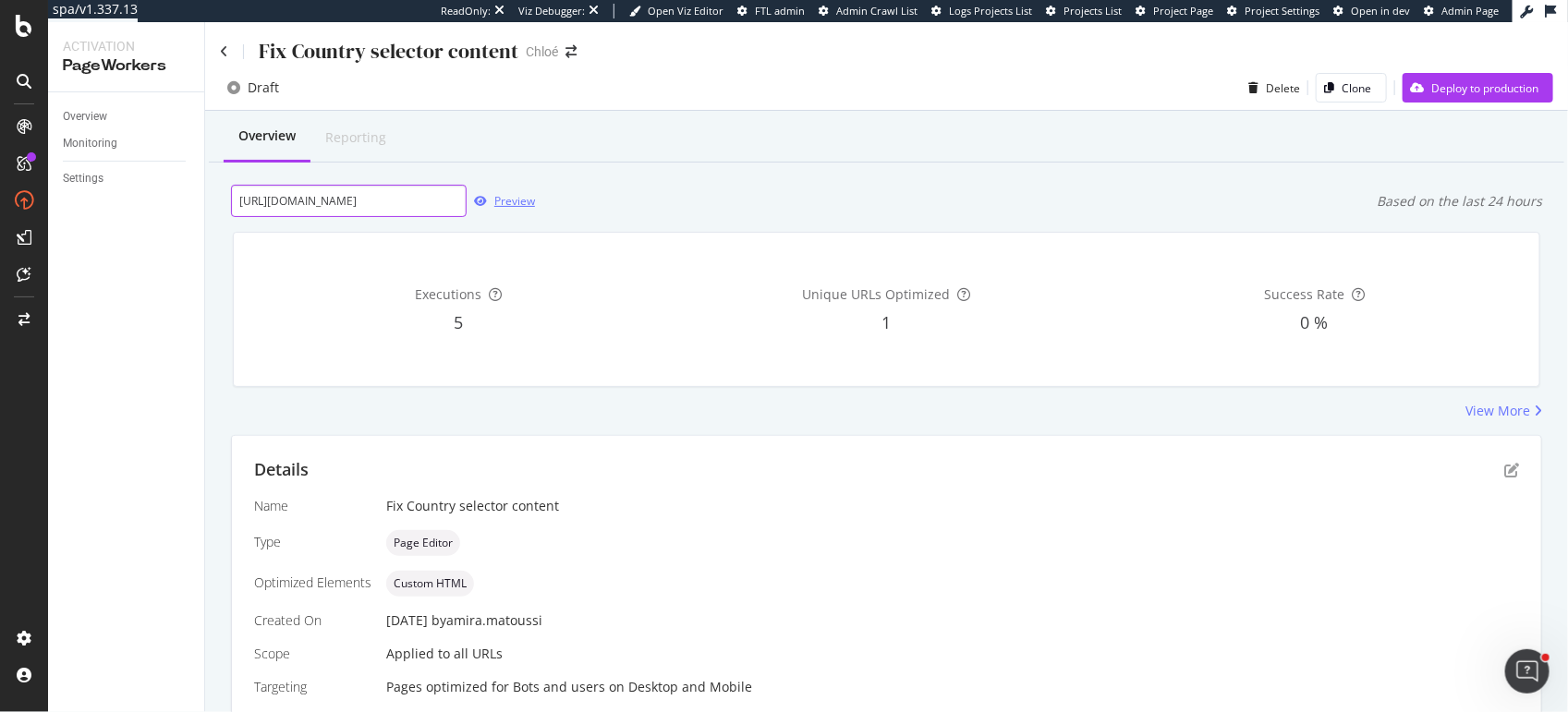
type input "[URL][DOMAIN_NAME]"
click at [506, 197] on div "Preview" at bounding box center [514, 201] width 40 height 16
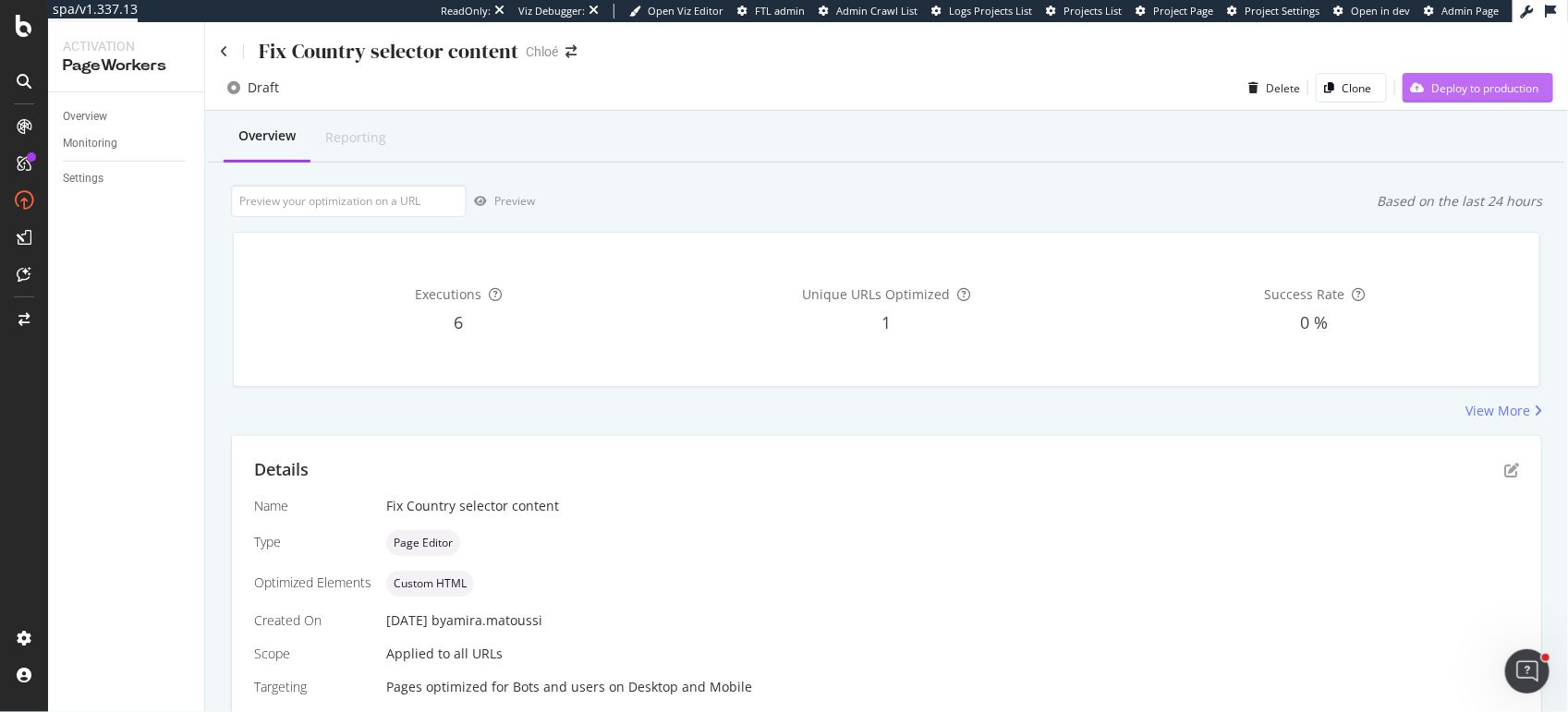
click at [1431, 91] on div "Deploy to production" at bounding box center [1484, 88] width 107 height 16
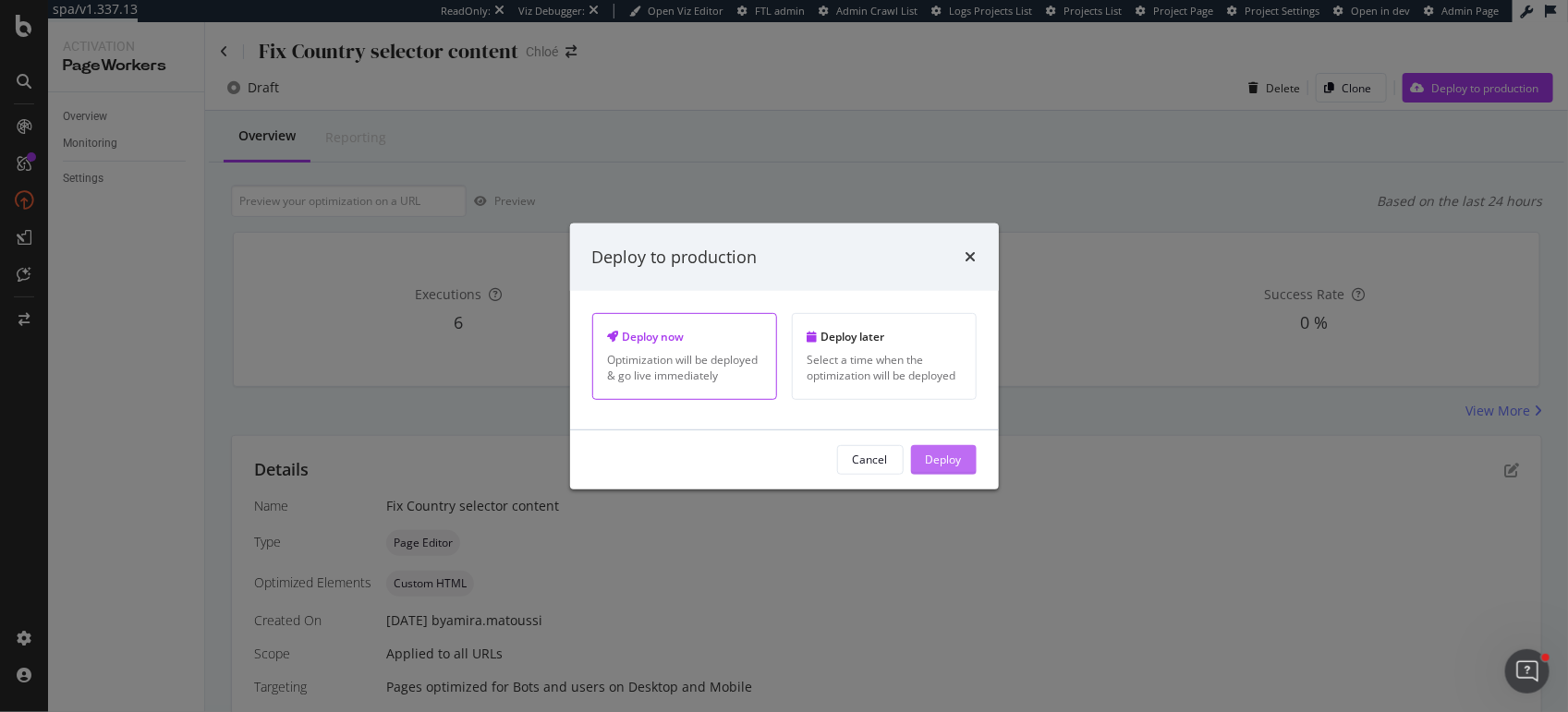
click at [950, 463] on div "Deploy" at bounding box center [943, 459] width 36 height 16
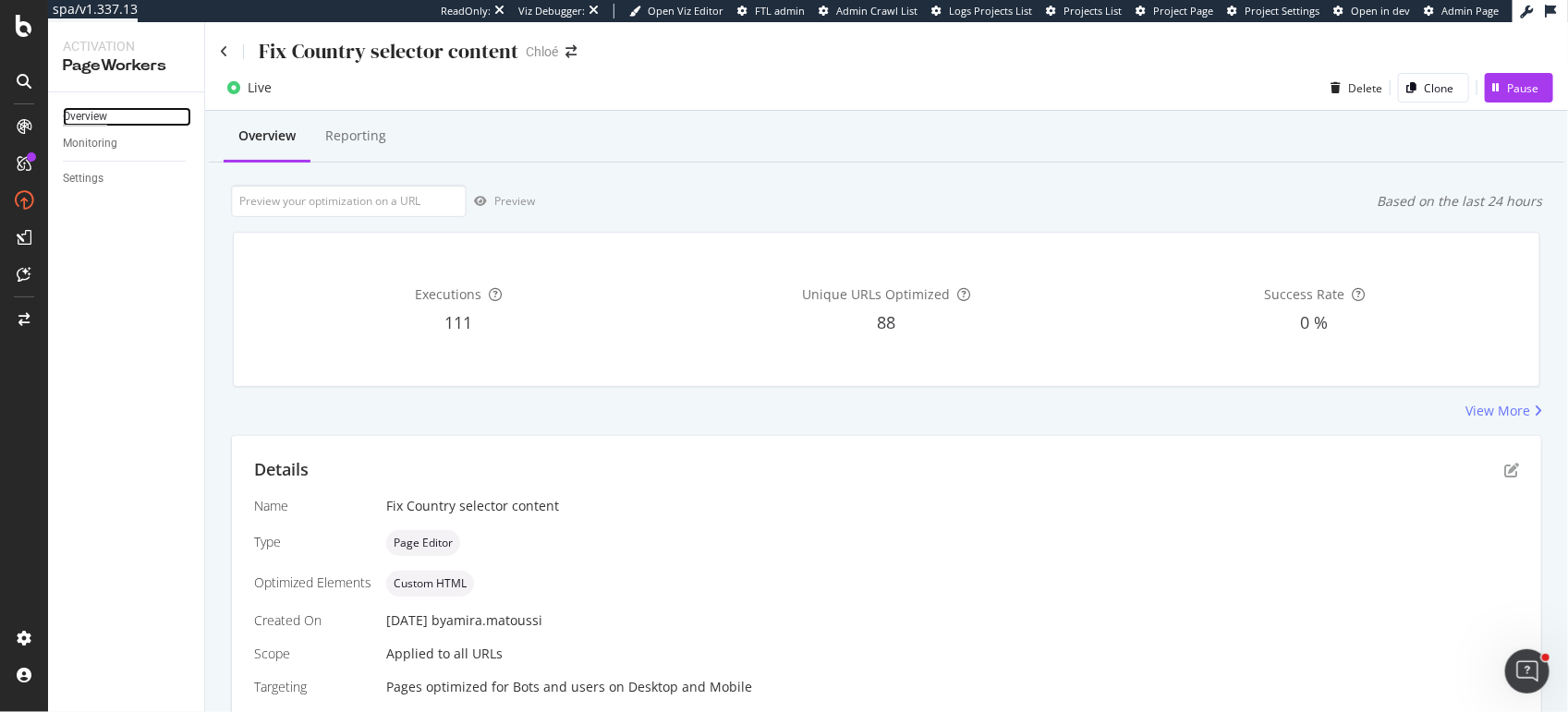
click at [90, 112] on div "Overview" at bounding box center [84, 117] width 44 height 20
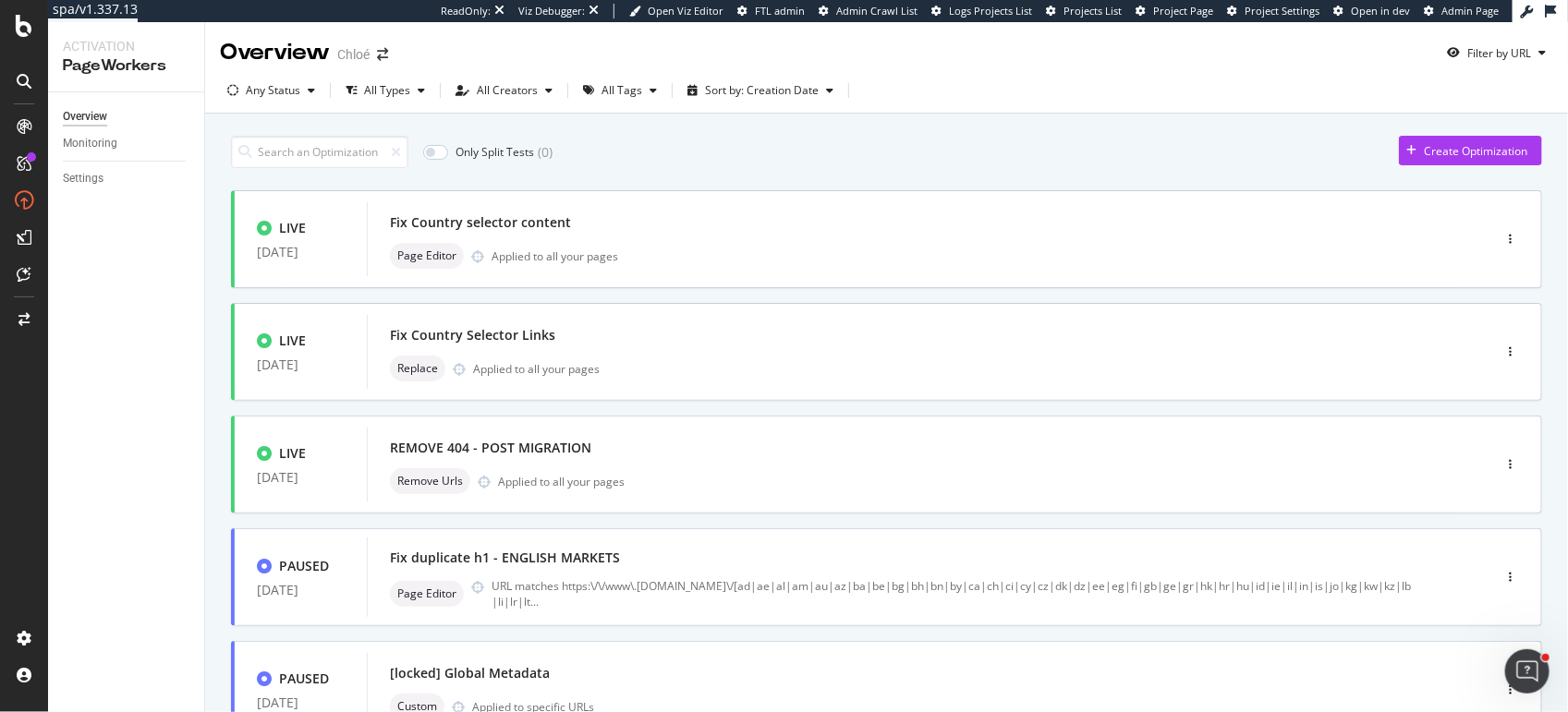
click at [91, 112] on div "Overview" at bounding box center [84, 117] width 44 height 20
click at [603, 333] on div "Fix Country Selector Links" at bounding box center [901, 335] width 1022 height 25
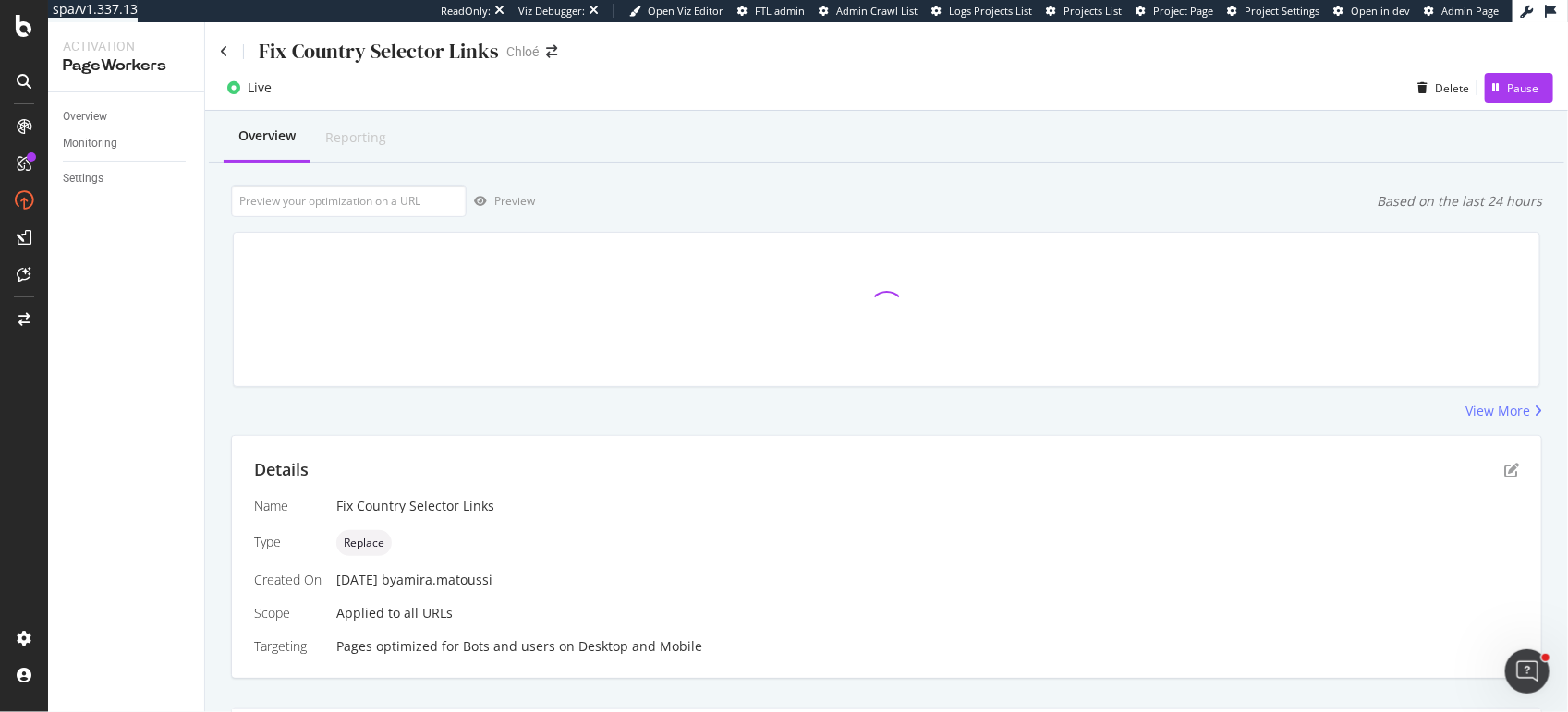
scroll to position [349, 0]
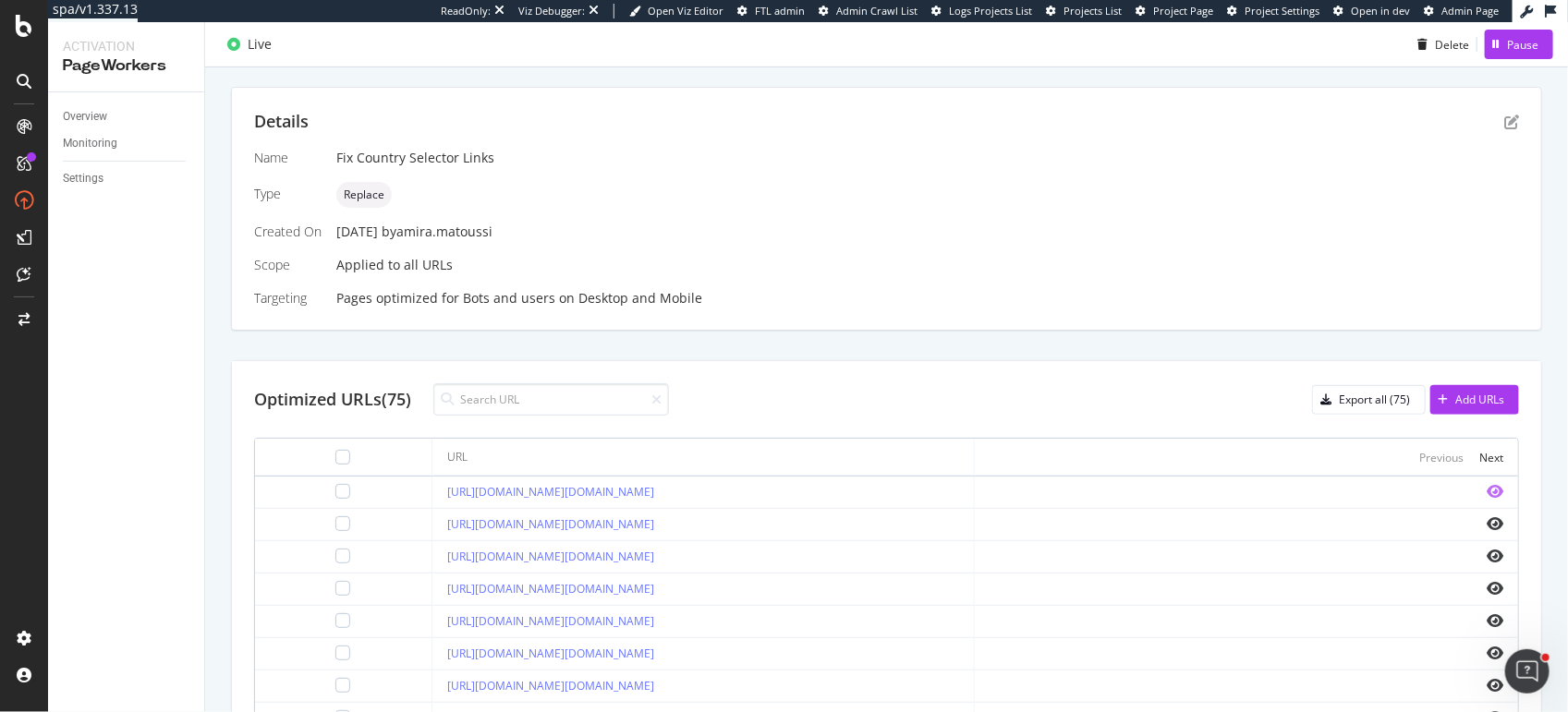
click at [1497, 486] on icon "eye" at bounding box center [1495, 491] width 17 height 15
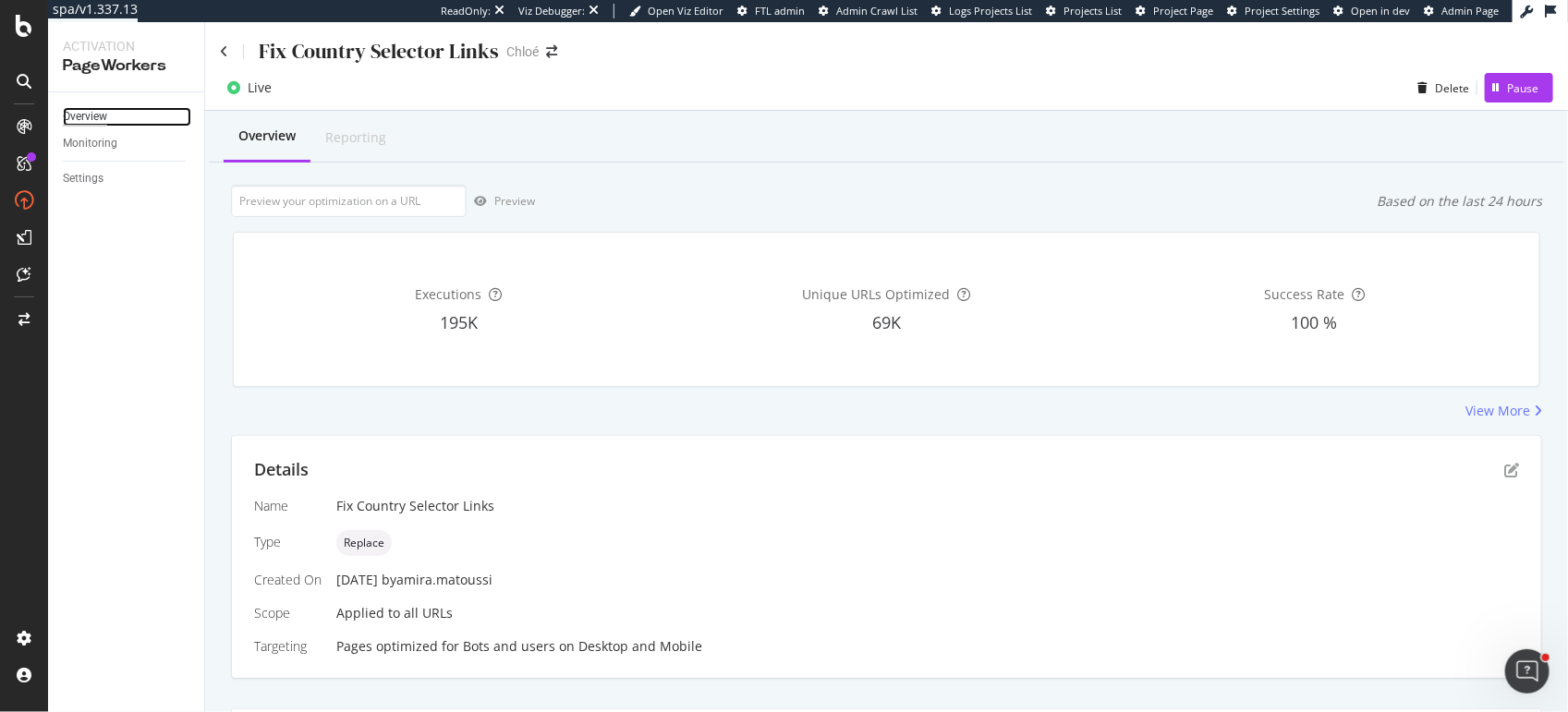
click at [90, 116] on div "Overview" at bounding box center [84, 117] width 44 height 20
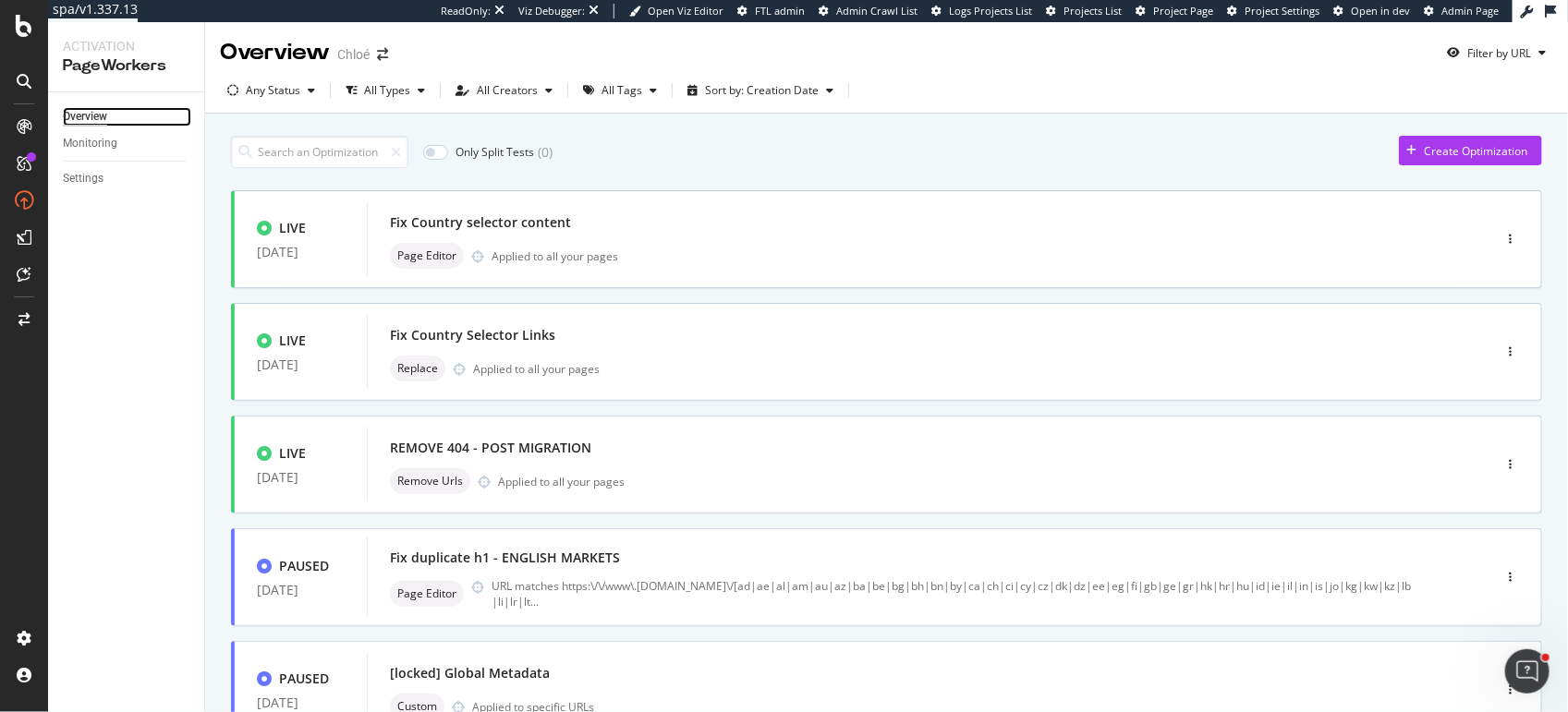
click at [90, 116] on div "Overview" at bounding box center [84, 117] width 44 height 20
click at [1435, 140] on div "Create Optimization" at bounding box center [1462, 151] width 128 height 27
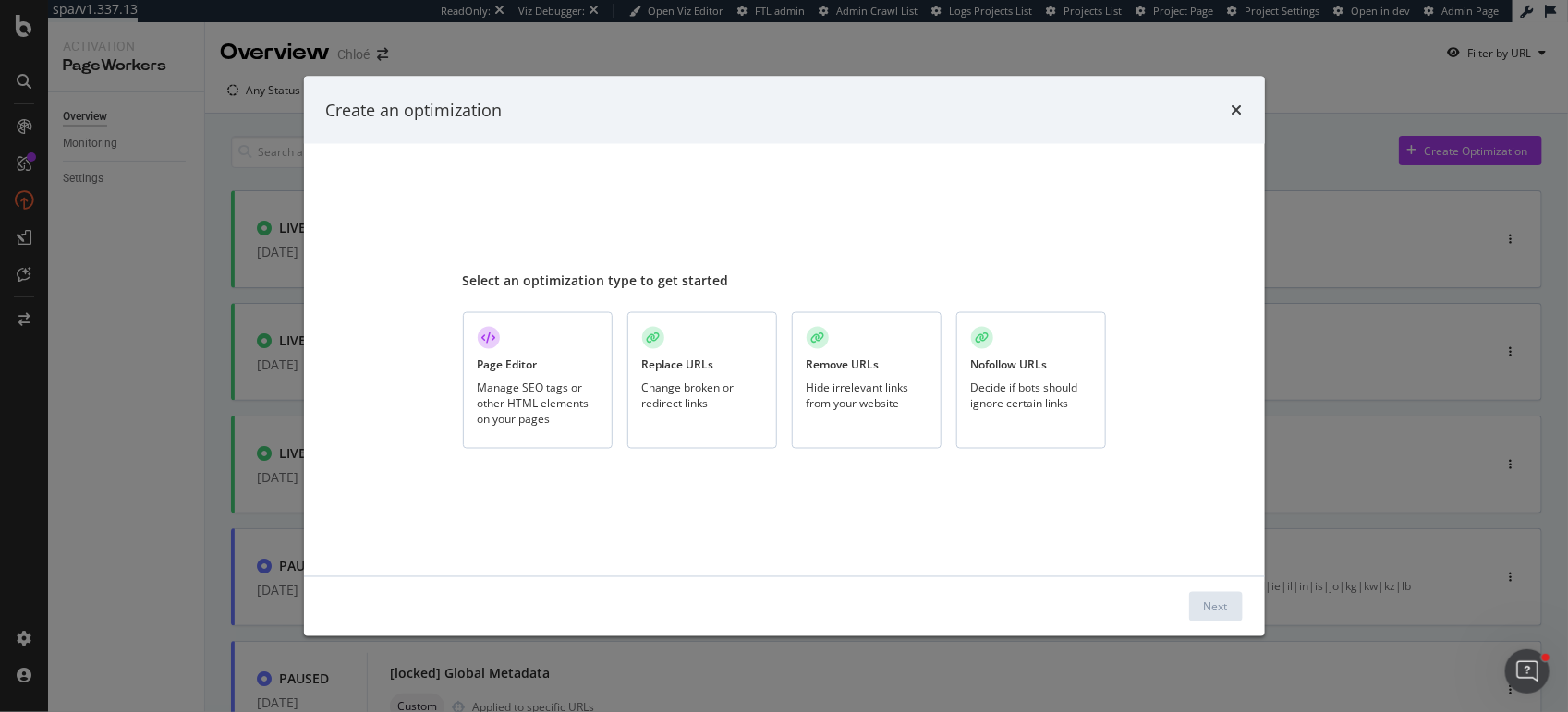
click at [539, 374] on div "Page Editor Manage SEO tags or other HTML elements on your pages" at bounding box center [538, 381] width 150 height 138
click at [1199, 600] on button "Next" at bounding box center [1215, 607] width 54 height 29
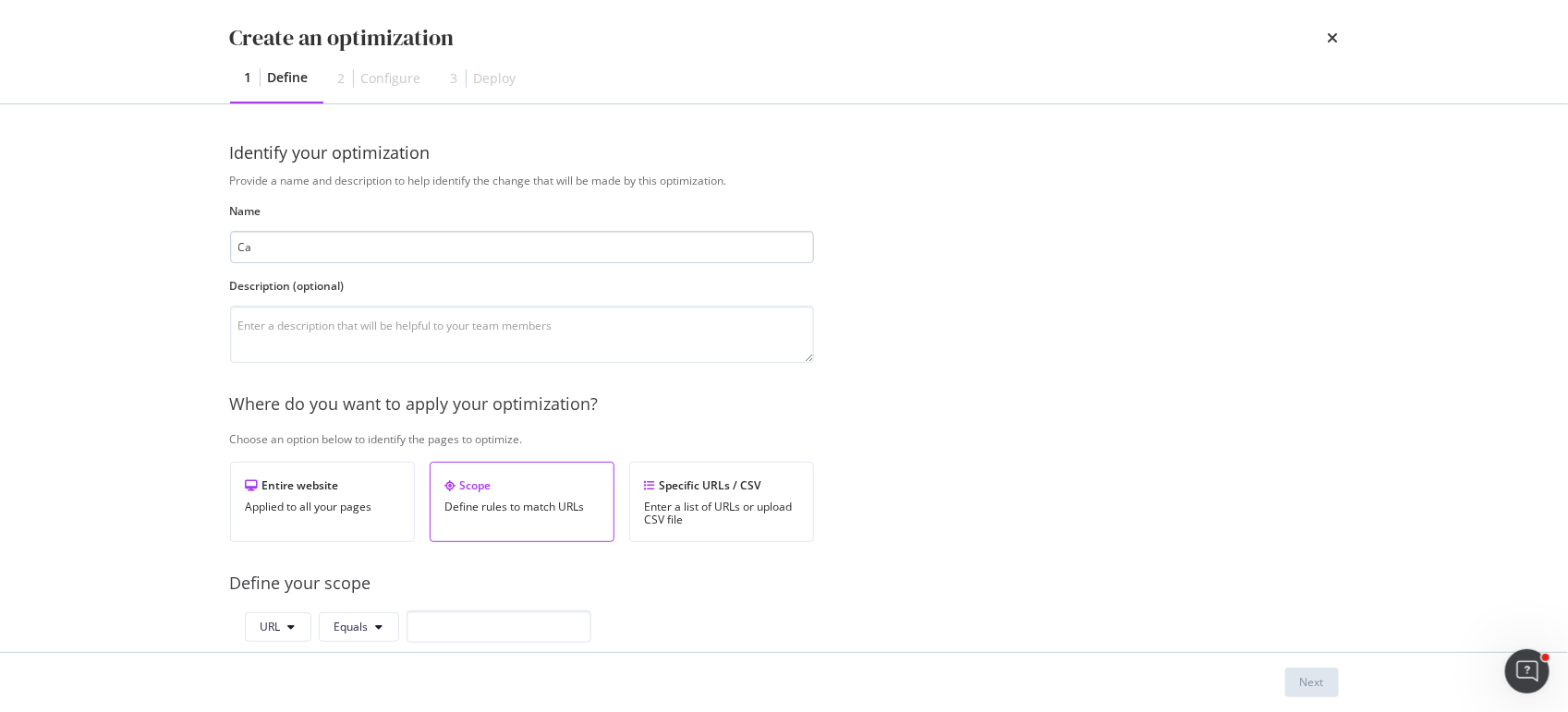
type input "C"
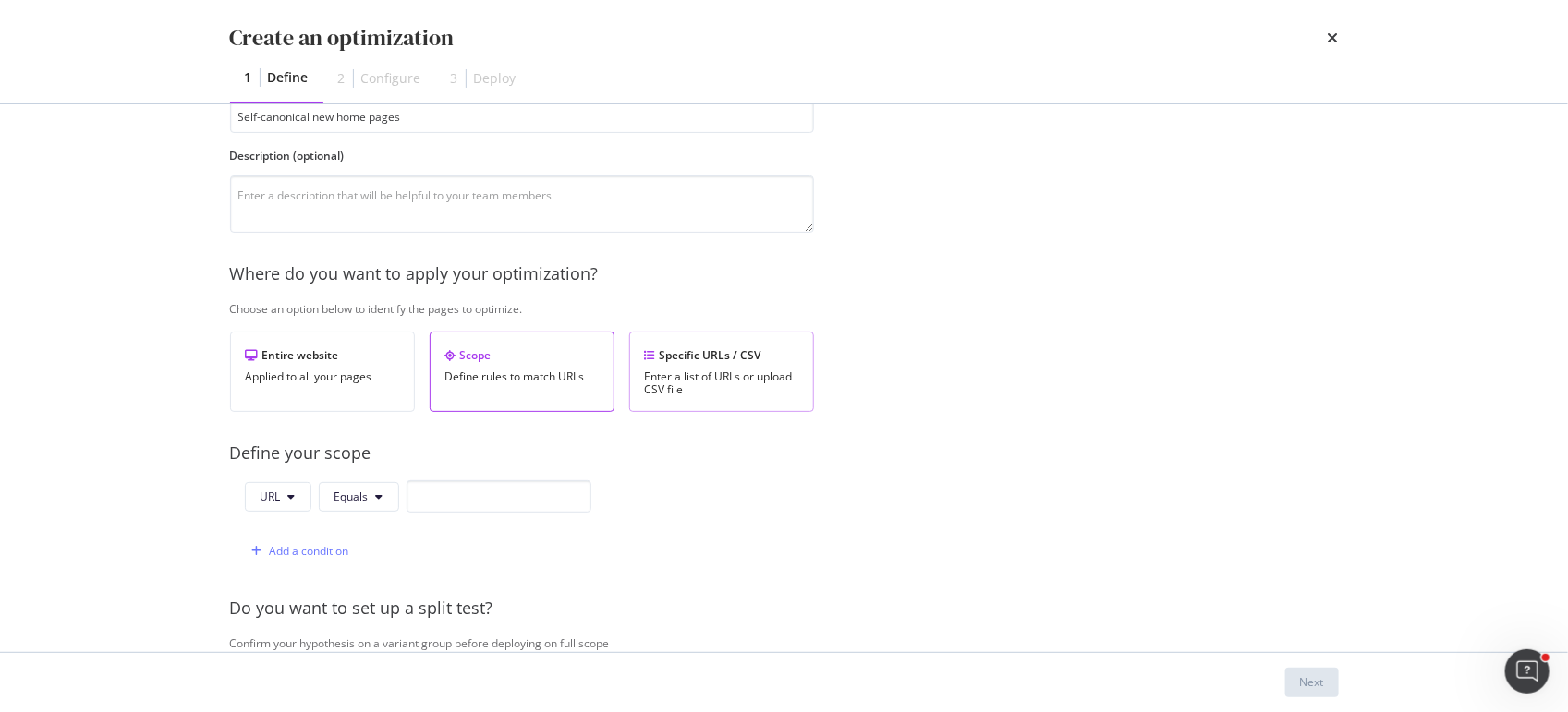
scroll to position [132, 0]
type input "Self-canonical new home pages"
click at [778, 382] on div "Enter a list of URLs or upload CSV file" at bounding box center [721, 381] width 154 height 25
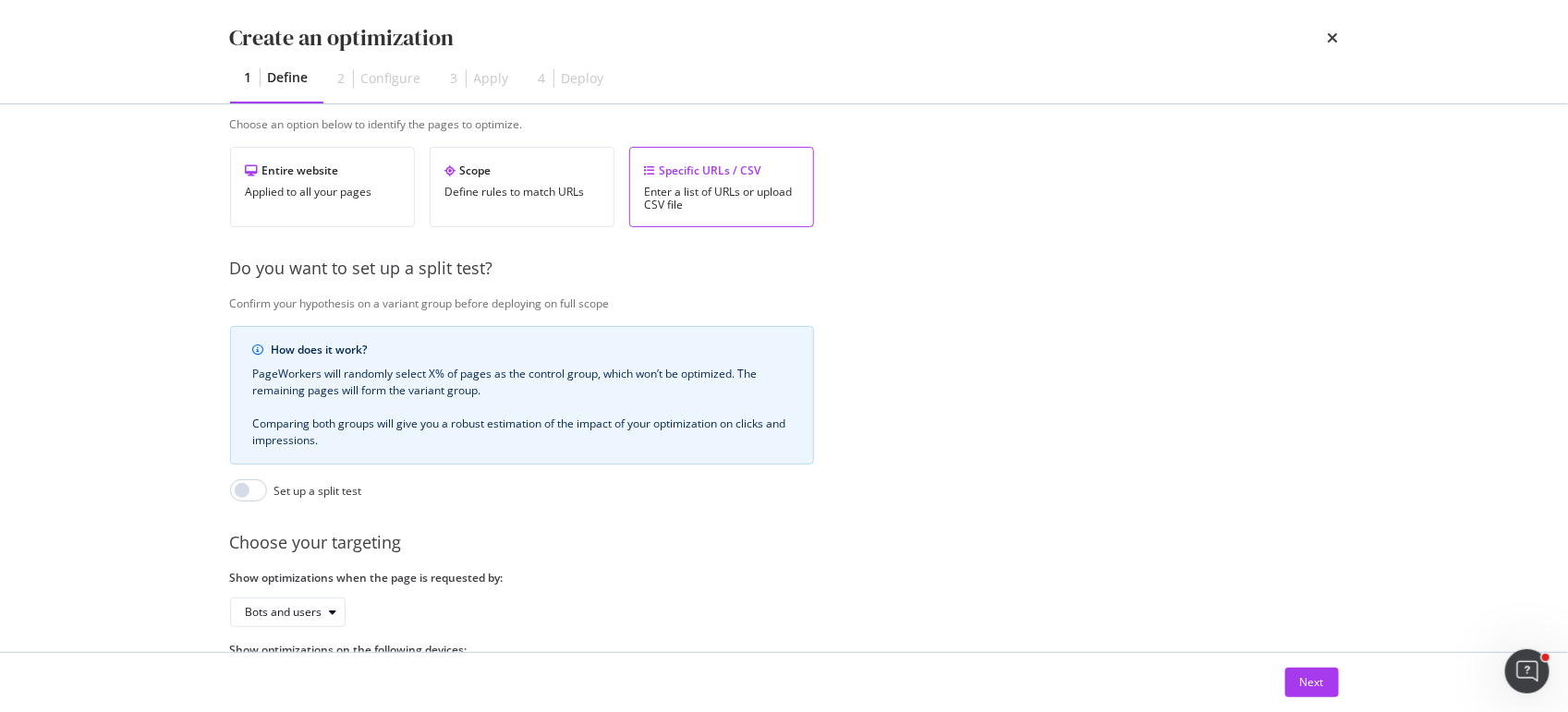
scroll to position [396, 0]
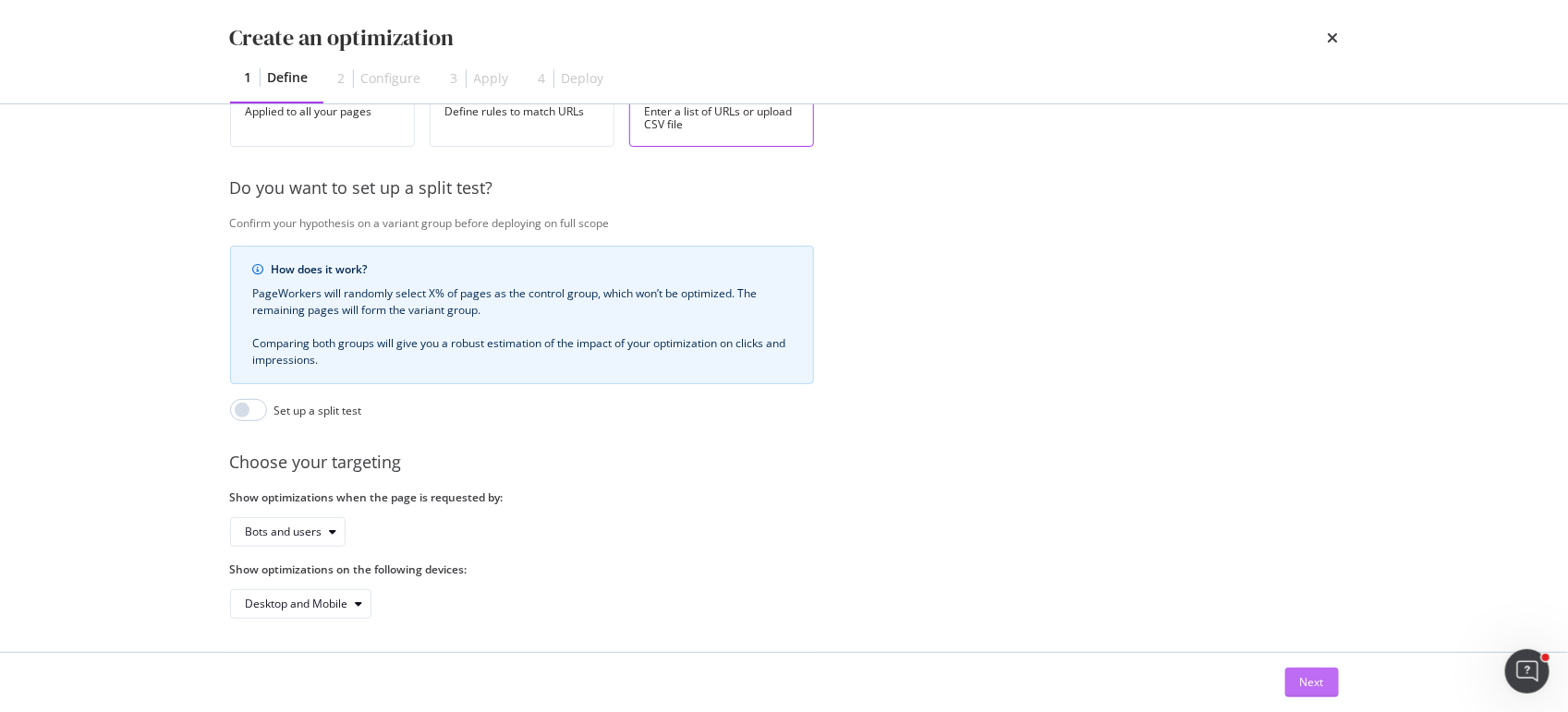
click at [1315, 682] on div "Next" at bounding box center [1311, 682] width 24 height 16
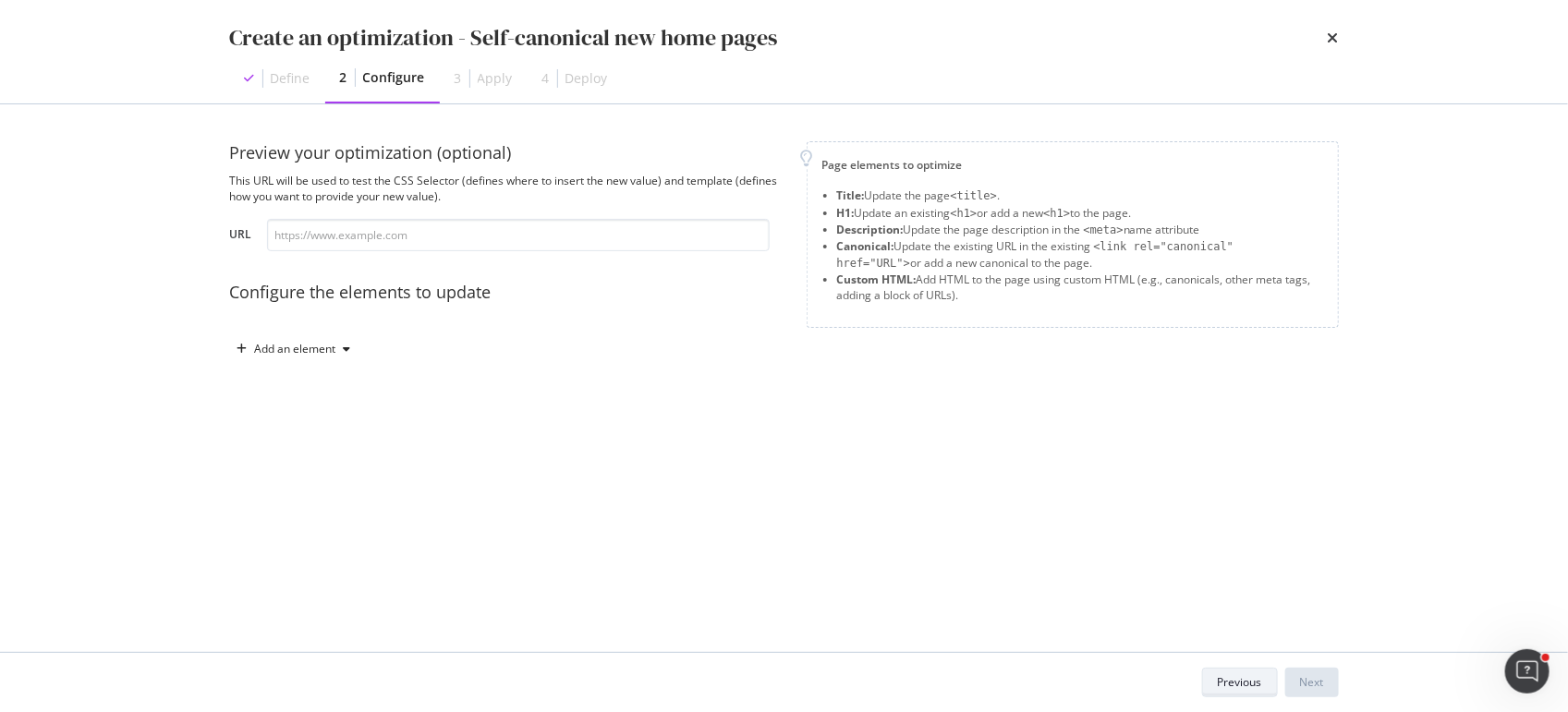
scroll to position [0, 0]
click at [455, 236] on input "modal" at bounding box center [518, 235] width 502 height 32
paste input "https://www.chloe.com/en-al https://www.chloe.com/de-at https://www.chloe.com/f…"
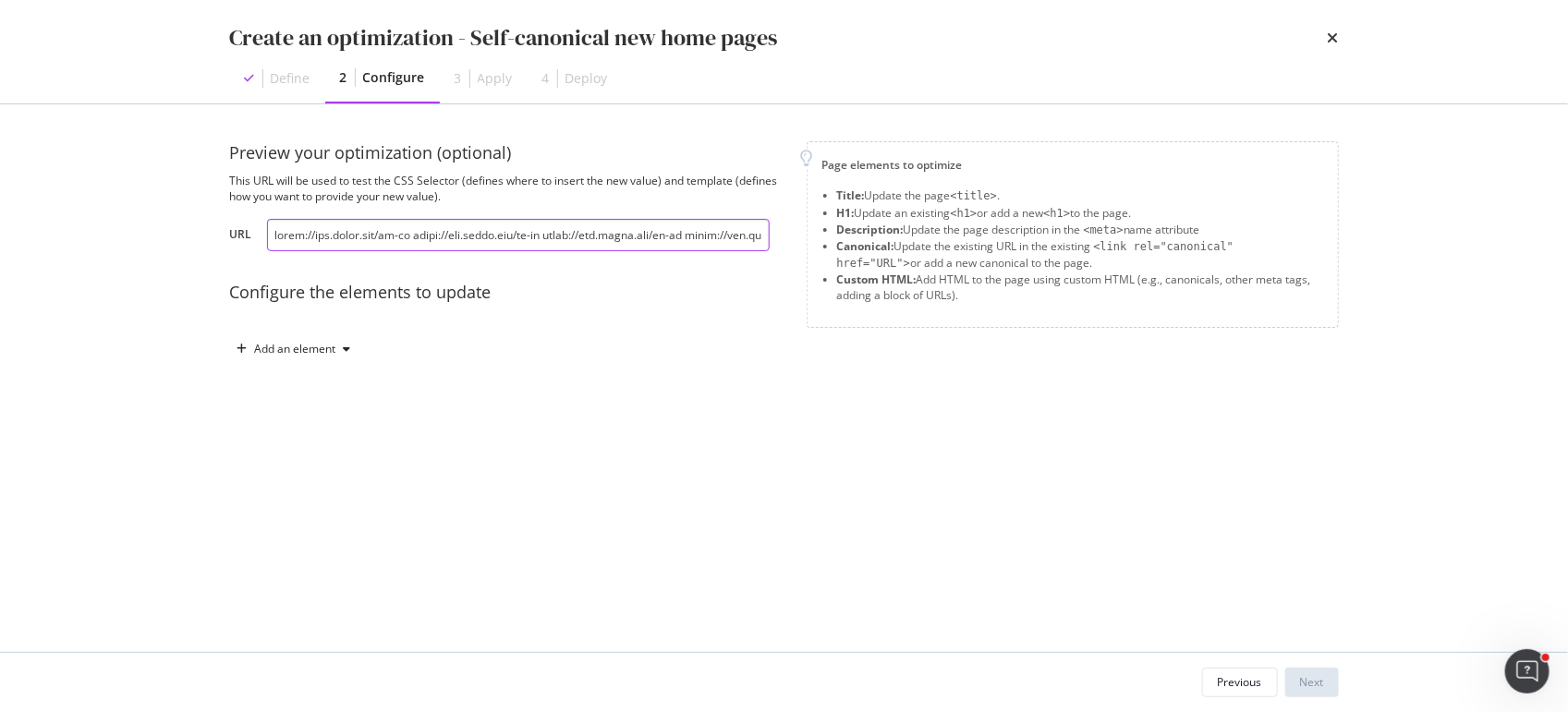
drag, startPoint x: 614, startPoint y: 237, endPoint x: 69, endPoint y: 213, distance: 545.5
click at [69, 213] on div "Create an optimization - Self-canonical new home pages Define 2 Configure 3 App…" at bounding box center [784, 356] width 1568 height 712
type input "https://www.chloe.com/fr-tn"
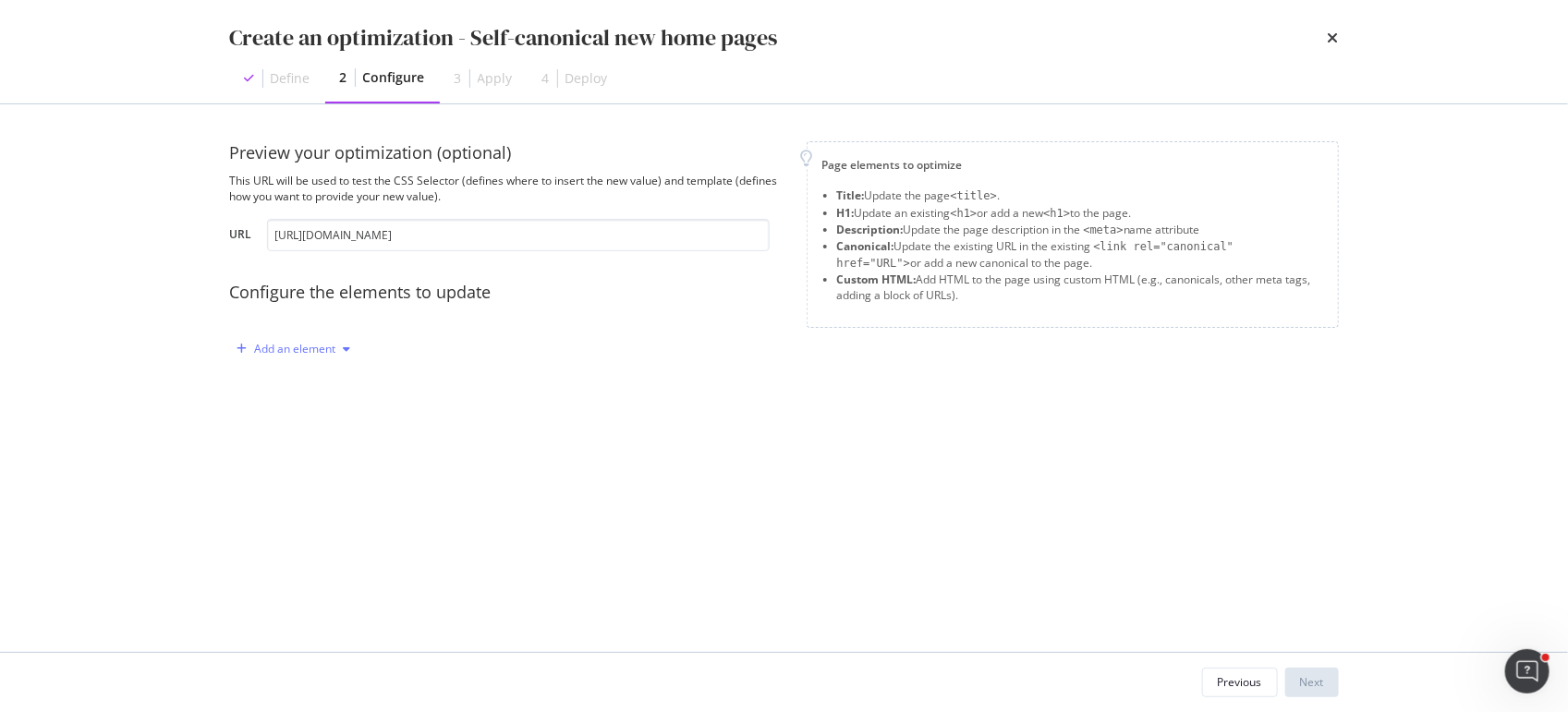
click at [268, 347] on div "Add an element" at bounding box center [295, 349] width 81 height 11
click at [308, 477] on div "Canonical" at bounding box center [305, 475] width 51 height 16
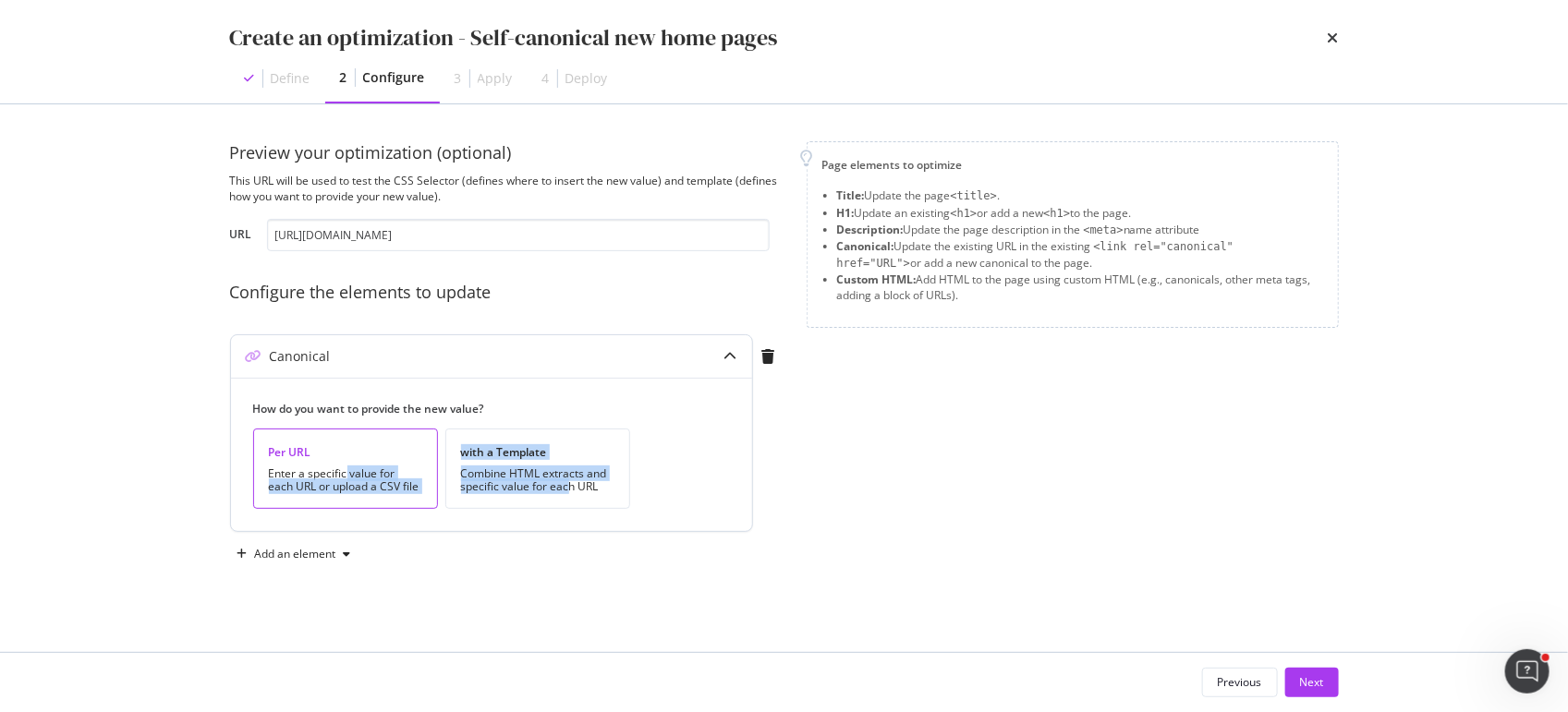
drag, startPoint x: 566, startPoint y: 481, endPoint x: 343, endPoint y: 468, distance: 223.4
click at [343, 468] on div "Per URL Enter a specific value for each URL or upload a CSV file with a Templat…" at bounding box center [484, 469] width 462 height 80
click at [343, 468] on div "Enter a specific value for each URL or upload a CSV file" at bounding box center [345, 480] width 154 height 25
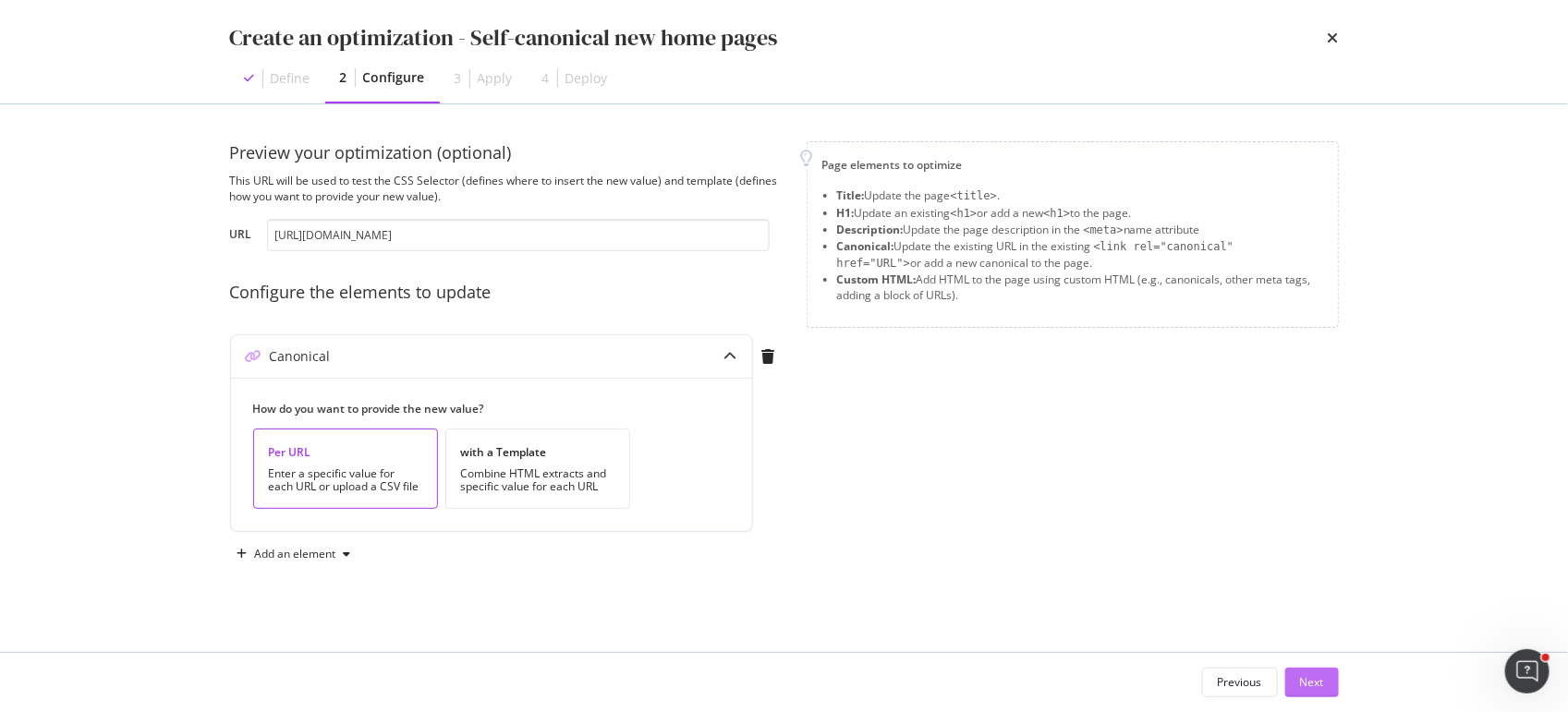
click at [1311, 688] on div "Next" at bounding box center [1311, 682] width 24 height 16
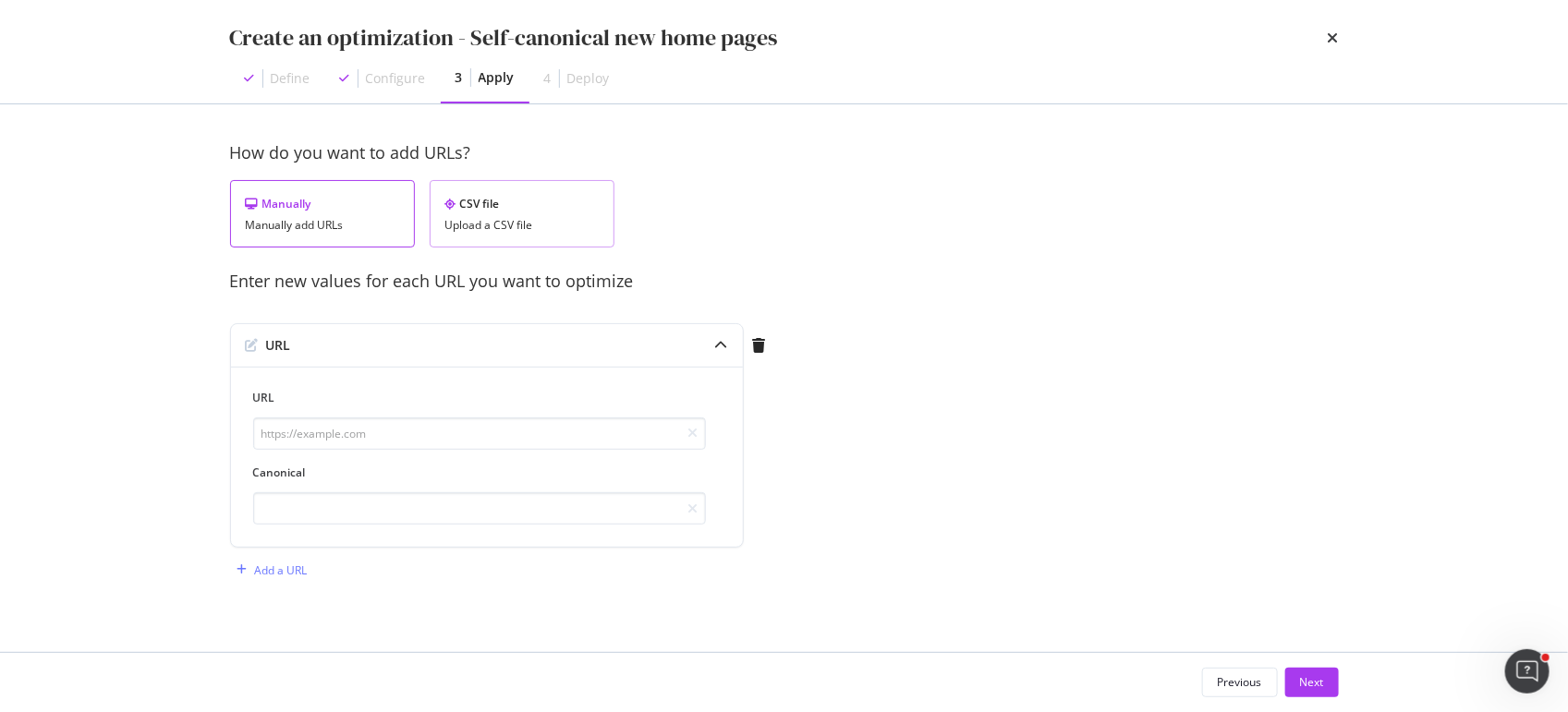
click at [488, 224] on div "Upload a CSV file" at bounding box center [522, 225] width 154 height 13
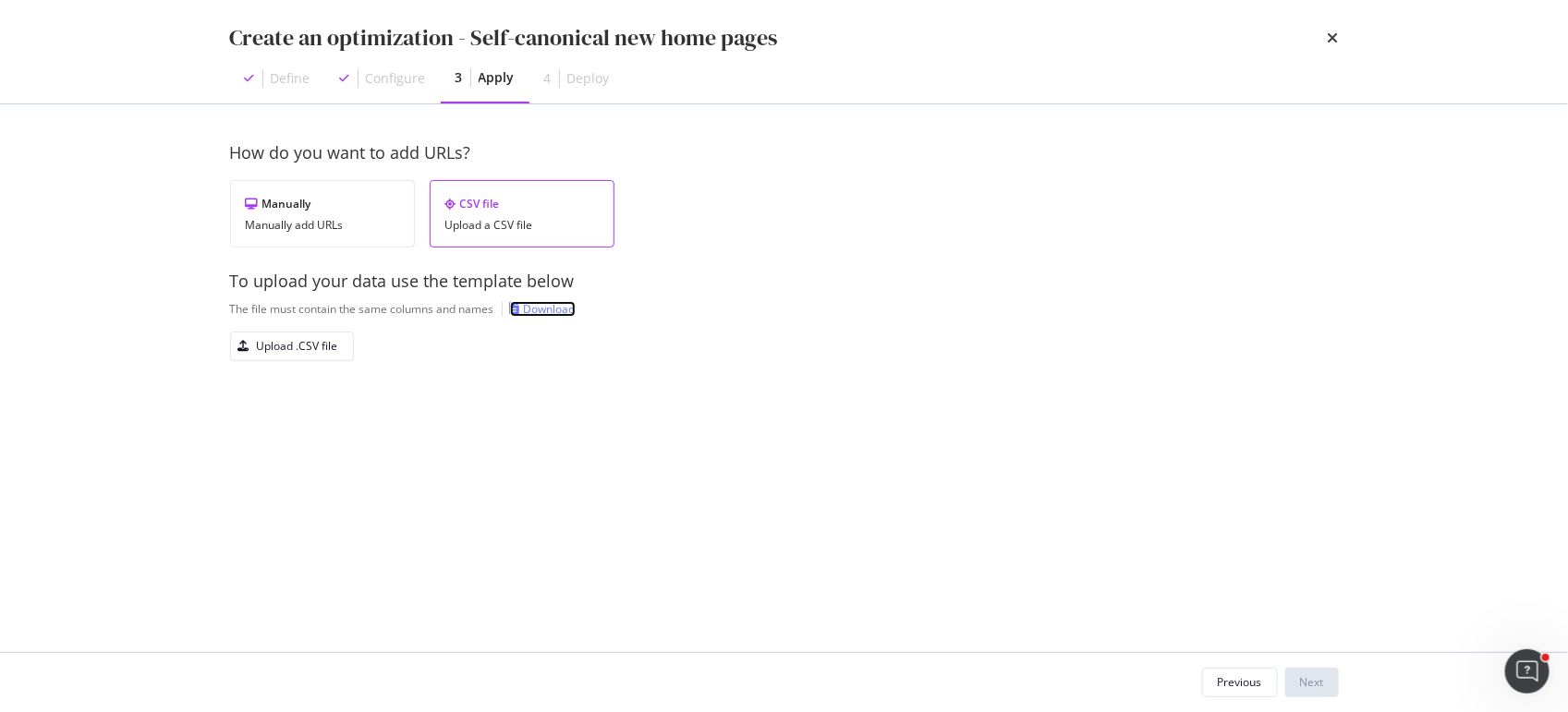
click at [543, 309] on div "Download" at bounding box center [549, 309] width 52 height 16
click at [277, 350] on div "Upload .CSV file" at bounding box center [297, 346] width 81 height 16
click at [1318, 674] on div "Next" at bounding box center [1311, 682] width 24 height 16
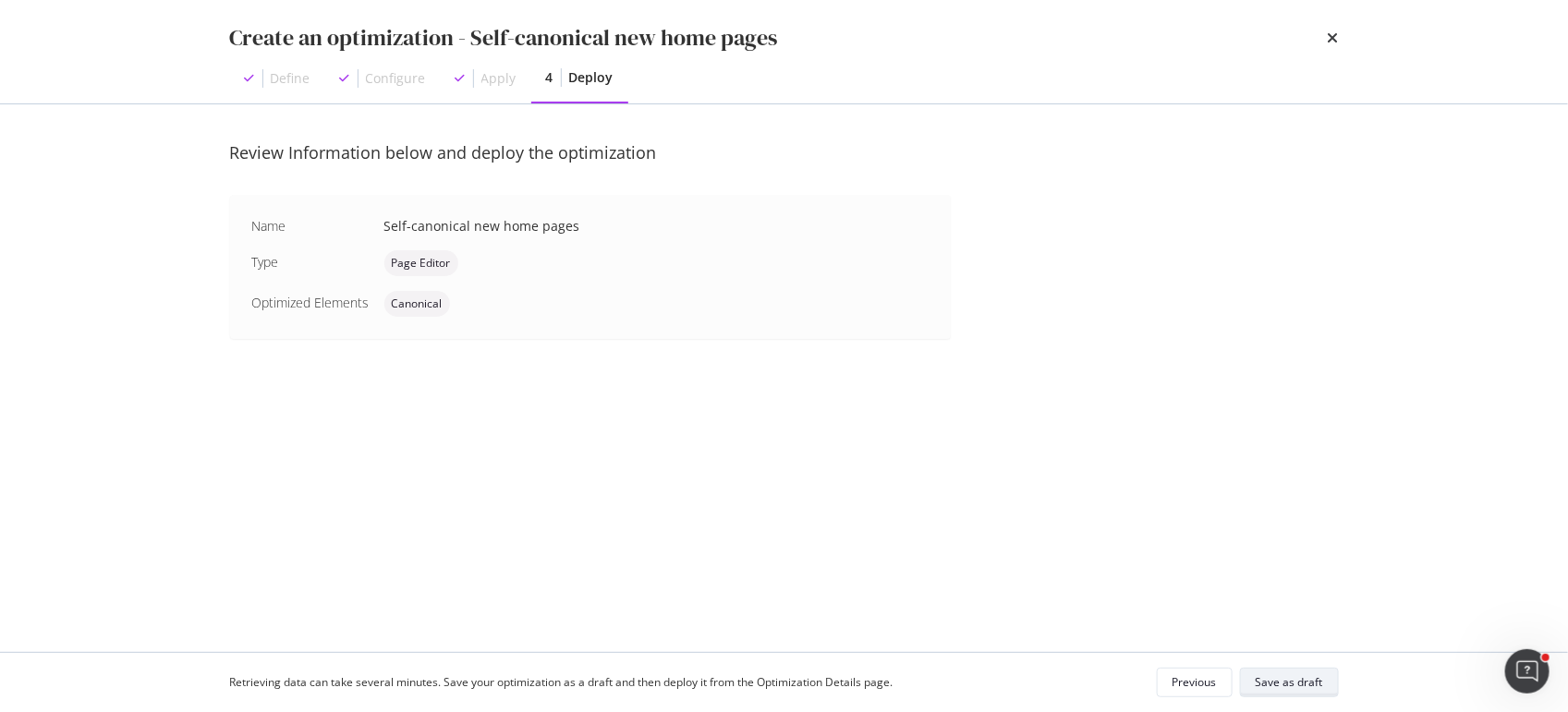
click at [1286, 686] on div "Save as draft" at bounding box center [1289, 682] width 68 height 16
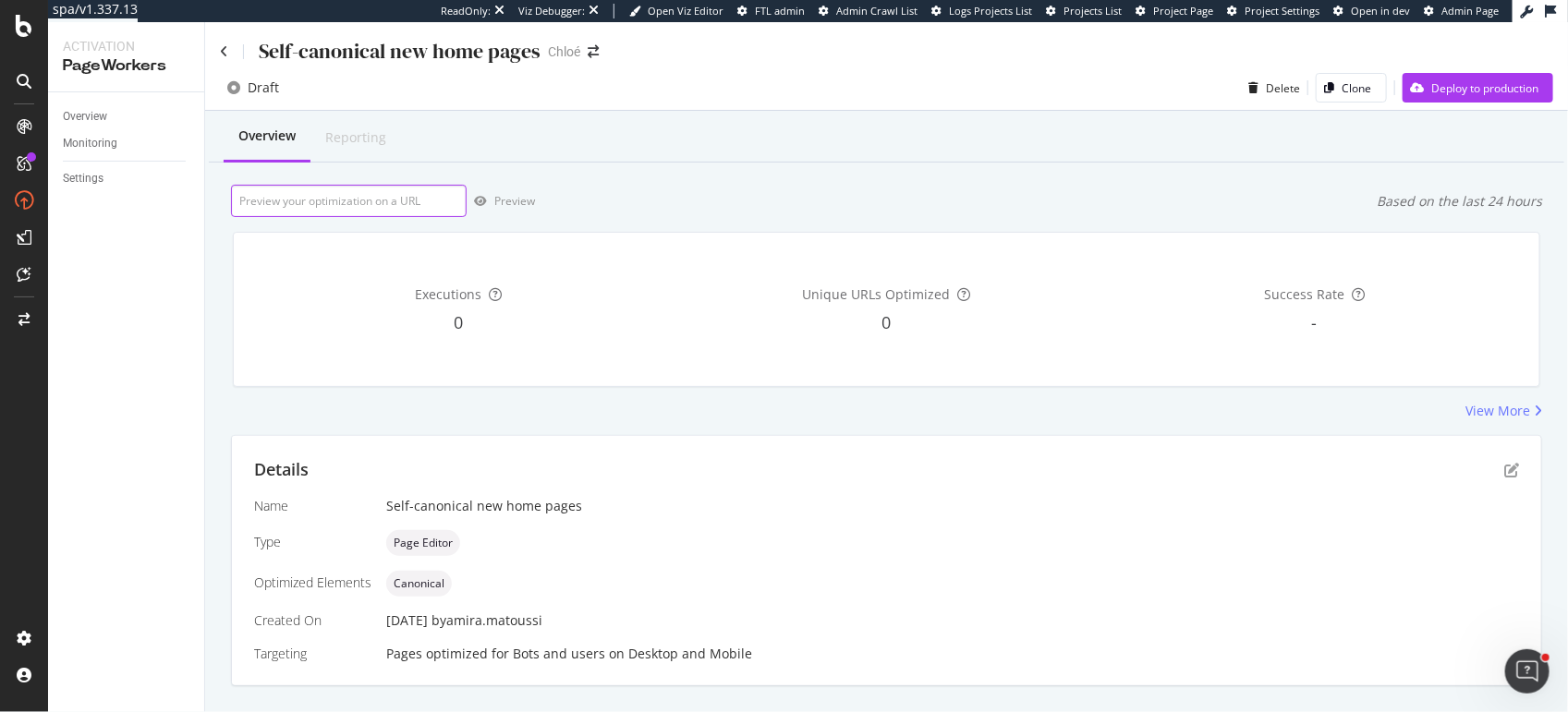
click at [409, 192] on input "url" at bounding box center [349, 201] width 236 height 32
paste input "https://www.chloe.com/de"
drag, startPoint x: 508, startPoint y: 199, endPoint x: 419, endPoint y: 198, distance: 89.0
click at [419, 199] on div "https://www.chloe.com/de Preview" at bounding box center [383, 201] width 304 height 32
click at [419, 198] on input "https://www.chloe.com/de" at bounding box center [349, 201] width 236 height 32
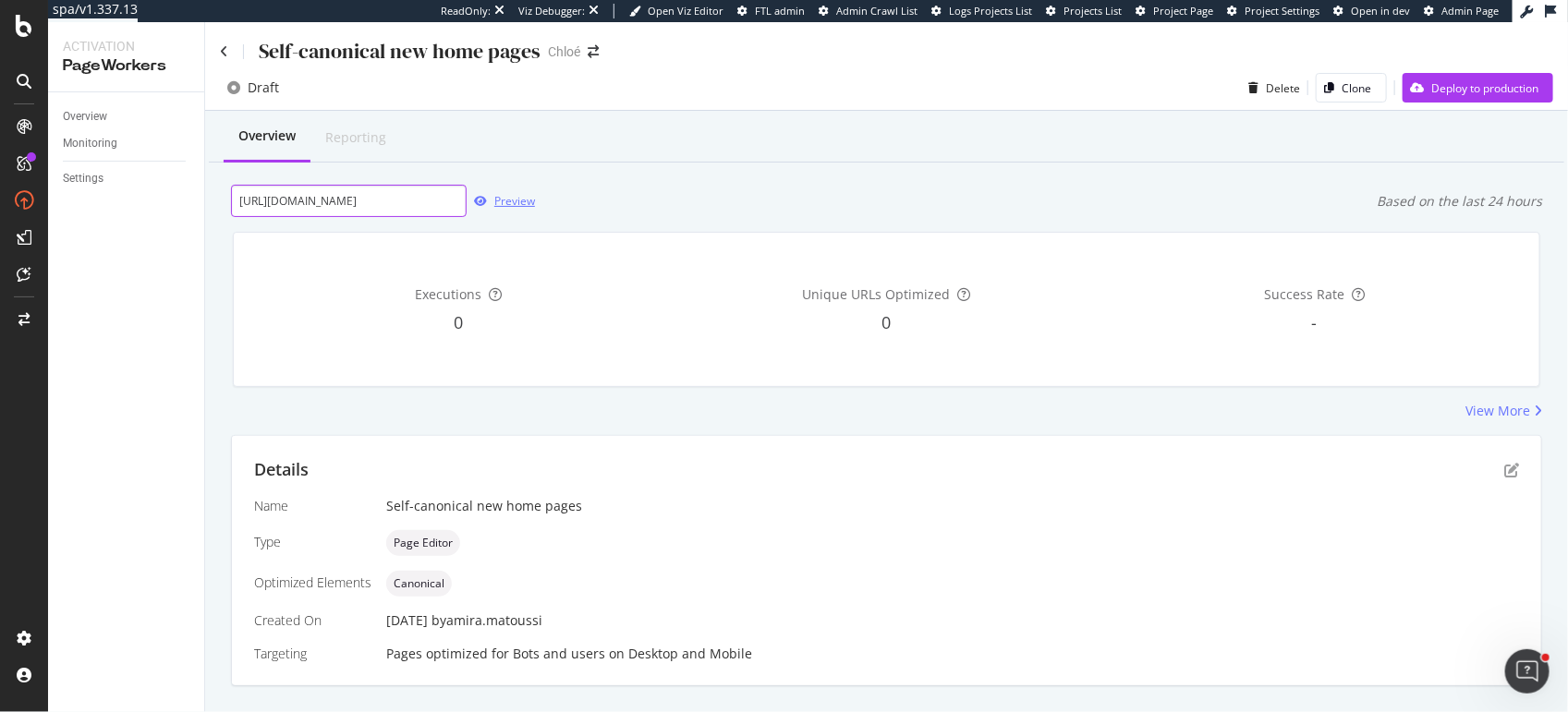
type input "https://www.chloe.com/de-de"
click at [503, 194] on div "Preview" at bounding box center [514, 201] width 40 height 16
click at [1447, 87] on div "Deploy to production" at bounding box center [1484, 88] width 107 height 16
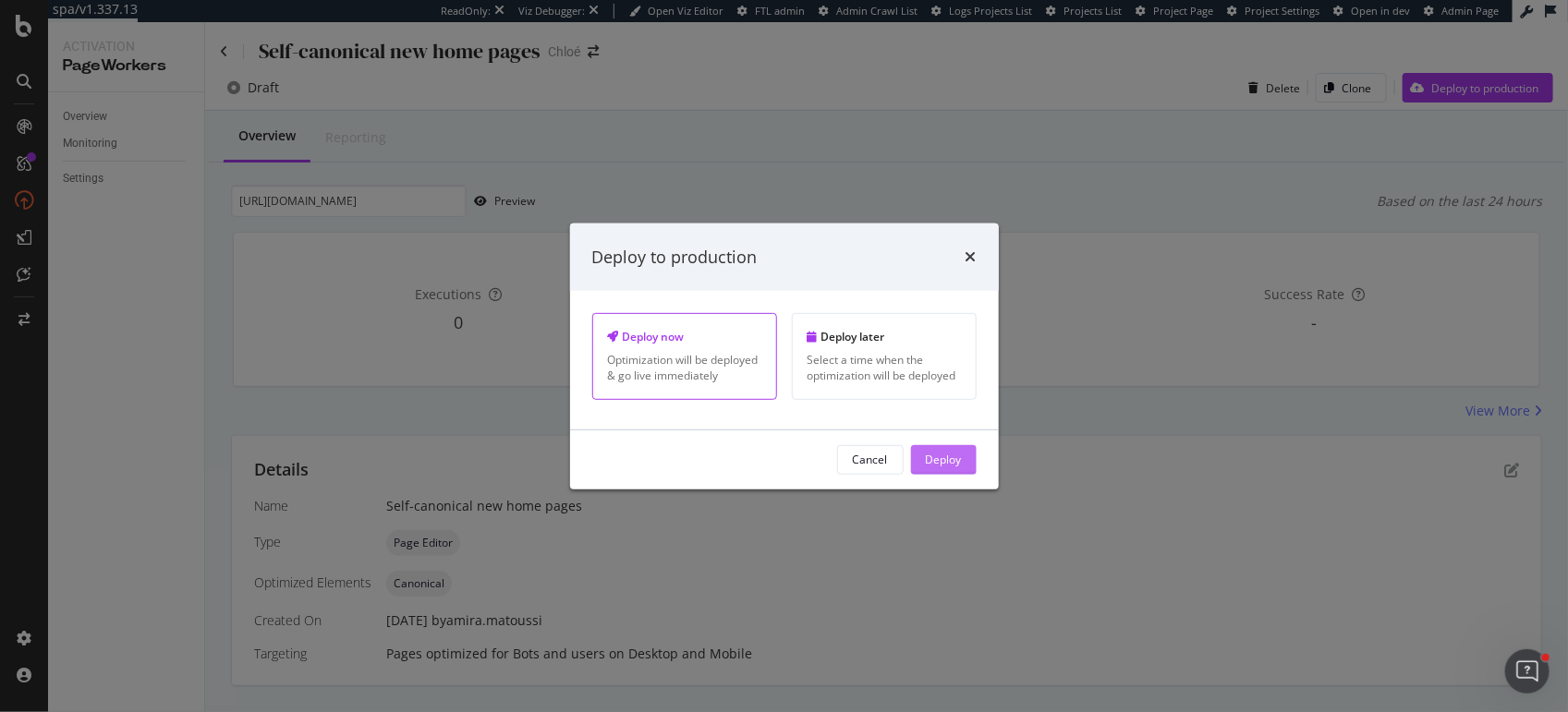
click at [938, 456] on div "Deploy" at bounding box center [943, 459] width 36 height 16
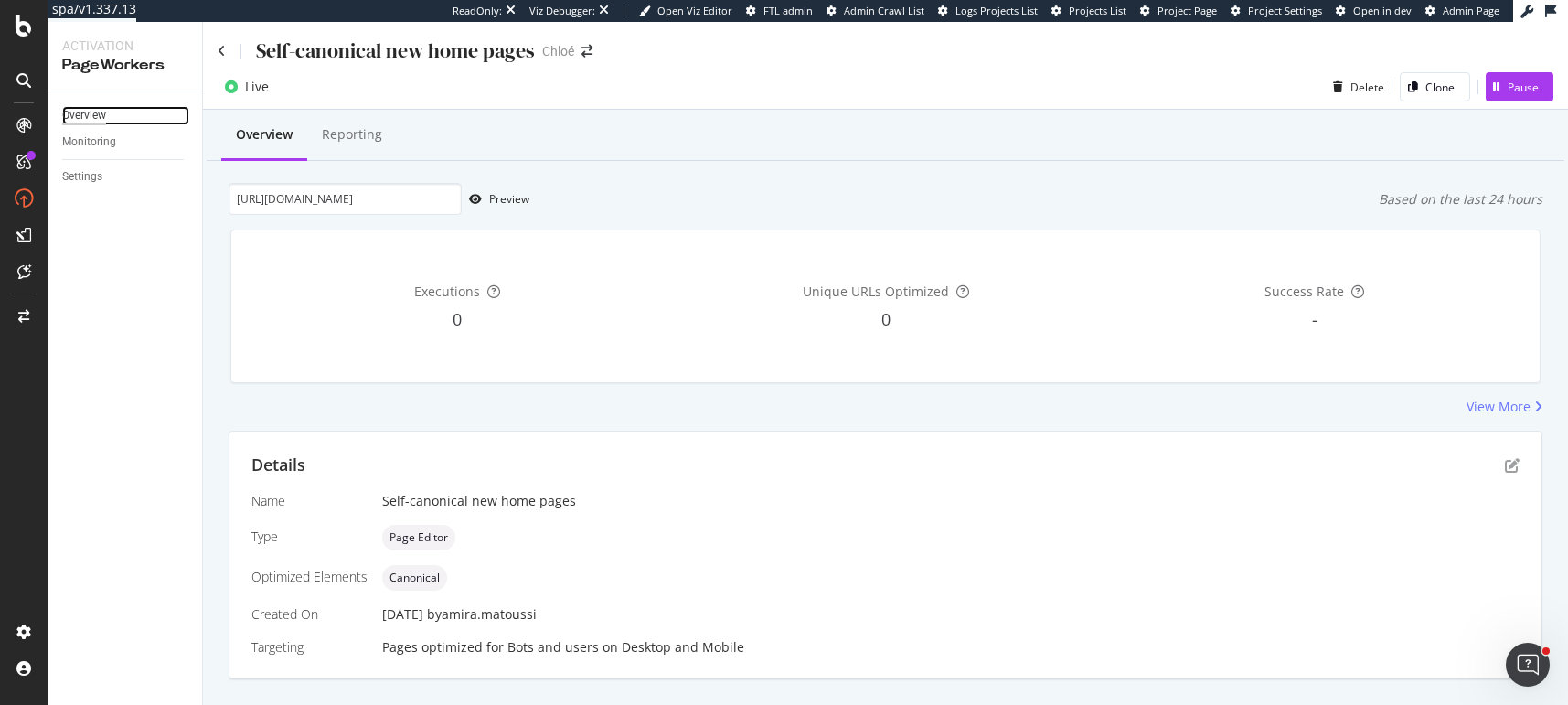
click at [77, 110] on div "Overview" at bounding box center [83, 115] width 44 height 19
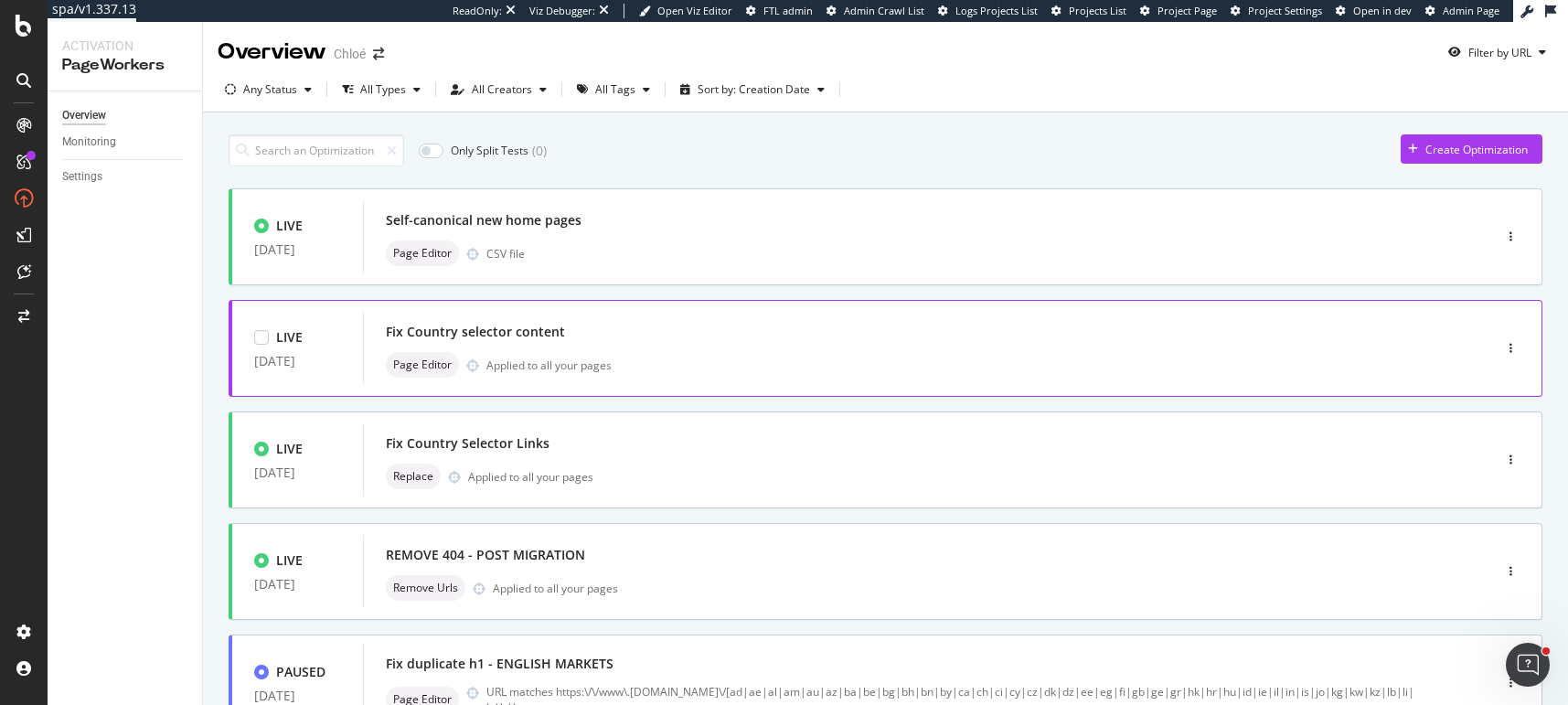
click at [558, 346] on div "Fix Country selector content Page Editor Applied to all your pages" at bounding box center [900, 348] width 1029 height 58
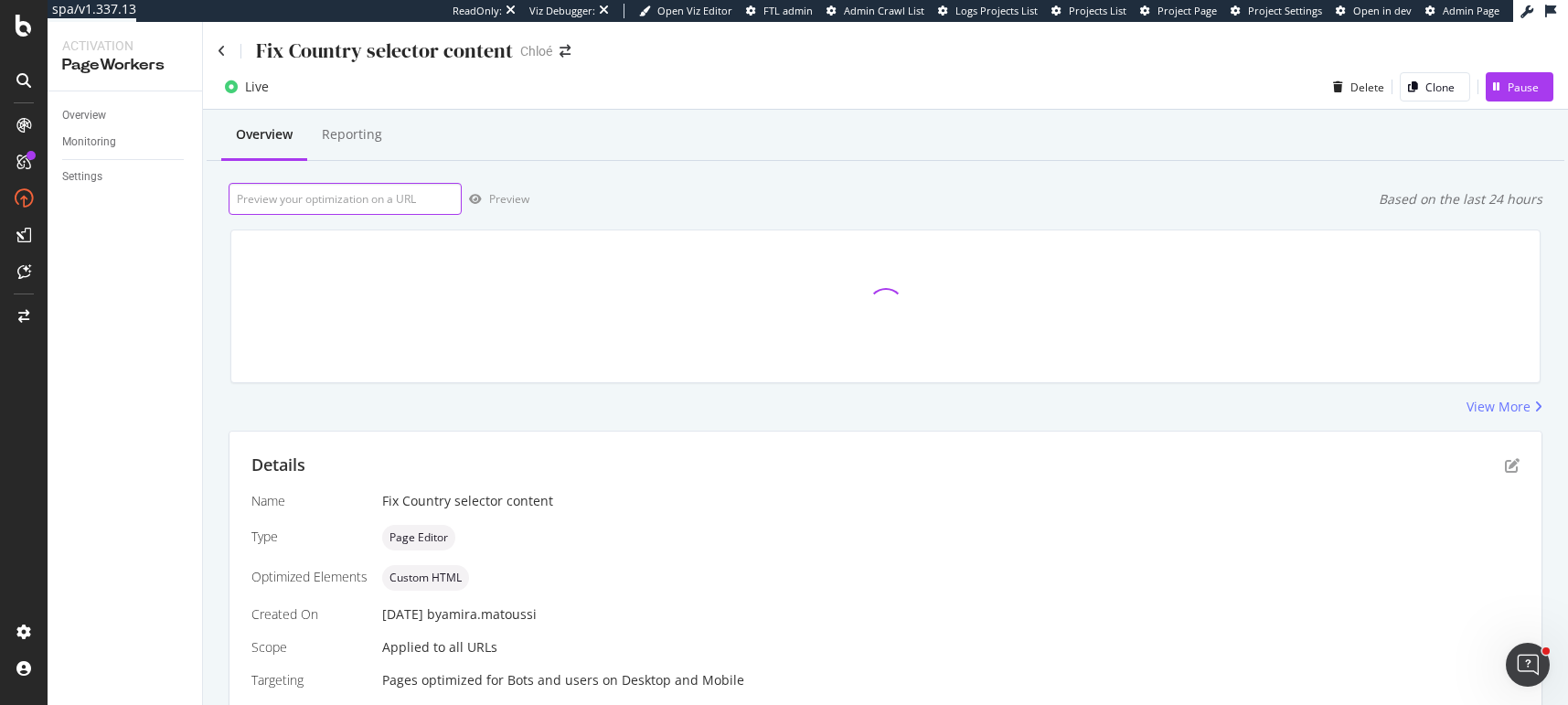
click at [384, 204] on input "url" at bounding box center [345, 199] width 234 height 32
paste input "[URL][DOMAIN_NAME]"
type input "[URL][DOMAIN_NAME]"
click at [492, 198] on div "Preview" at bounding box center [509, 199] width 40 height 16
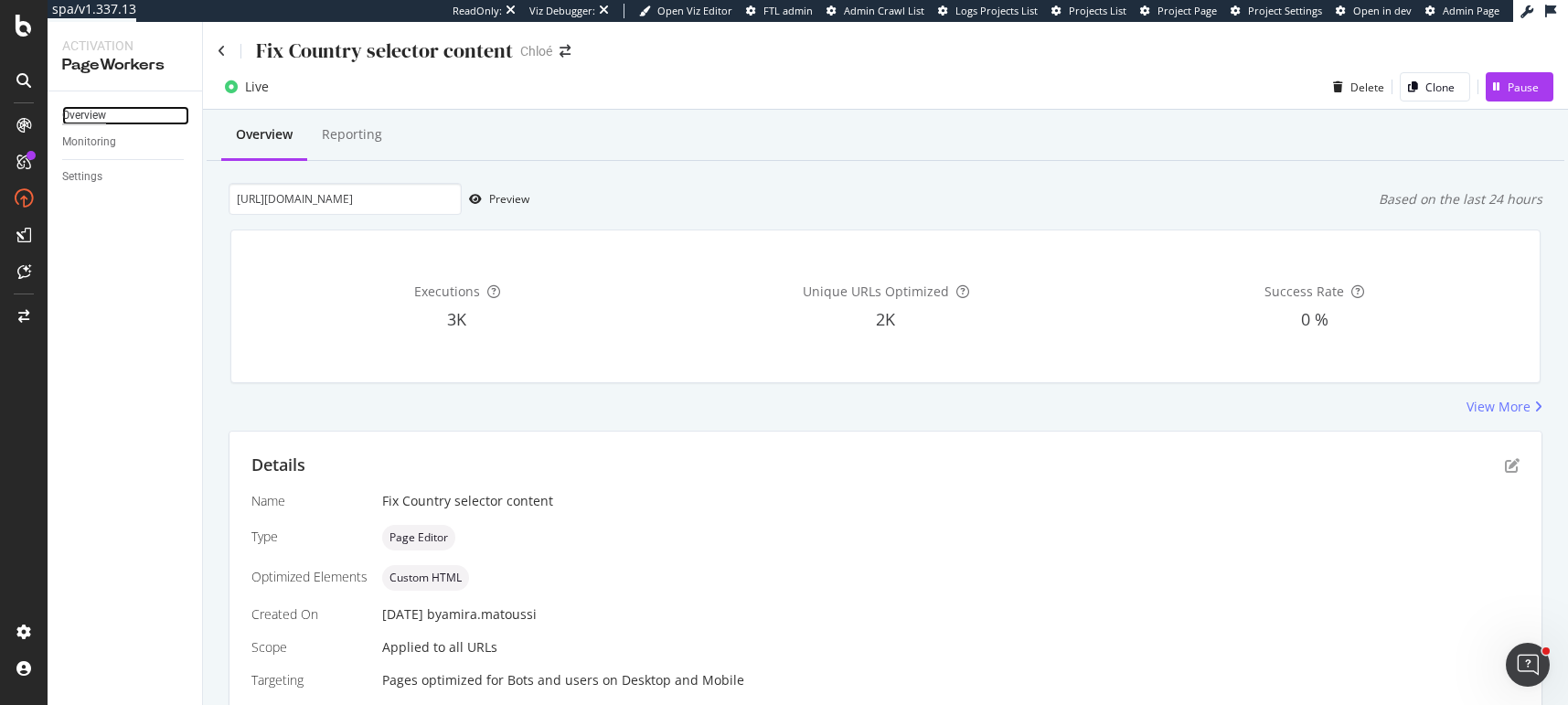
click at [91, 111] on div "Overview" at bounding box center [83, 115] width 44 height 19
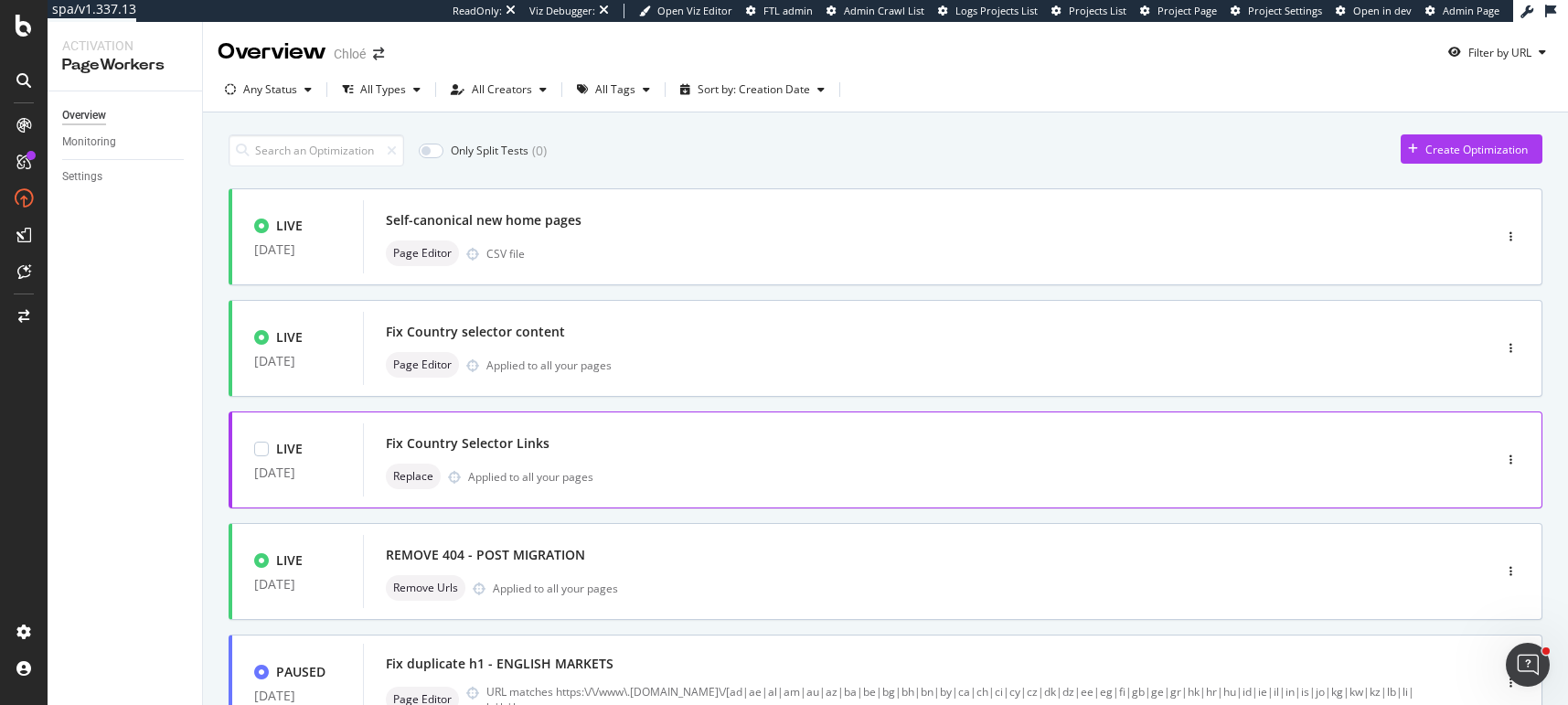
click at [565, 438] on div "Fix Country Selector Links" at bounding box center [900, 443] width 1029 height 25
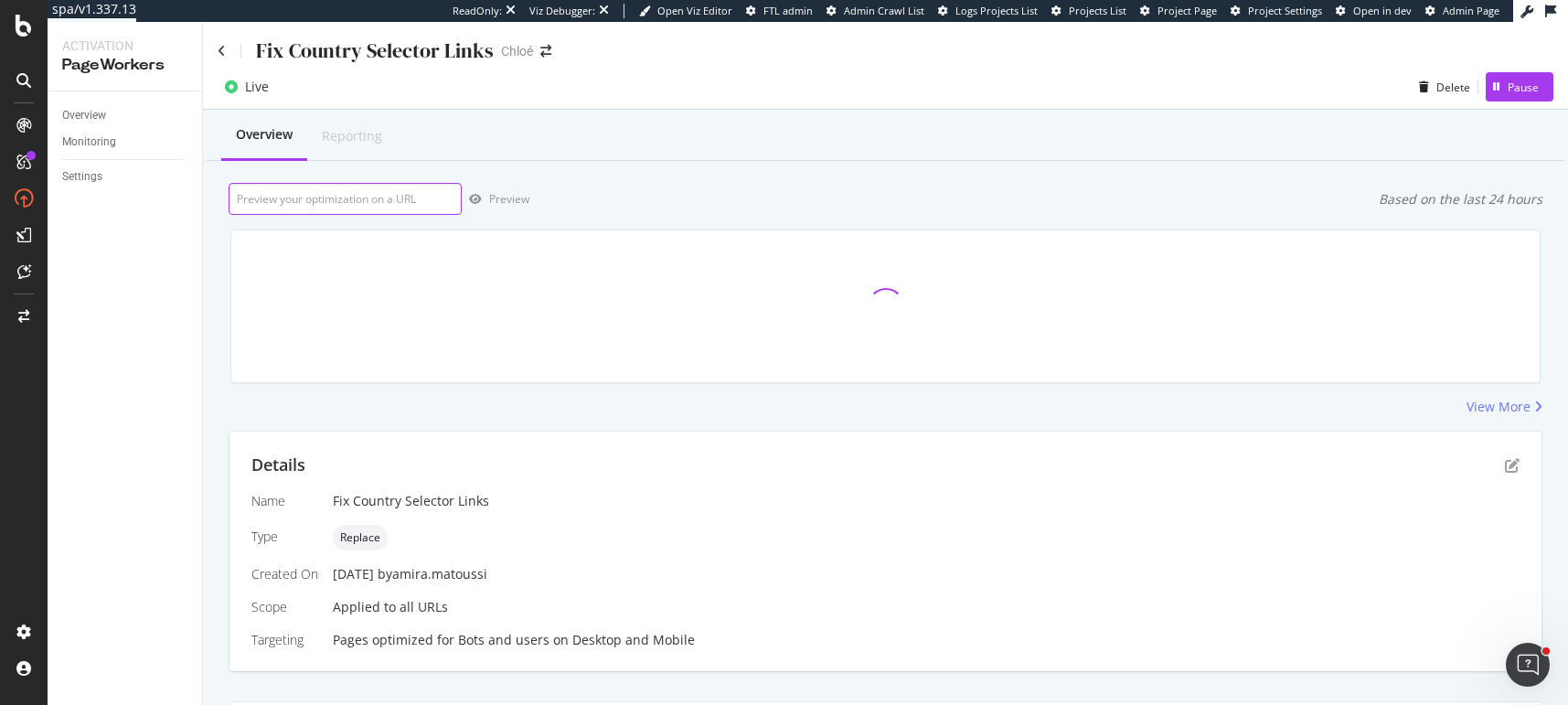
click at [331, 201] on input "url" at bounding box center [345, 199] width 234 height 32
type input "[URL][DOMAIN_NAME]"
click at [351, 199] on input "url" at bounding box center [345, 199] width 234 height 32
paste input "[URL][DOMAIN_NAME]"
type input "[URL][DOMAIN_NAME]"
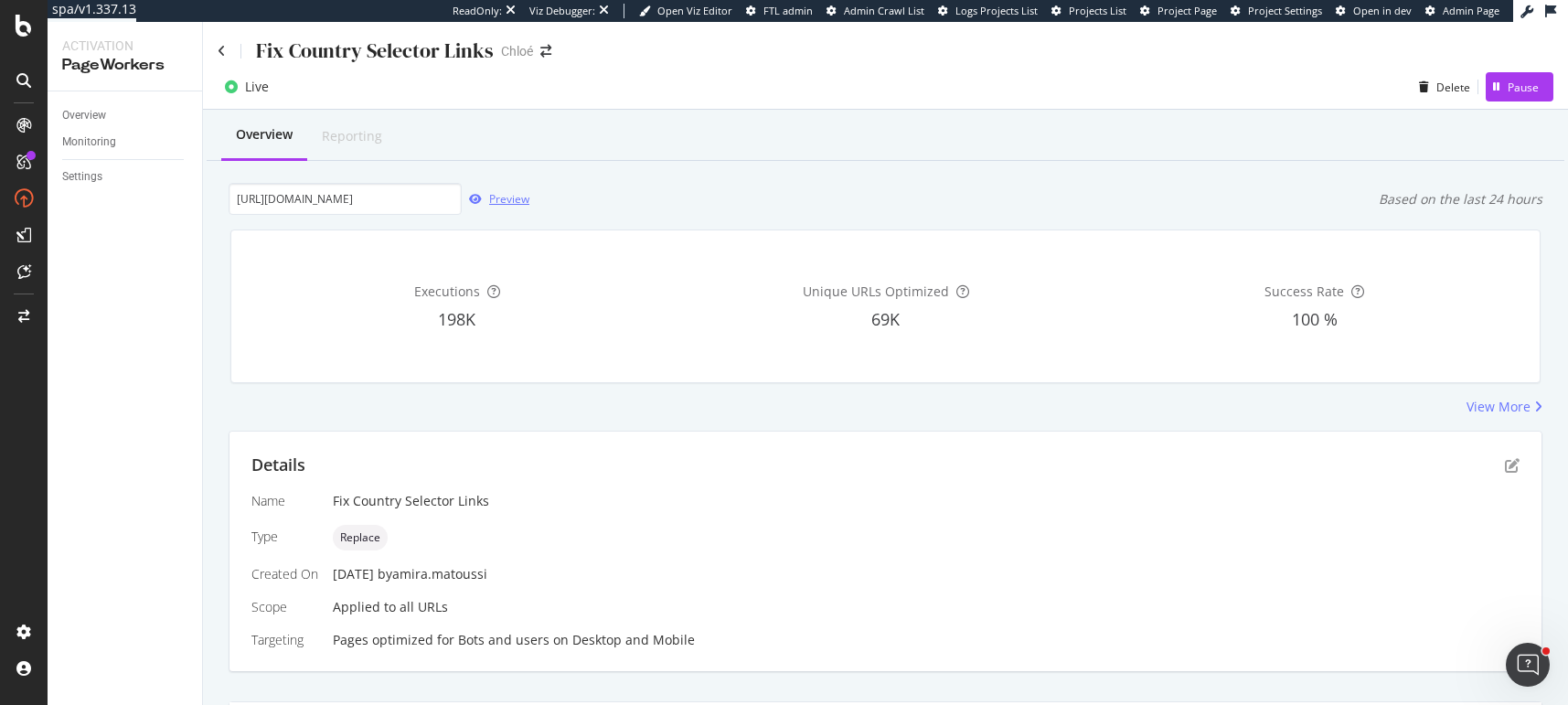
click at [509, 193] on div "Preview" at bounding box center [509, 199] width 40 height 16
click at [100, 120] on div "Overview" at bounding box center [83, 115] width 44 height 19
